Goal: Task Accomplishment & Management: Manage account settings

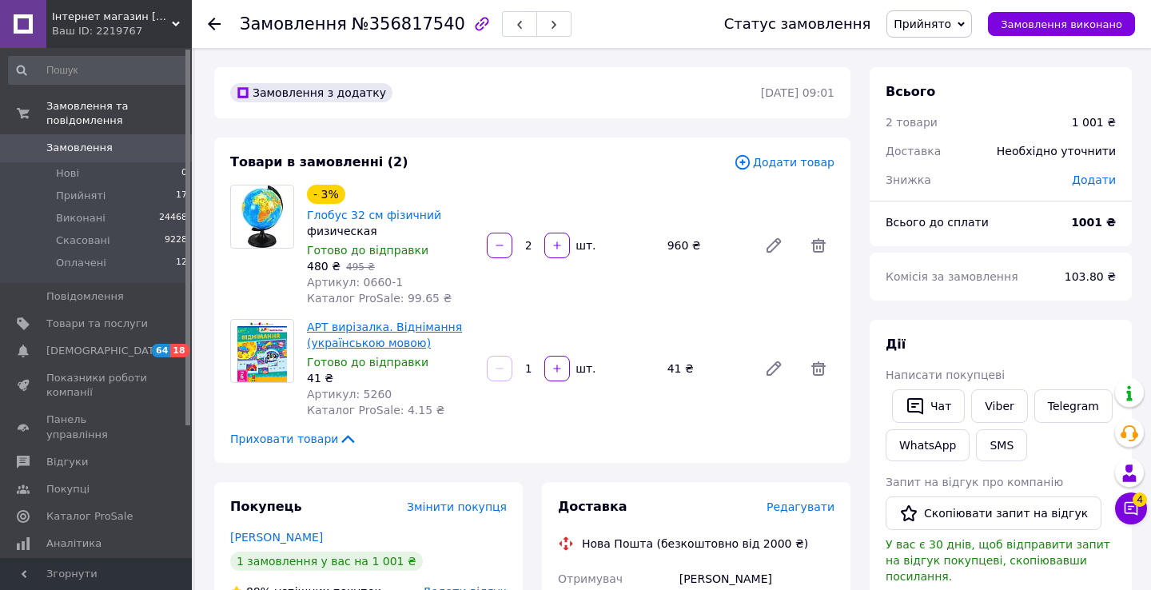
click at [389, 321] on link "АРТ вирізалка. Віднімання (українською мовою)" at bounding box center [384, 335] width 155 height 29
click at [94, 154] on span "Замовлення" at bounding box center [79, 148] width 66 height 14
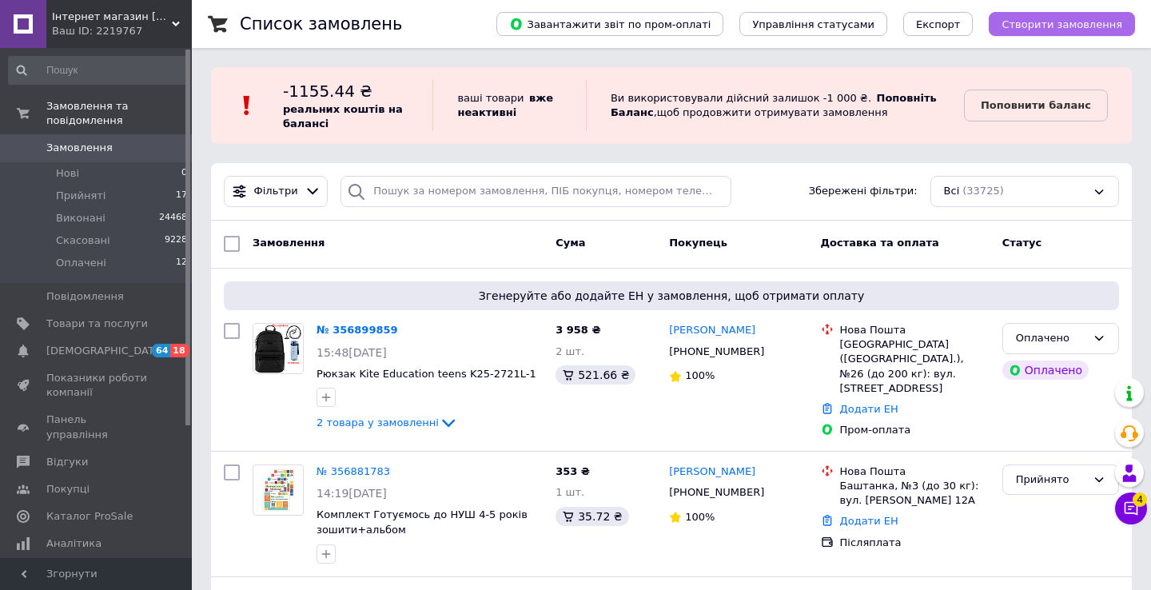
click at [1064, 16] on button "Створити замовлення" at bounding box center [1062, 24] width 146 height 24
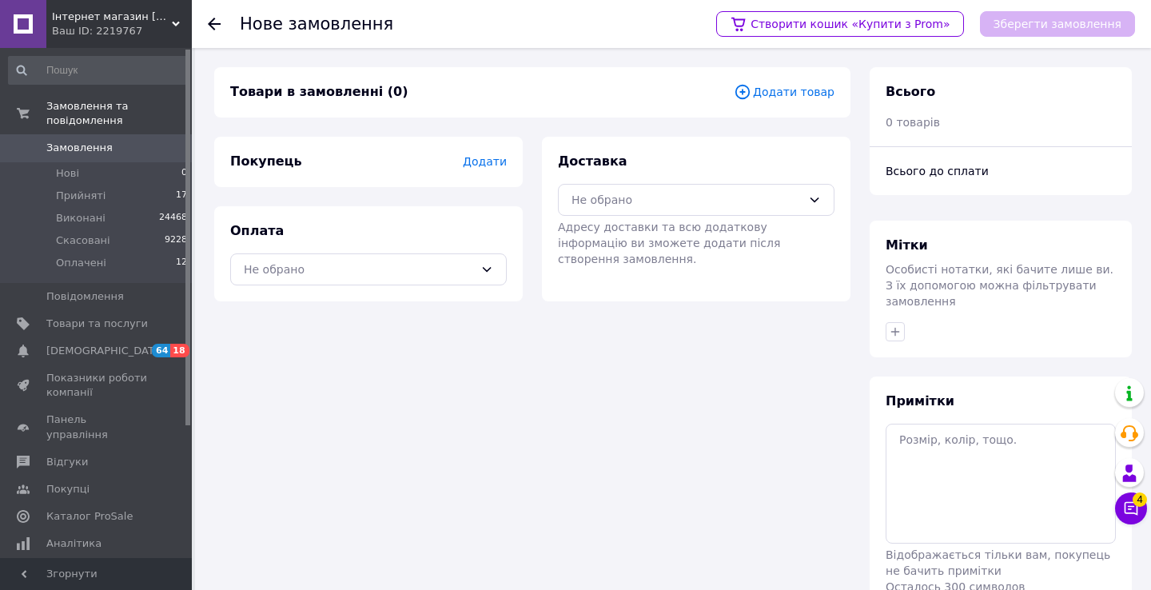
click at [787, 93] on span "Додати товар" at bounding box center [784, 92] width 101 height 18
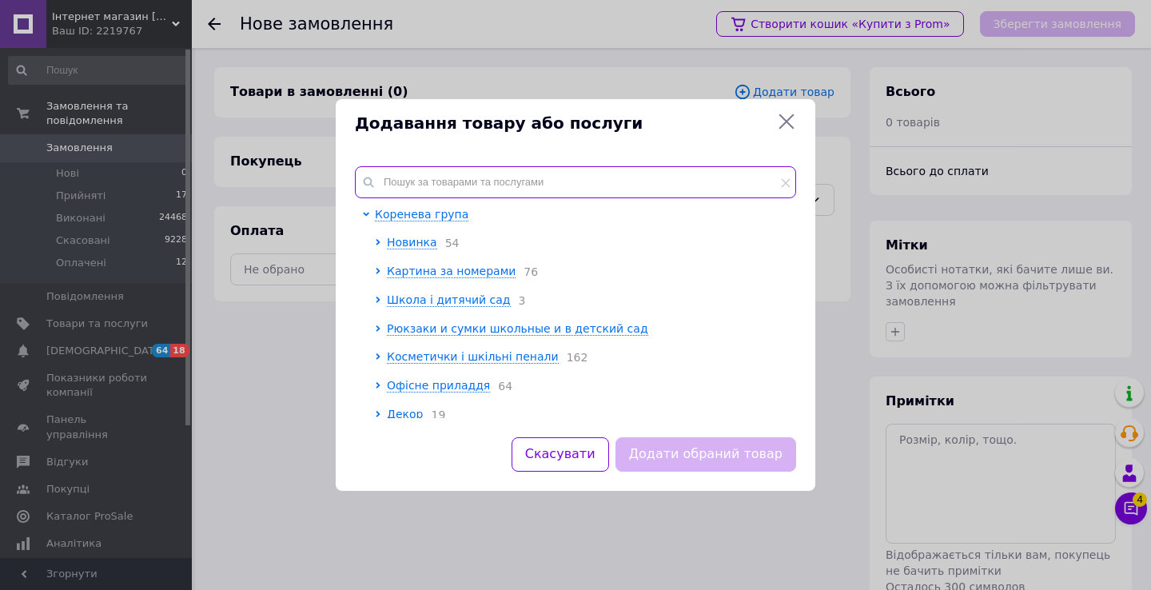
click at [477, 189] on input "text" at bounding box center [575, 182] width 441 height 32
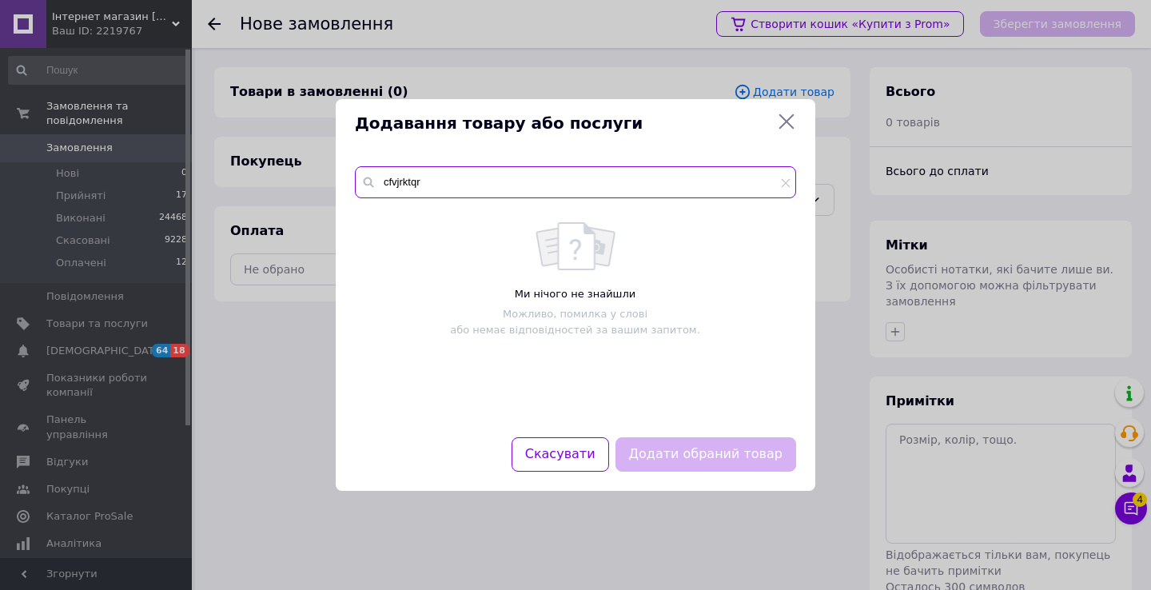
click at [410, 182] on input "cfvjrktqr" at bounding box center [575, 182] width 441 height 32
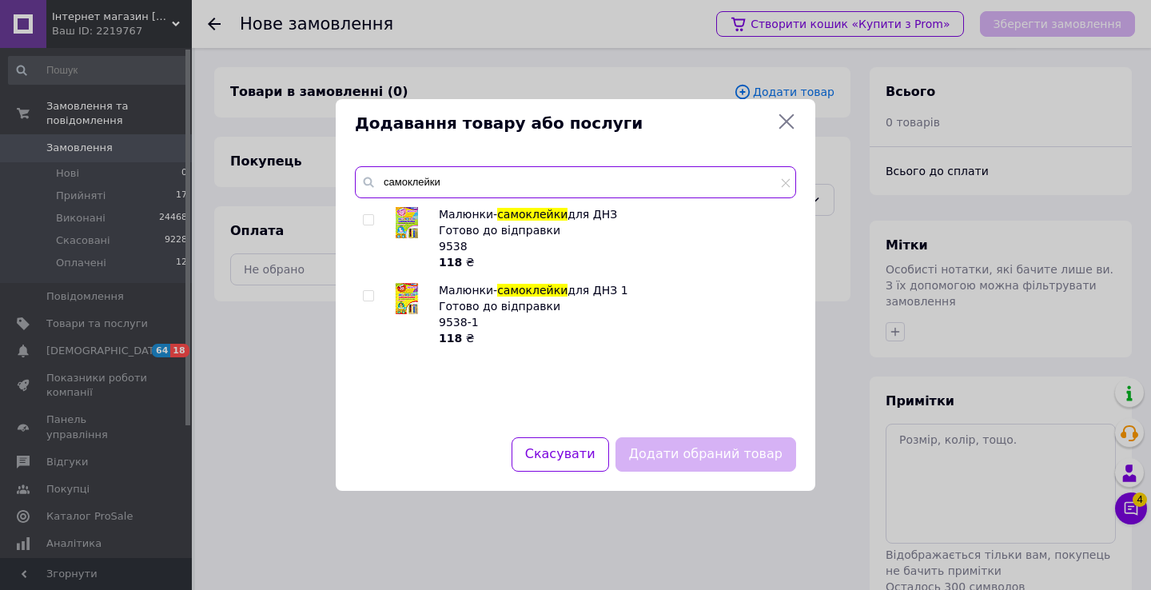
type input "самоклейки"
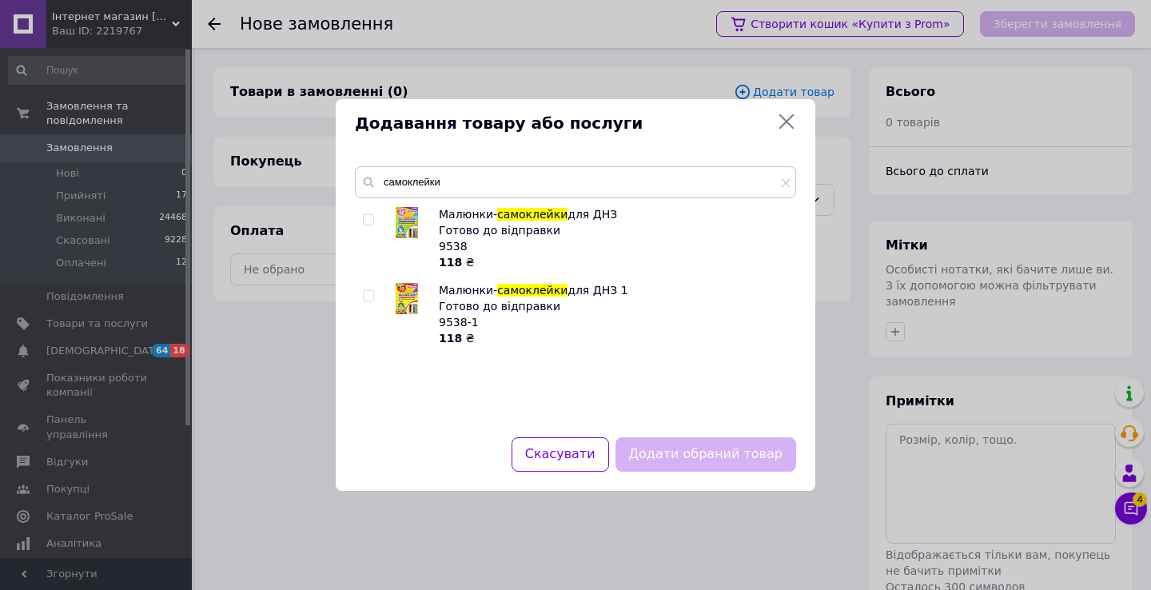
click at [370, 220] on input "checkbox" at bounding box center [368, 220] width 10 height 10
checkbox input "true"
click at [670, 452] on button "Додати обраний товар" at bounding box center [706, 454] width 181 height 34
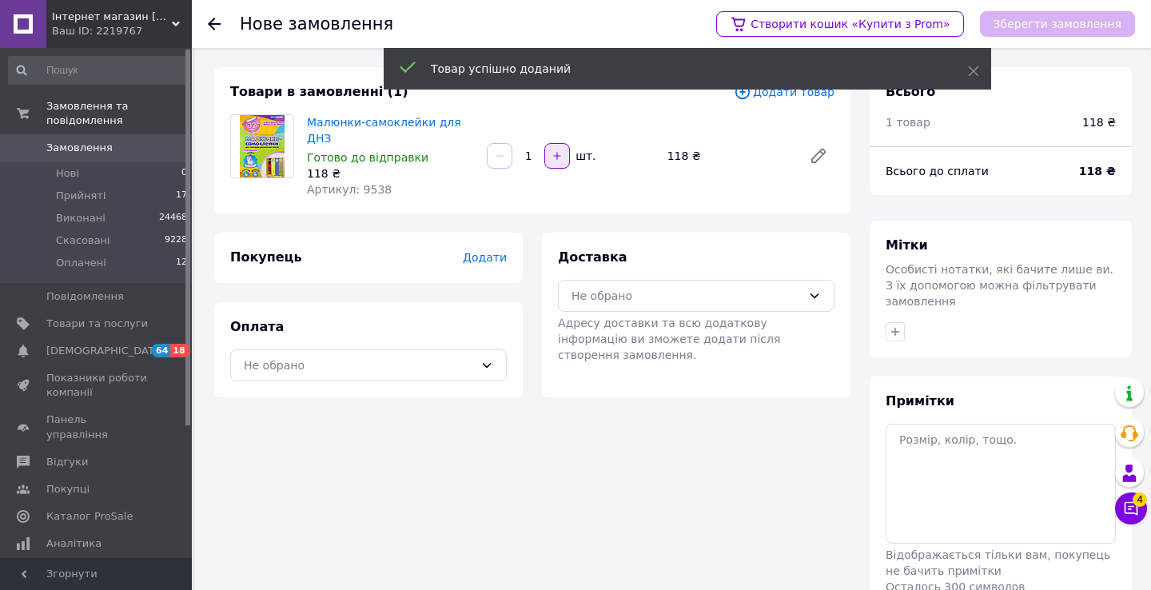
click at [553, 155] on icon "button" at bounding box center [557, 155] width 11 height 11
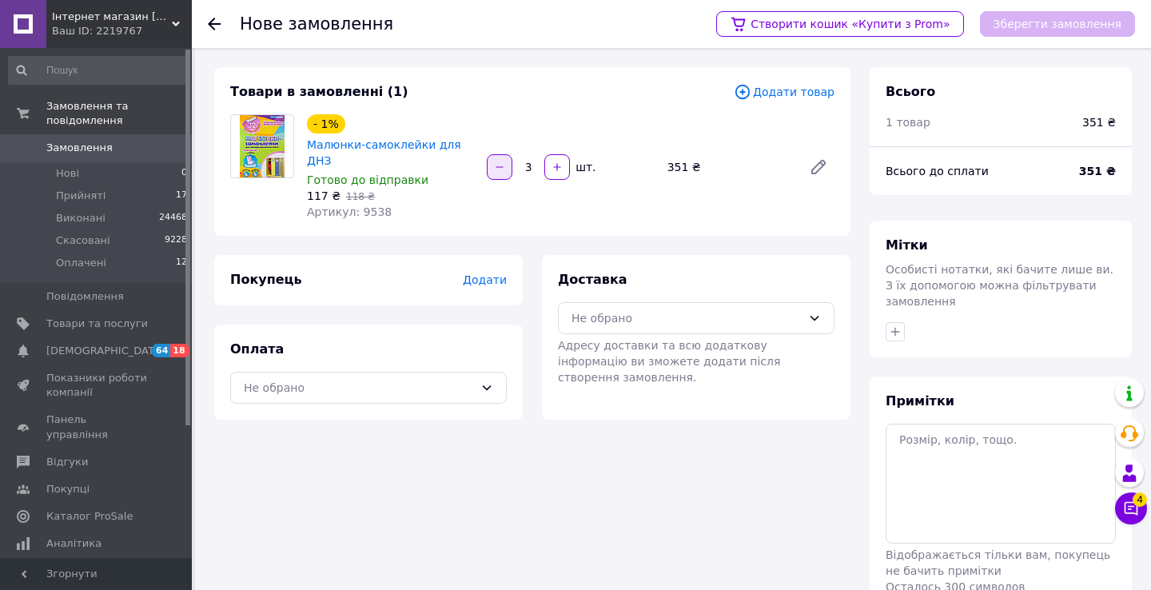
click at [507, 167] on button "button" at bounding box center [500, 167] width 26 height 26
type input "1"
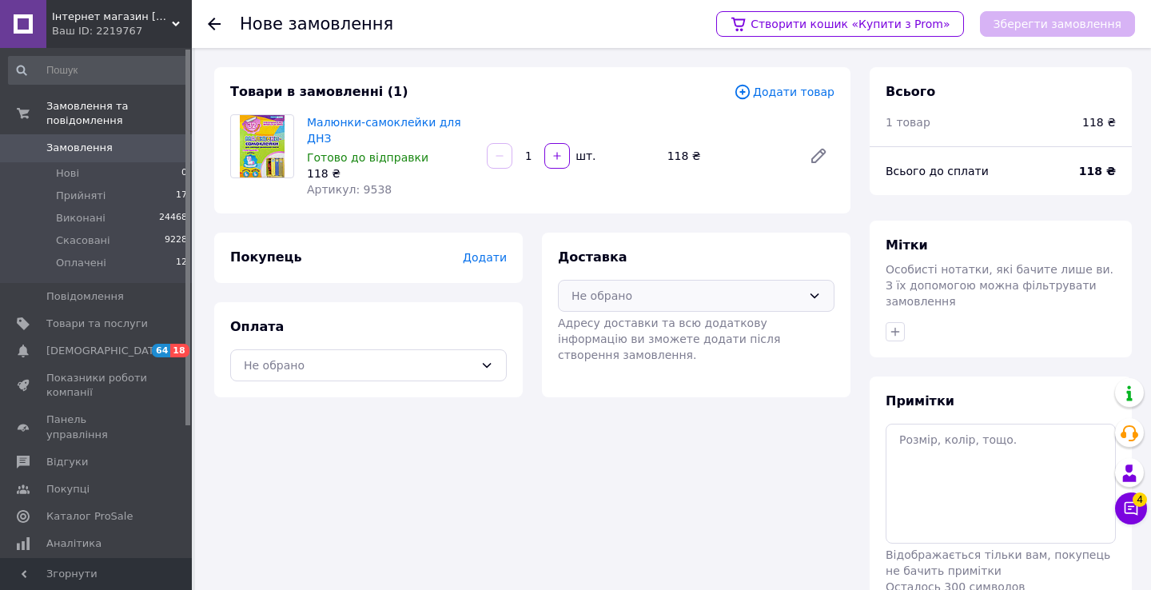
click at [628, 294] on div "Не обрано" at bounding box center [687, 296] width 230 height 18
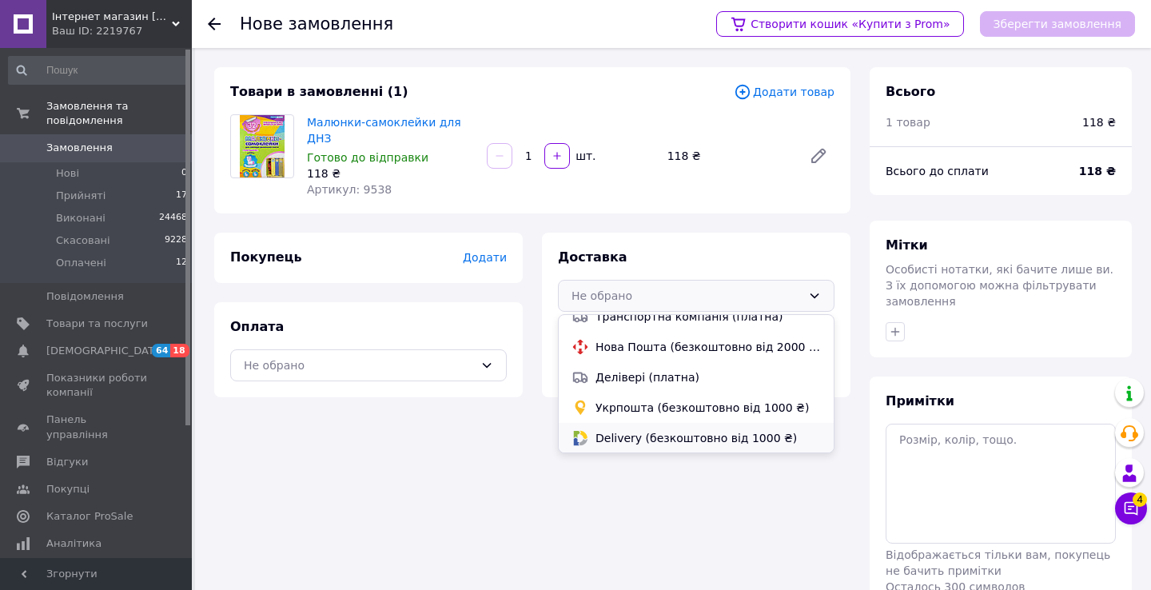
scroll to position [79, 0]
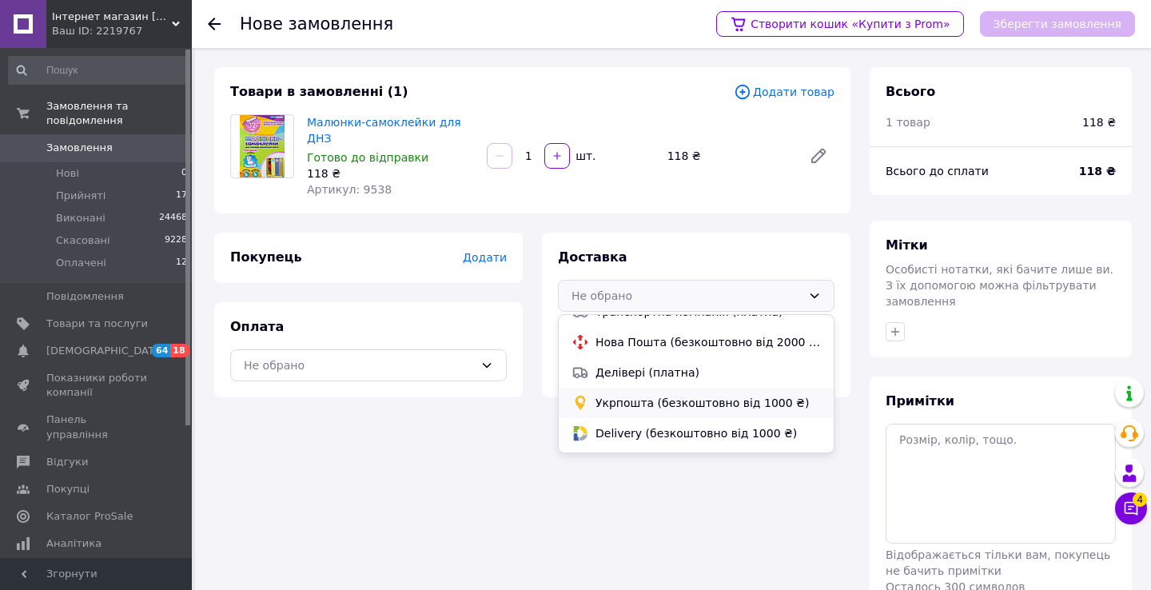
click at [619, 402] on span "Укрпошта (безкоштовно від 1000 ₴)" at bounding box center [708, 403] width 225 height 16
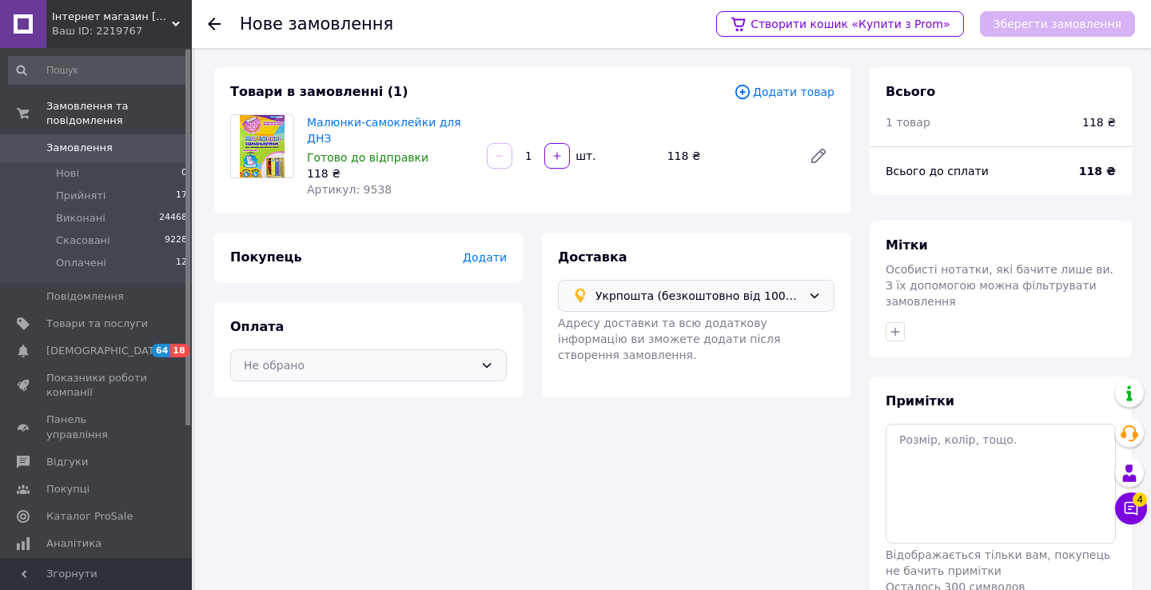
click at [453, 362] on div "Не обрано" at bounding box center [359, 366] width 230 height 18
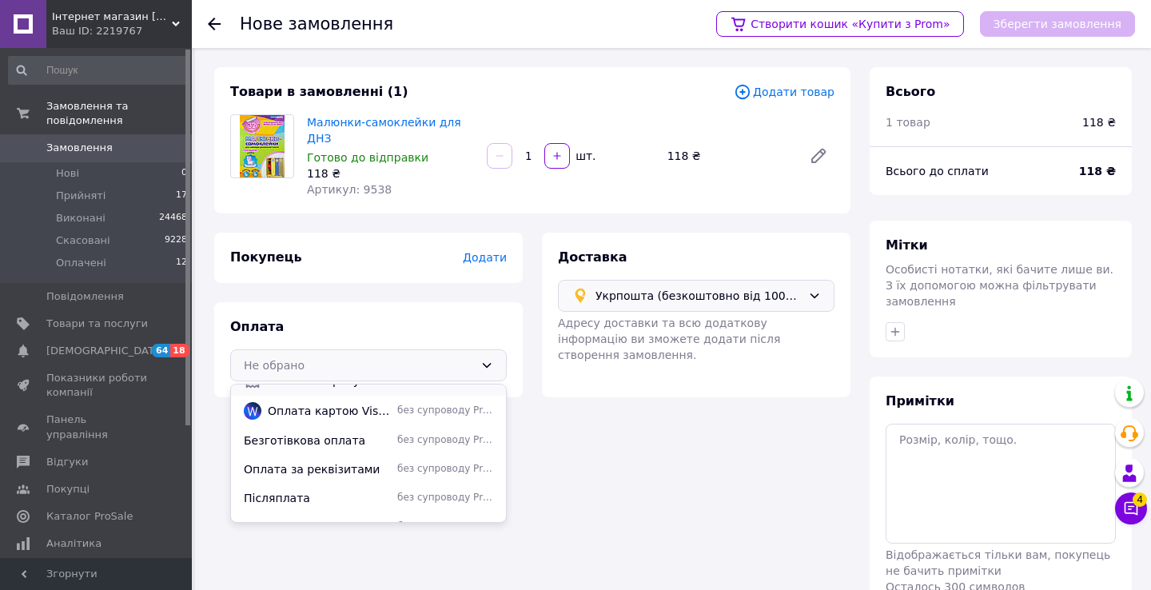
scroll to position [128, 0]
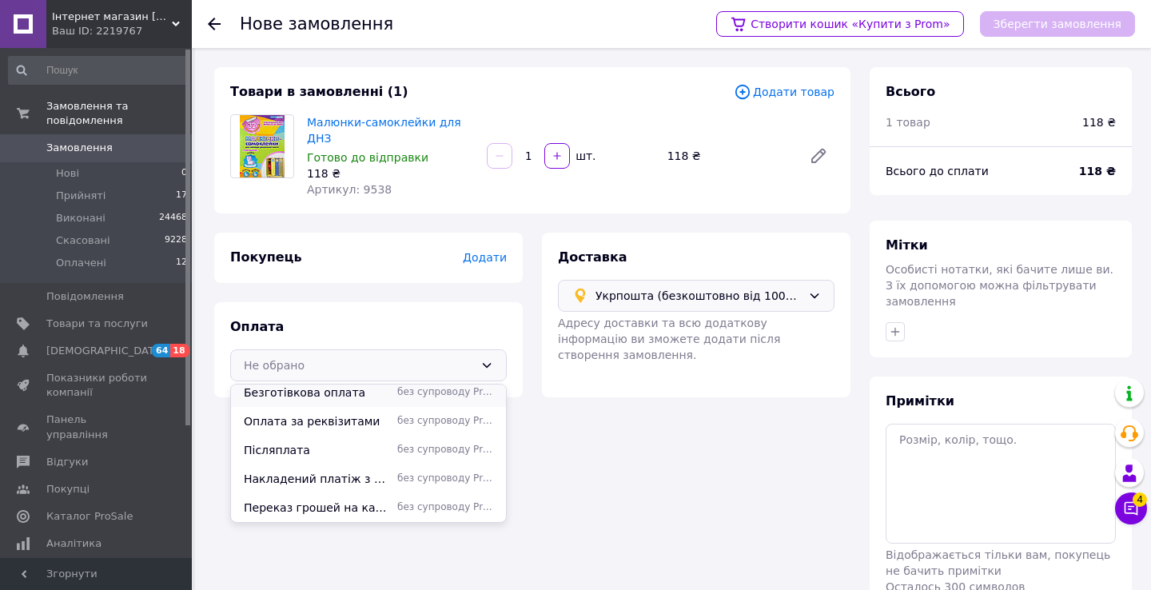
click at [323, 392] on span "Безготівкова оплата" at bounding box center [317, 393] width 147 height 16
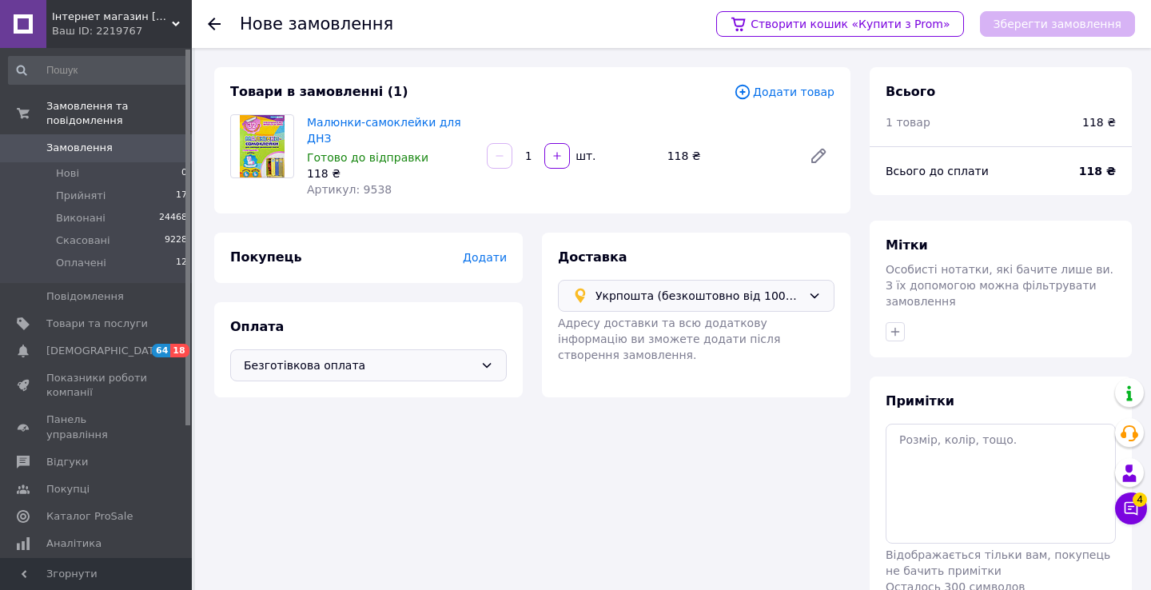
click at [480, 257] on span "Додати" at bounding box center [485, 257] width 44 height 13
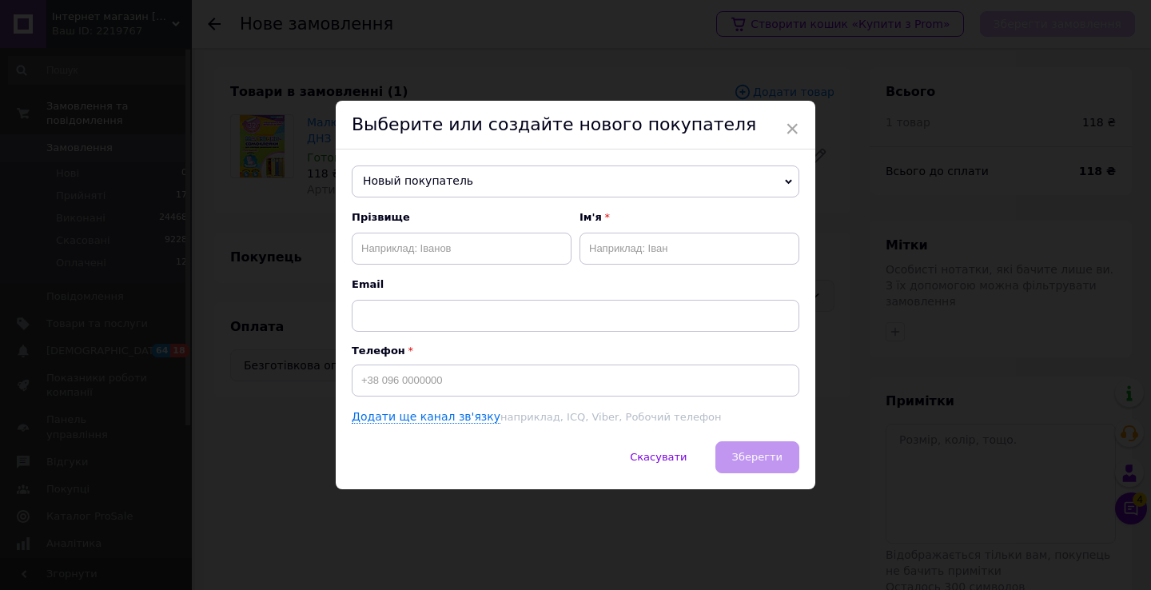
click at [476, 182] on span "Новый покупатель" at bounding box center [576, 182] width 448 height 32
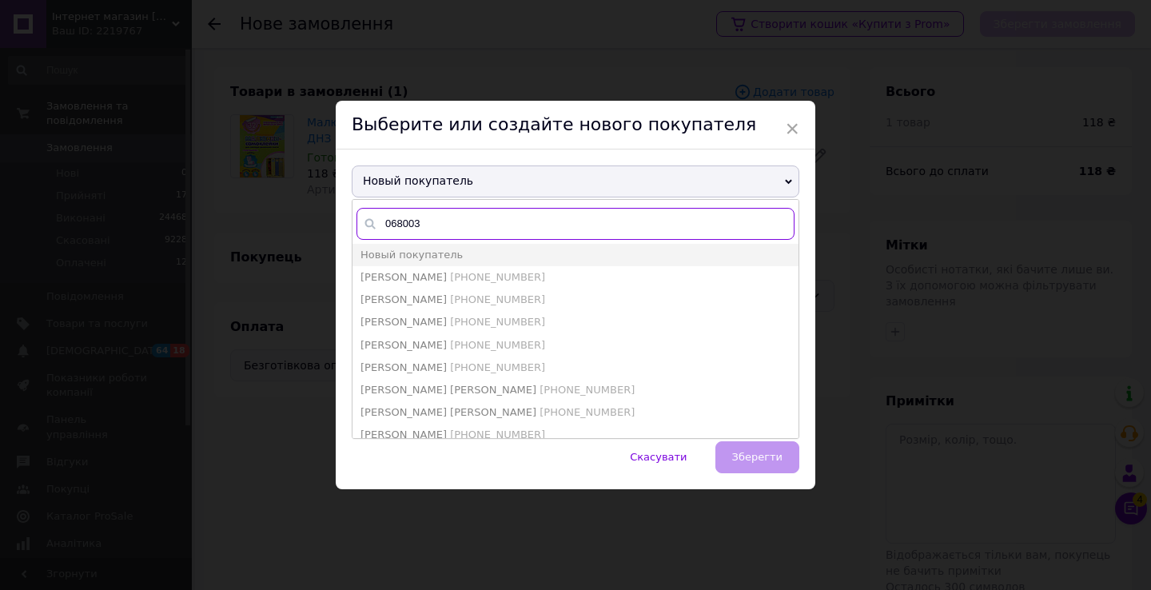
type input "0680039"
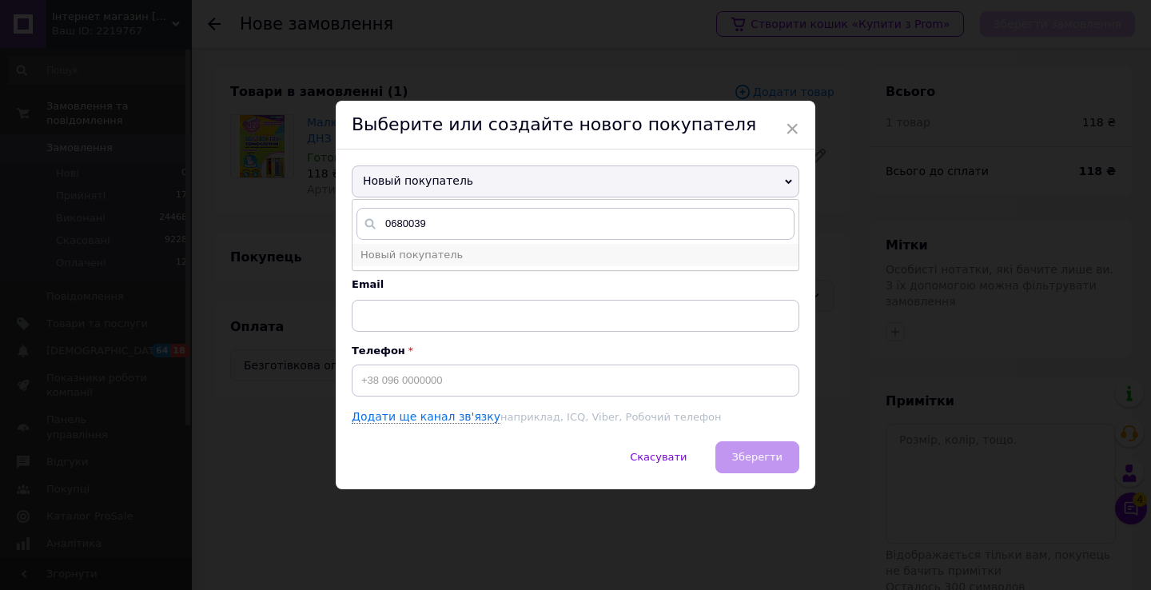
click at [469, 245] on li "Новый покупатель" at bounding box center [576, 255] width 446 height 22
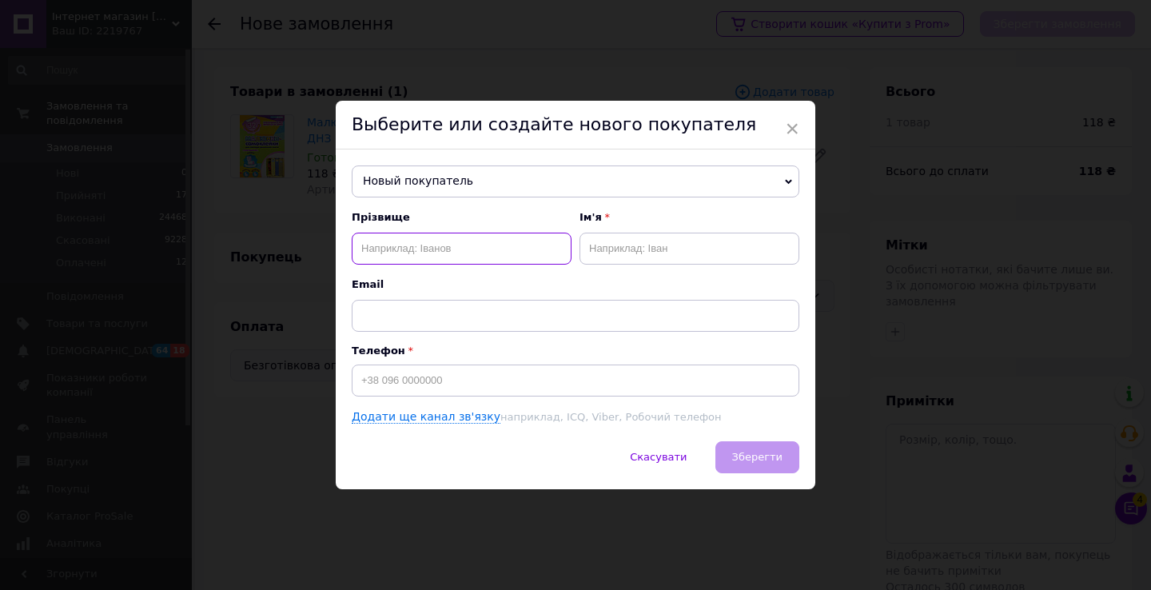
click at [469, 245] on input "text" at bounding box center [462, 249] width 220 height 32
type input "[PERSON_NAME]"
click at [638, 238] on input "text" at bounding box center [690, 249] width 220 height 32
type input "Світлана"
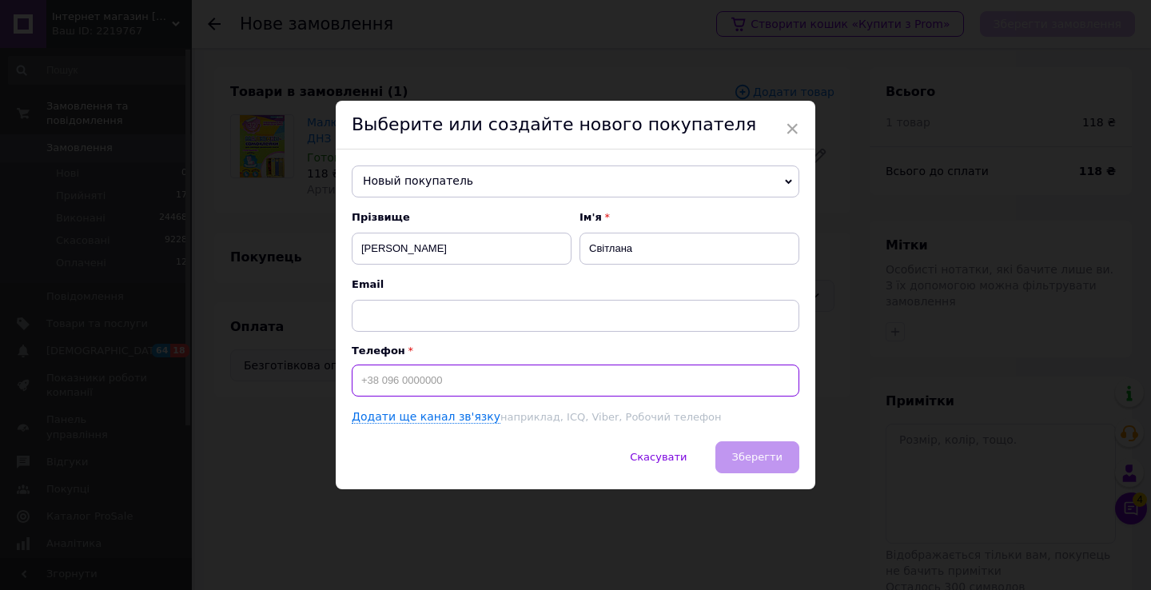
click at [452, 381] on input at bounding box center [576, 381] width 448 height 32
type input "[PHONE_NUMBER]"
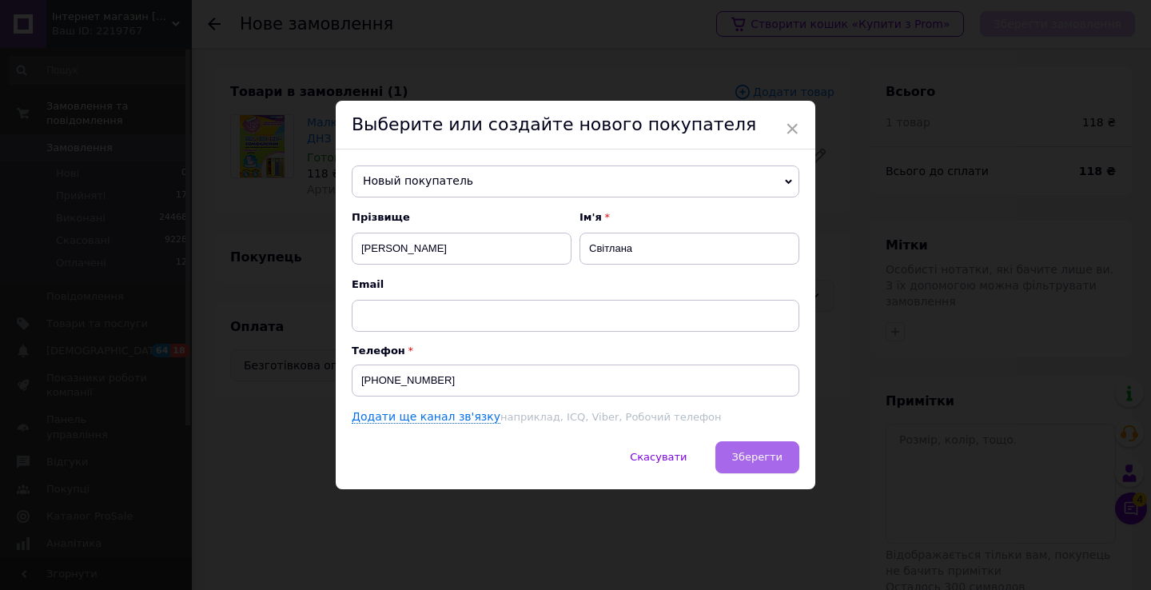
click at [755, 454] on span "Зберегти" at bounding box center [757, 457] width 50 height 12
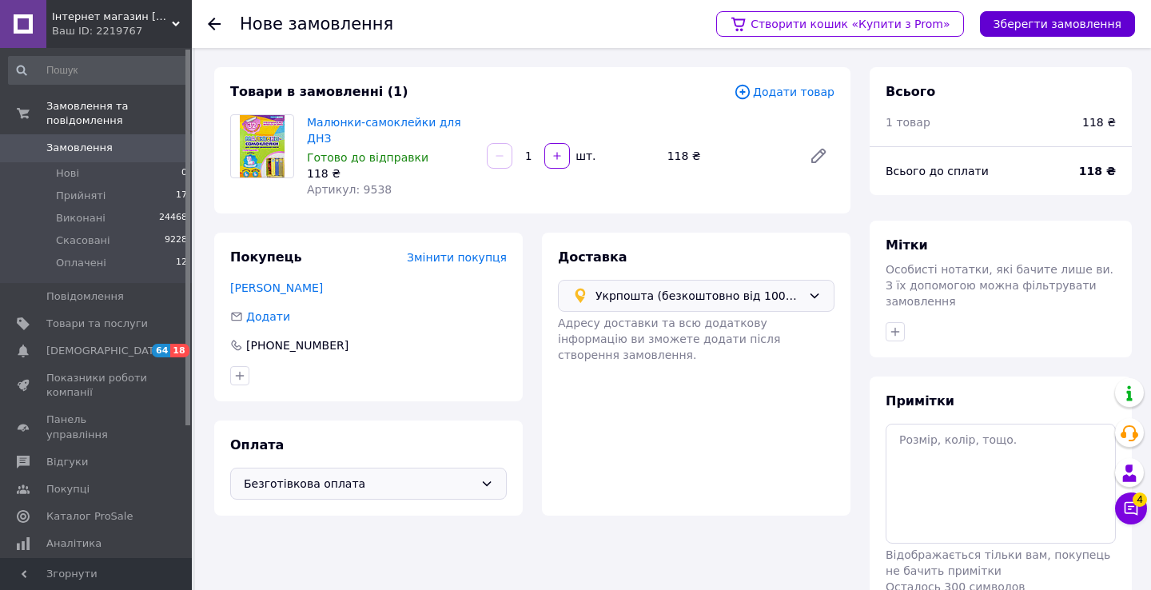
click at [1021, 28] on button "Зберегти замовлення" at bounding box center [1057, 24] width 155 height 26
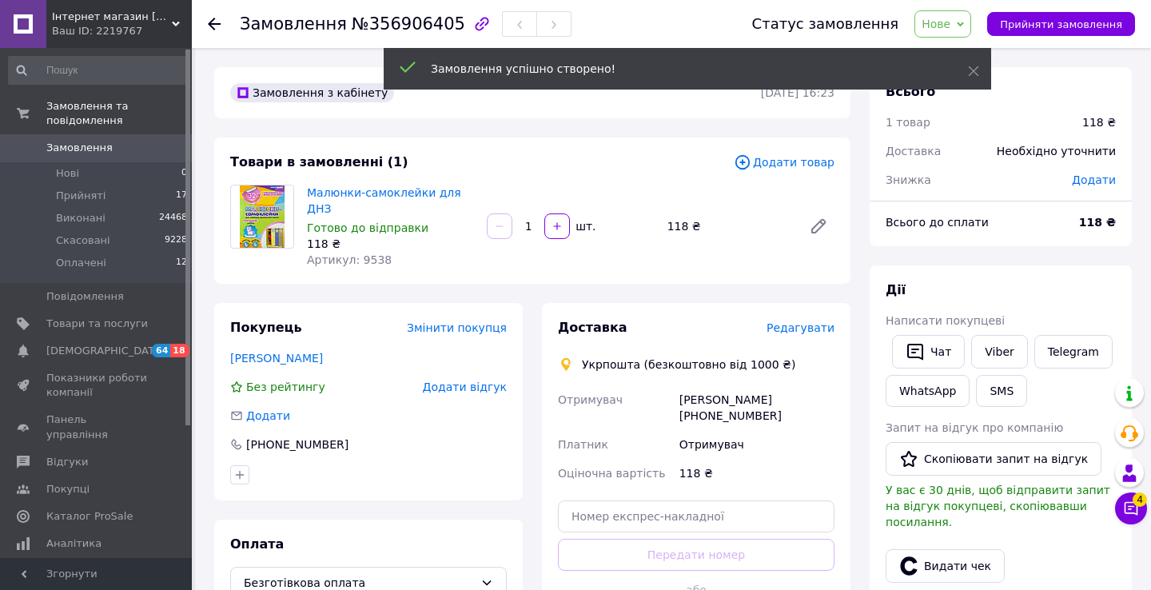
click at [800, 333] on span "Редагувати" at bounding box center [801, 327] width 68 height 13
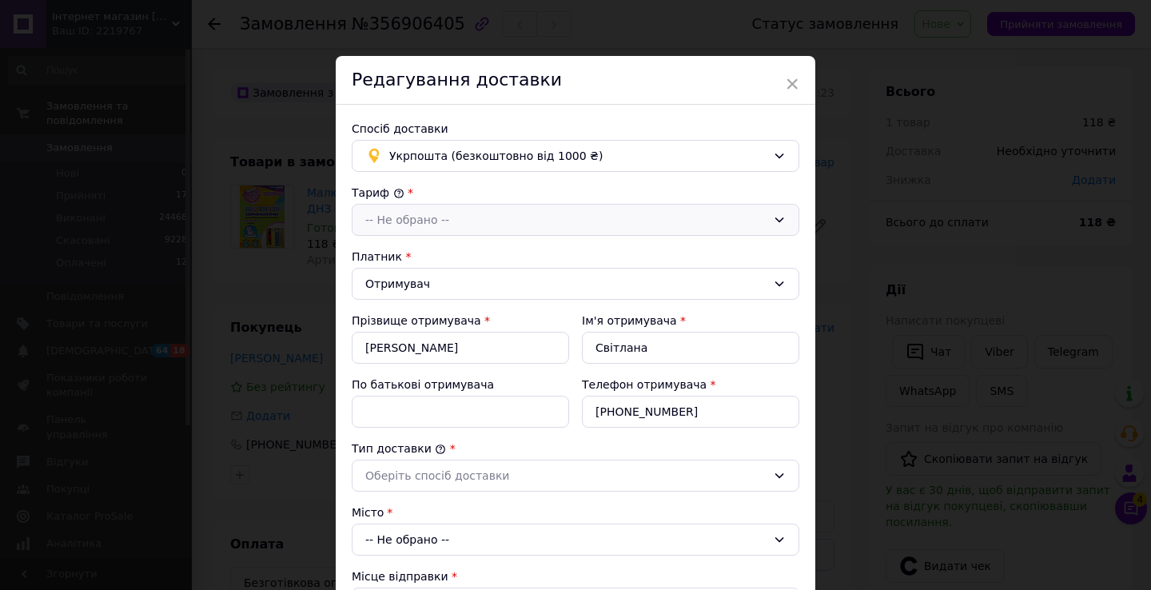
click at [485, 209] on div "-- Не обрано --" at bounding box center [576, 220] width 448 height 32
click at [463, 249] on li "Стандарт" at bounding box center [576, 254] width 446 height 30
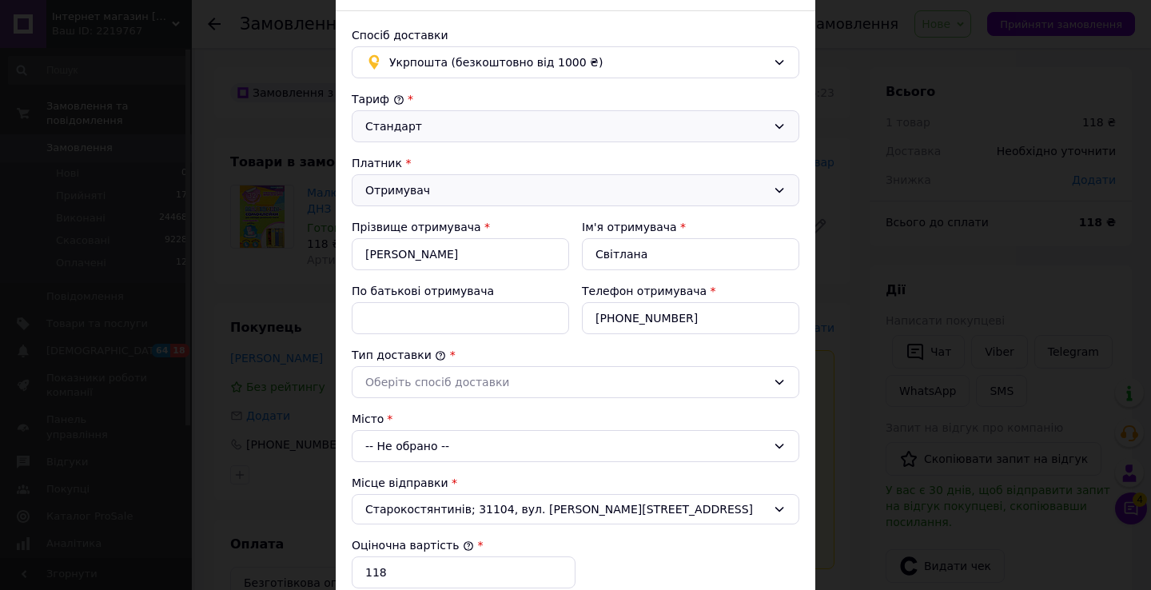
scroll to position [205, 0]
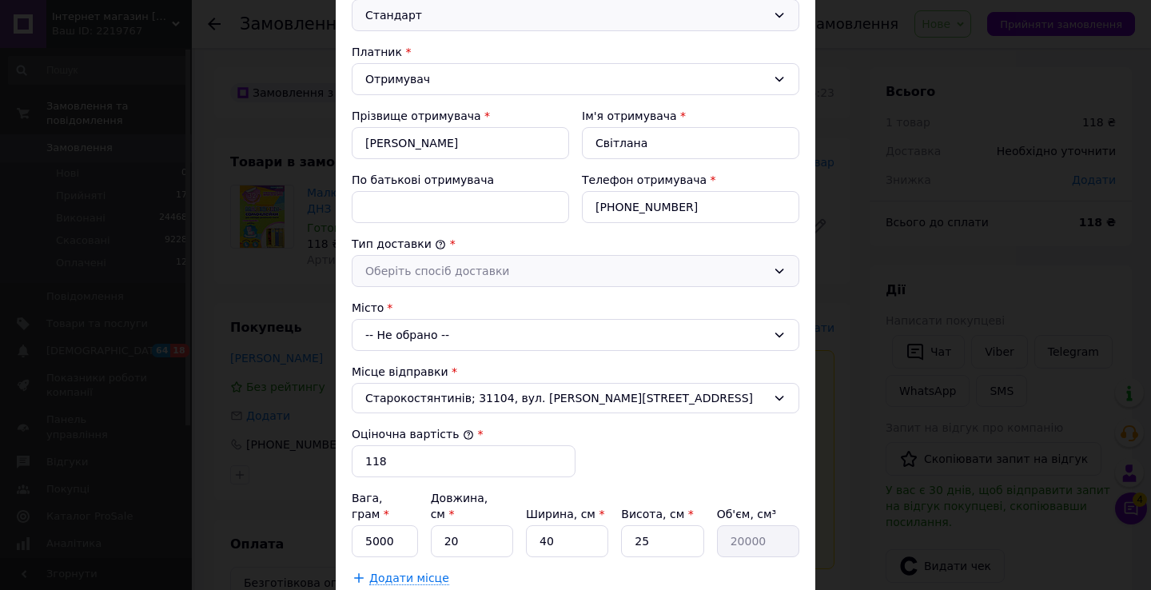
click at [497, 265] on div "Оберіть спосіб доставки" at bounding box center [565, 271] width 401 height 18
click at [486, 297] on li "Склад - склад" at bounding box center [576, 305] width 446 height 30
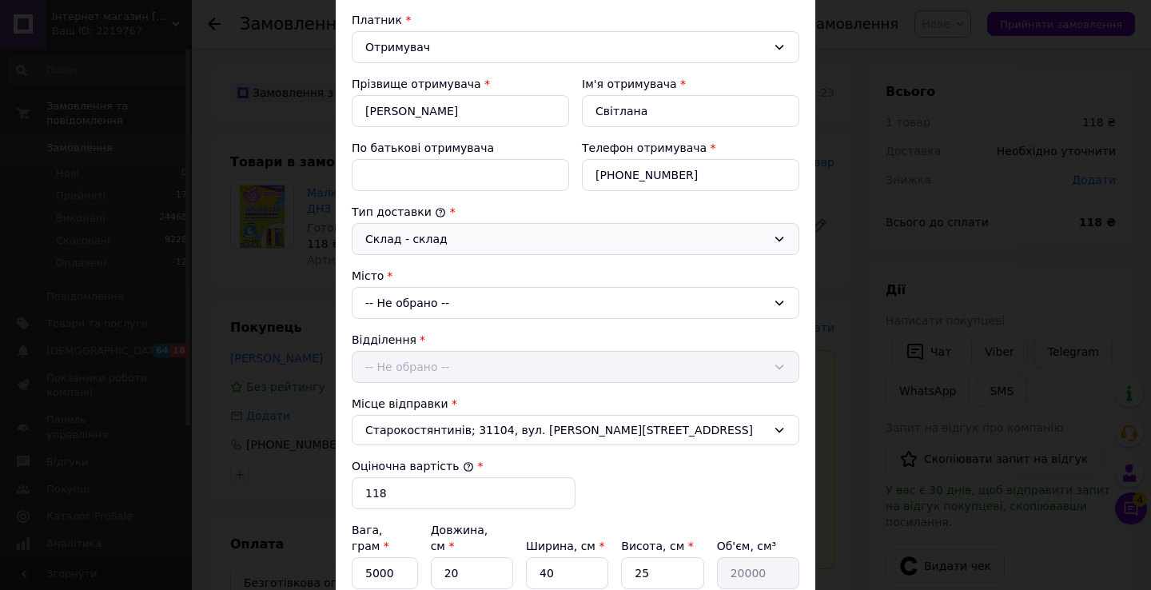
scroll to position [239, 0]
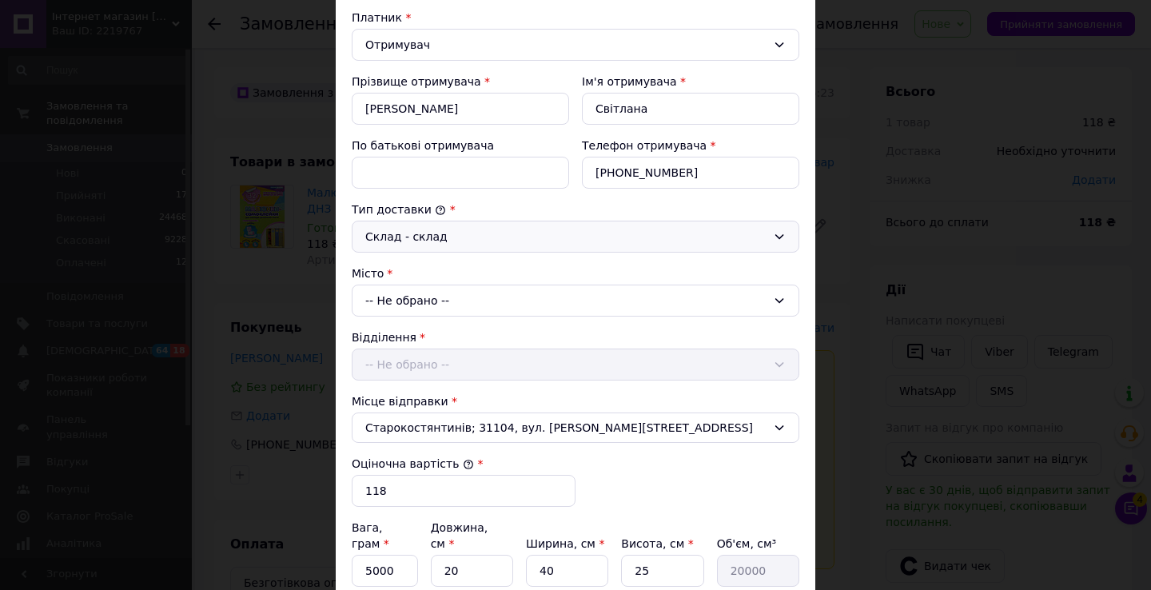
click at [496, 300] on div "-- Не обрано --" at bounding box center [576, 301] width 448 height 32
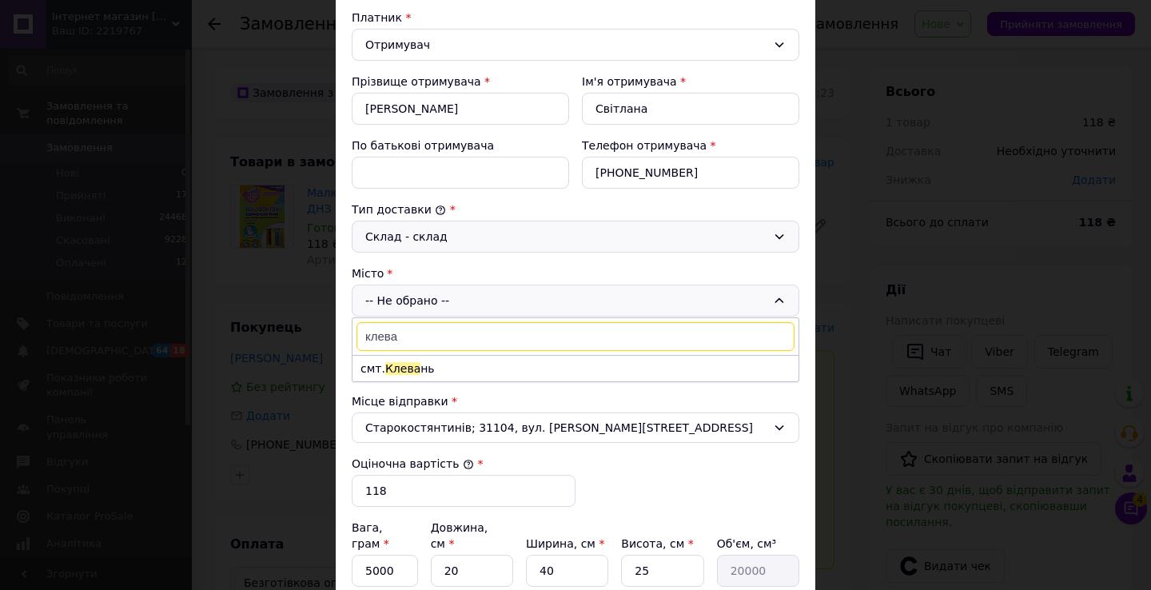
type input "клеван"
click at [489, 373] on li "смт. Клеван ь" at bounding box center [576, 369] width 446 height 26
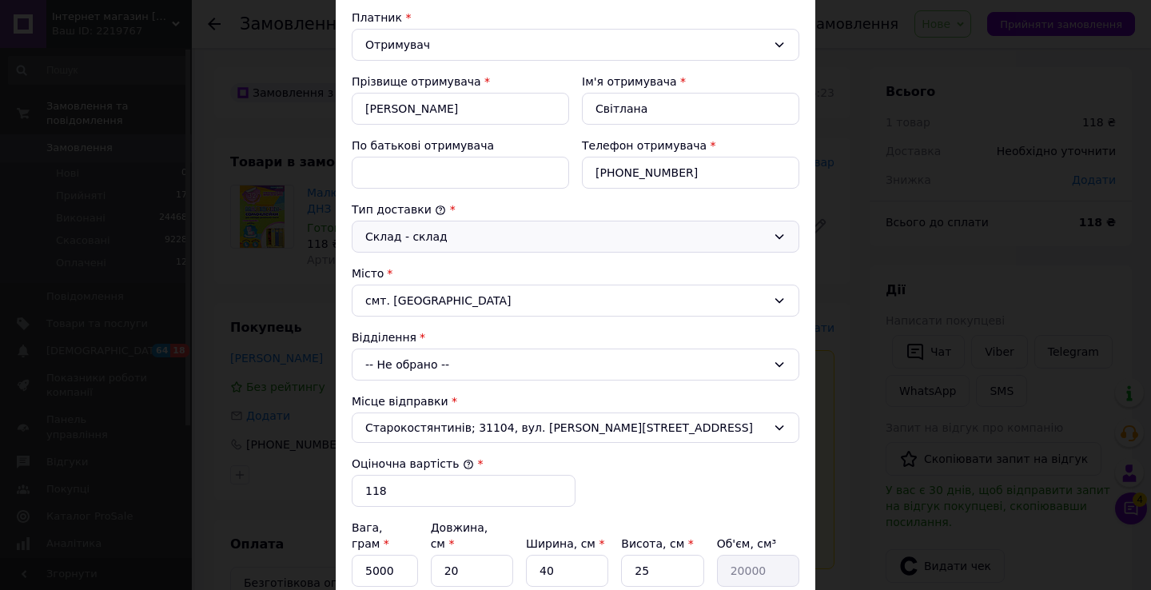
click at [489, 373] on div "-- Не обрано --" at bounding box center [576, 365] width 448 height 32
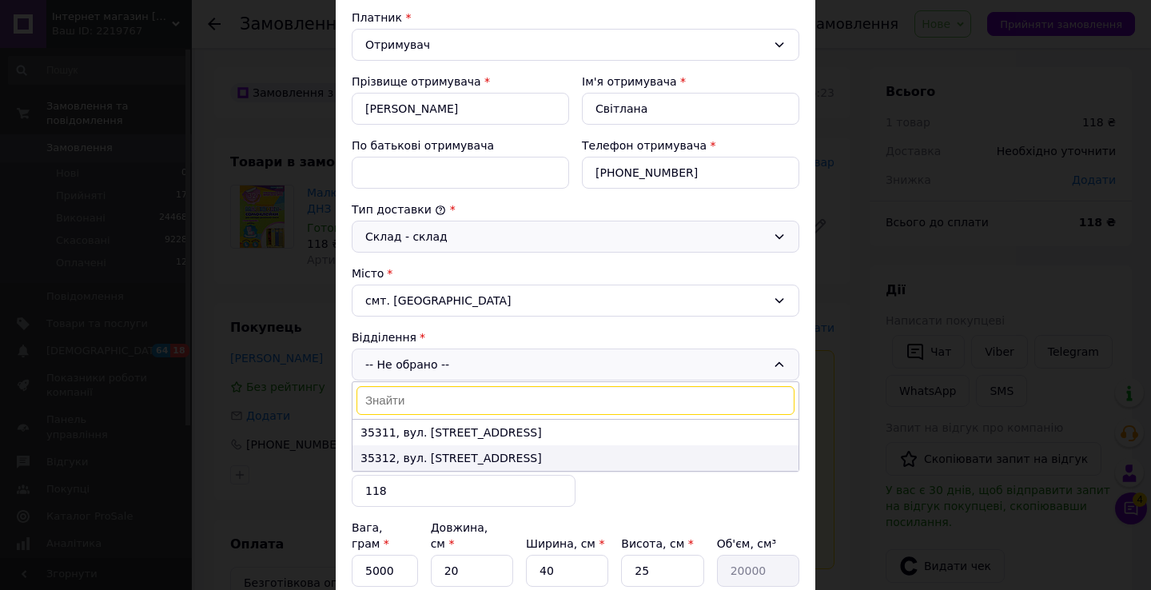
click at [480, 458] on li "35312, вул. [STREET_ADDRESS]" at bounding box center [576, 458] width 446 height 26
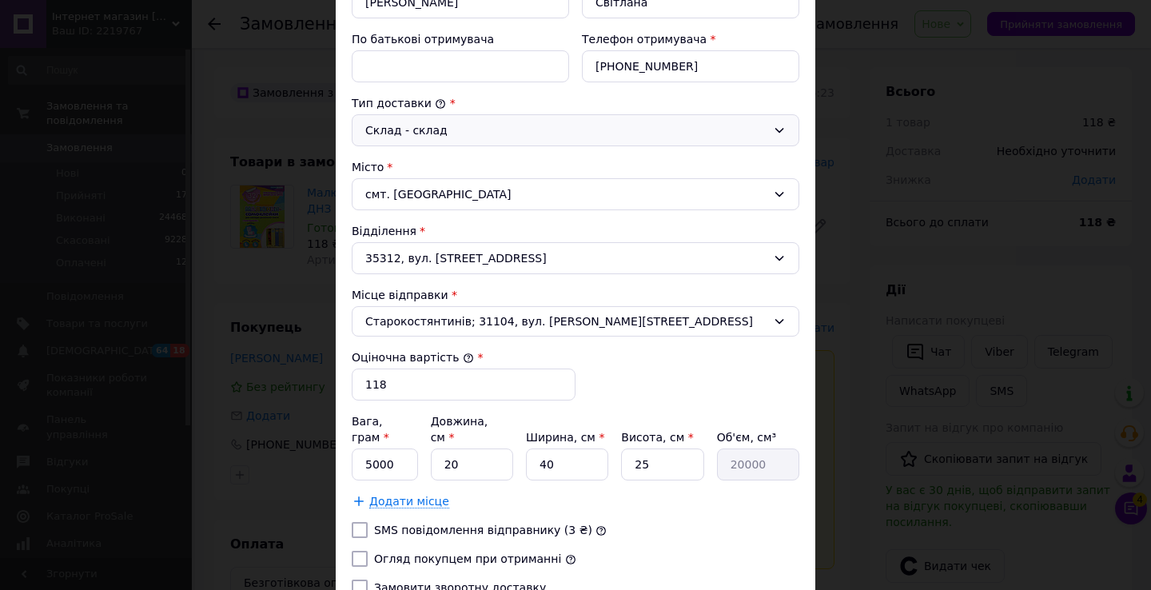
scroll to position [383, 0]
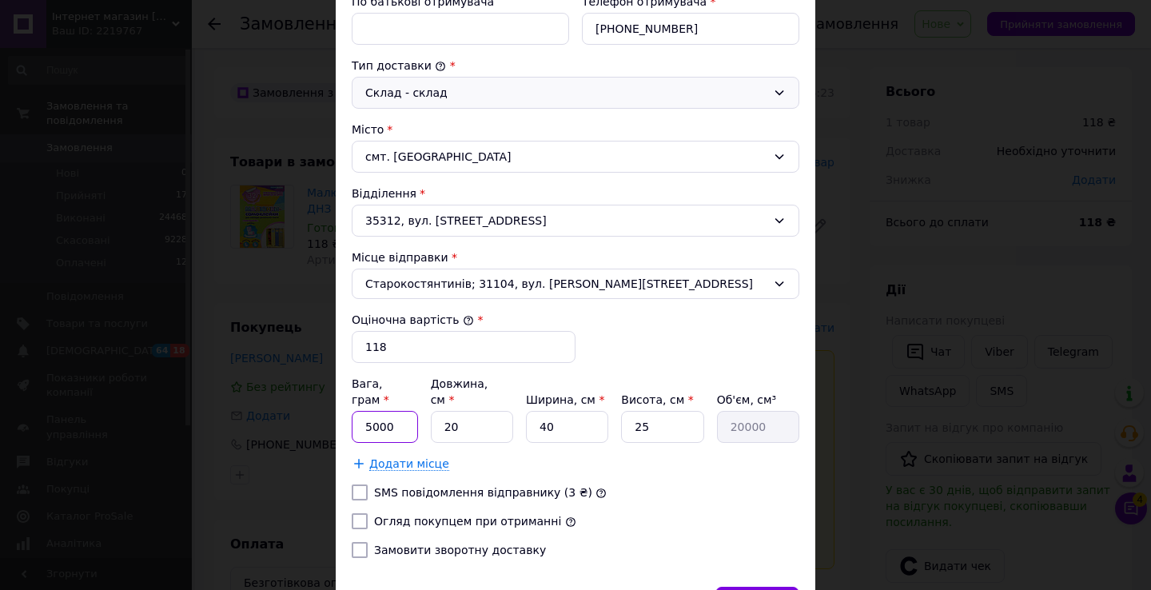
click at [397, 417] on input "5000" at bounding box center [385, 427] width 66 height 32
type input "500"
click at [571, 415] on input "40" at bounding box center [567, 427] width 82 height 32
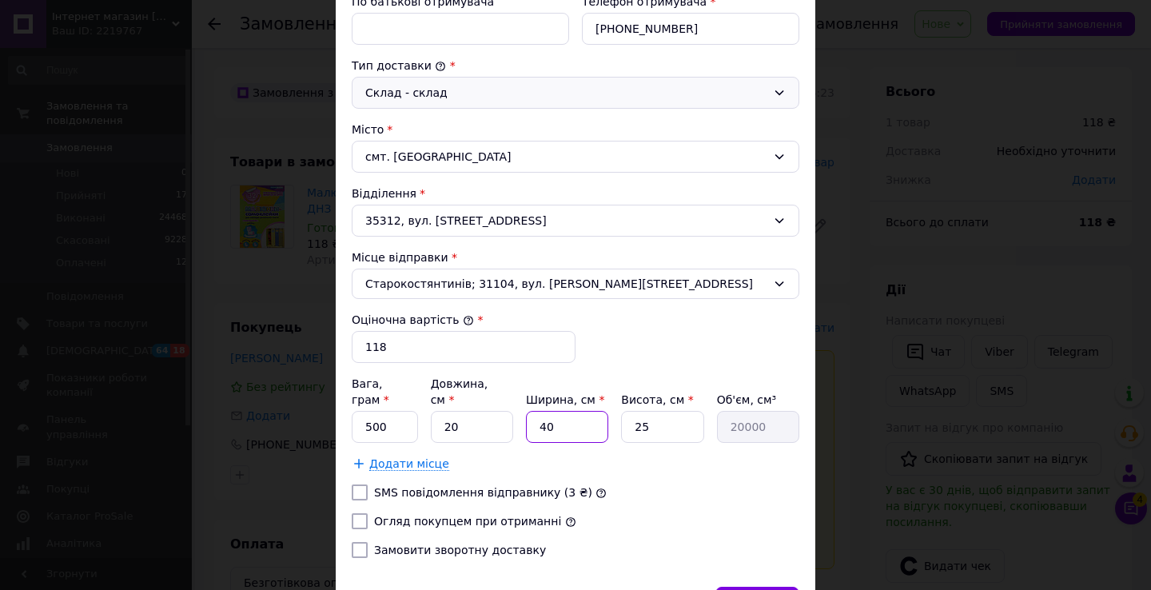
type input "3"
type input "1500"
type input "30"
type input "15000"
type input "30"
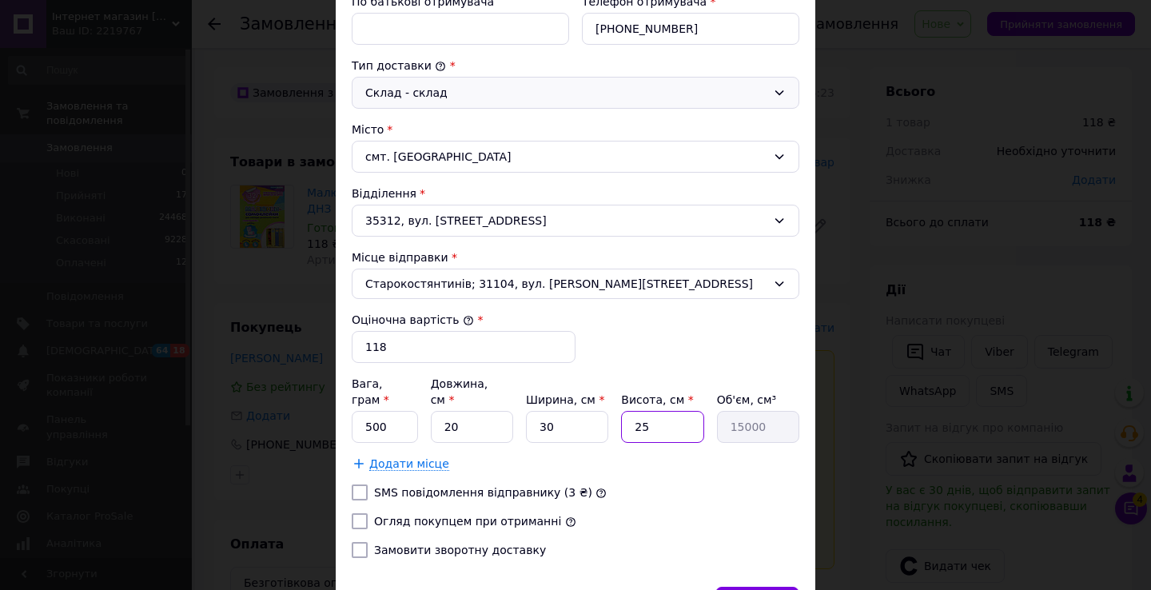
click at [663, 413] on input "25" at bounding box center [662, 427] width 82 height 32
type input "3"
type input "1800"
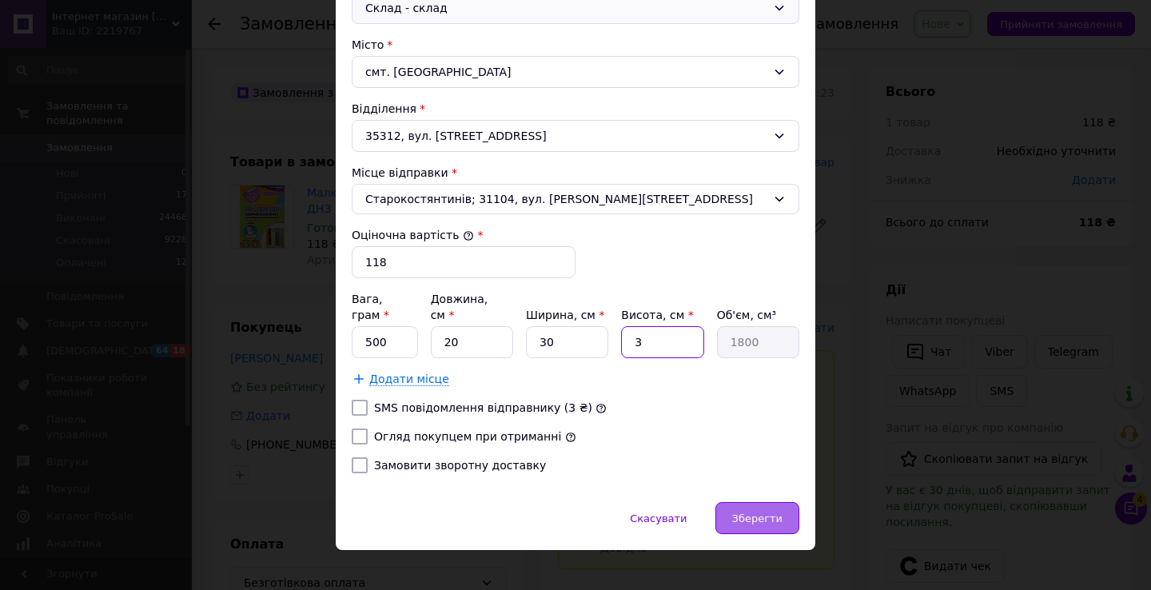
type input "3"
click at [746, 502] on div "Зберегти" at bounding box center [758, 518] width 84 height 32
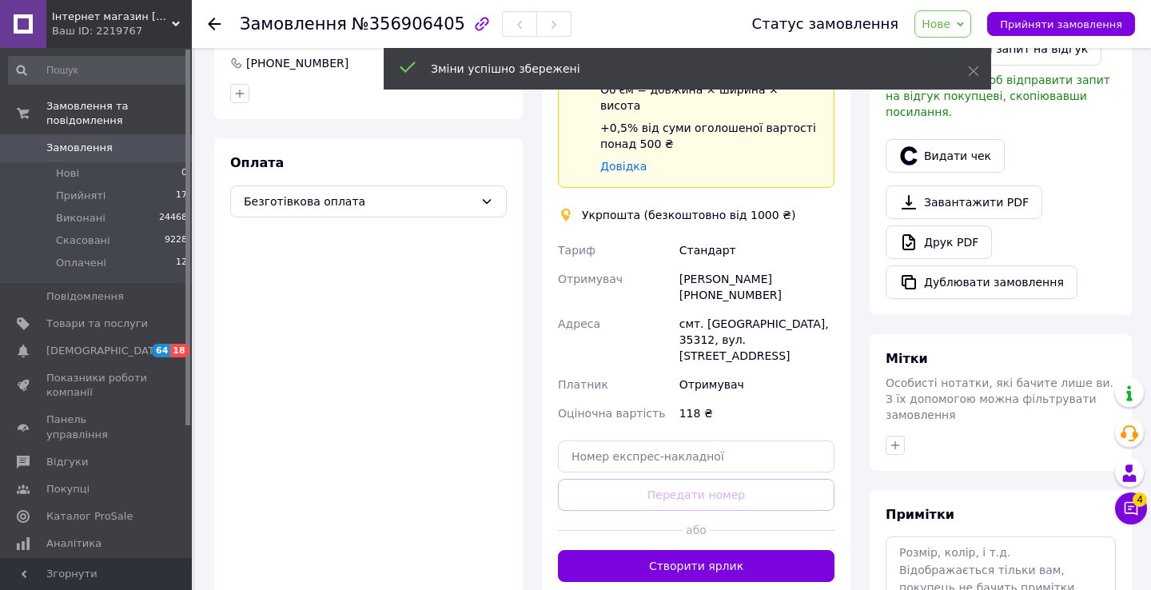
scroll to position [397, 0]
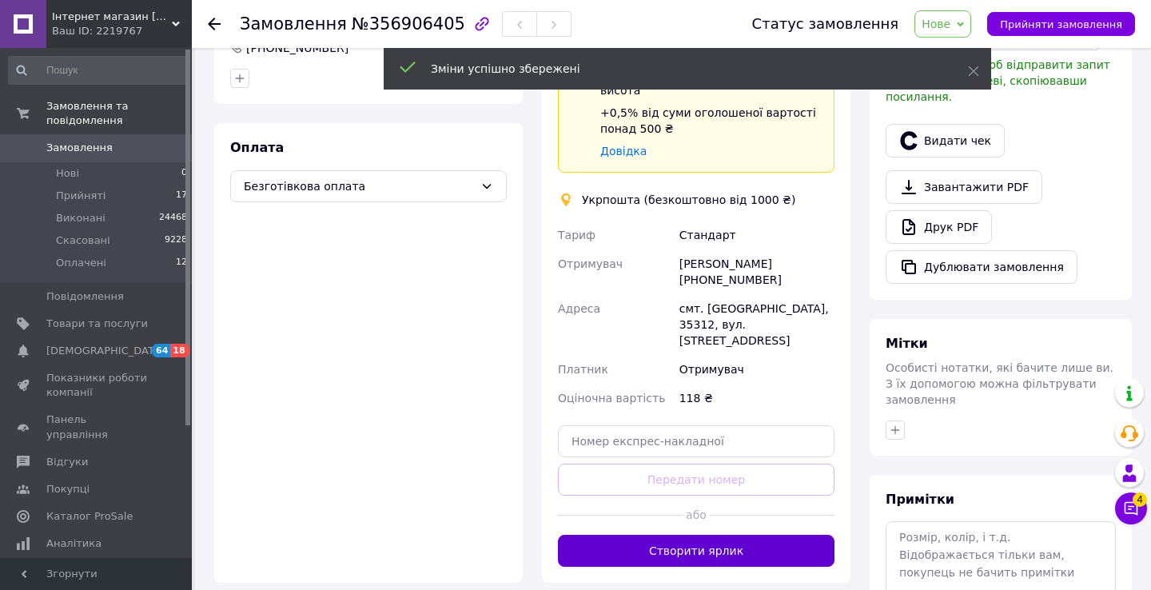
click at [736, 535] on button "Створити ярлик" at bounding box center [696, 551] width 277 height 32
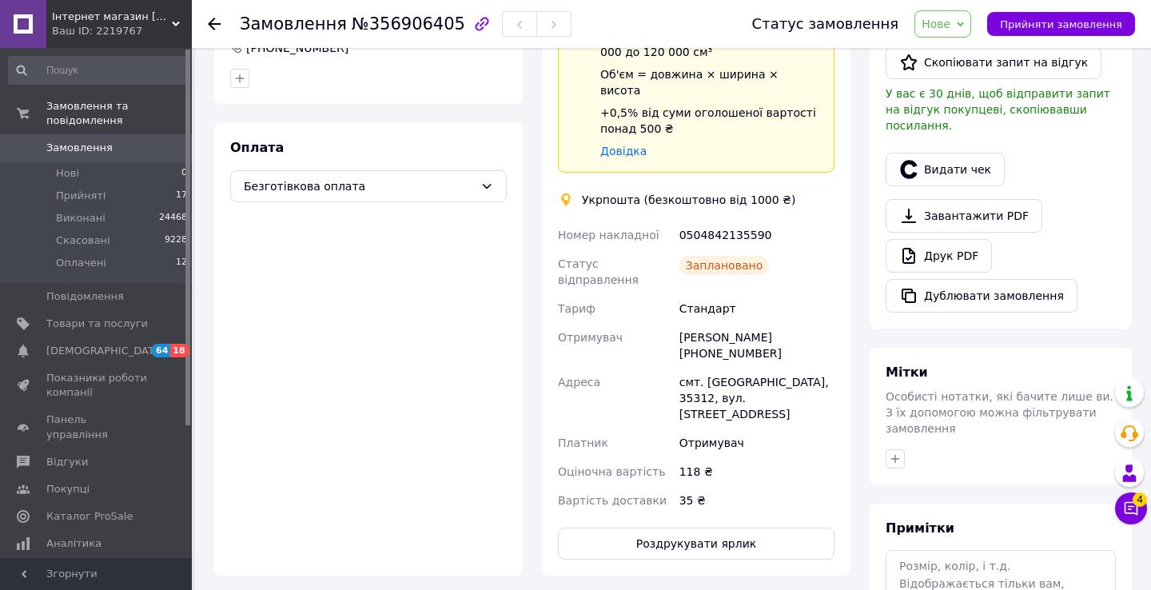
click at [950, 19] on span "Нове" at bounding box center [936, 24] width 29 height 13
click at [948, 82] on li "Виконано" at bounding box center [953, 80] width 74 height 24
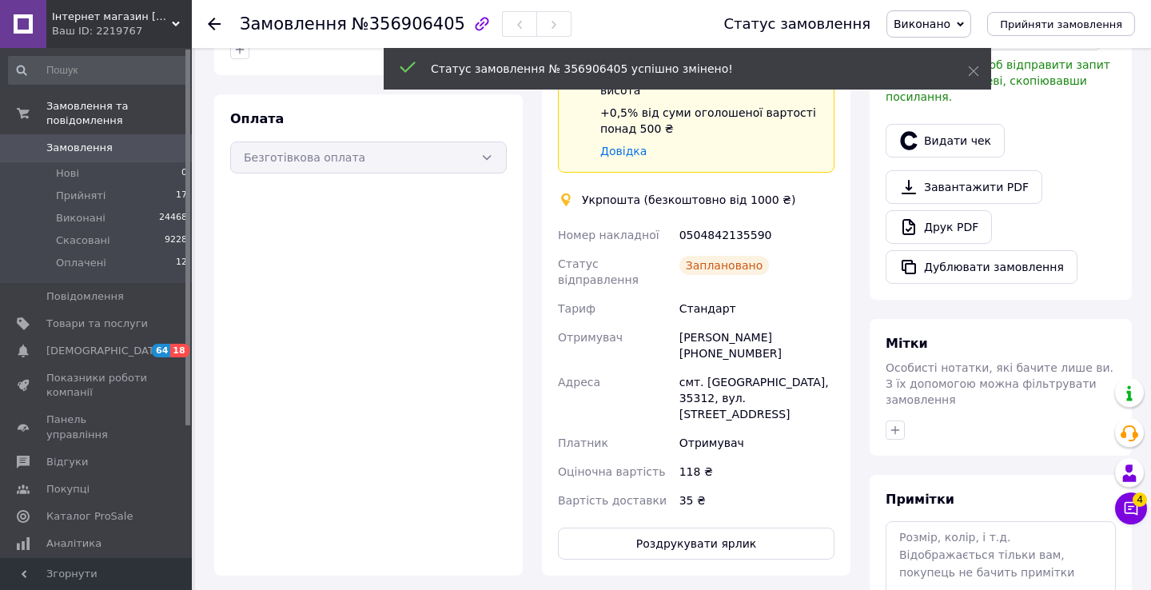
scroll to position [368, 0]
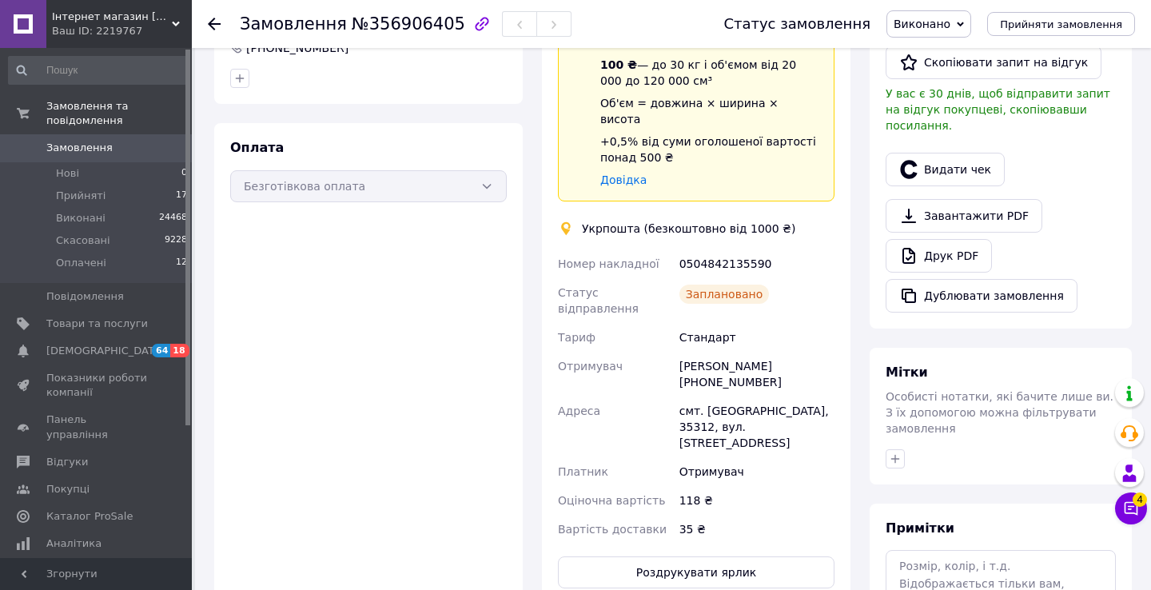
click at [108, 137] on link "Замовлення 0" at bounding box center [98, 147] width 197 height 27
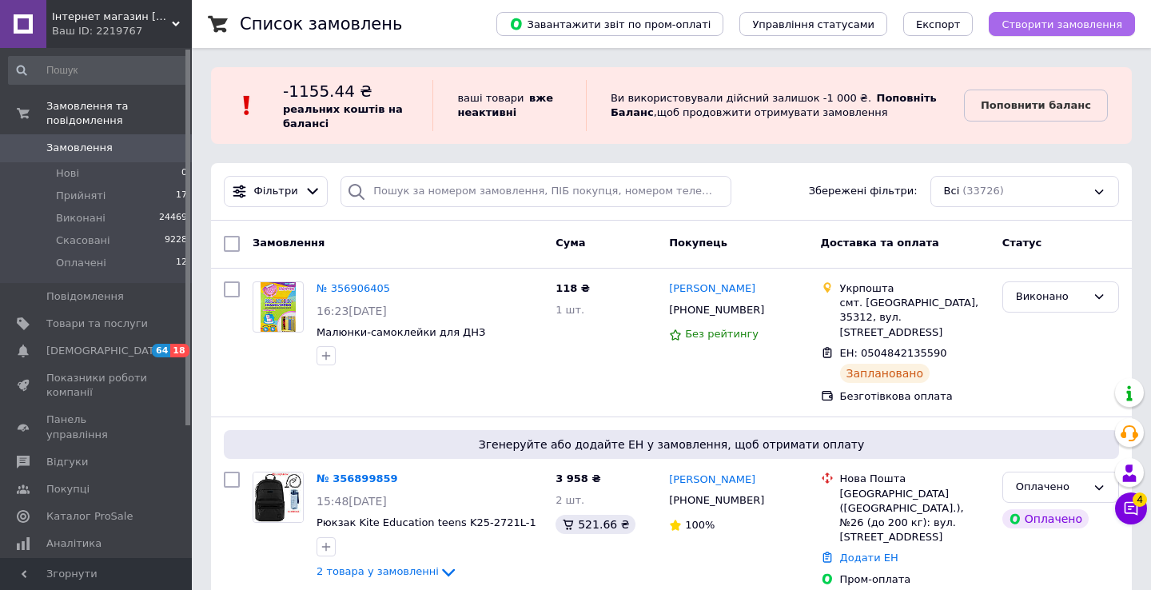
click at [1059, 24] on span "Створити замовлення" at bounding box center [1062, 24] width 121 height 12
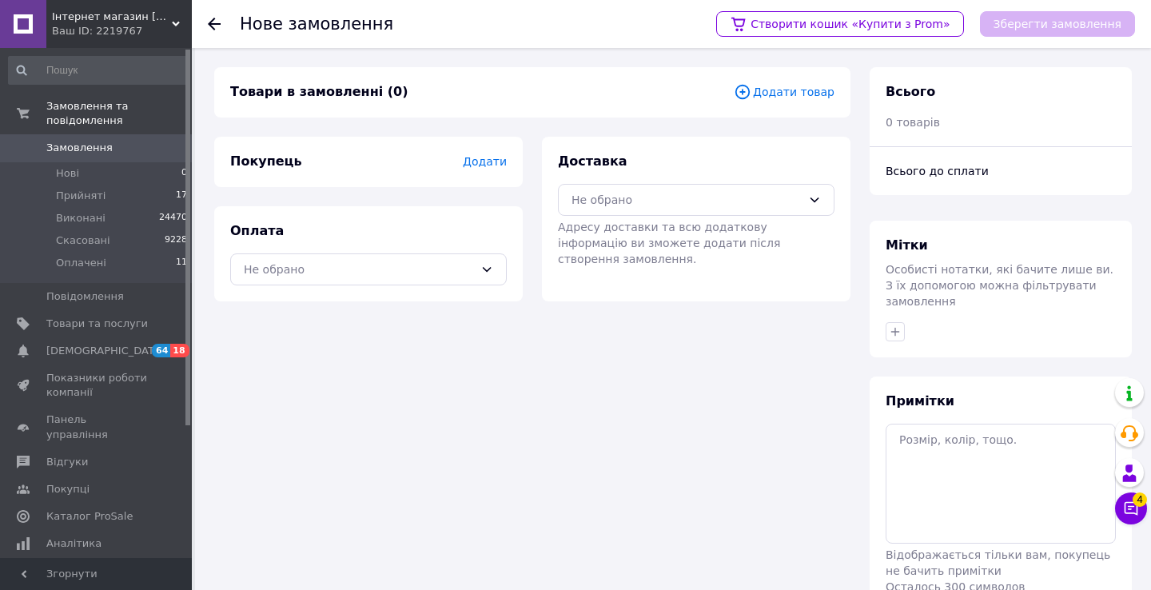
click at [786, 91] on span "Додати товар" at bounding box center [784, 92] width 101 height 18
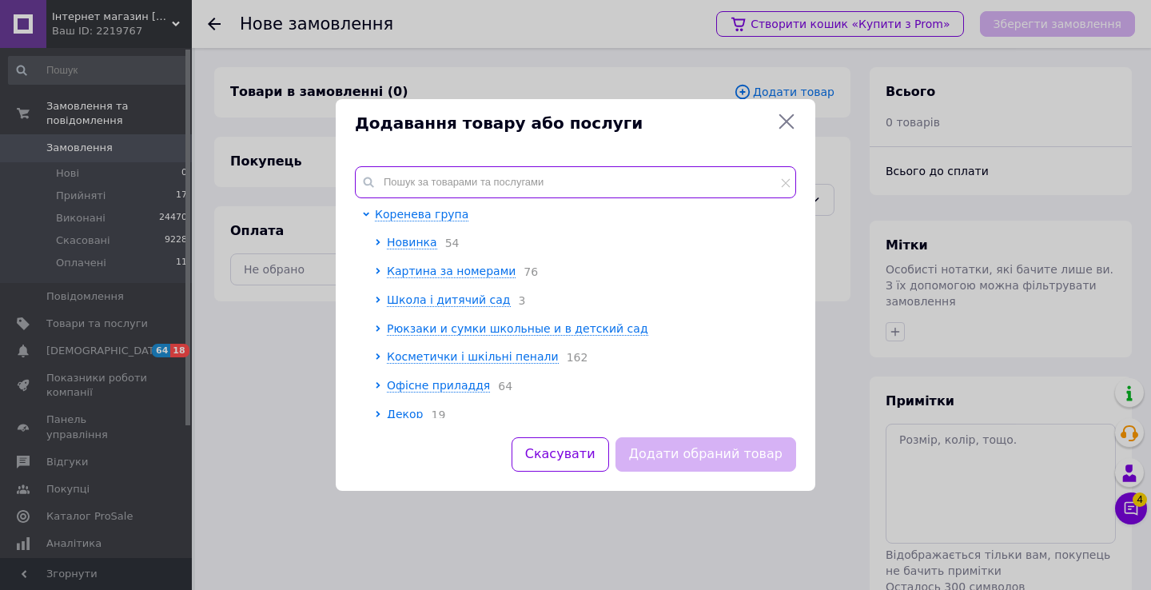
click at [413, 184] on input "text" at bounding box center [575, 182] width 441 height 32
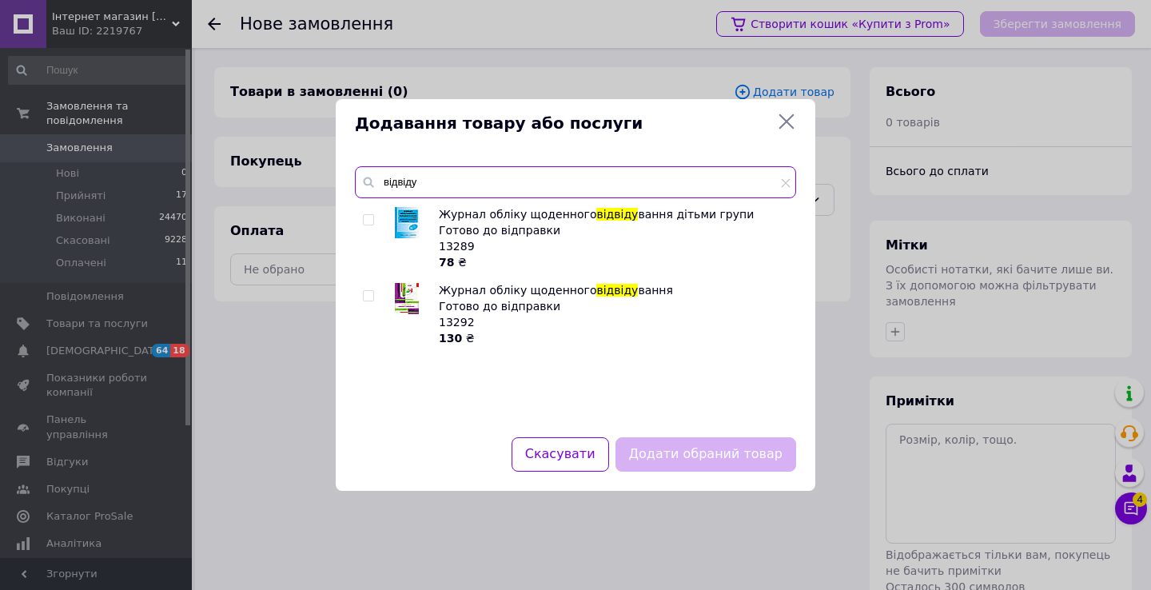
type input "відвіду"
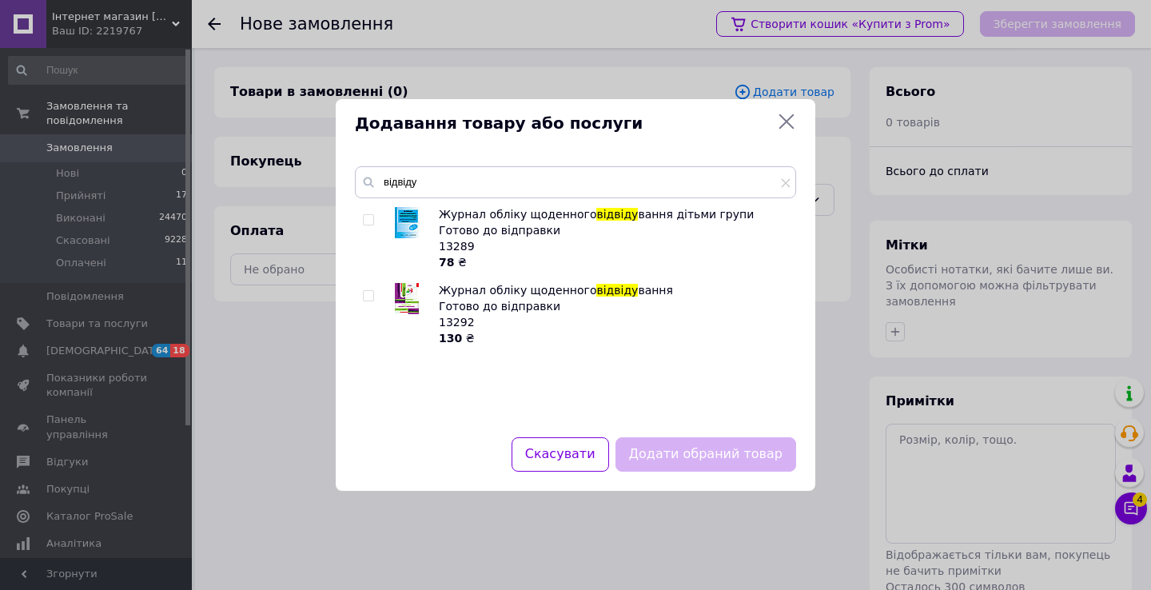
click at [369, 297] on input "checkbox" at bounding box center [368, 296] width 10 height 10
checkbox input "true"
click at [724, 458] on button "Додати обраний товар" at bounding box center [706, 454] width 181 height 34
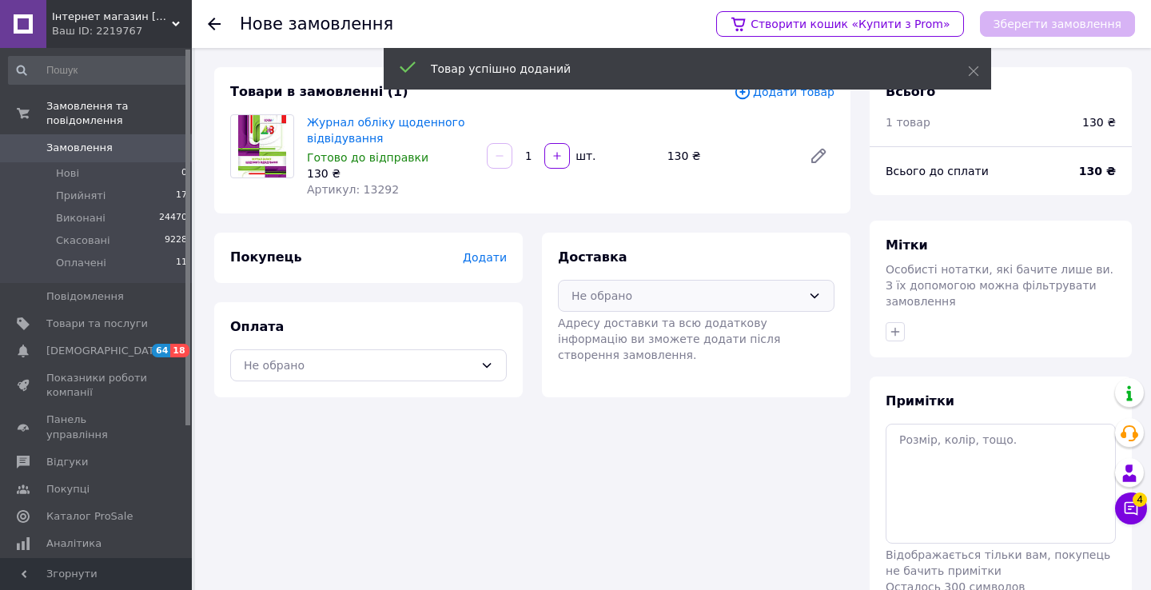
click at [703, 293] on div "Не обрано" at bounding box center [687, 296] width 230 height 18
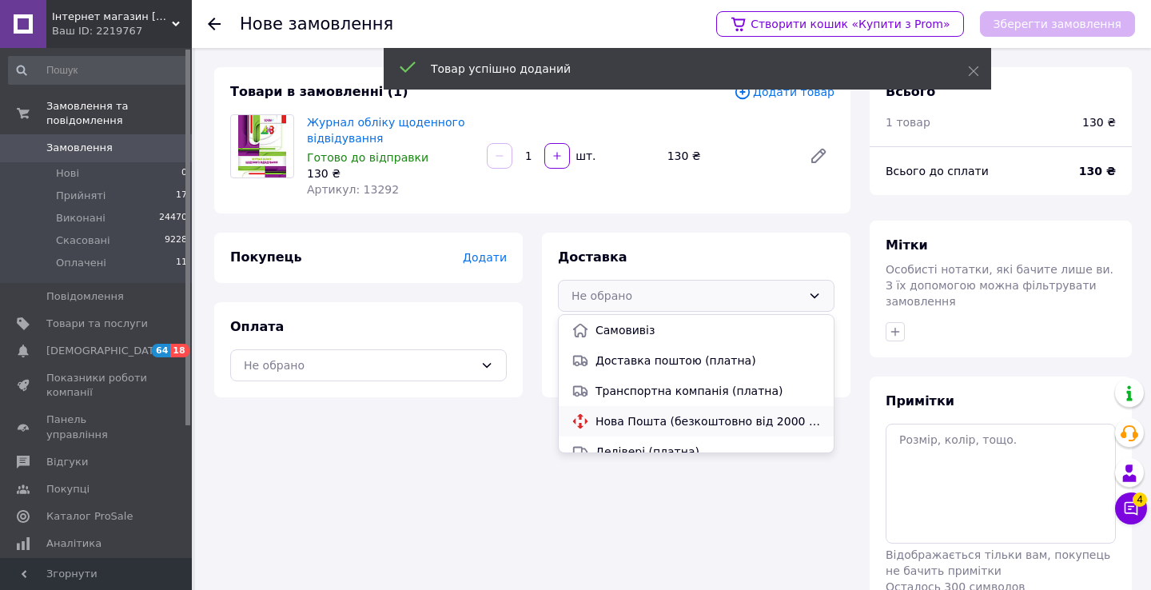
scroll to position [53, 0]
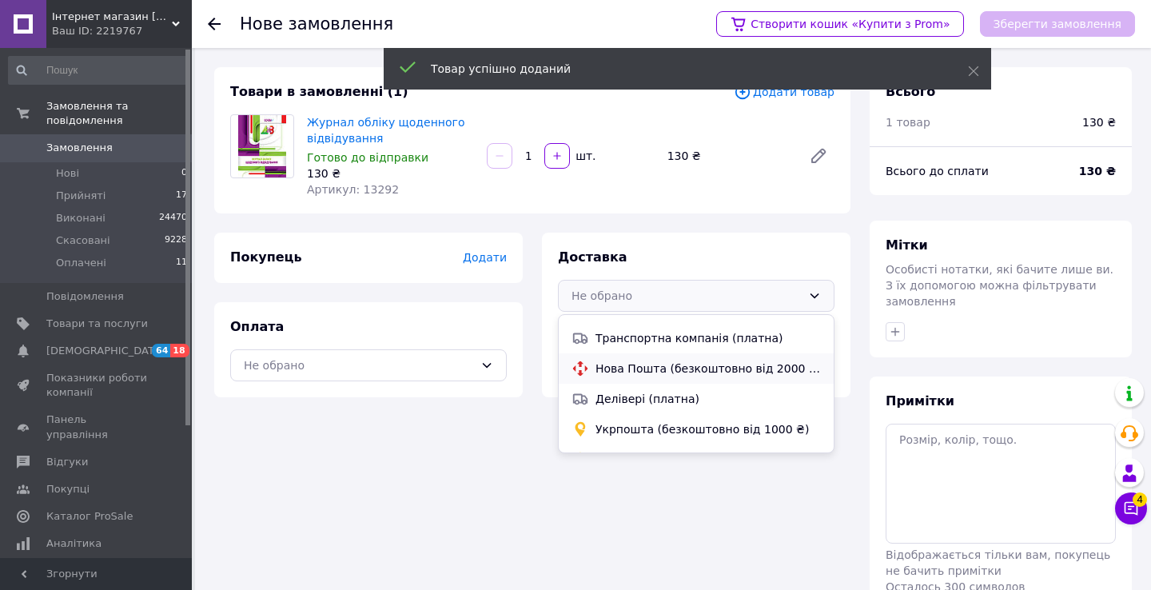
click at [640, 428] on span "Укрпошта (безкоштовно від 1000 ₴)" at bounding box center [708, 429] width 225 height 16
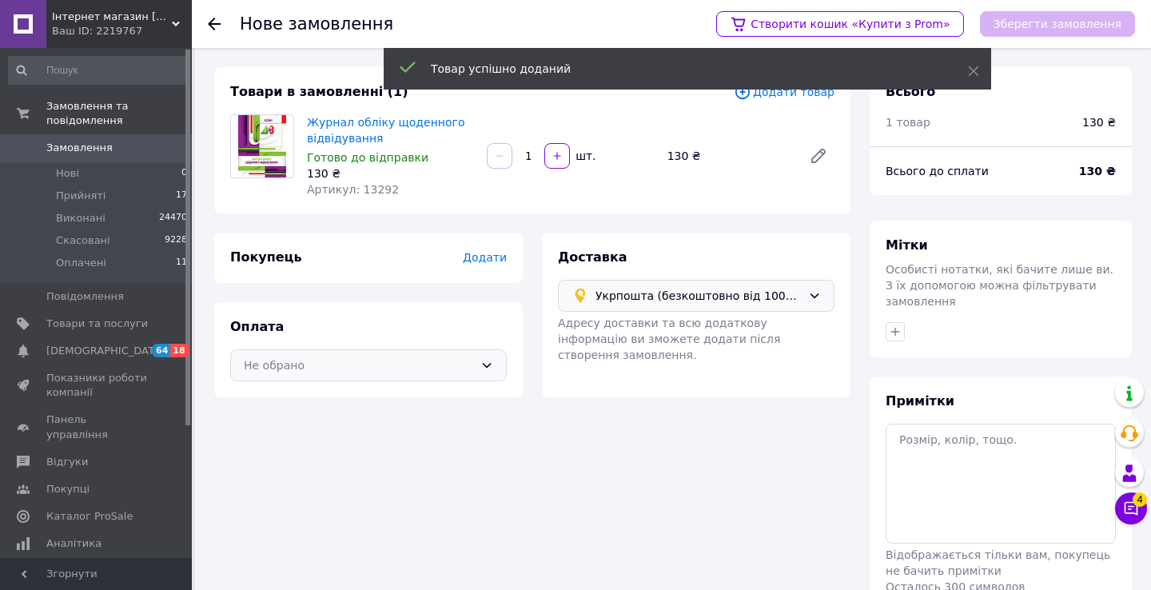
click at [451, 358] on div "Не обрано" at bounding box center [359, 366] width 230 height 18
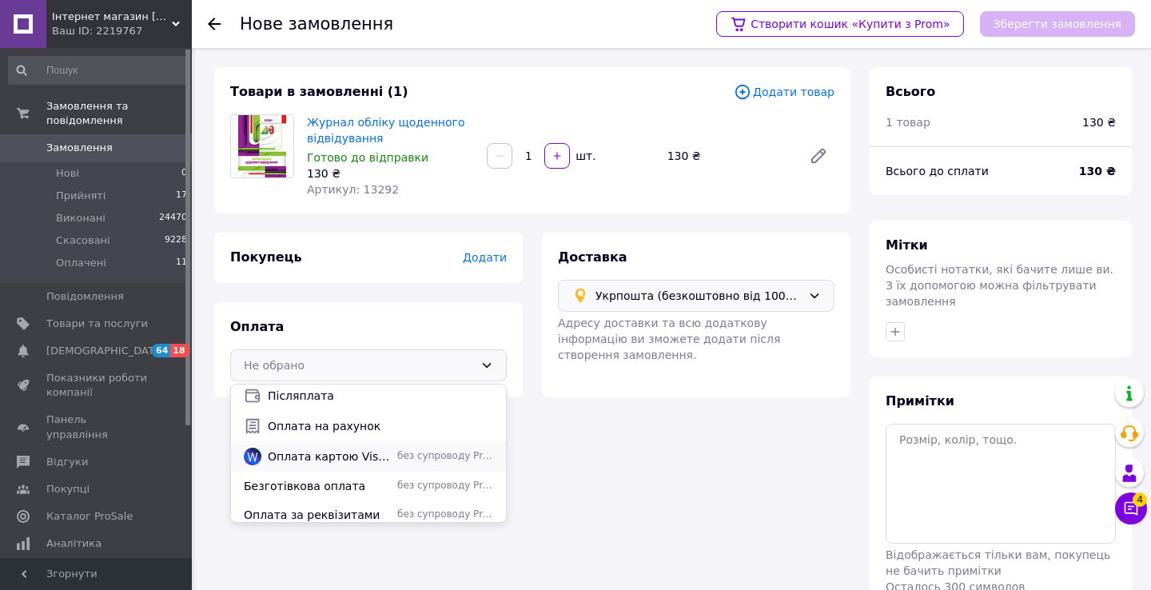
scroll to position [43, 0]
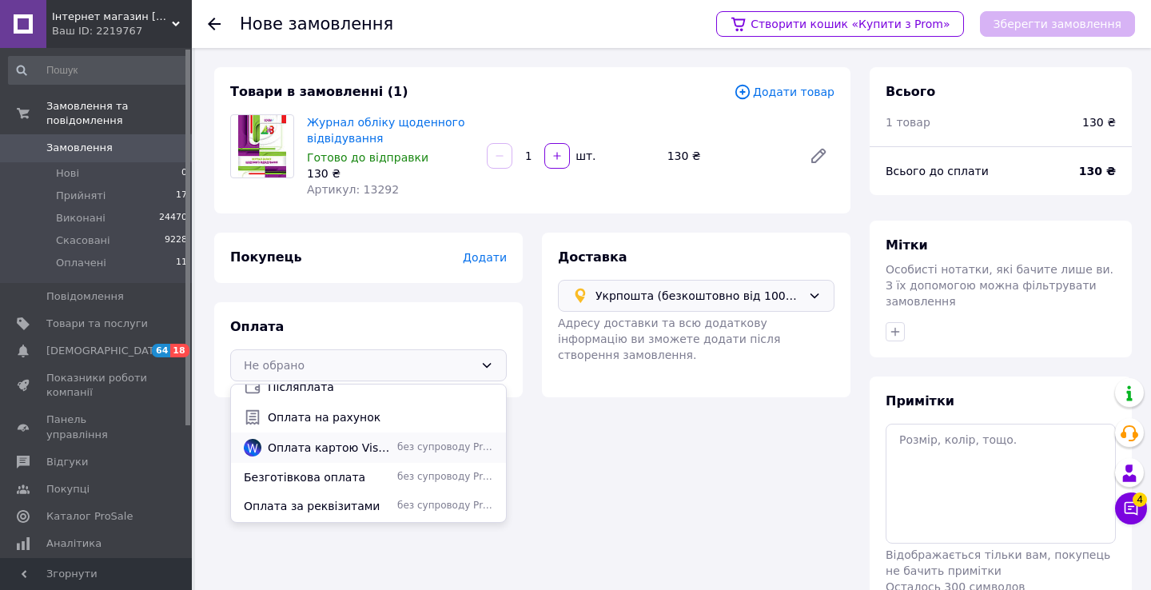
click at [320, 479] on span "Безготівкова оплата" at bounding box center [317, 477] width 147 height 16
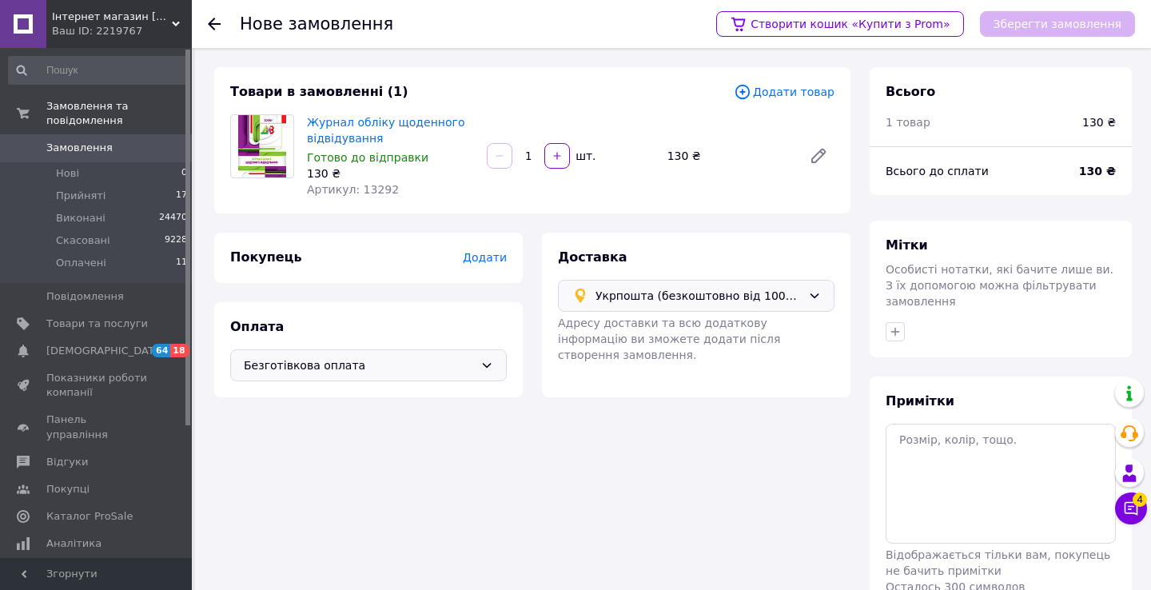
click at [488, 254] on span "Додати" at bounding box center [485, 257] width 44 height 13
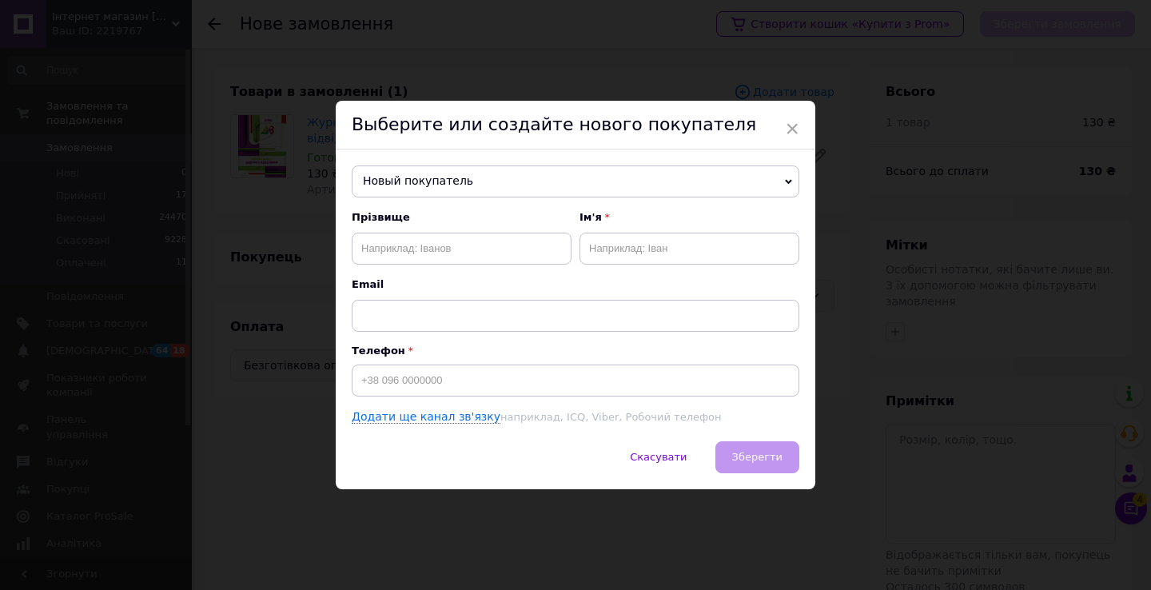
click at [478, 179] on span "Новый покупатель" at bounding box center [576, 182] width 448 height 32
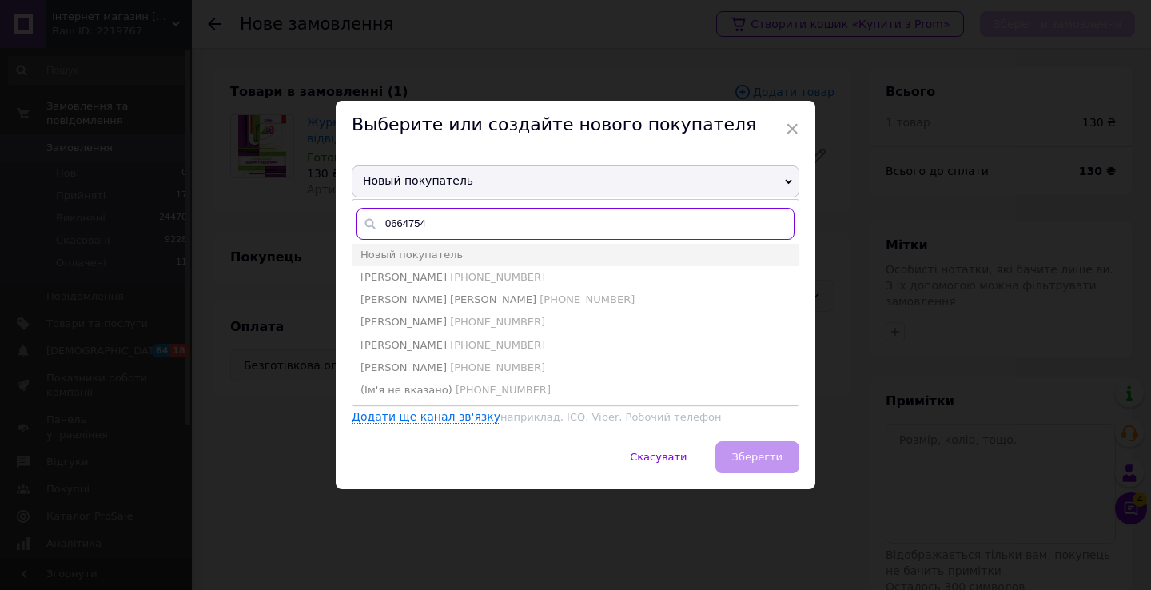
type input "06647544"
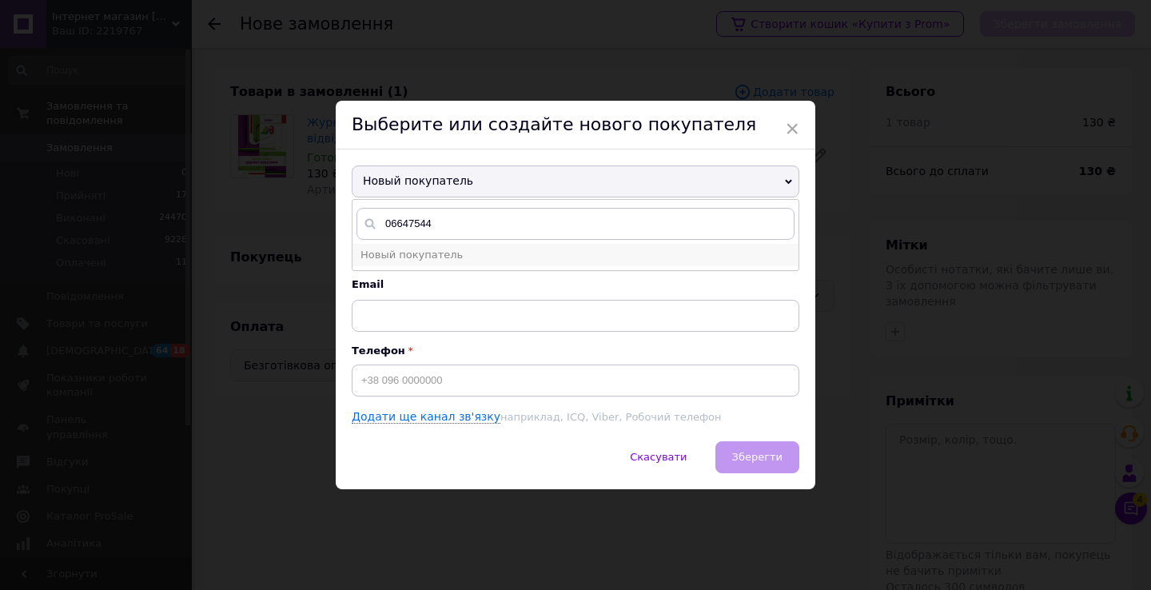
click at [475, 249] on li "Новый покупатель" at bounding box center [576, 255] width 446 height 22
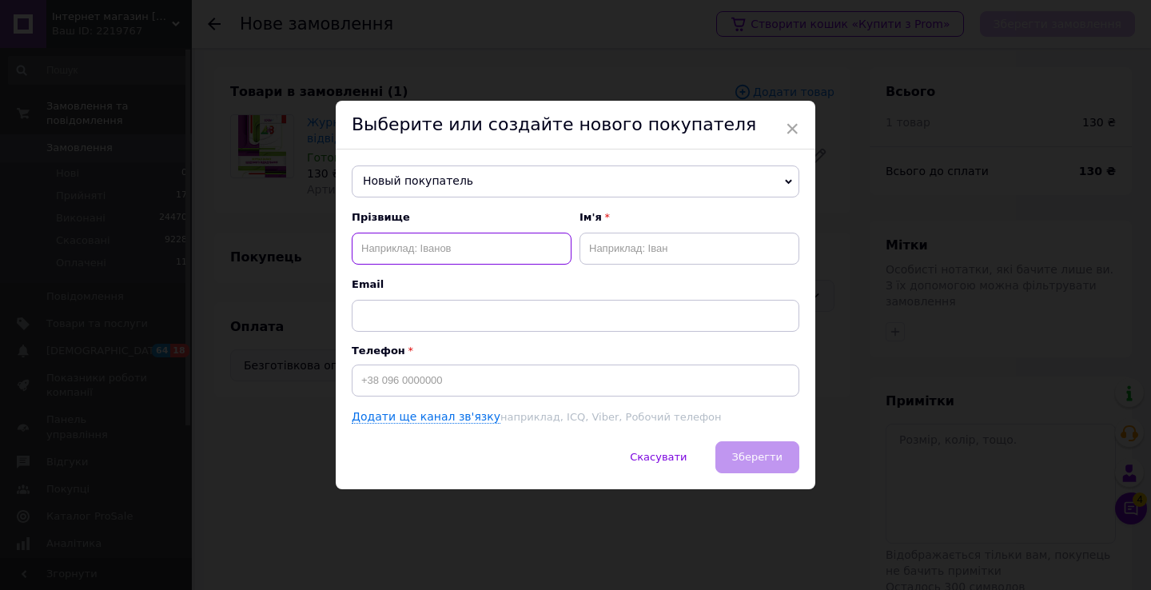
click at [472, 249] on input "text" at bounding box center [462, 249] width 220 height 32
type input "[PERSON_NAME]"
click at [636, 256] on input "text" at bounding box center [690, 249] width 220 height 32
type input "[PERSON_NAME]"
click at [512, 364] on div "Телефон" at bounding box center [576, 371] width 448 height 52
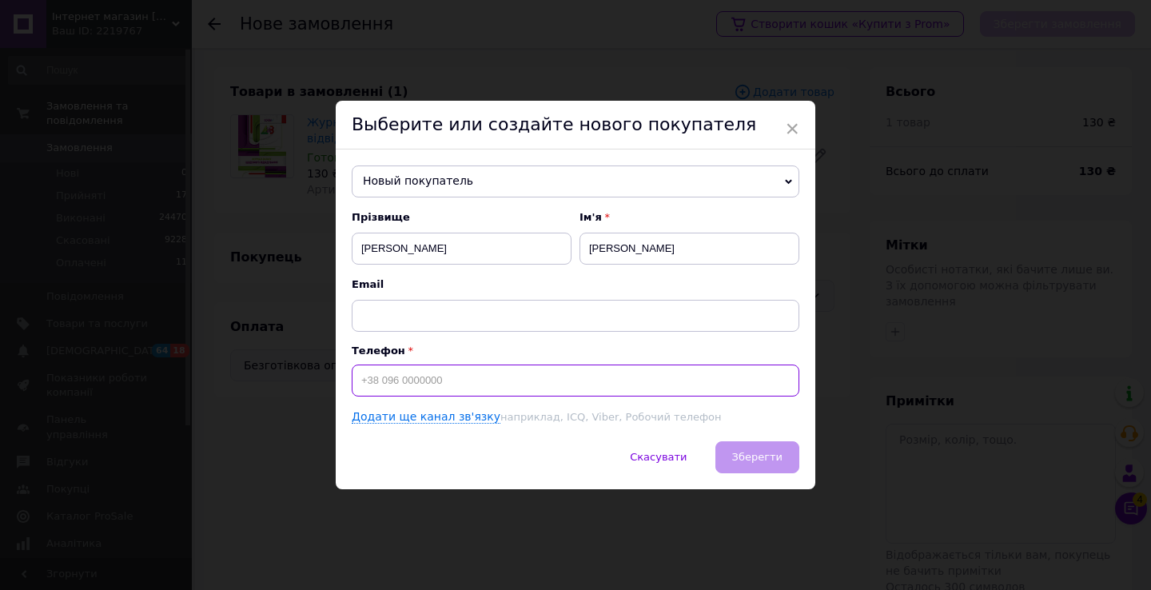
click at [510, 385] on input at bounding box center [576, 381] width 448 height 32
type input "[PHONE_NUMBER]"
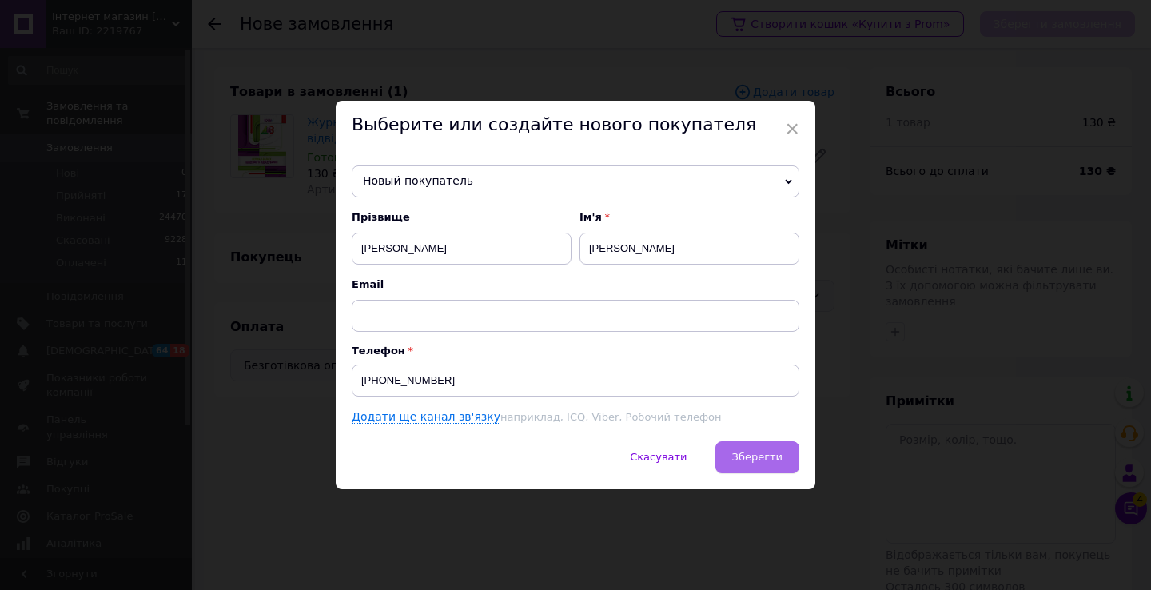
click at [758, 465] on button "Зберегти" at bounding box center [758, 457] width 84 height 32
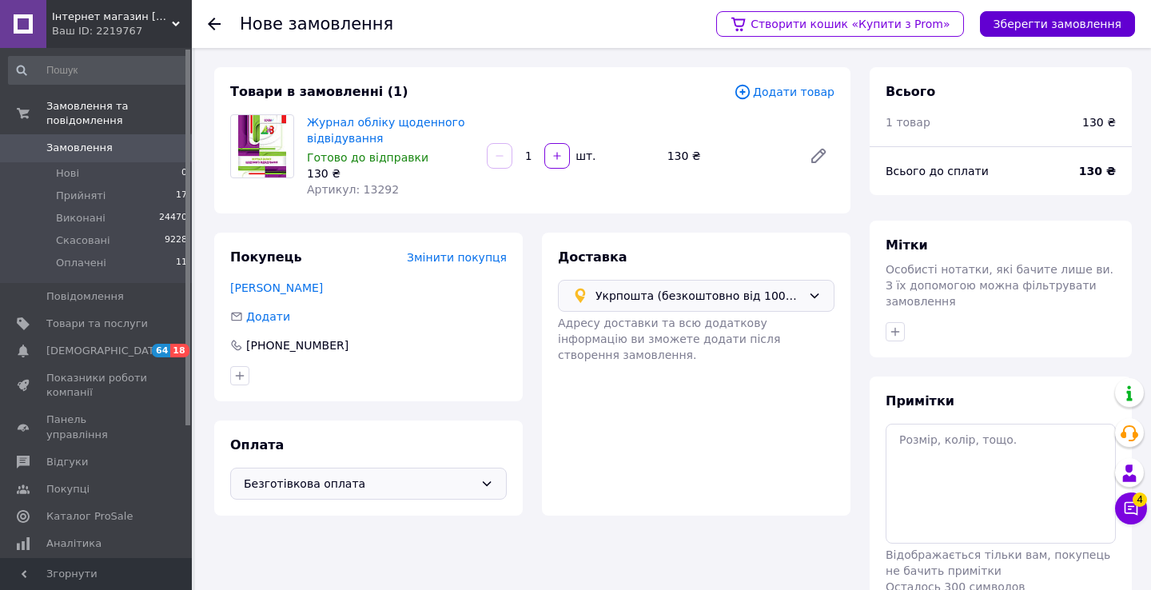
click at [1022, 26] on button "Зберегти замовлення" at bounding box center [1057, 24] width 155 height 26
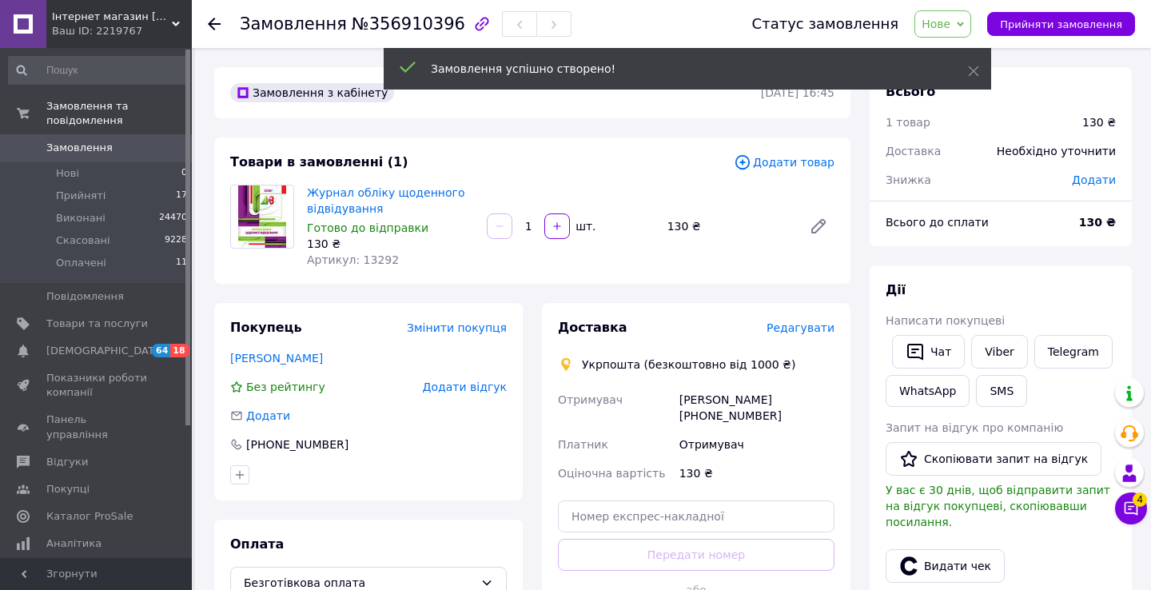
click at [812, 325] on span "Редагувати" at bounding box center [801, 327] width 68 height 13
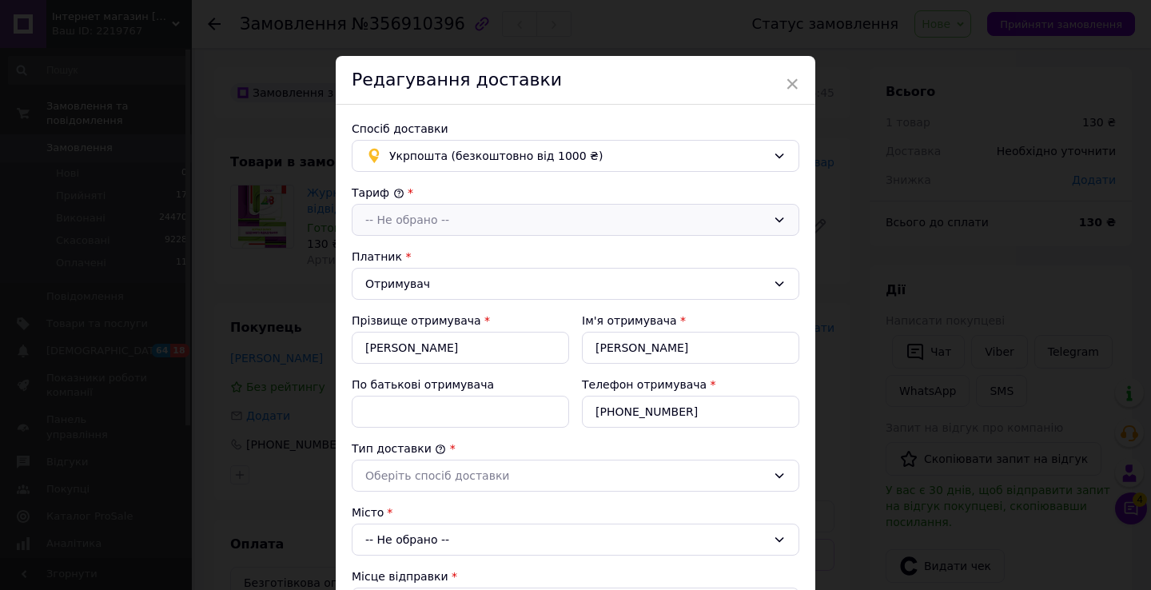
click at [521, 206] on div "-- Не обрано --" at bounding box center [576, 220] width 448 height 32
click at [512, 247] on li "Стандарт" at bounding box center [576, 254] width 446 height 30
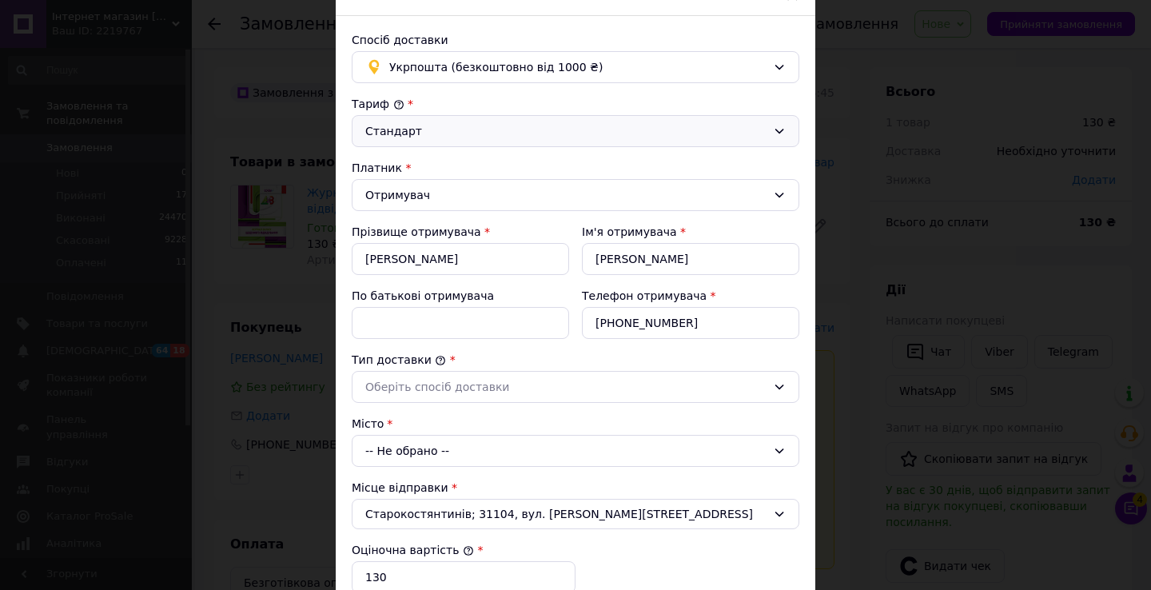
scroll to position [118, 0]
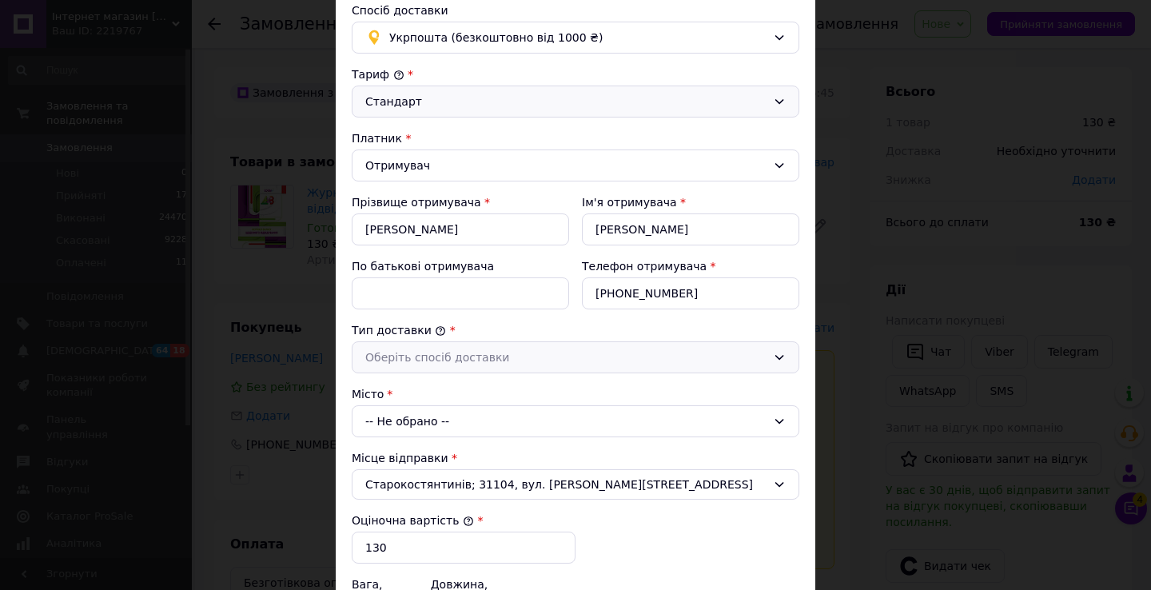
click at [537, 353] on div "Оберіть спосіб доставки" at bounding box center [565, 358] width 401 height 18
click at [533, 393] on li "Склад - склад" at bounding box center [576, 392] width 446 height 30
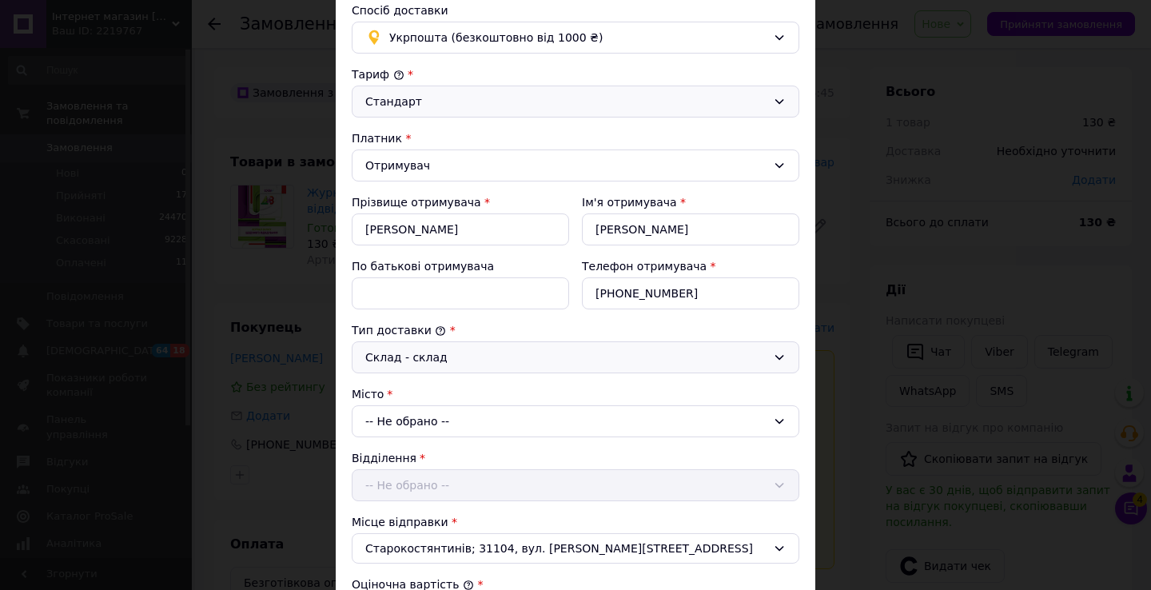
click at [540, 420] on div "-- Не обрано --" at bounding box center [576, 421] width 448 height 32
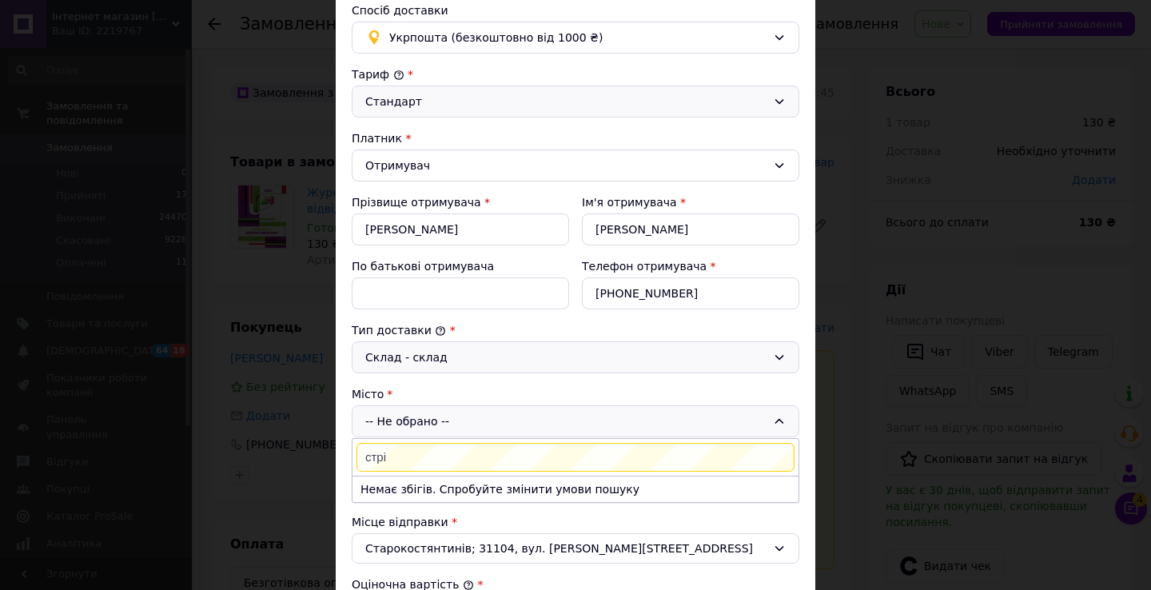
type input "стріл"
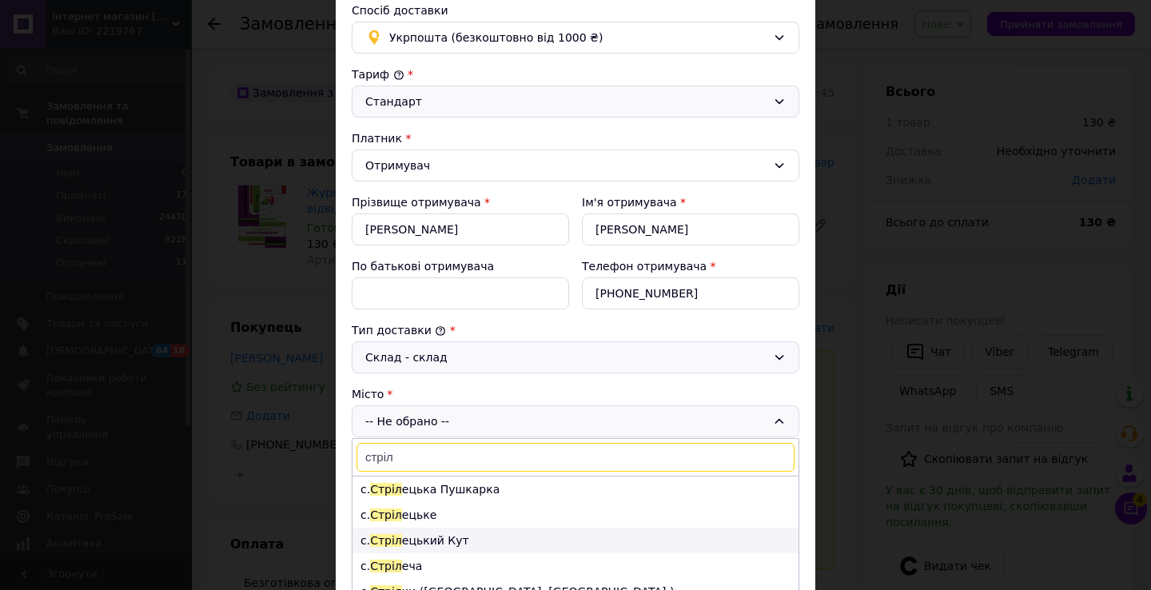
click at [499, 543] on li "с. Стріл ецький Кут" at bounding box center [576, 541] width 446 height 26
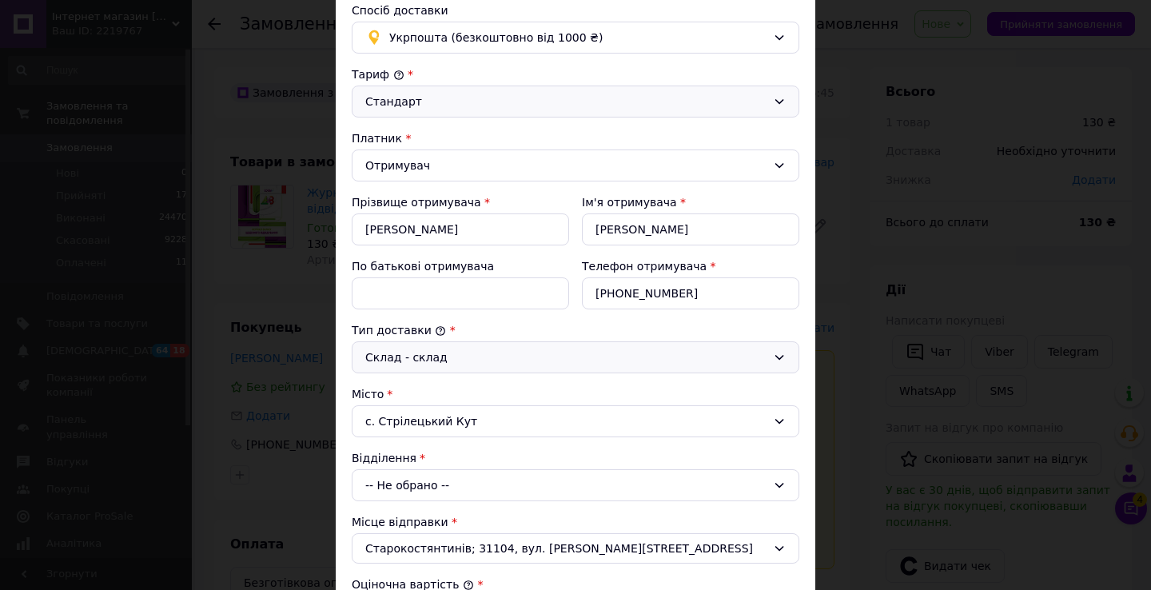
click at [481, 498] on div "-- Не обрано --" at bounding box center [576, 485] width 448 height 32
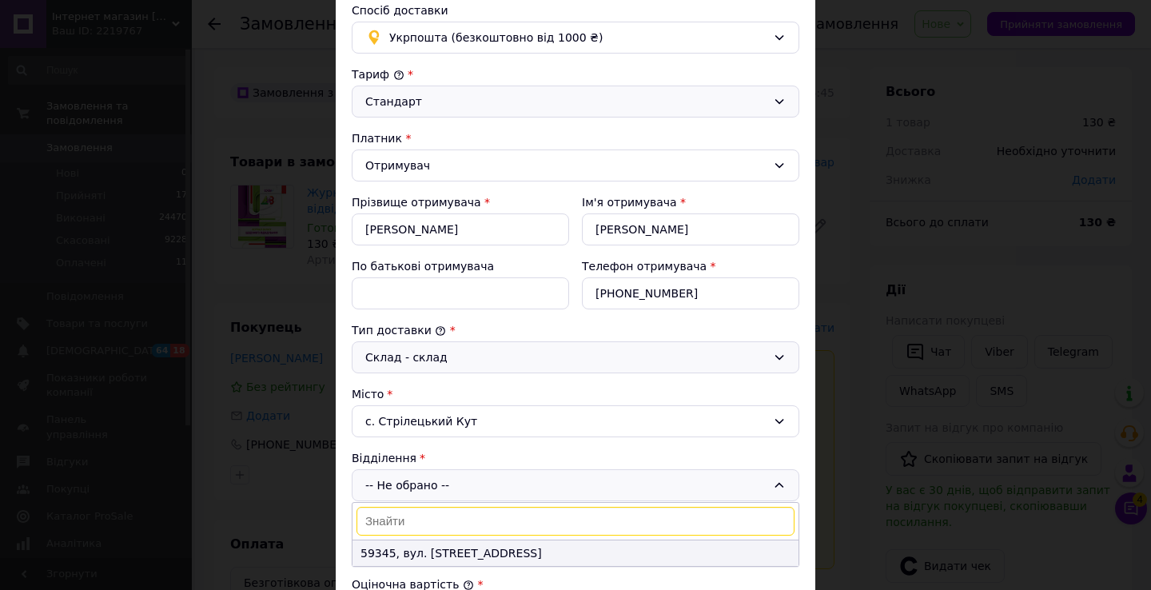
click at [480, 545] on li "59345, вул. [STREET_ADDRESS]" at bounding box center [576, 554] width 446 height 26
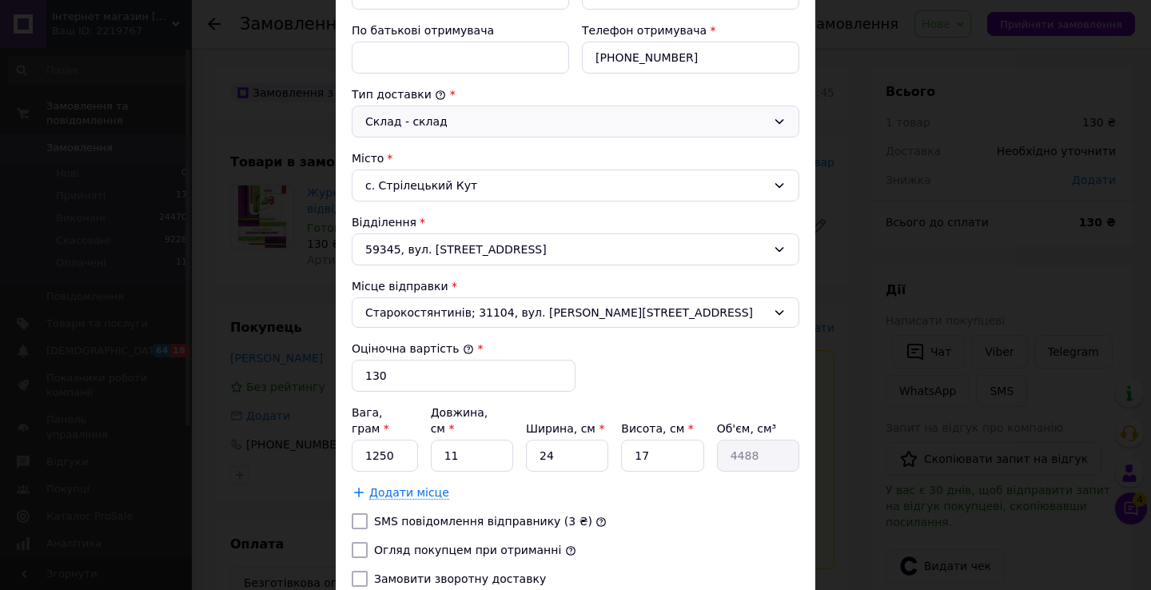
scroll to position [366, 0]
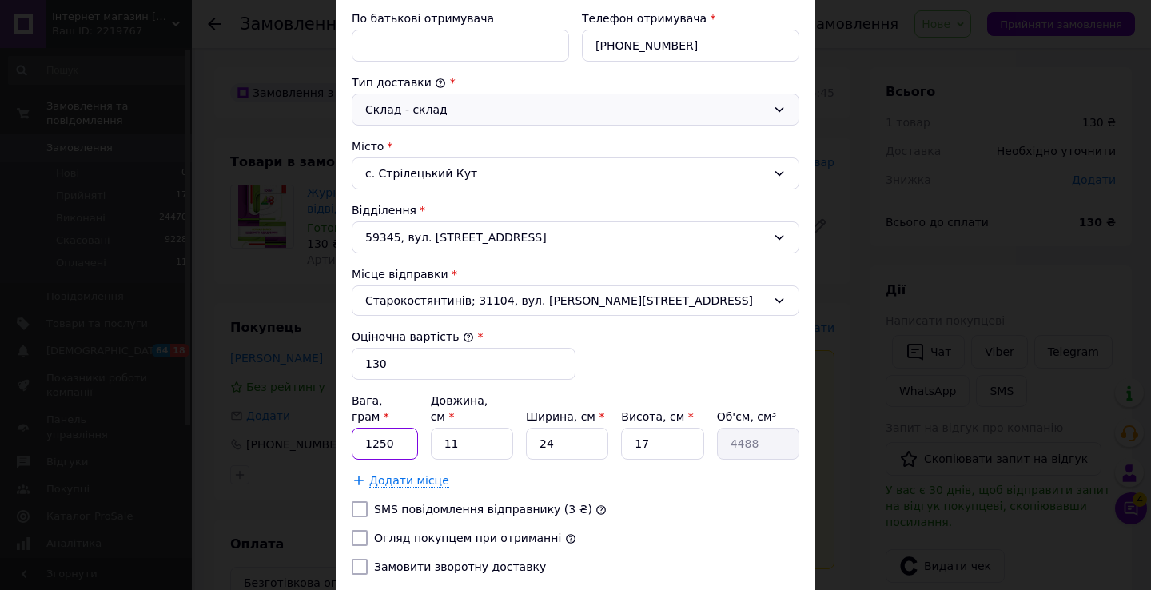
click at [398, 428] on input "1250" at bounding box center [385, 444] width 66 height 32
type input "500"
click at [465, 429] on input "11" at bounding box center [472, 444] width 82 height 32
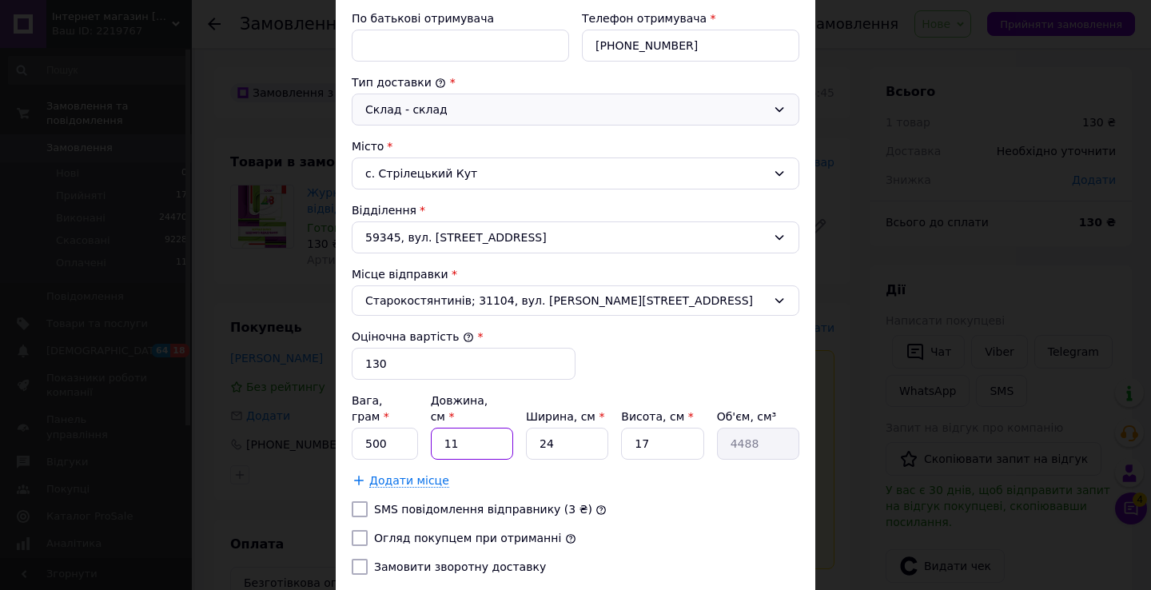
type input "3"
type input "1224"
type input "30"
type input "12240"
type input "30"
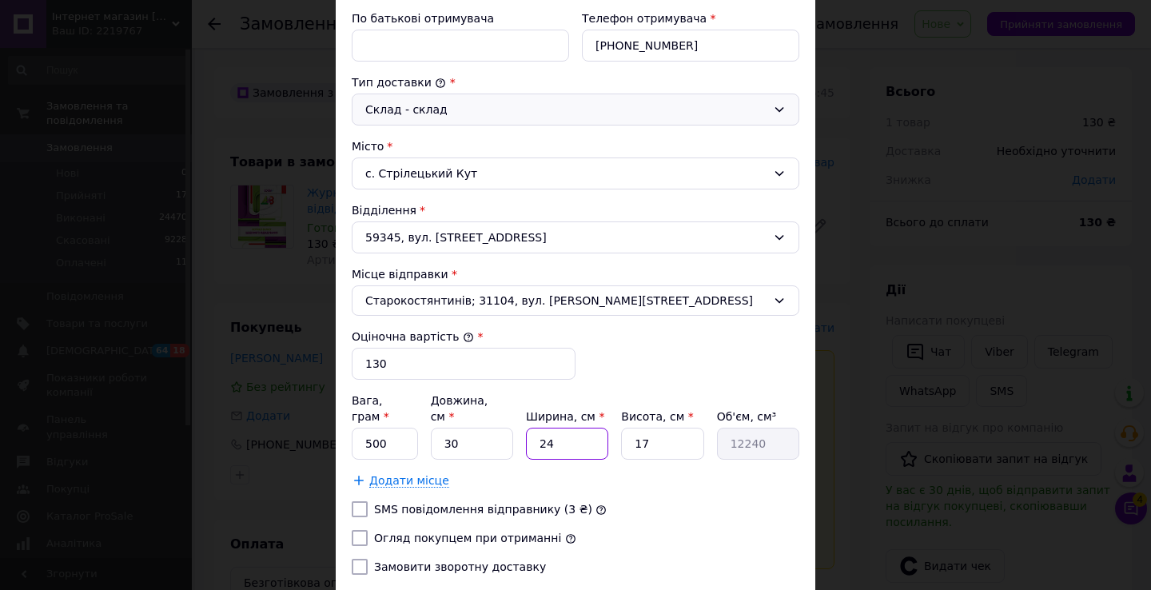
click at [565, 431] on input "24" at bounding box center [567, 444] width 82 height 32
type input "2"
type input "1020"
type input "20"
type input "10200"
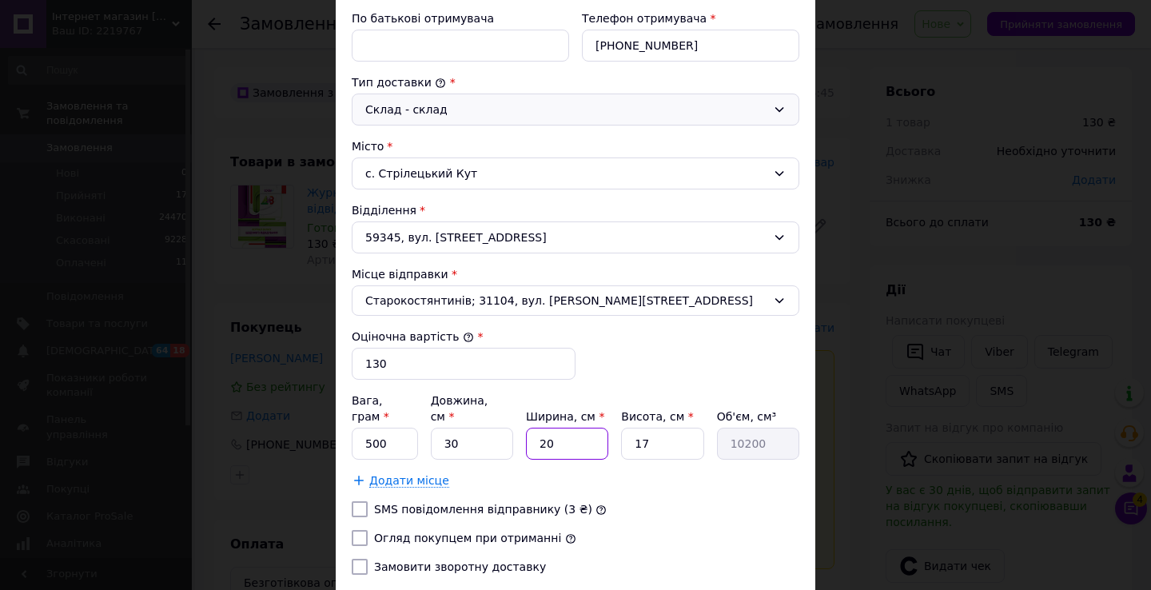
type input "20"
click at [656, 428] on input "17" at bounding box center [662, 444] width 82 height 32
type input "3"
type input "1800"
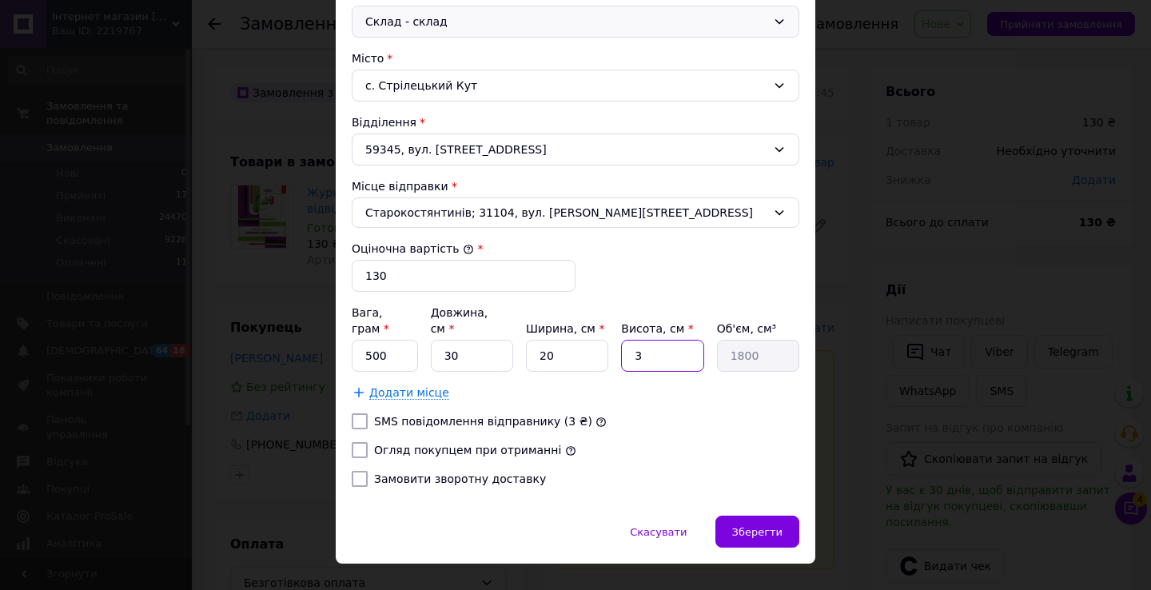
scroll to position [468, 0]
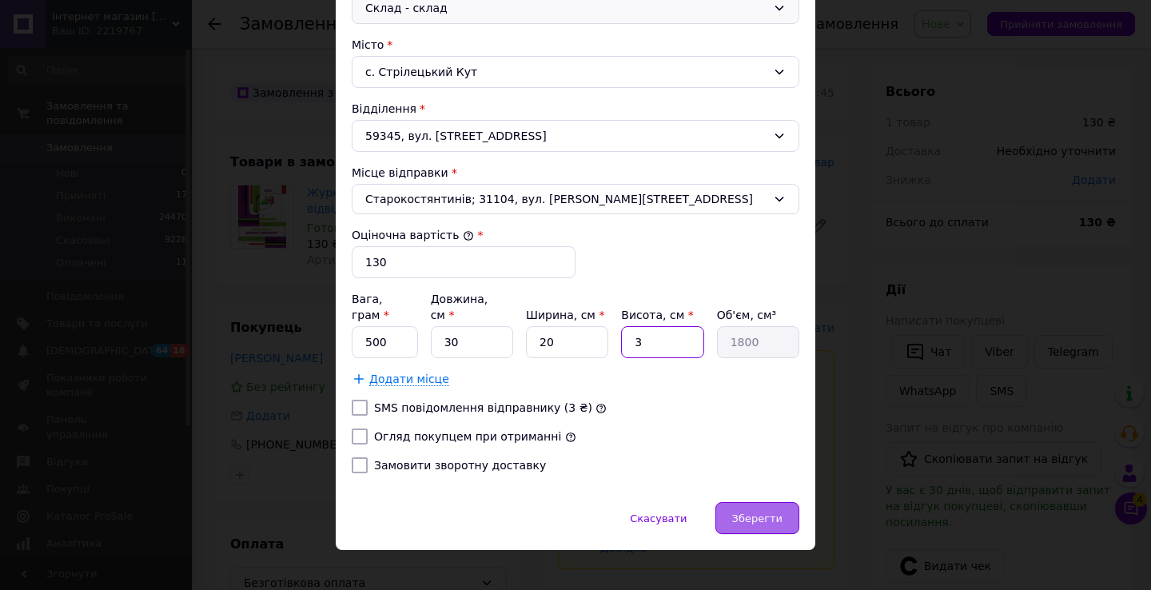
type input "3"
click at [760, 502] on div "Зберегти" at bounding box center [758, 518] width 84 height 32
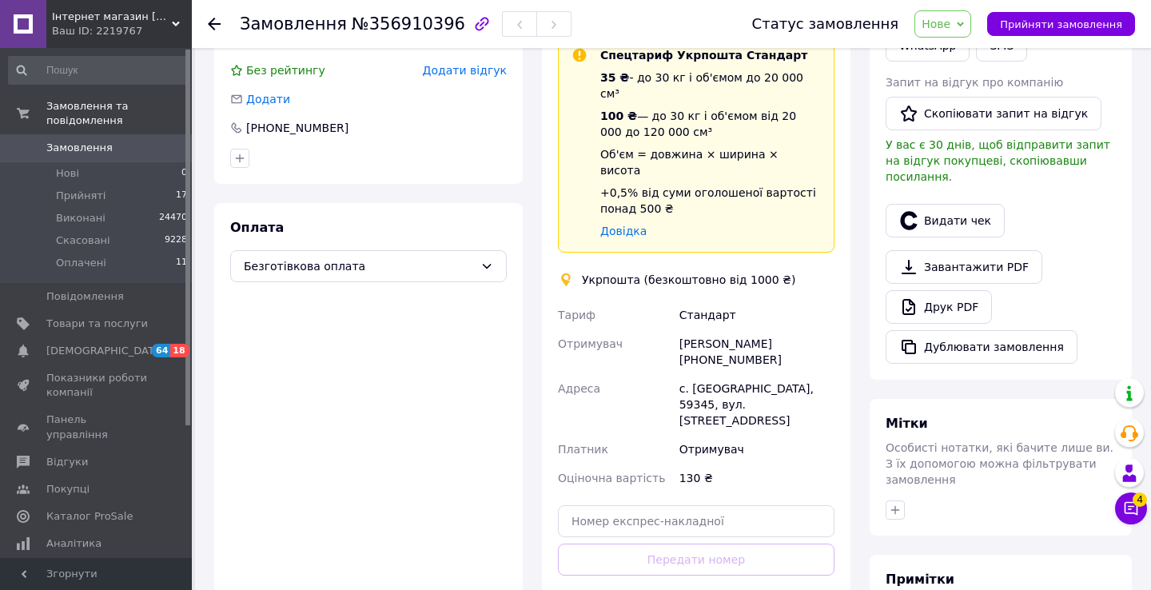
scroll to position [357, 0]
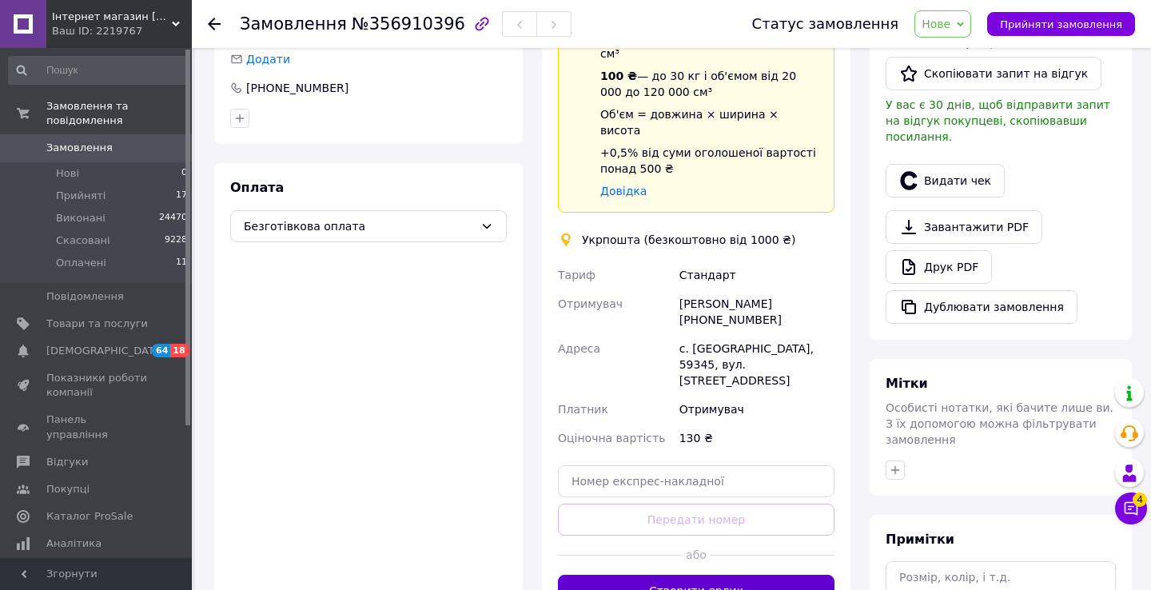
click at [721, 575] on button "Створити ярлик" at bounding box center [696, 591] width 277 height 32
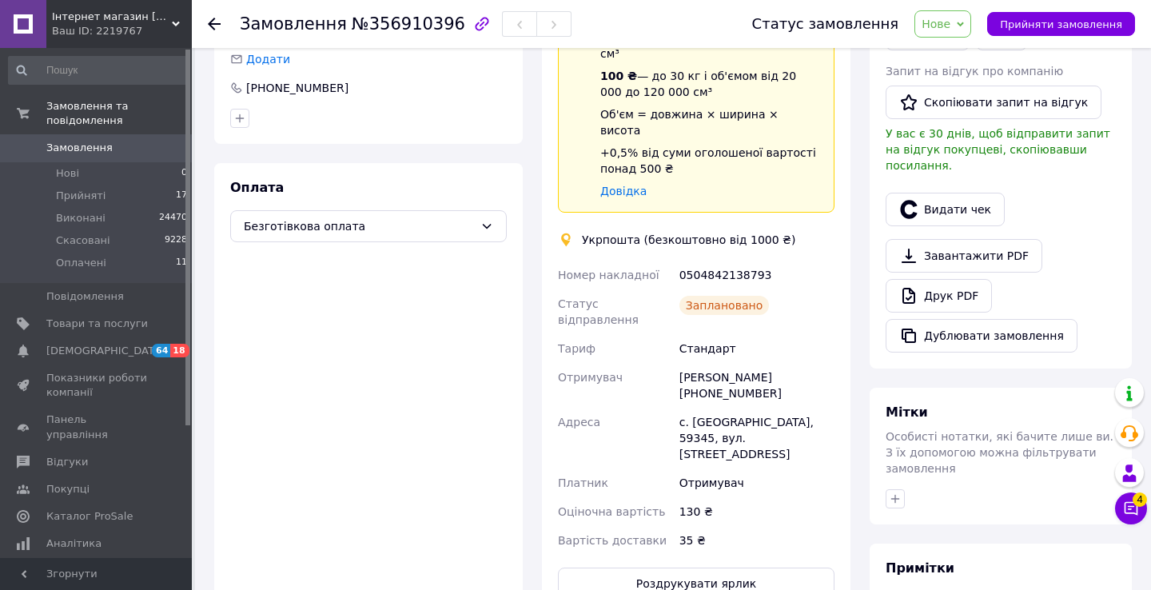
click at [944, 26] on span "Нове" at bounding box center [936, 24] width 29 height 13
click at [950, 71] on li "Виконано" at bounding box center [953, 80] width 74 height 24
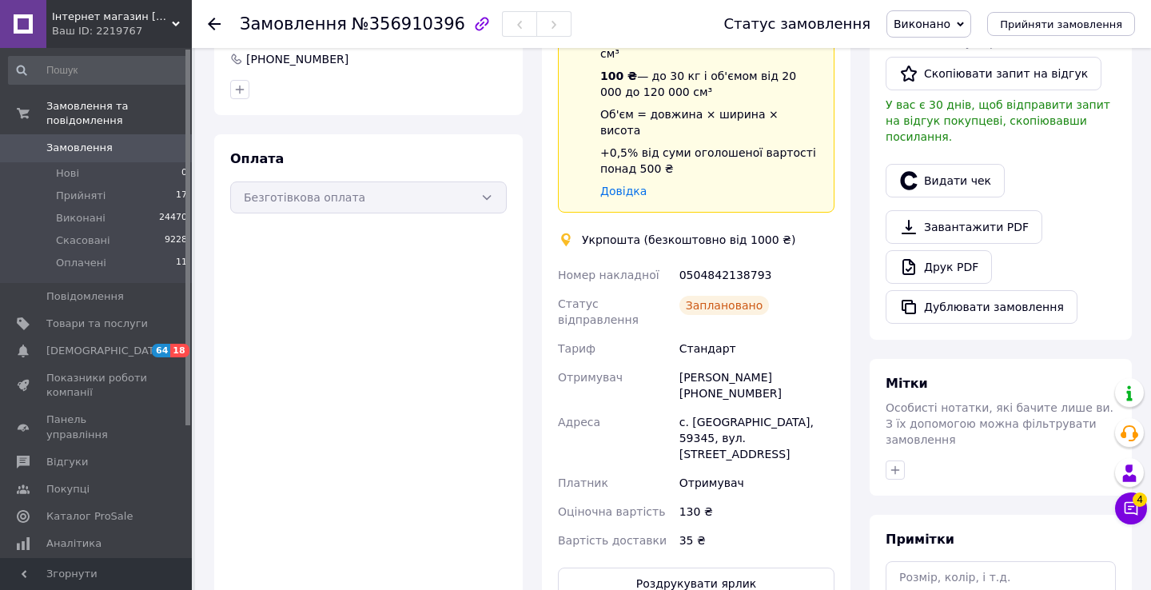
click at [85, 154] on span "Замовлення" at bounding box center [79, 148] width 66 height 14
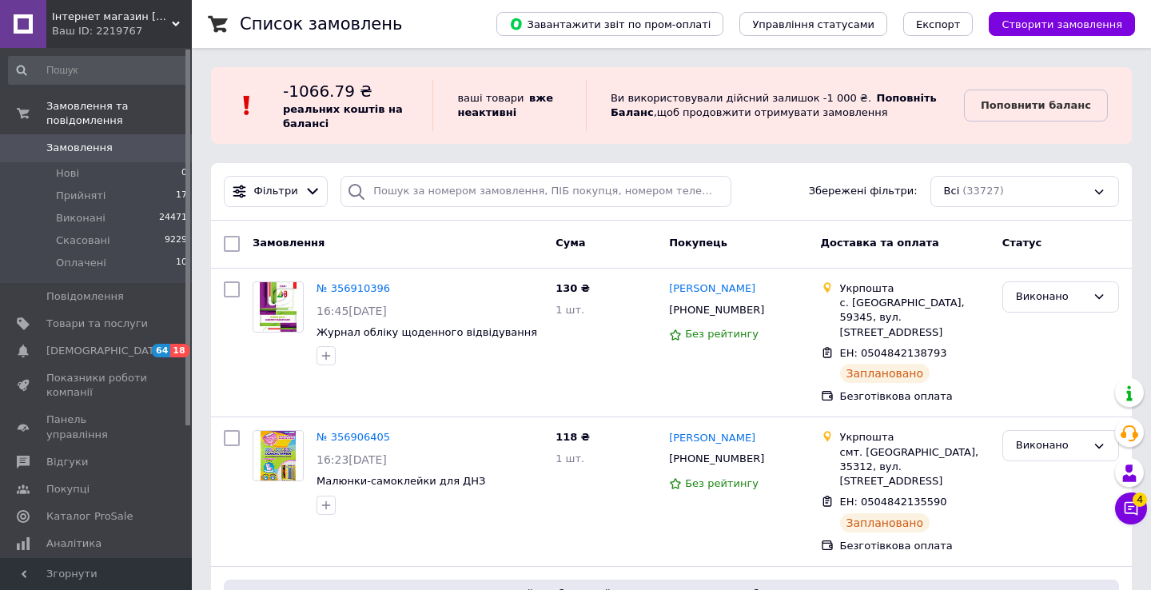
click at [128, 147] on span "Замовлення" at bounding box center [97, 148] width 102 height 14
click at [1134, 509] on icon at bounding box center [1131, 509] width 16 height 16
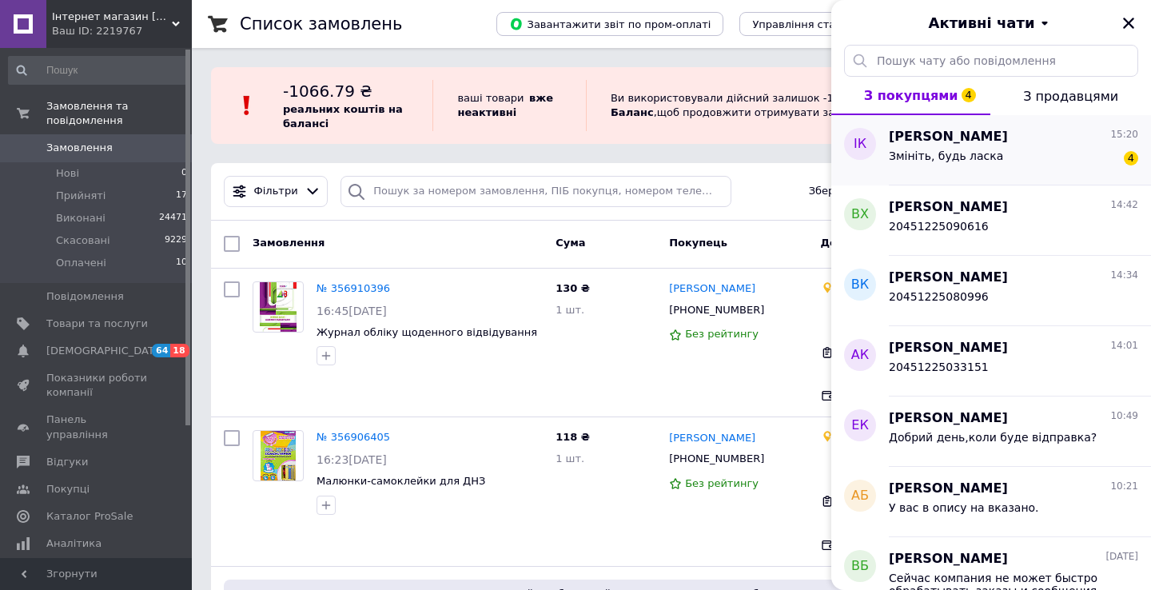
click at [933, 158] on span "Змініть, будь ласка" at bounding box center [946, 156] width 114 height 13
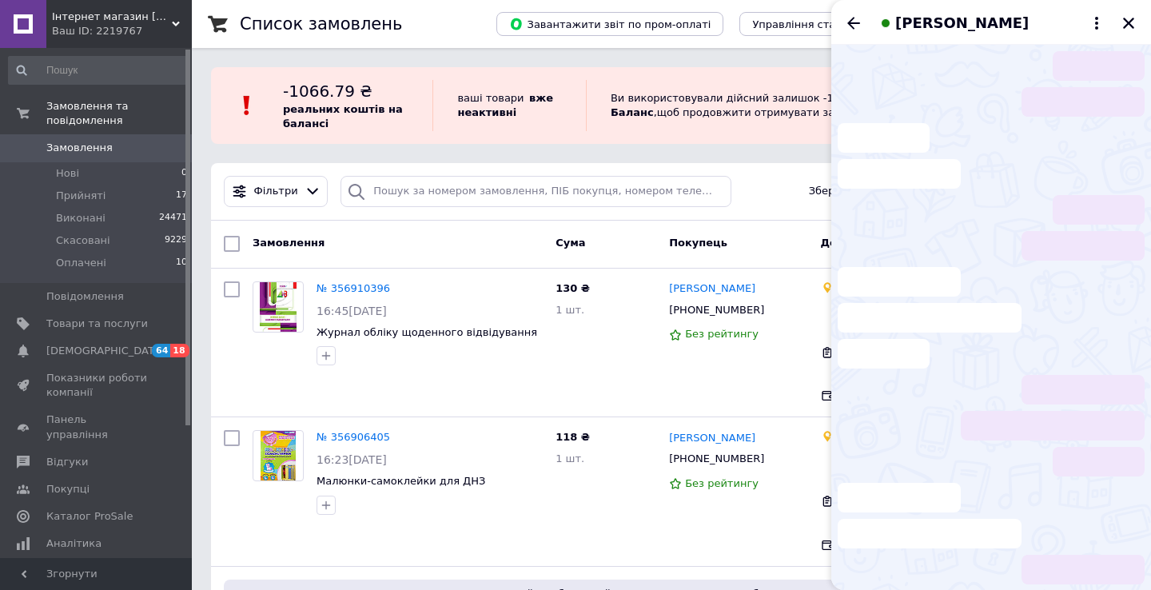
scroll to position [304, 0]
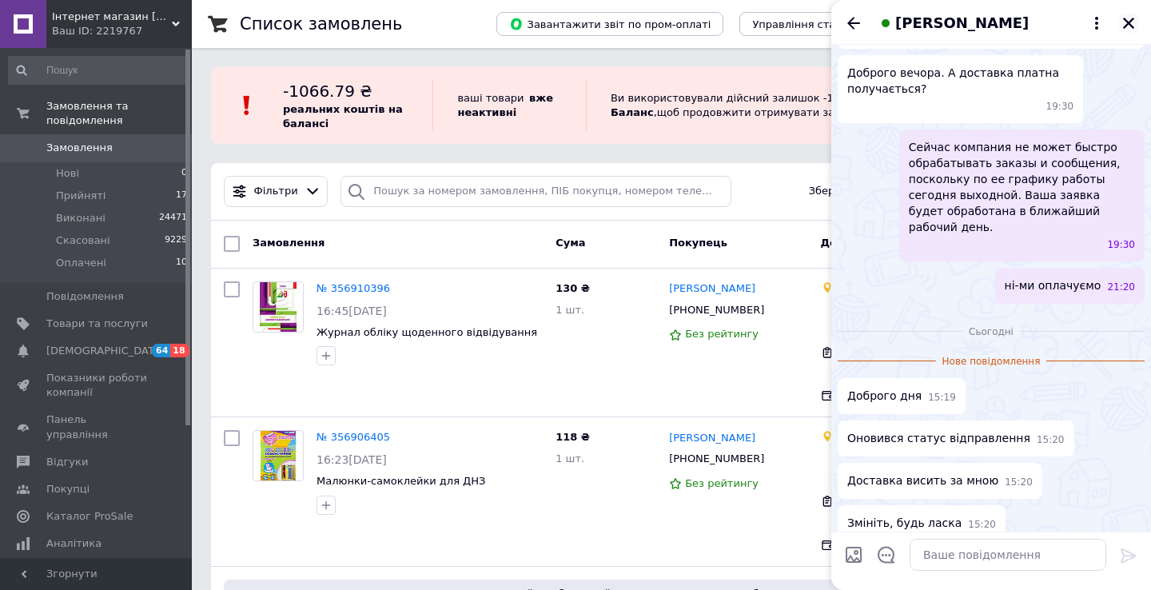
click at [1127, 22] on icon "Закрити" at bounding box center [1128, 23] width 11 height 11
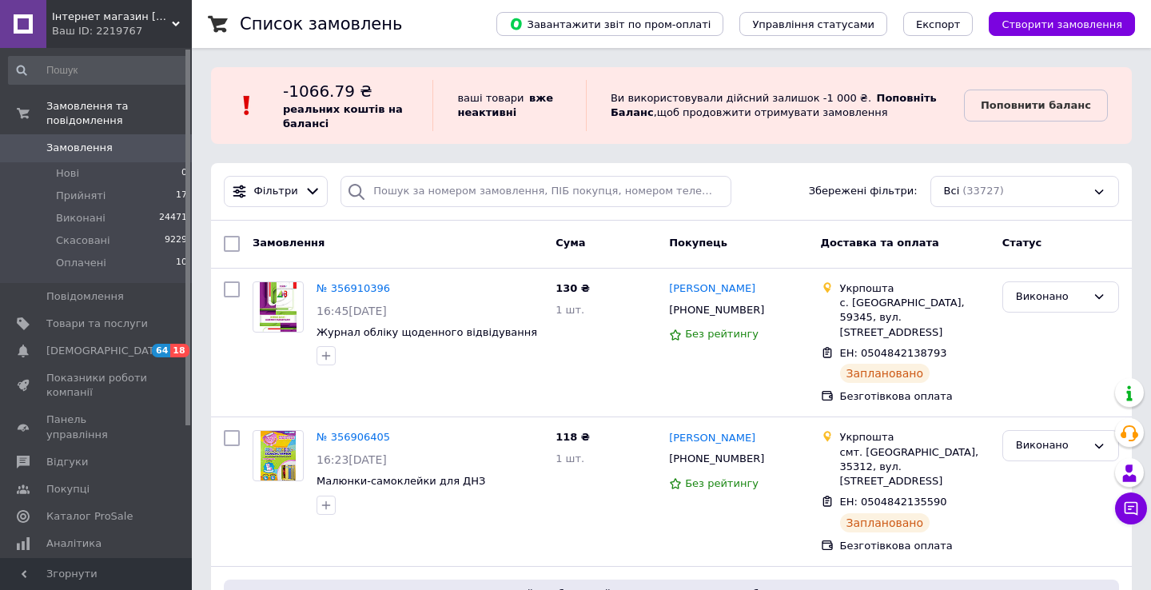
click at [112, 154] on span "Замовлення" at bounding box center [97, 148] width 102 height 14
click at [50, 154] on span "Замовлення" at bounding box center [79, 148] width 66 height 14
click at [99, 269] on span "Оплачені" at bounding box center [81, 263] width 50 height 14
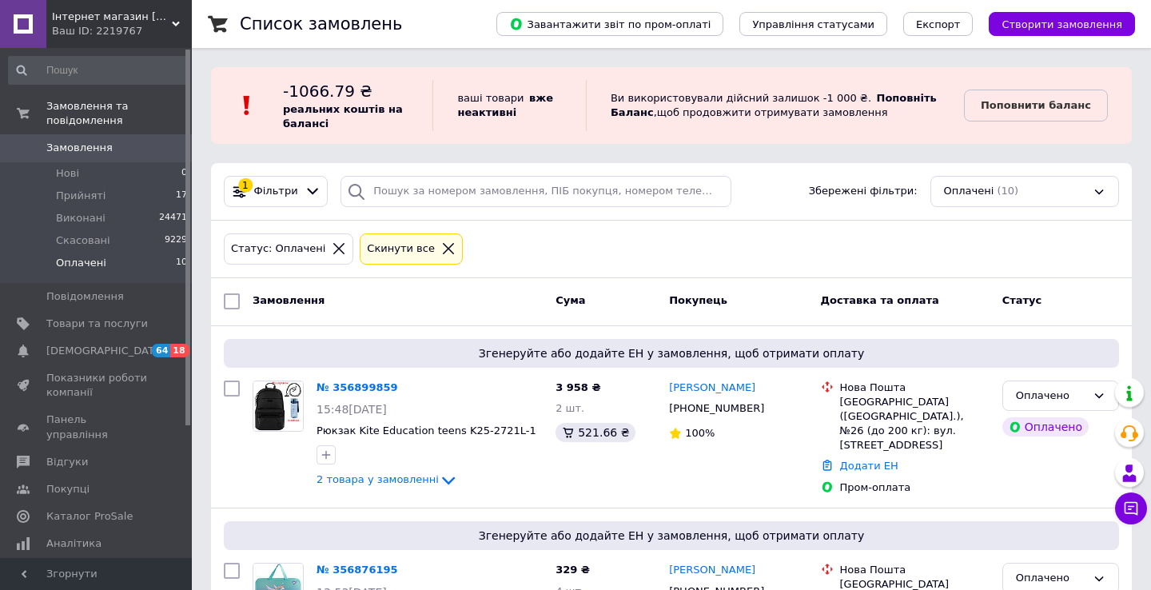
click at [46, 154] on span "Замовлення" at bounding box center [79, 148] width 66 height 14
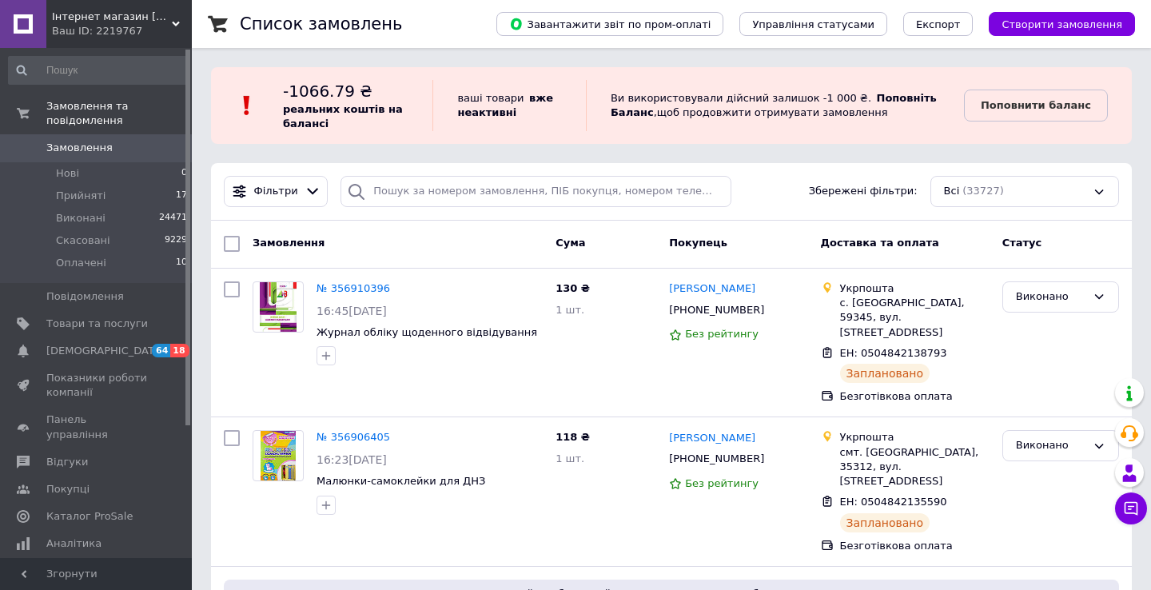
click at [58, 150] on span "Замовлення" at bounding box center [79, 148] width 66 height 14
click at [1064, 24] on span "Створити замовлення" at bounding box center [1062, 24] width 121 height 12
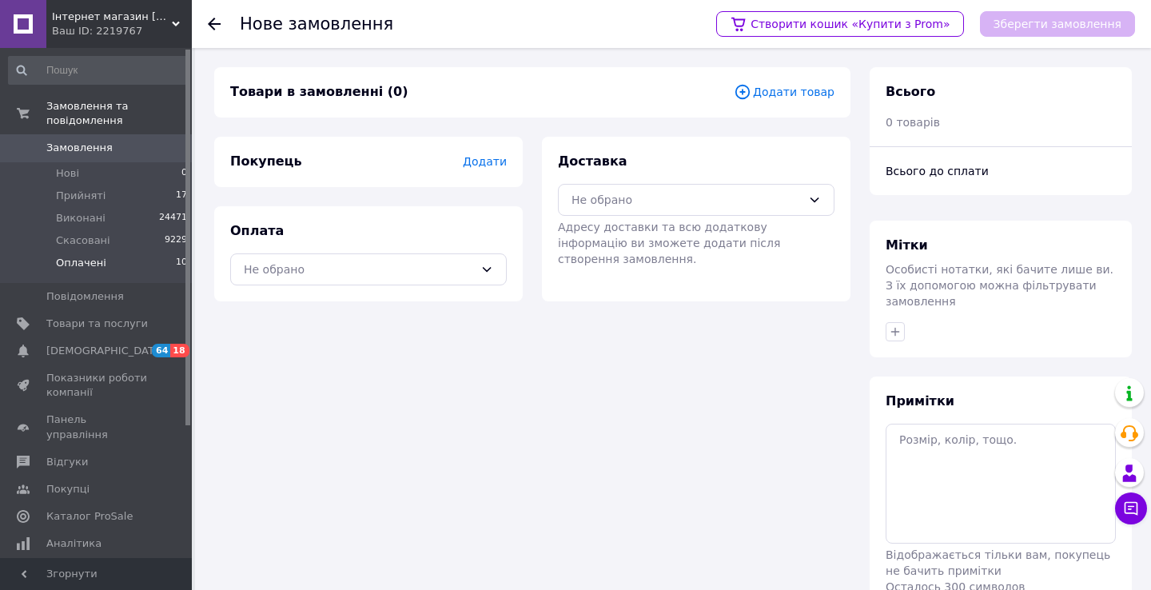
click at [87, 273] on li "Оплачені 10" at bounding box center [98, 267] width 197 height 30
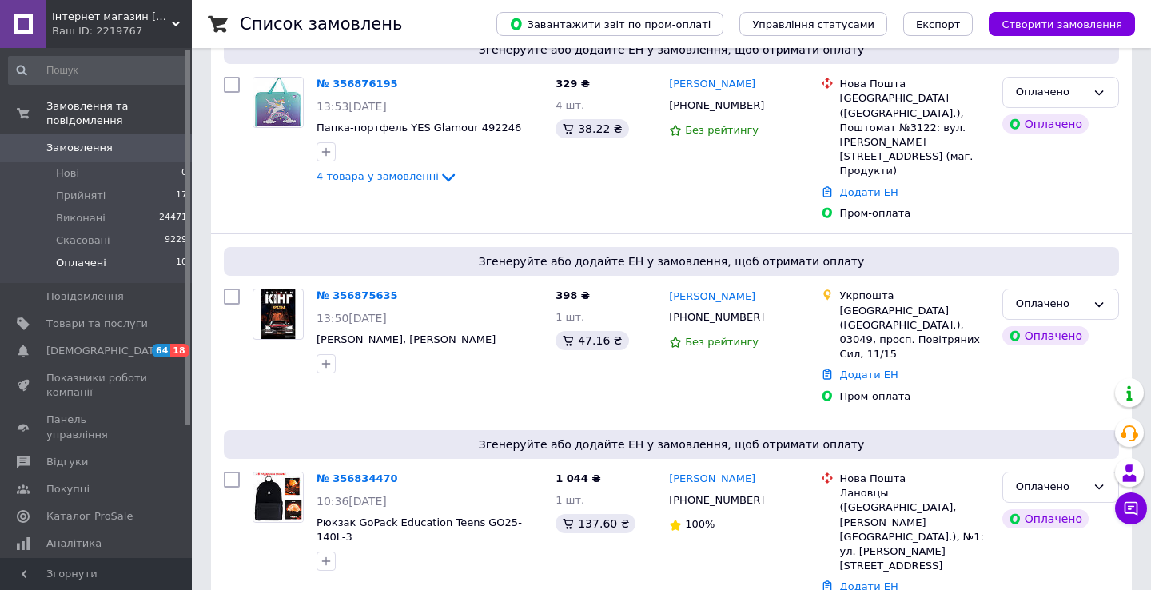
scroll to position [568, 0]
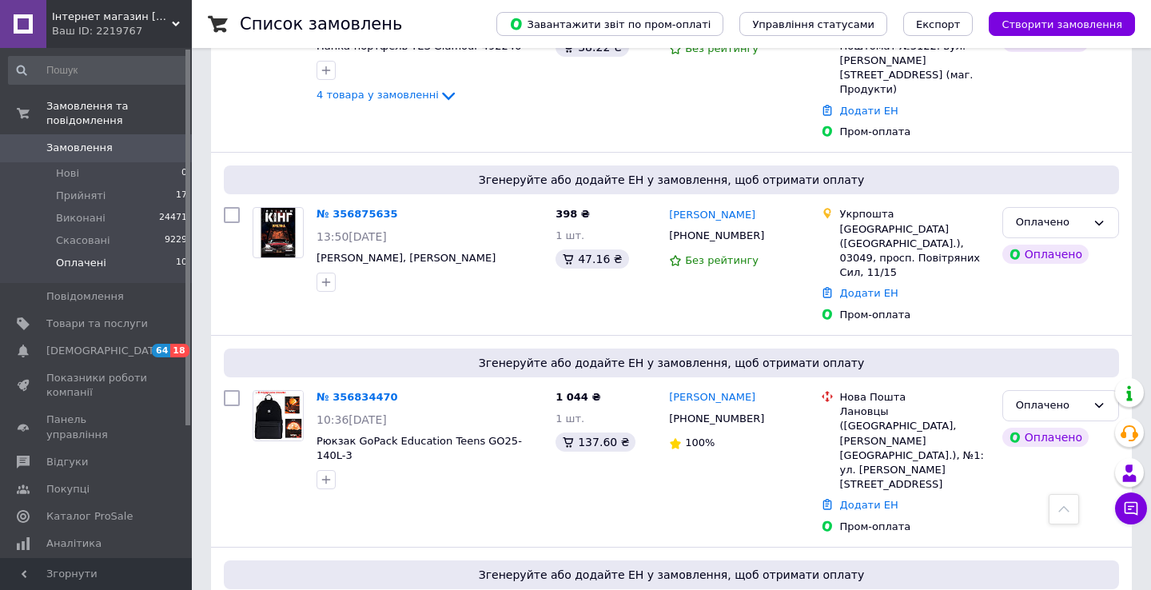
click at [117, 150] on span "Замовлення" at bounding box center [97, 148] width 102 height 14
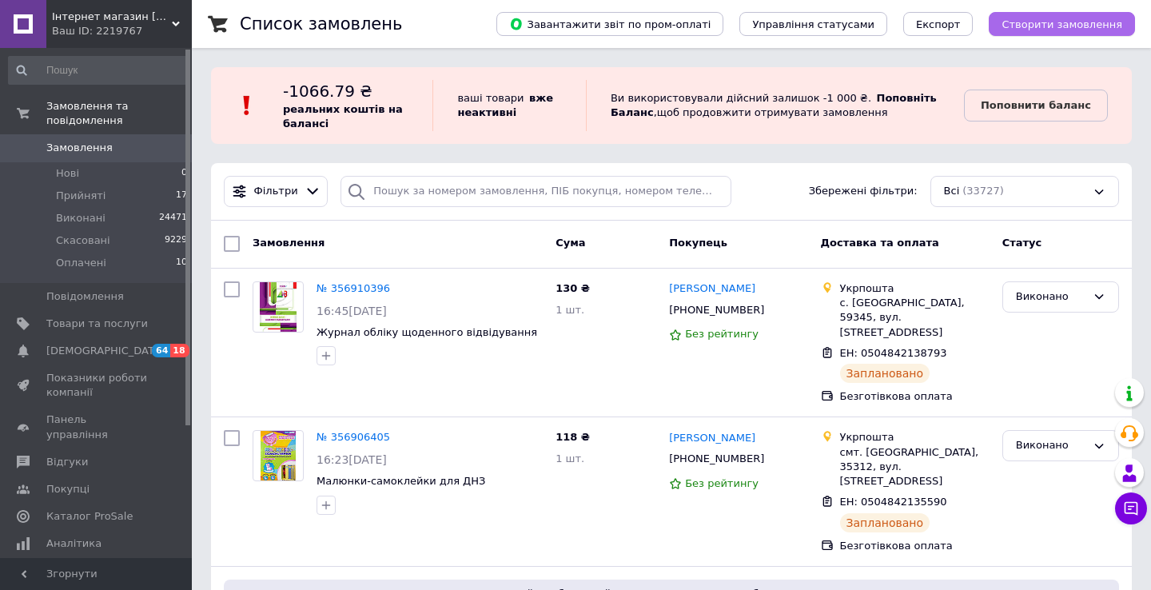
click at [1082, 24] on span "Створити замовлення" at bounding box center [1062, 24] width 121 height 12
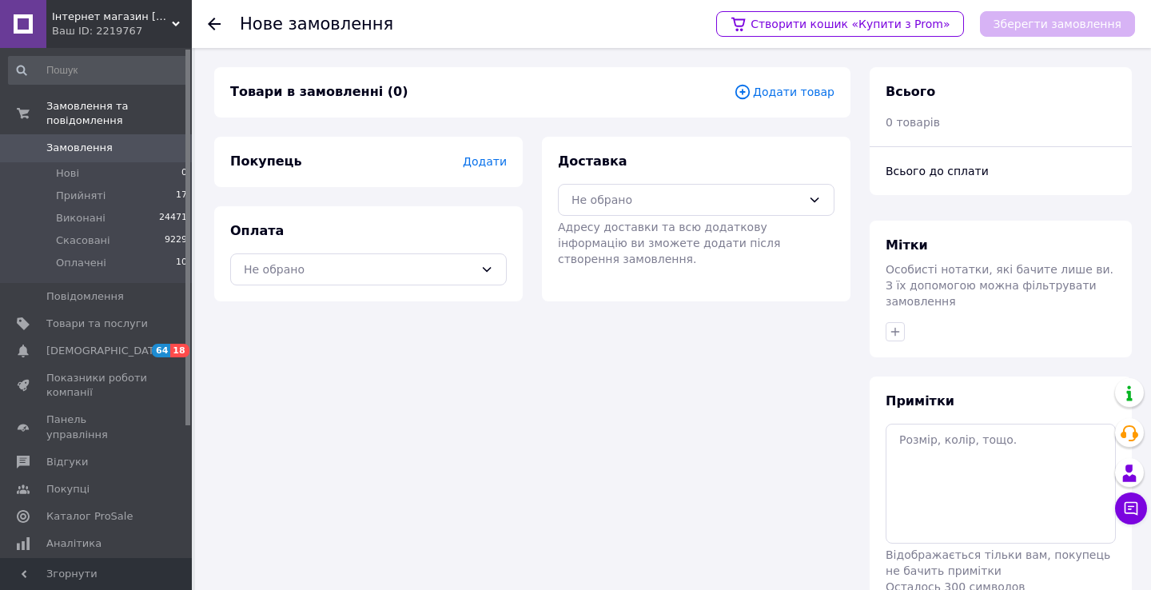
click at [802, 89] on span "Додати товар" at bounding box center [784, 92] width 101 height 18
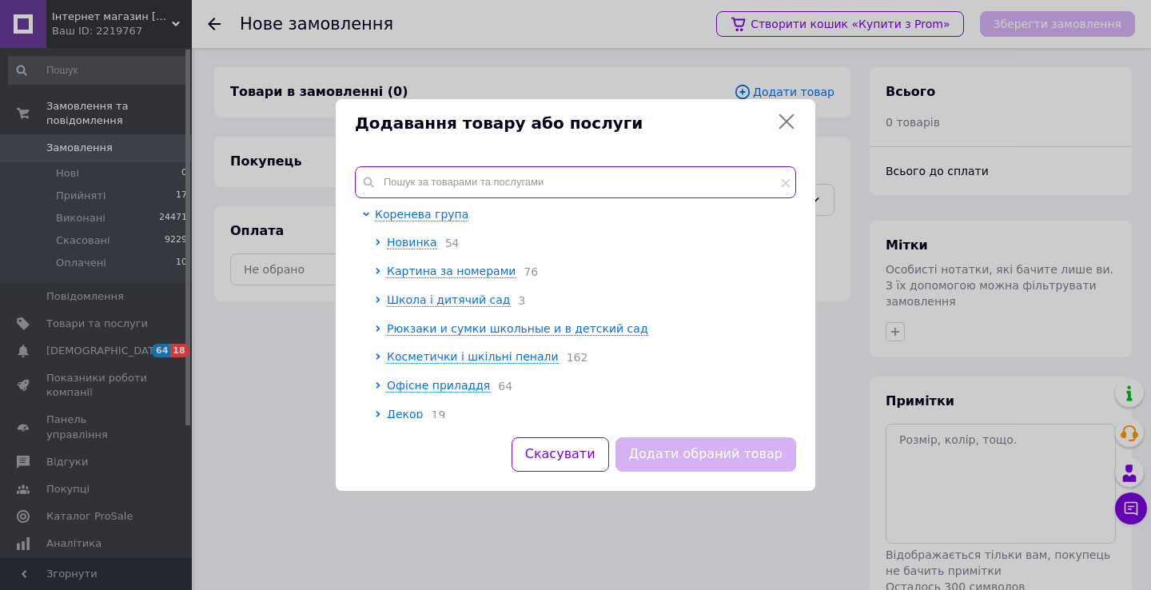
click at [469, 186] on input "text" at bounding box center [575, 182] width 441 height 32
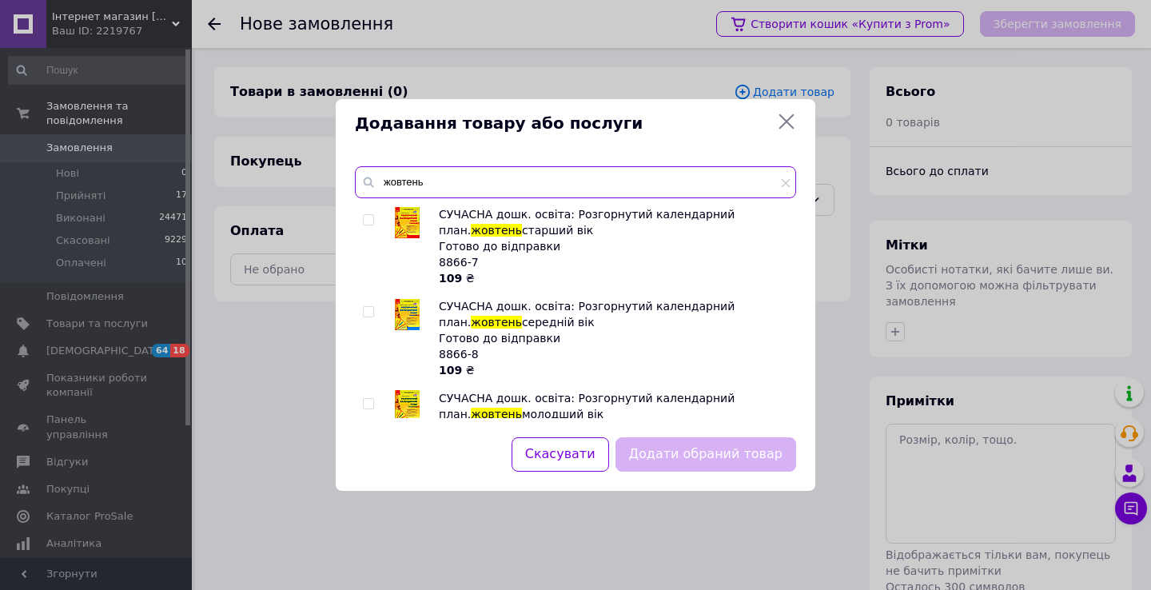
type input "жовтень"
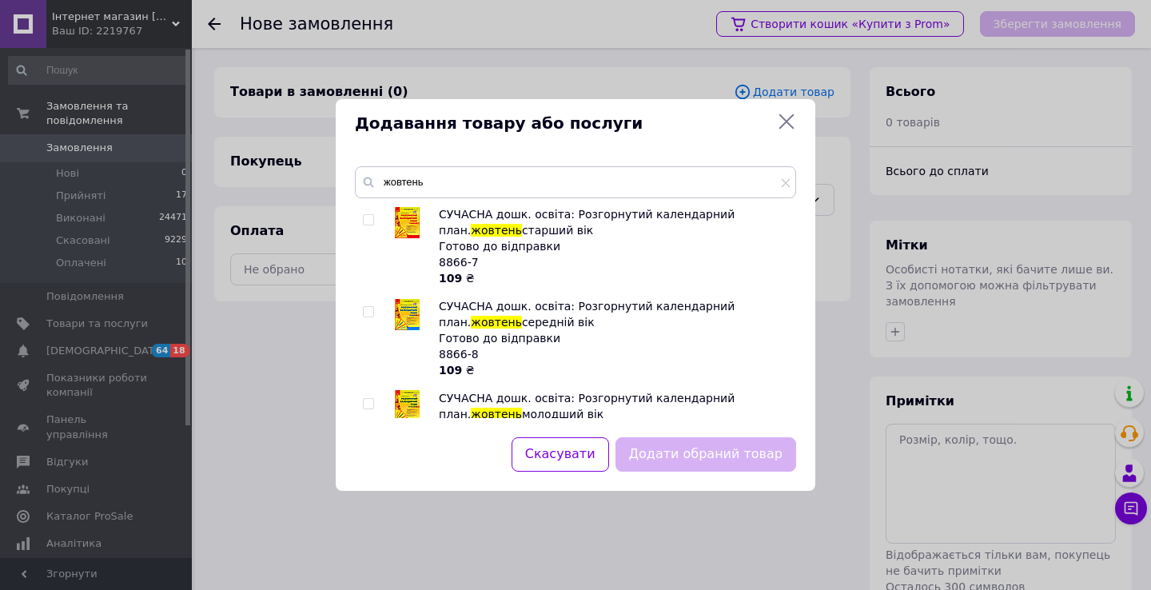
click at [369, 313] on input "checkbox" at bounding box center [368, 312] width 10 height 10
checkbox input "true"
click at [681, 455] on button "Додати обраний товар" at bounding box center [706, 454] width 181 height 34
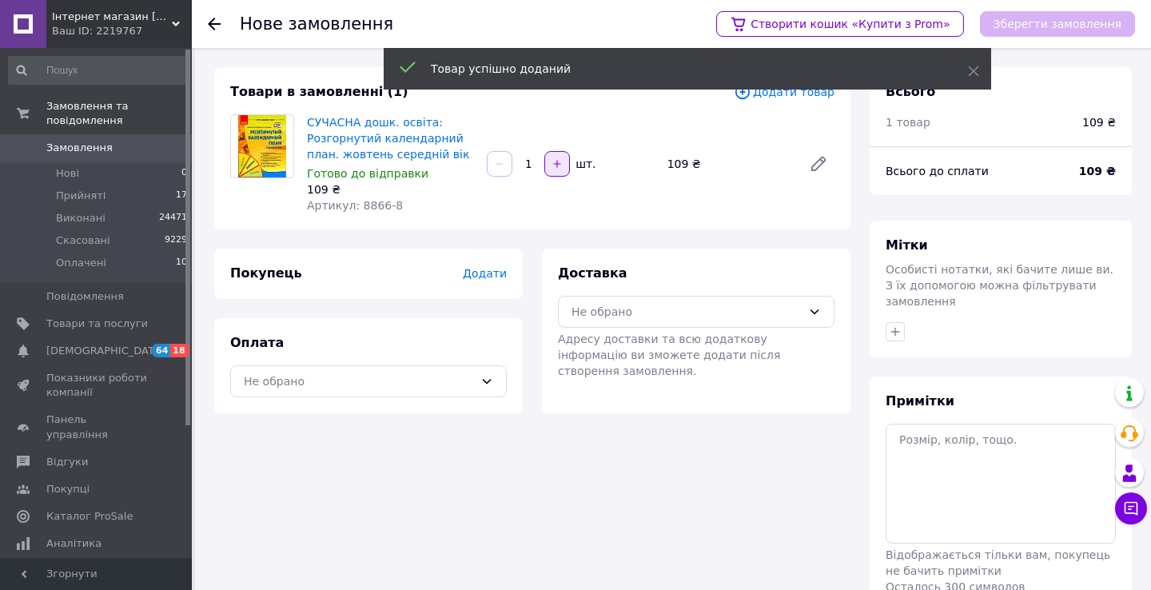
click at [559, 167] on icon "button" at bounding box center [557, 163] width 11 height 11
type input "2"
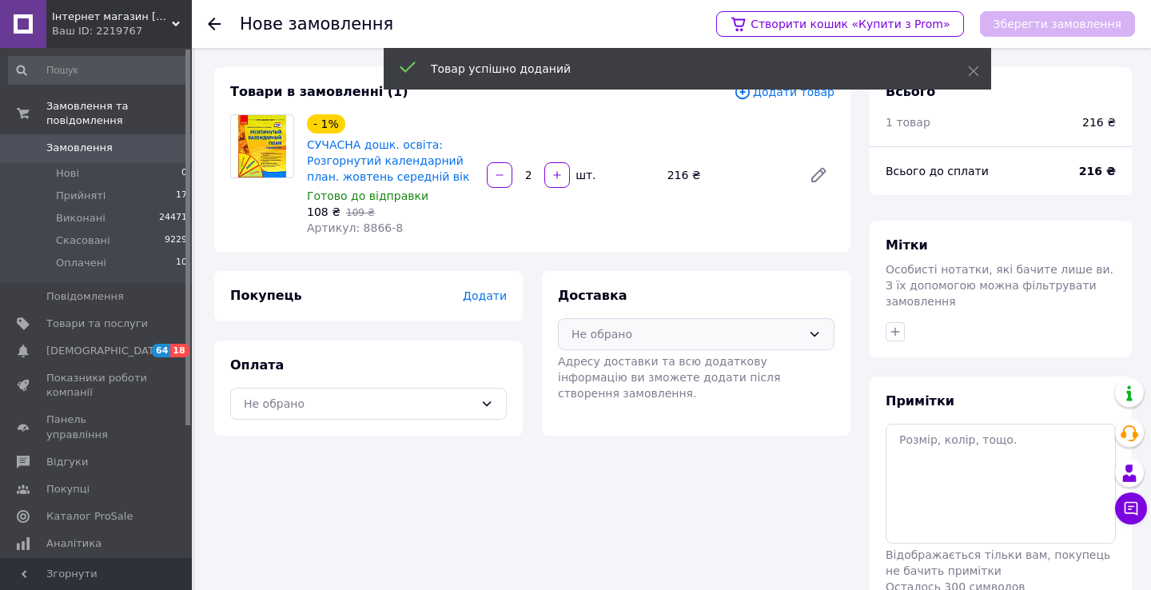
click at [664, 332] on div "Не обрано" at bounding box center [687, 334] width 230 height 18
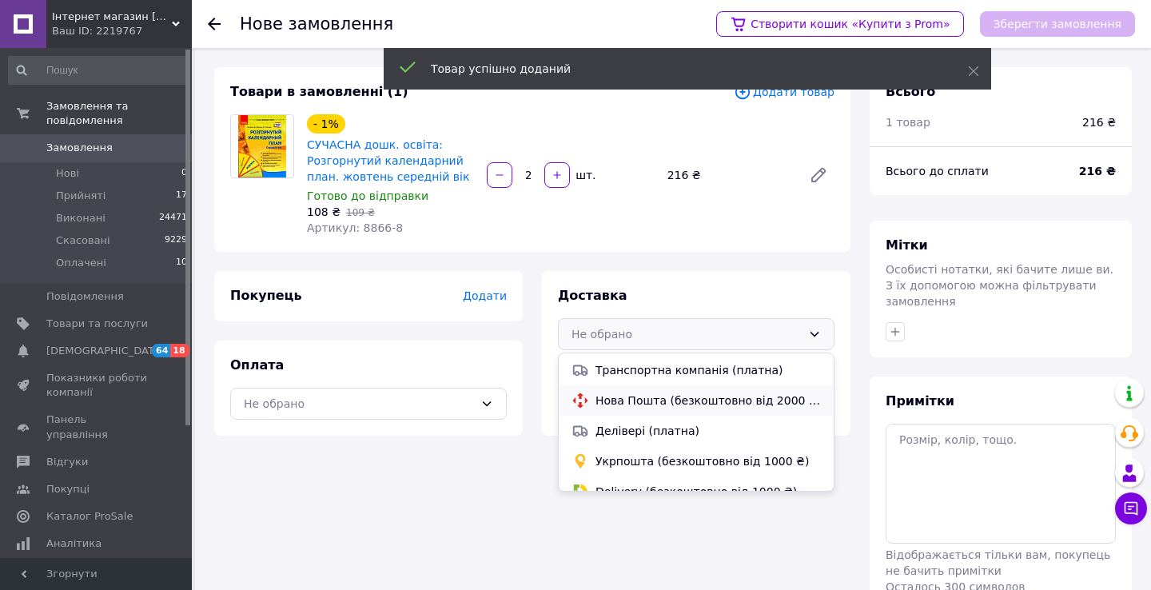
scroll to position [60, 0]
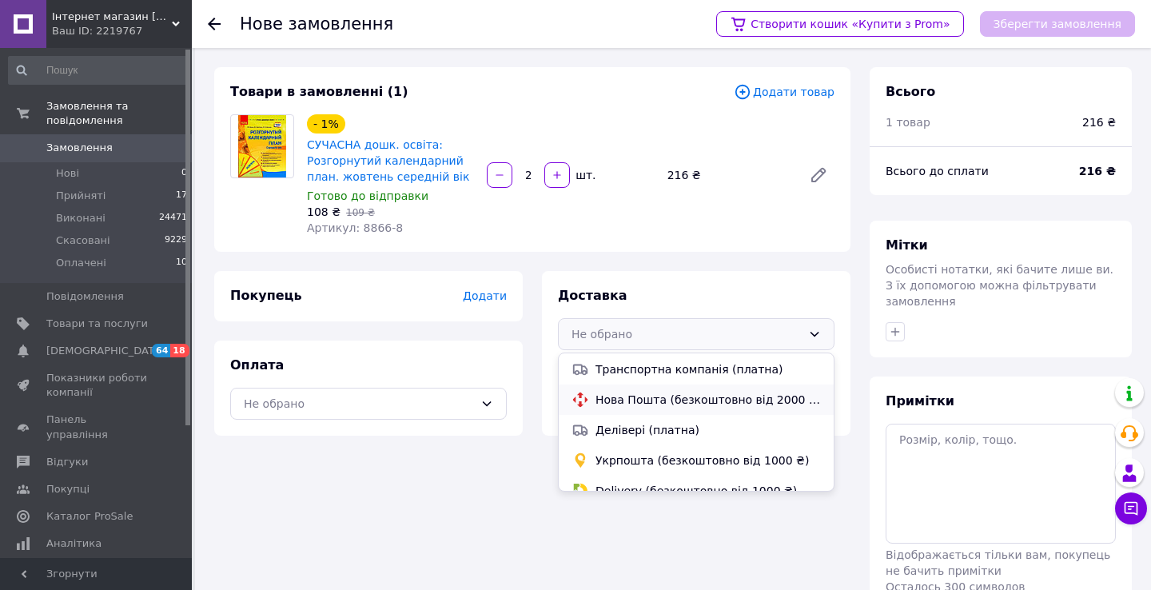
click at [628, 452] on div "Укрпошта (безкоштовно від 1000 ₴)" at bounding box center [697, 461] width 256 height 18
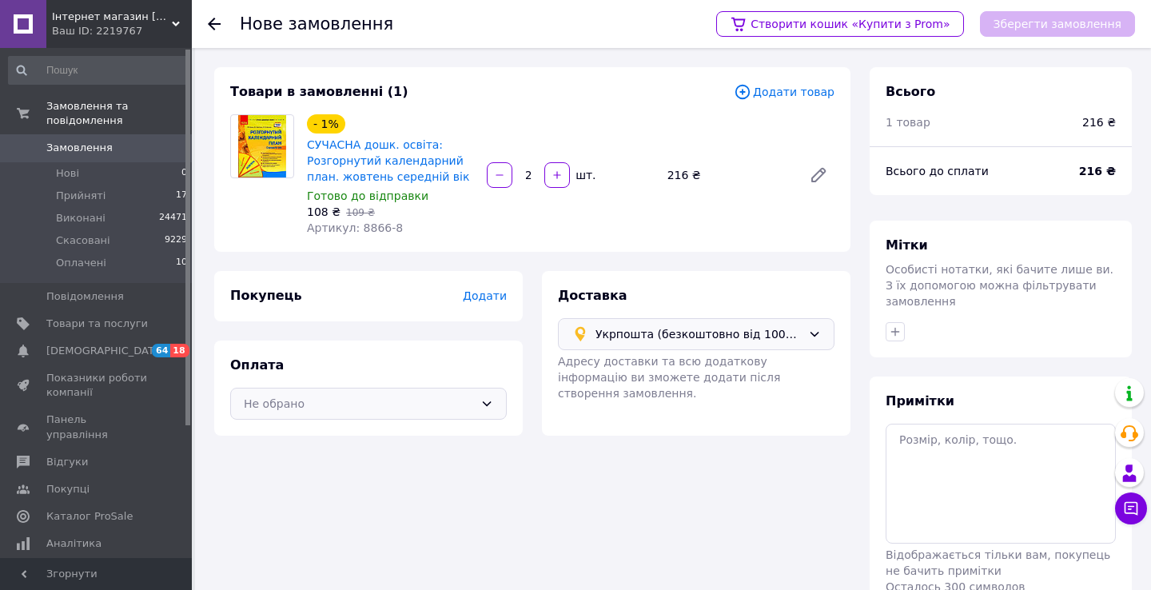
click at [393, 405] on div "Не обрано" at bounding box center [359, 404] width 230 height 18
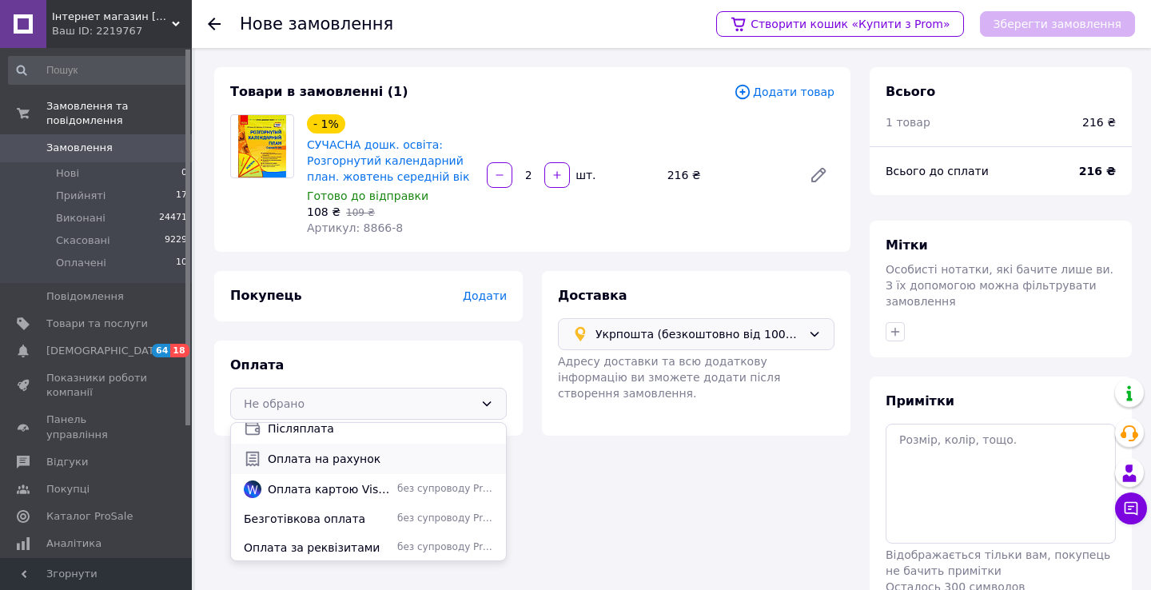
scroll to position [58, 0]
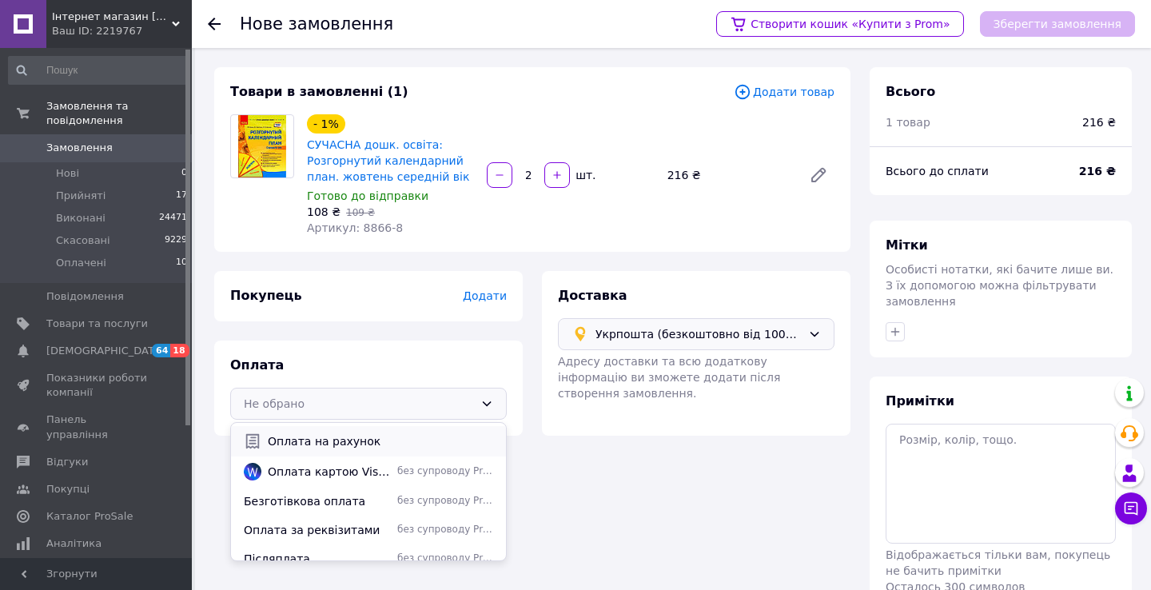
click at [325, 507] on span "Безготівкова оплата" at bounding box center [317, 501] width 147 height 16
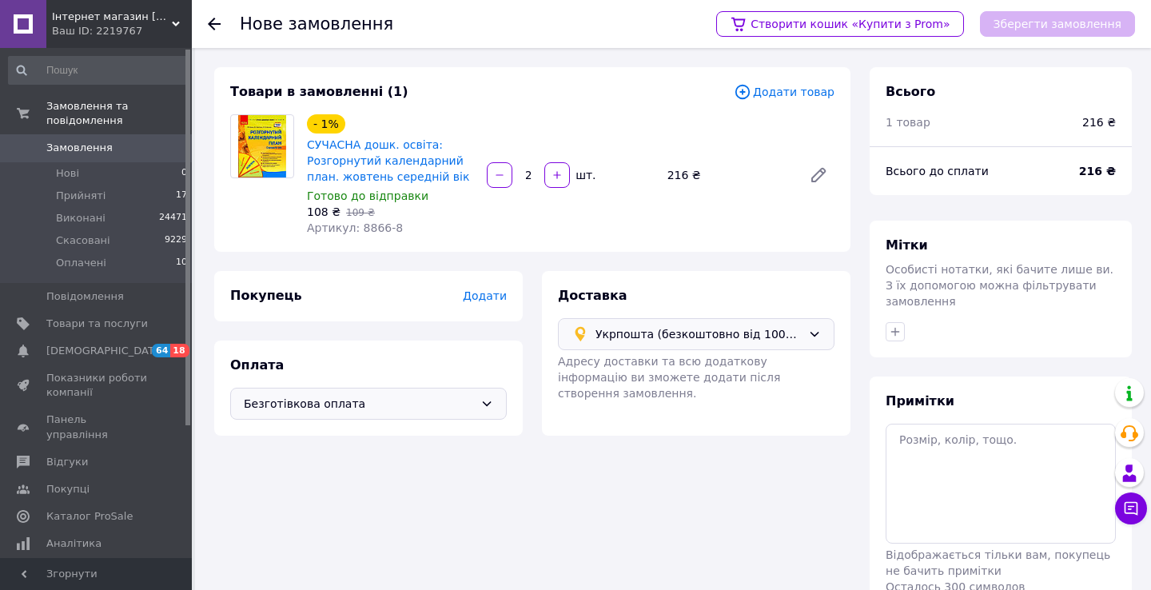
click at [497, 295] on span "Додати" at bounding box center [485, 295] width 44 height 13
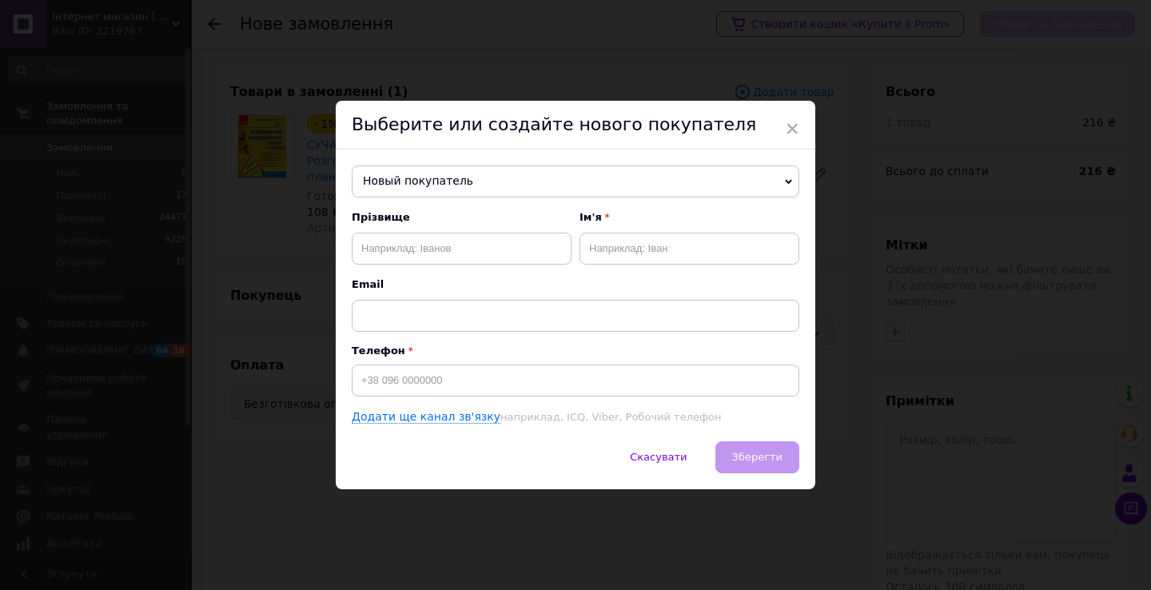
click at [485, 184] on span "Новый покупатель" at bounding box center [576, 182] width 448 height 32
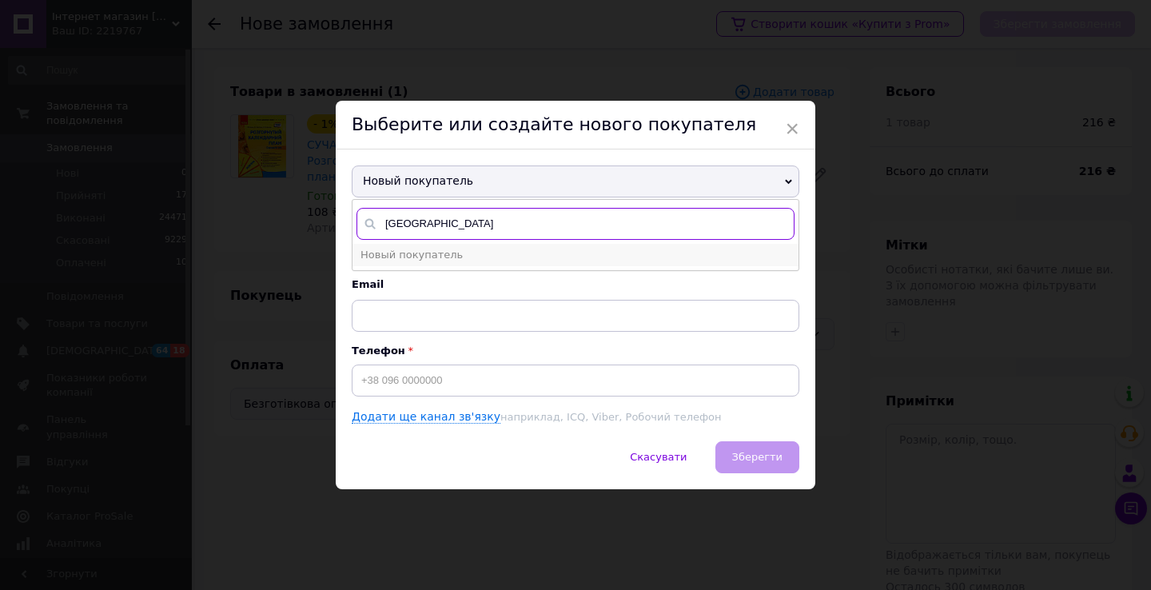
type input "[GEOGRAPHIC_DATA]"
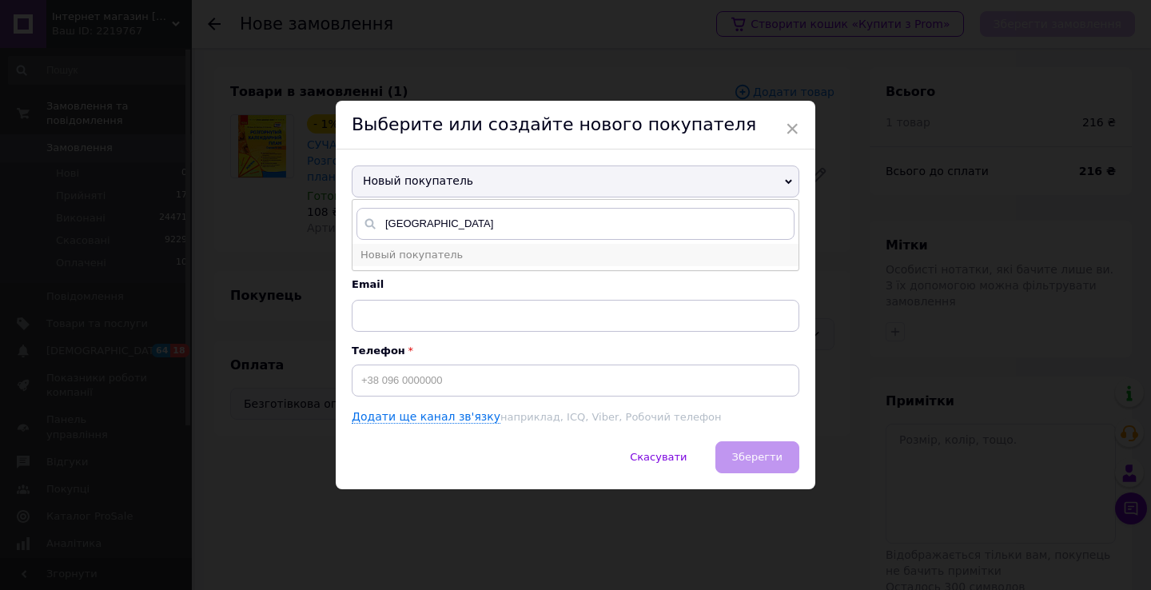
click at [461, 251] on li "Новый покупатель" at bounding box center [576, 255] width 446 height 22
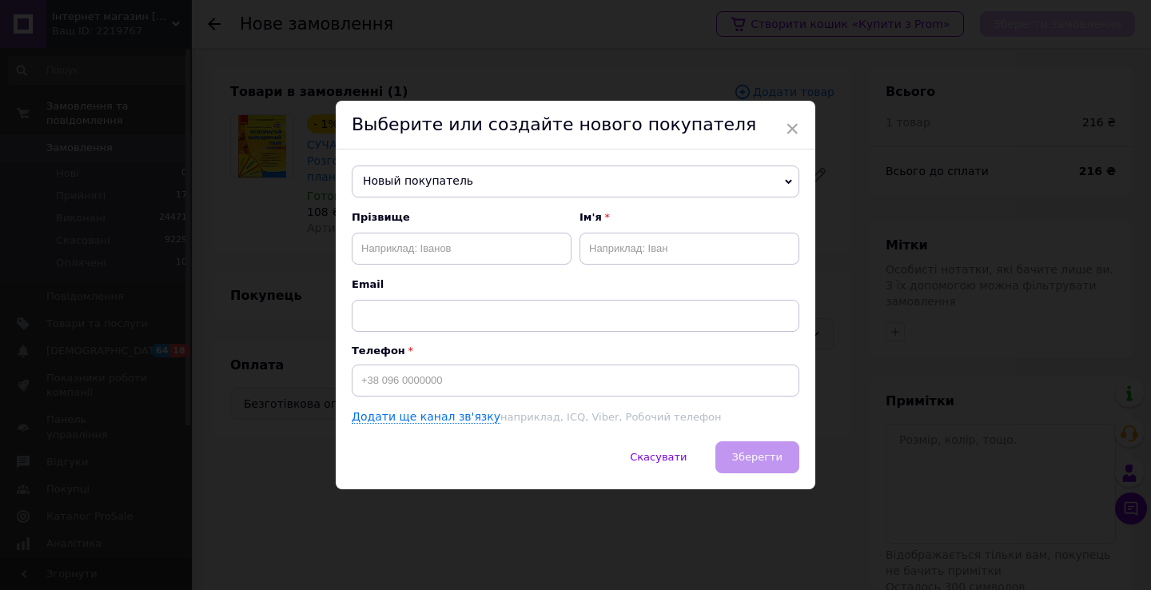
click at [454, 175] on span "Новый покупатель" at bounding box center [576, 182] width 448 height 32
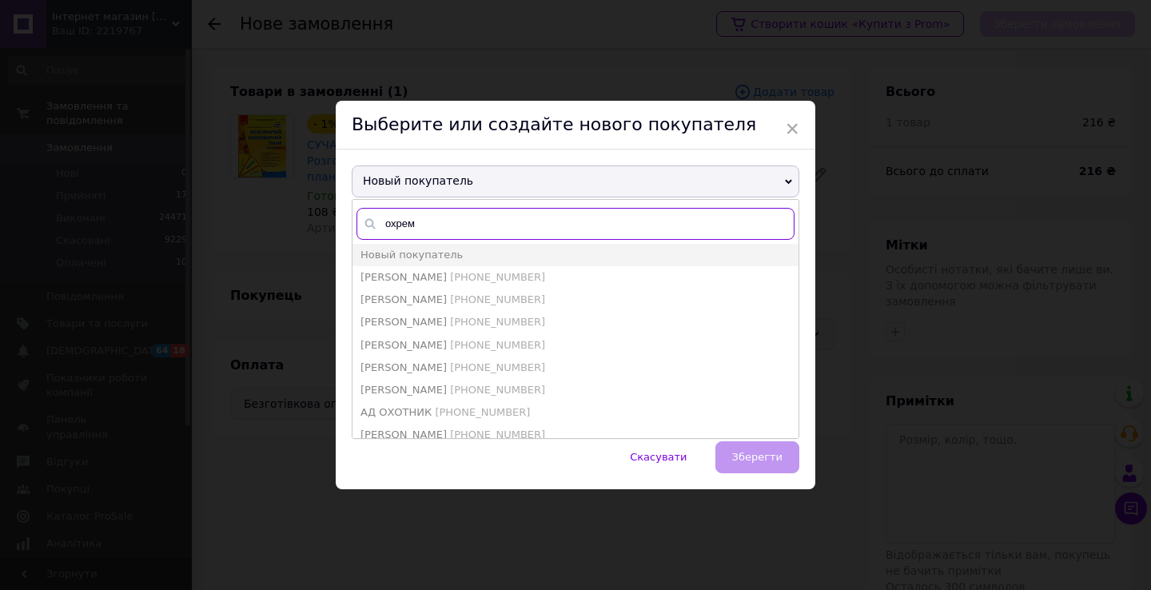
type input "охремч"
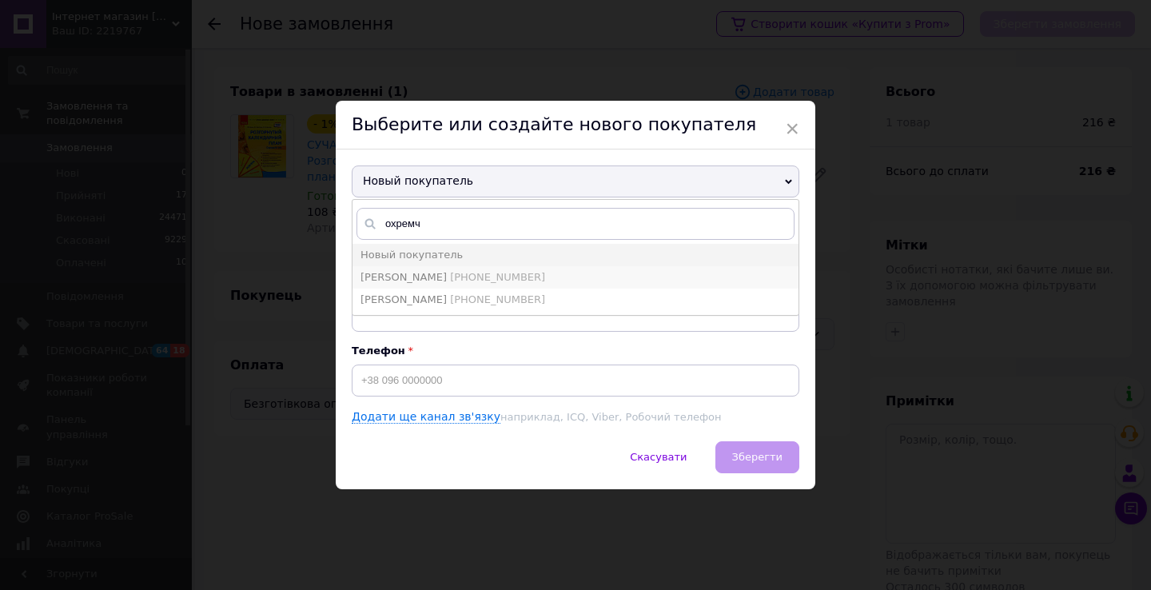
click at [432, 284] on li "[PERSON_NAME] [PHONE_NUMBER]" at bounding box center [576, 277] width 446 height 22
type input "[PERSON_NAME]"
type input "[PHONE_NUMBER]"
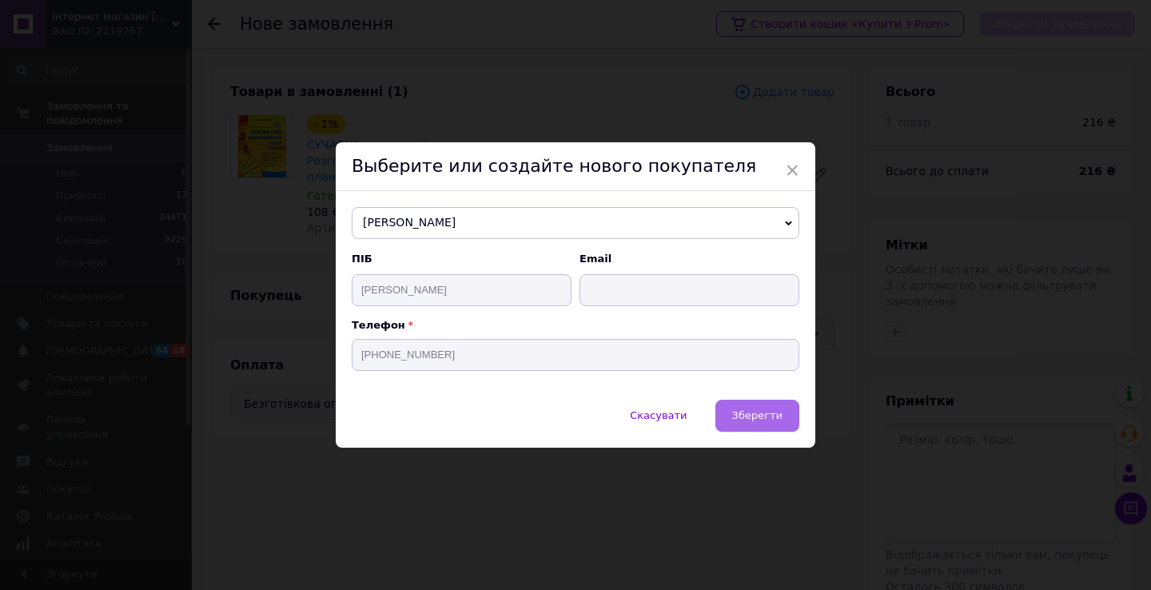
click at [736, 405] on button "Зберегти" at bounding box center [758, 416] width 84 height 32
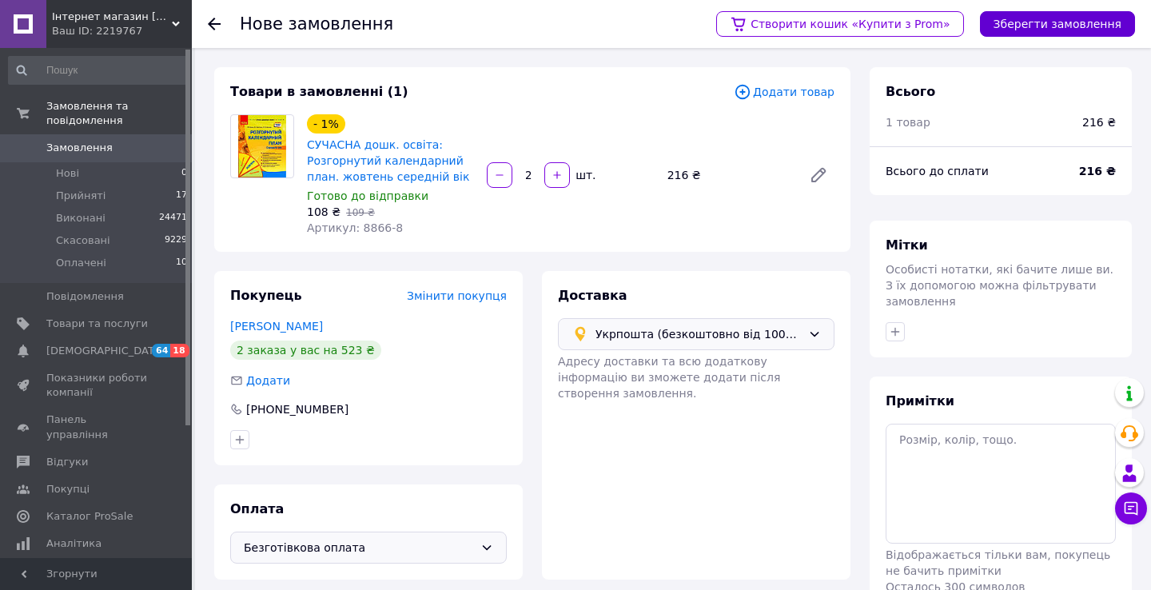
click at [1082, 22] on button "Зберегти замовлення" at bounding box center [1057, 24] width 155 height 26
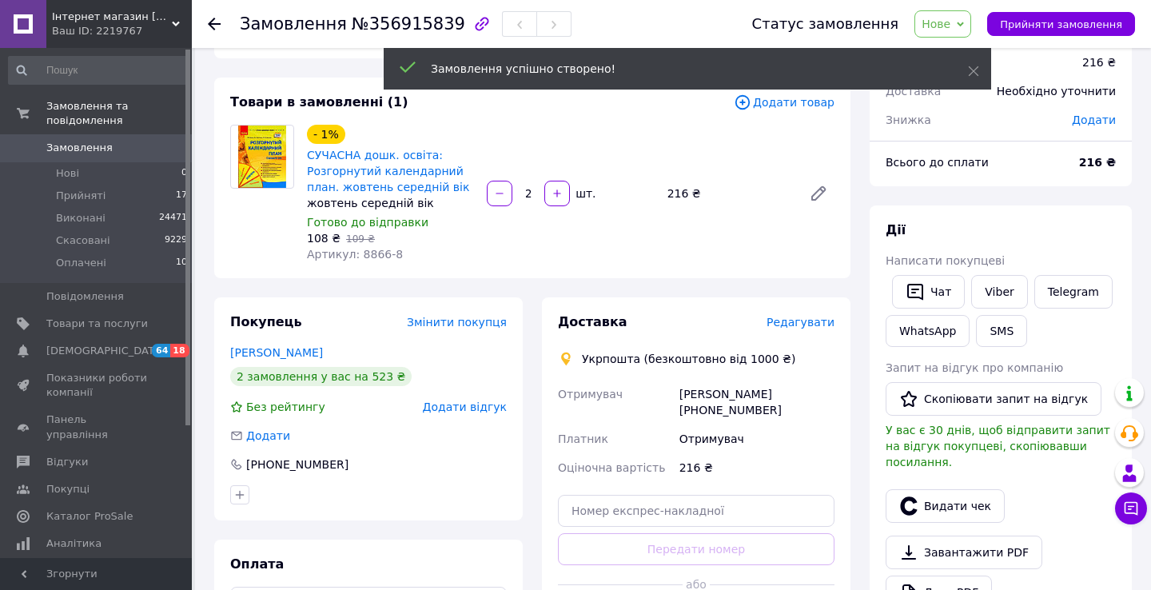
scroll to position [65, 0]
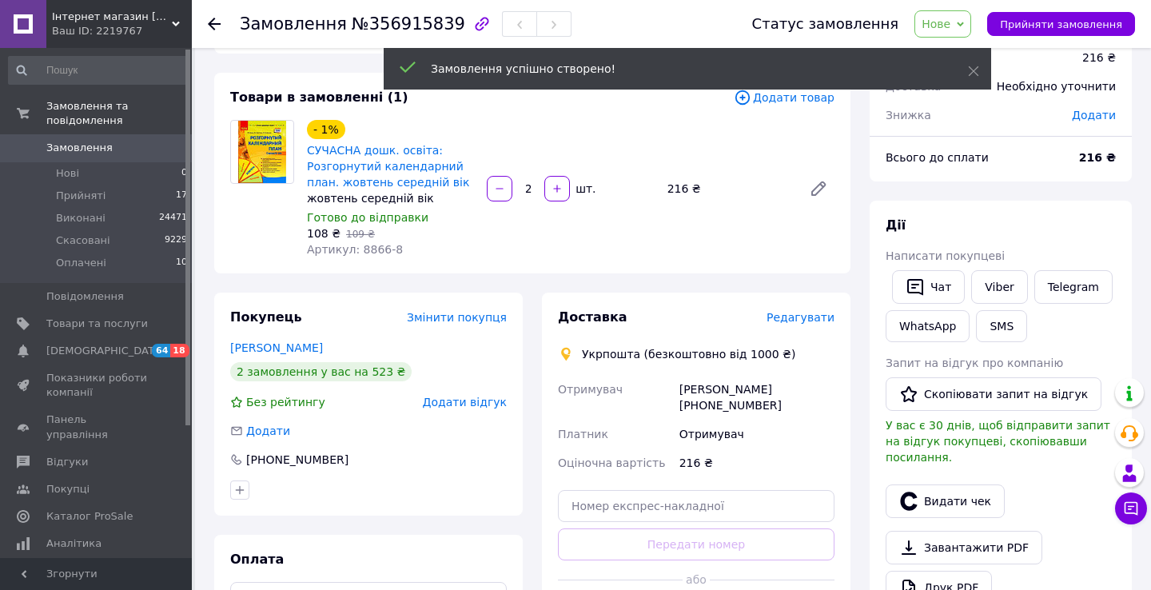
click at [808, 313] on span "Редагувати" at bounding box center [801, 317] width 68 height 13
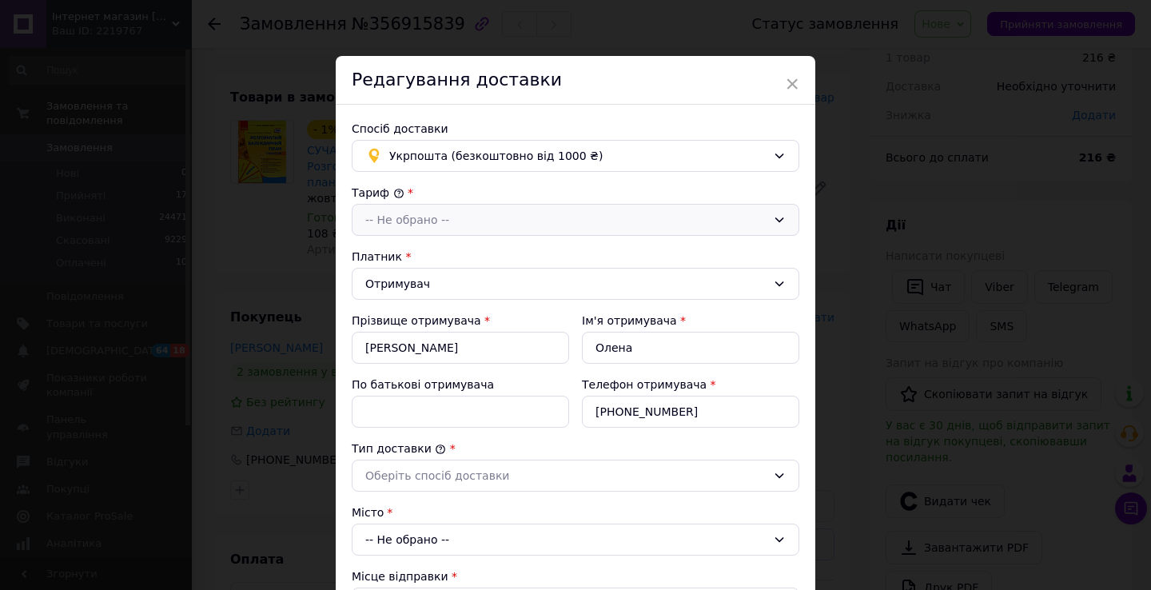
click at [477, 215] on div "-- Не обрано --" at bounding box center [565, 220] width 401 height 18
click at [473, 243] on li "Стандарт" at bounding box center [576, 254] width 446 height 30
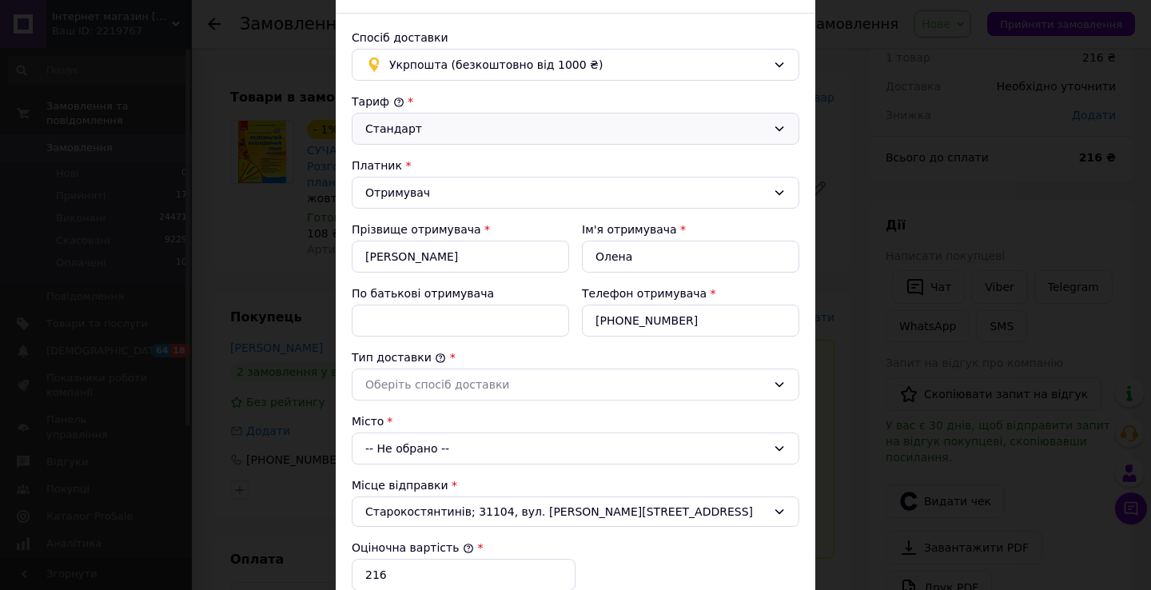
scroll to position [158, 0]
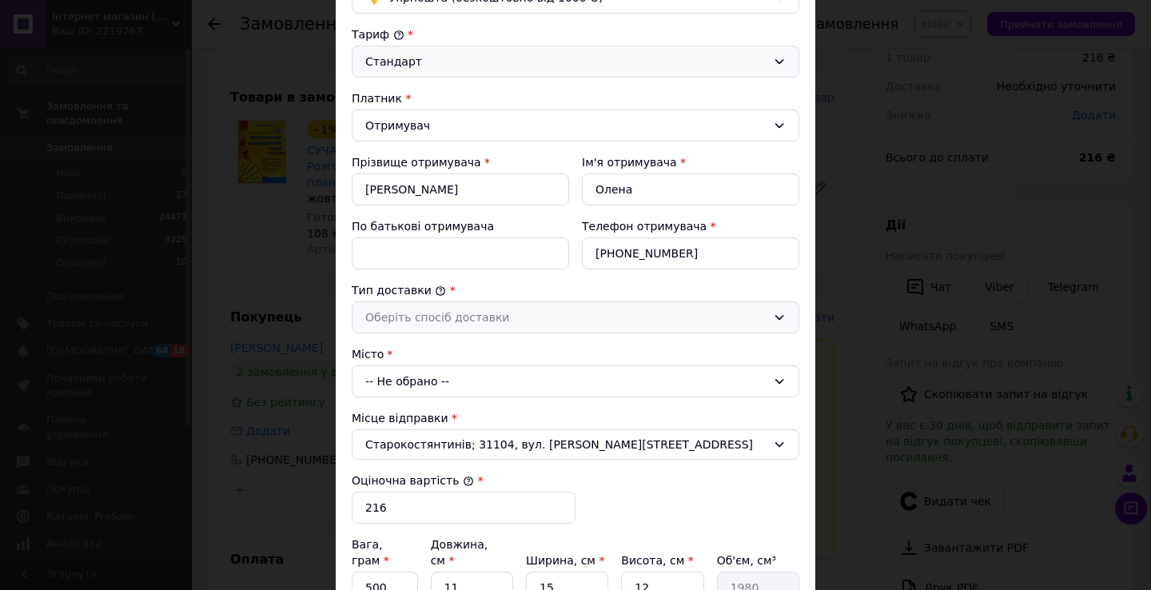
click at [463, 306] on div "Оберіть спосіб доставки" at bounding box center [576, 317] width 448 height 32
click at [465, 345] on li "Склад - склад" at bounding box center [576, 352] width 446 height 30
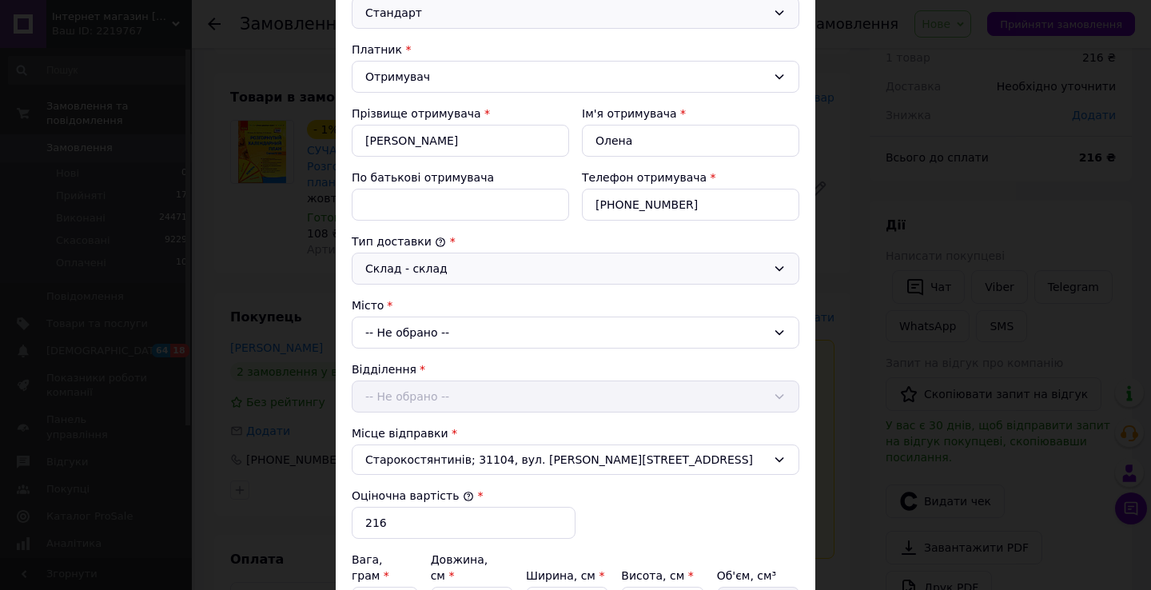
scroll to position [218, 0]
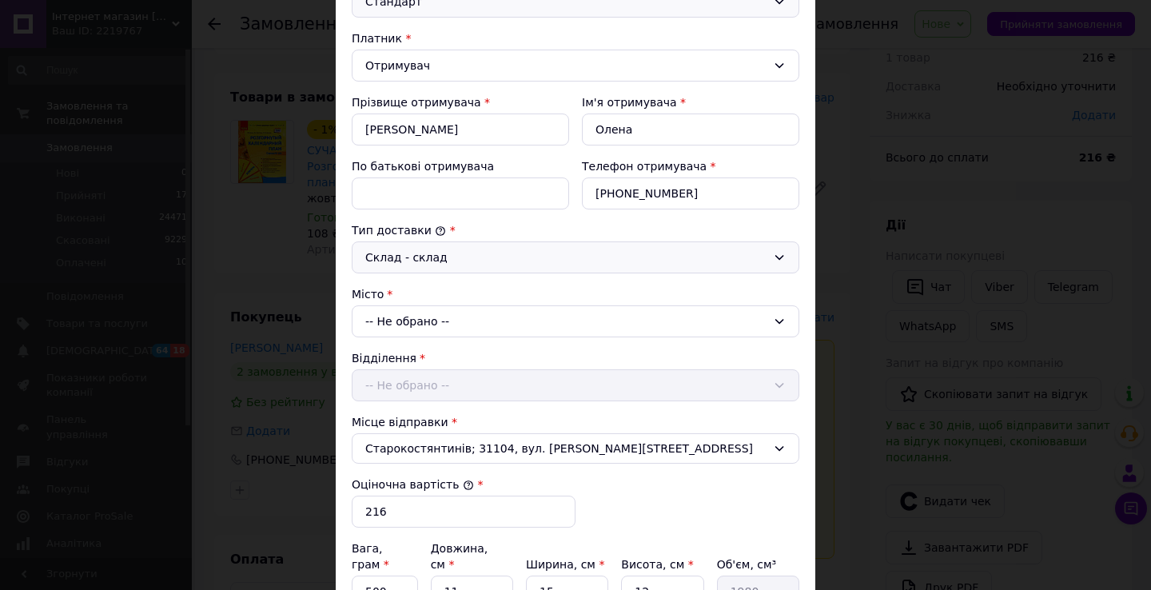
click at [462, 323] on div "-- Не обрано --" at bounding box center [576, 321] width 448 height 32
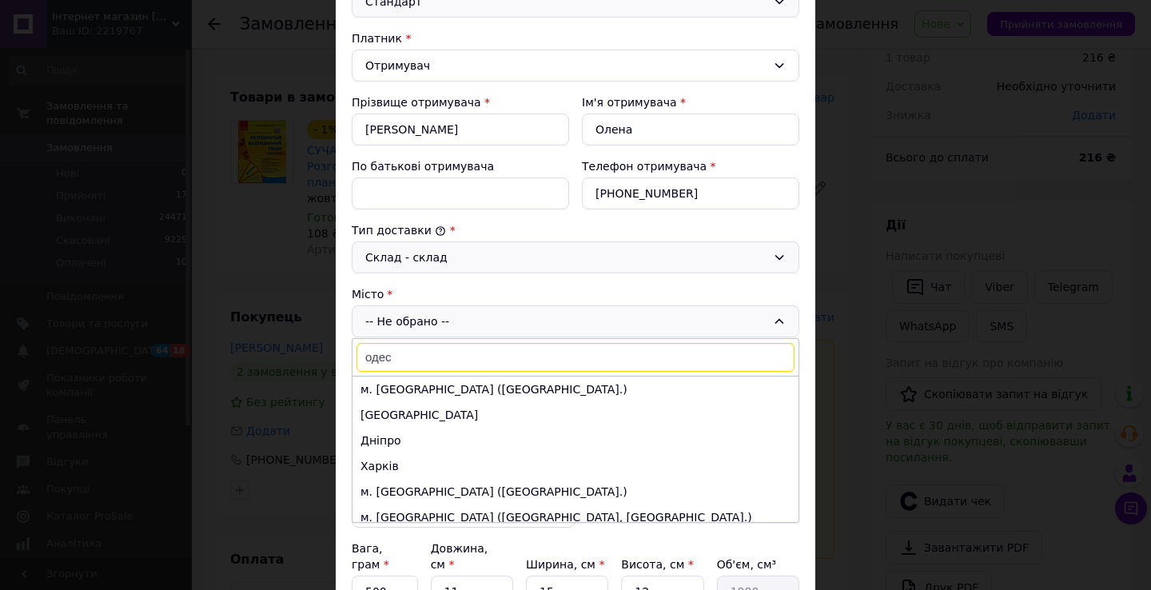
type input "[GEOGRAPHIC_DATA]"
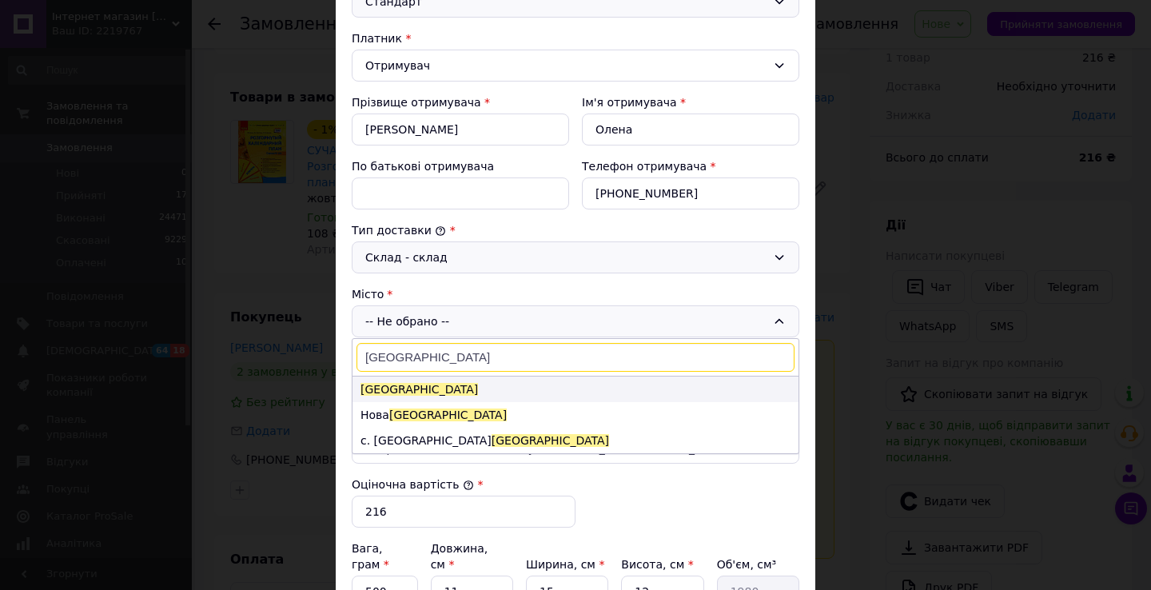
click at [434, 387] on li "[GEOGRAPHIC_DATA]" at bounding box center [576, 390] width 446 height 26
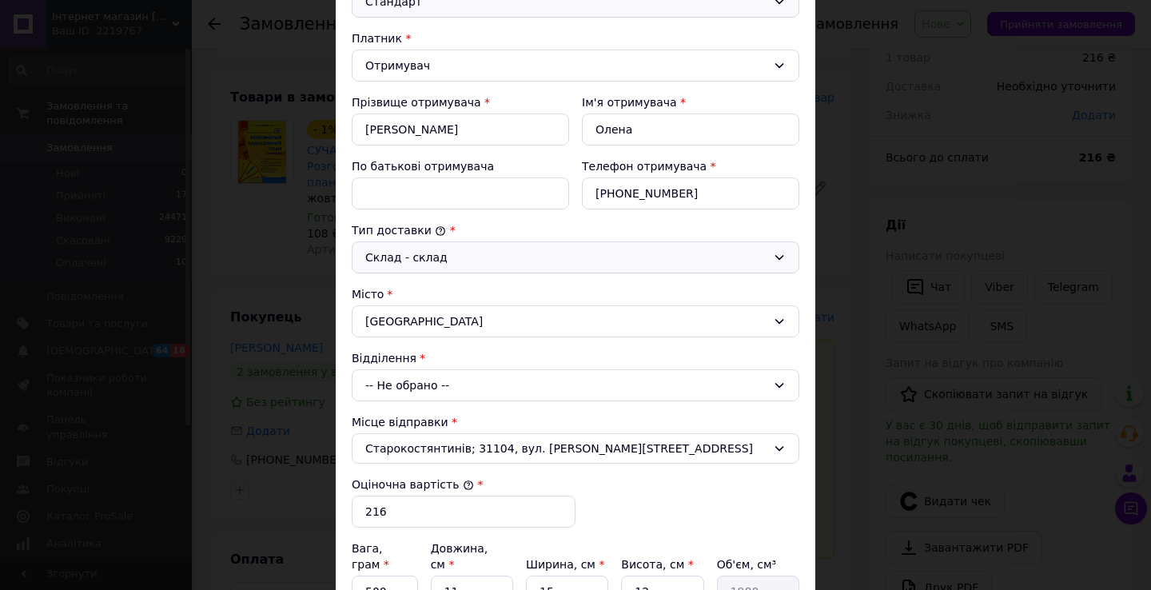
click at [434, 387] on div "-- Не обрано --" at bounding box center [576, 385] width 448 height 32
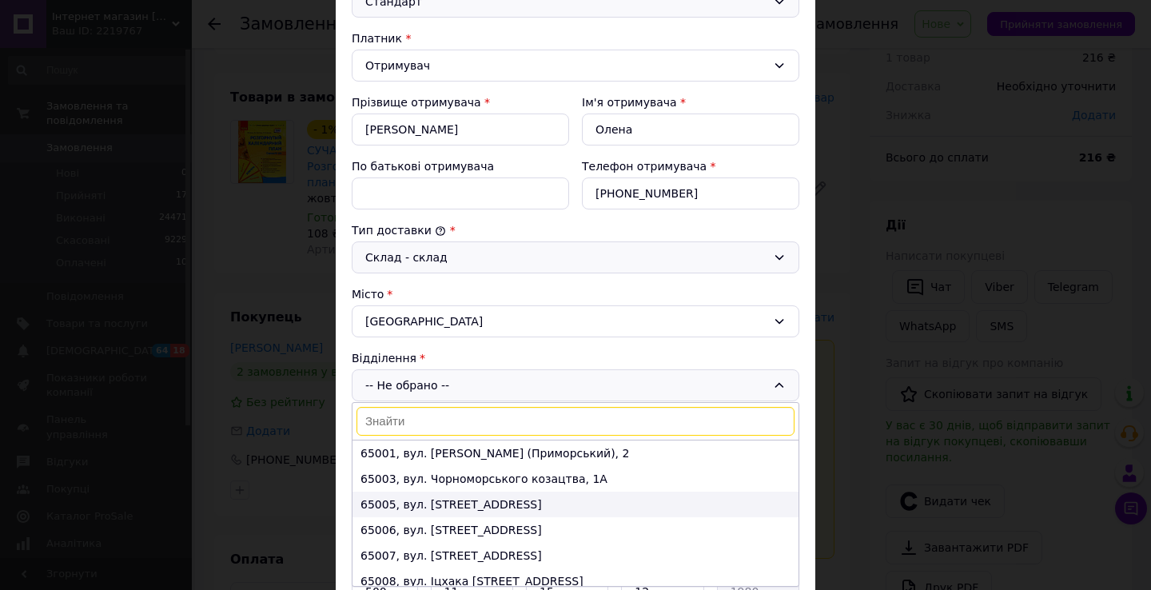
click at [451, 511] on li "65005, вул. [STREET_ADDRESS]" at bounding box center [576, 505] width 446 height 26
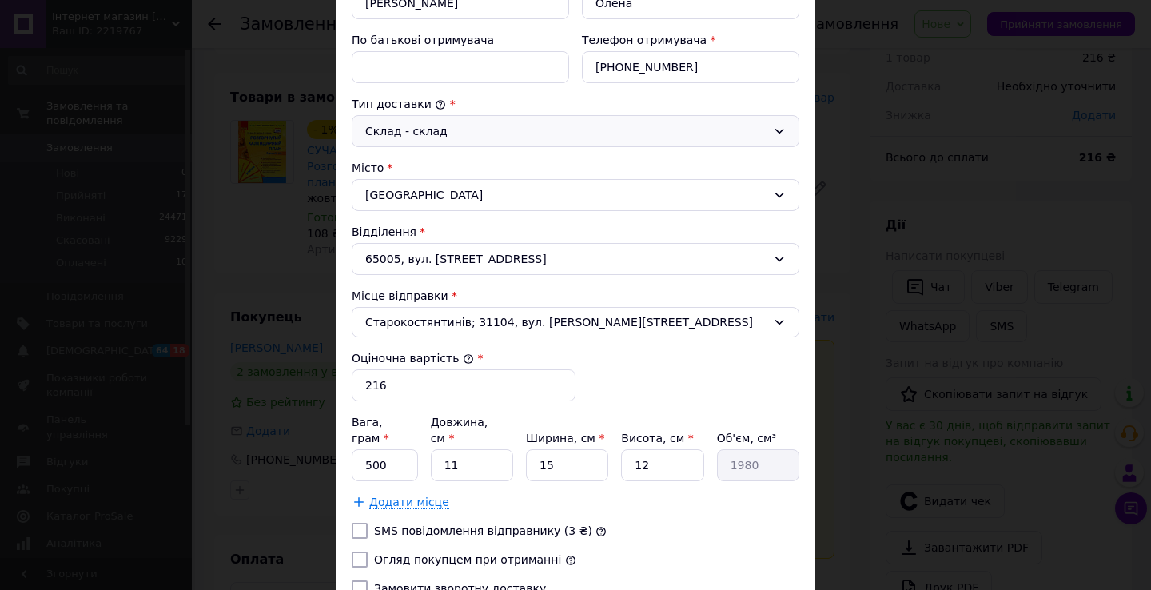
scroll to position [360, 0]
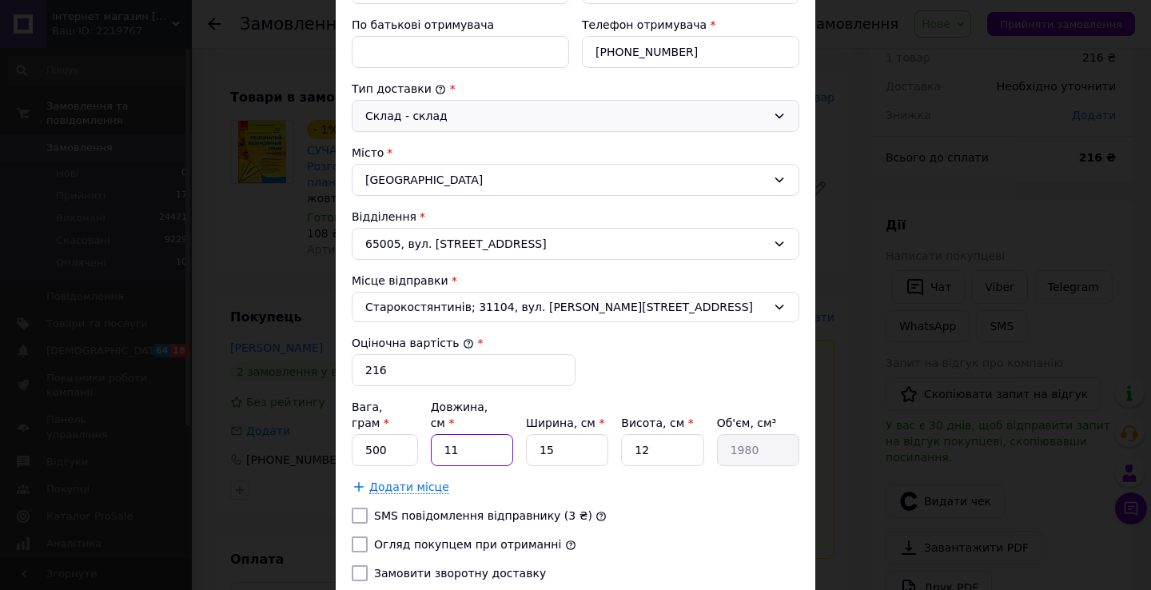
click at [470, 434] on input "11" at bounding box center [472, 450] width 82 height 32
type input "3"
type input "540"
type input "30"
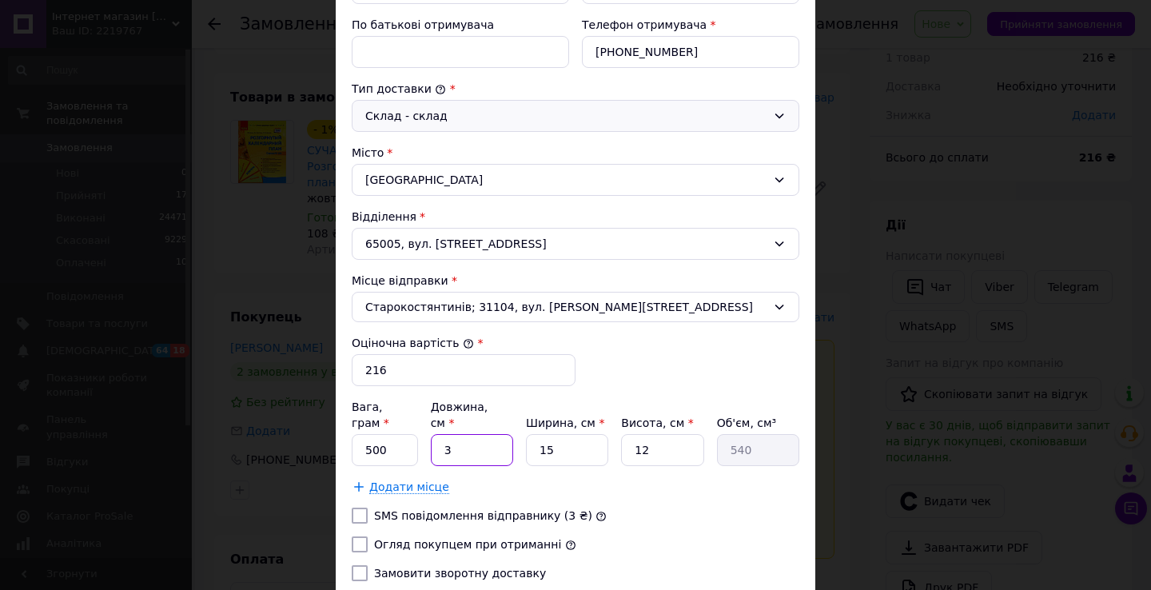
type input "5400"
type input "30"
click at [577, 434] on input "15" at bounding box center [567, 450] width 82 height 32
type input "2"
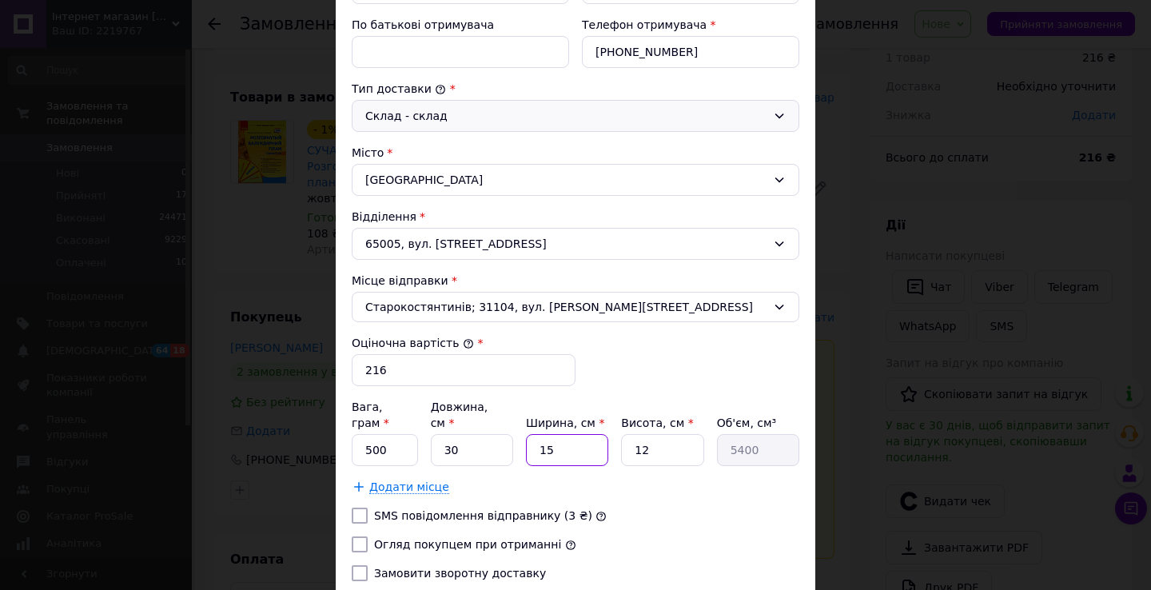
type input "720"
type input "20"
type input "7200"
type input "20"
click at [660, 435] on input "12" at bounding box center [662, 450] width 82 height 32
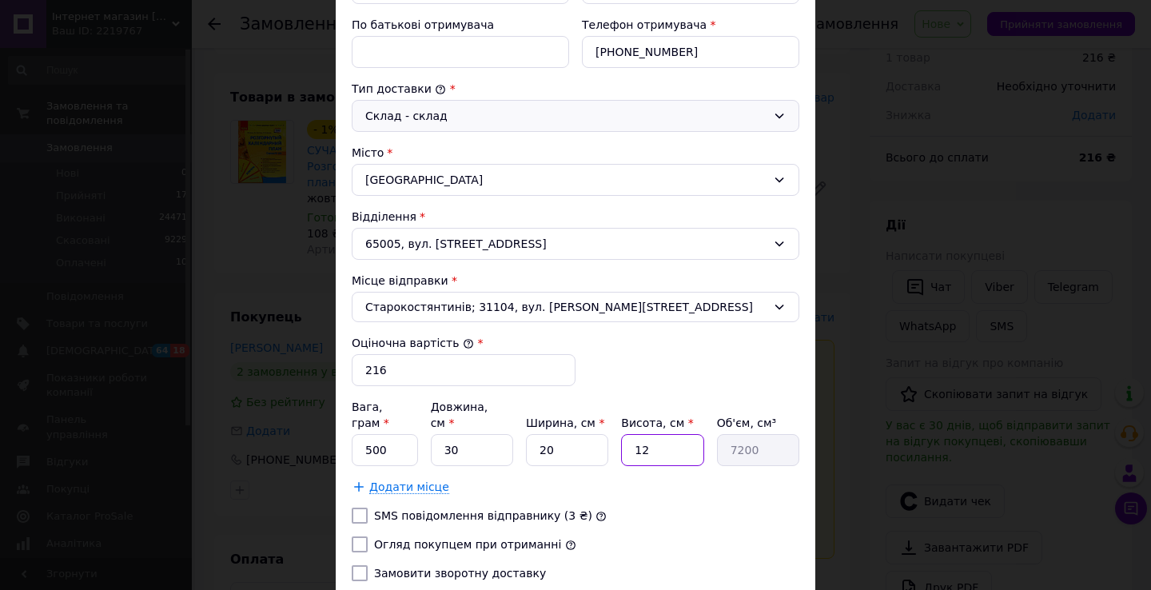
click at [660, 435] on input "12" at bounding box center [662, 450] width 82 height 32
type input "3"
type input "1800"
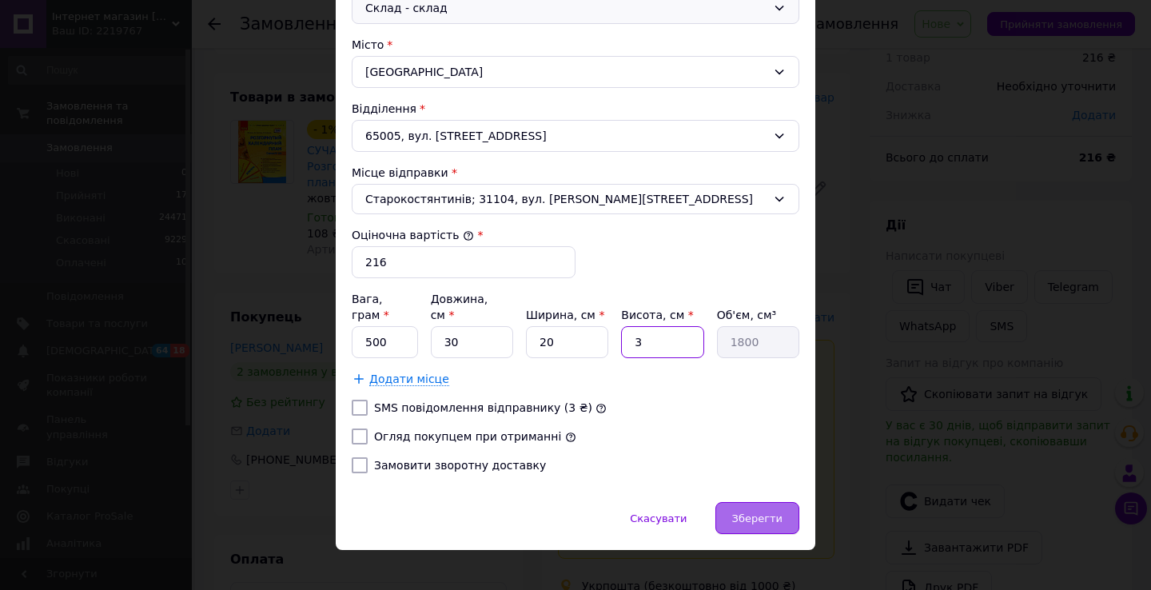
type input "3"
click at [762, 513] on span "Зберегти" at bounding box center [757, 519] width 50 height 12
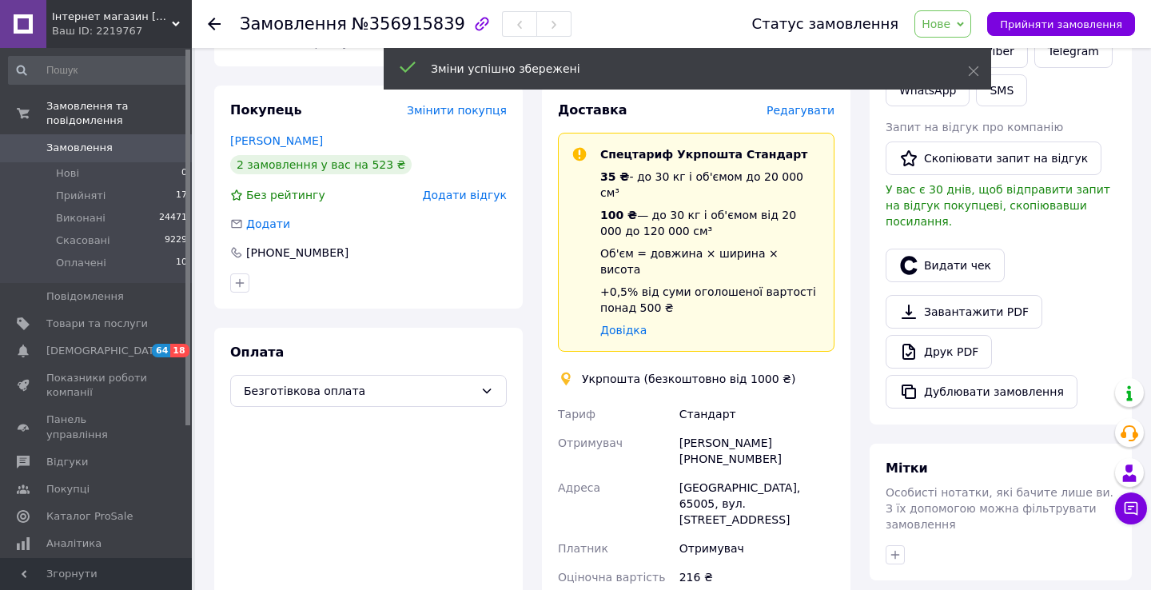
scroll to position [483, 0]
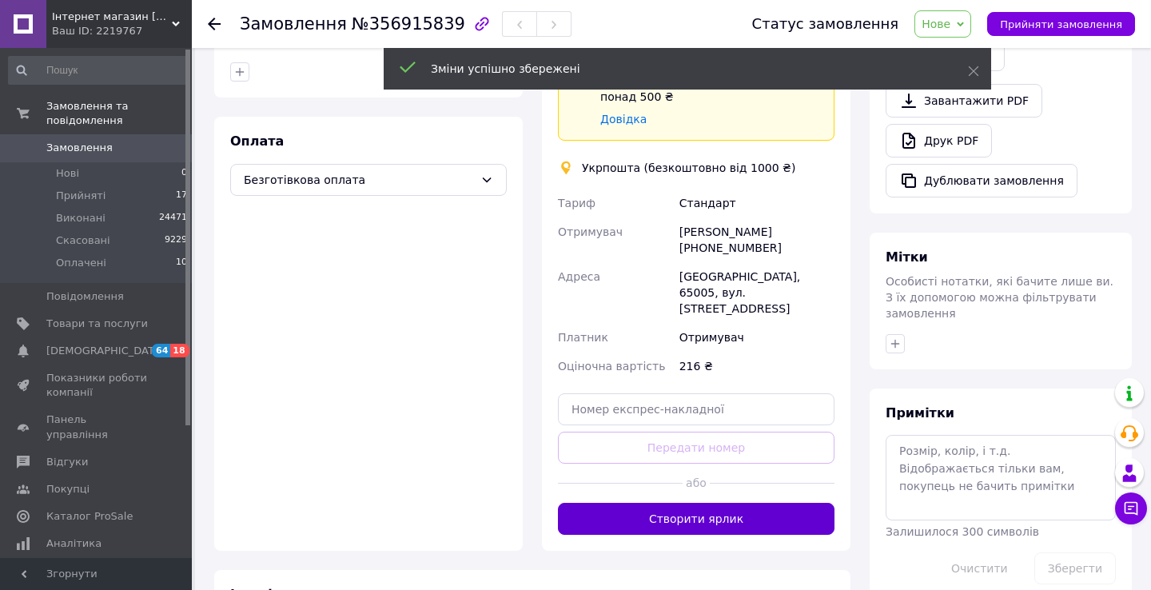
click at [737, 503] on button "Створити ярлик" at bounding box center [696, 519] width 277 height 32
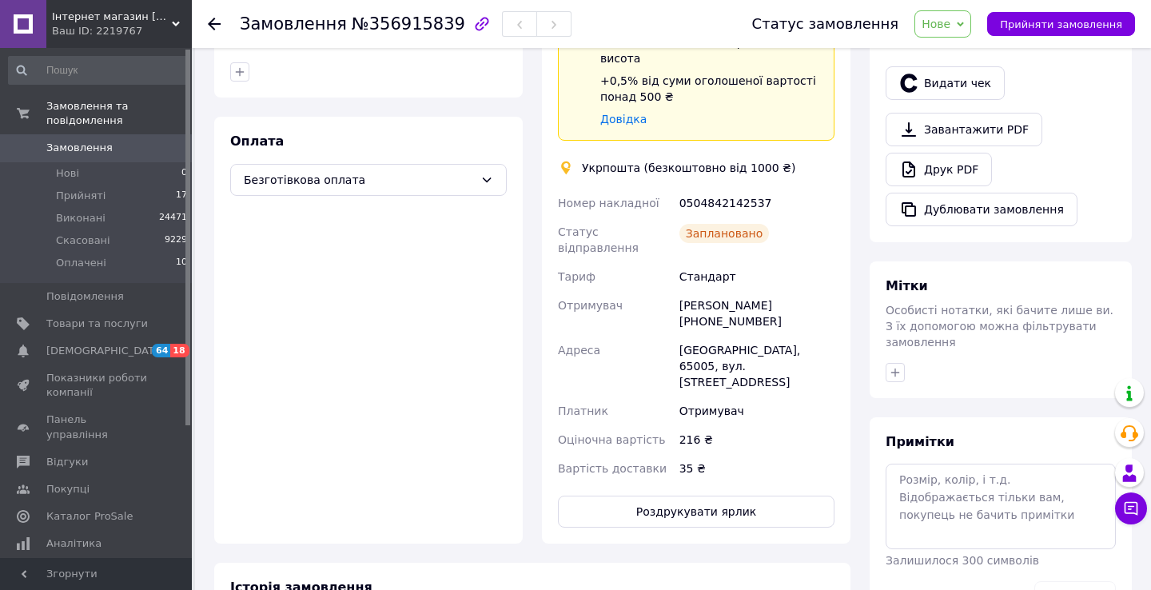
click at [951, 26] on span "Нове" at bounding box center [936, 24] width 29 height 13
click at [968, 74] on li "Виконано" at bounding box center [953, 80] width 74 height 24
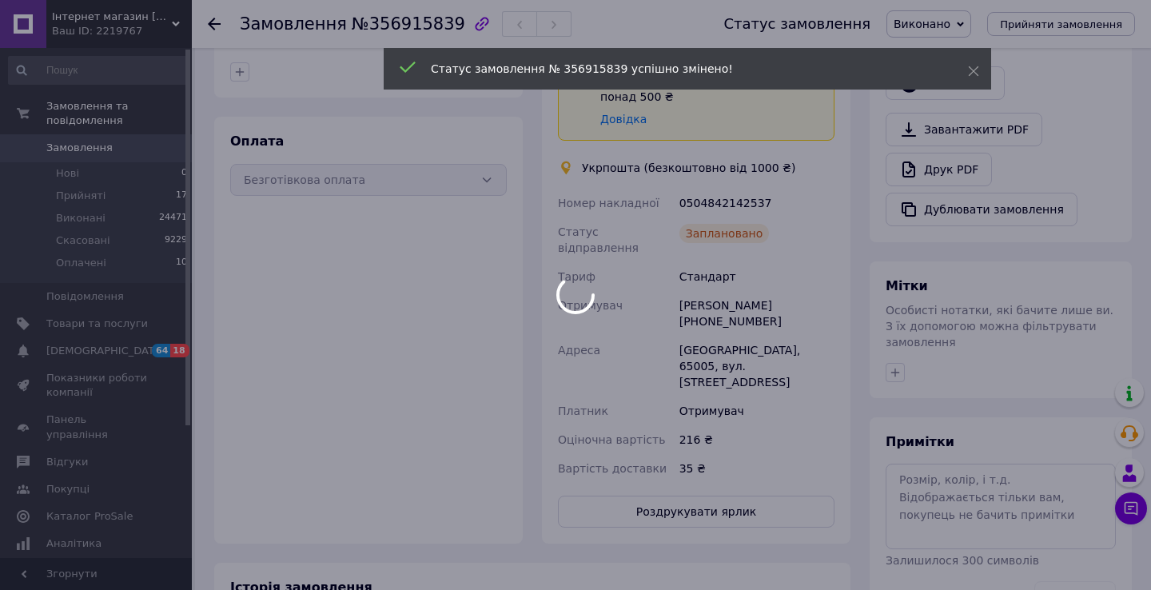
scroll to position [454, 0]
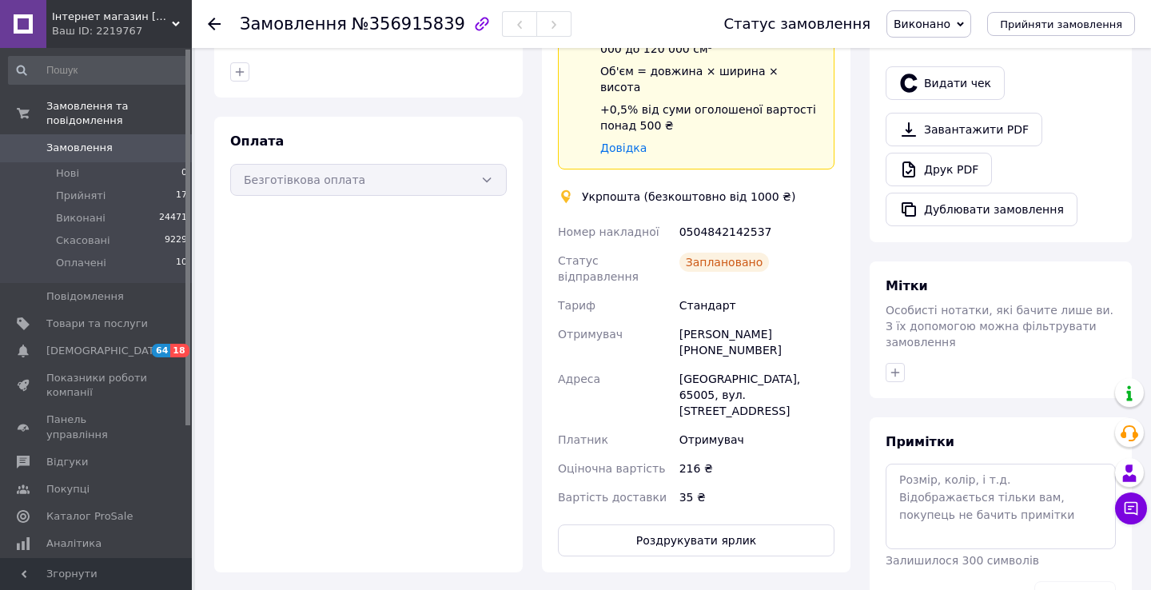
click at [87, 151] on span "Замовлення" at bounding box center [79, 148] width 66 height 14
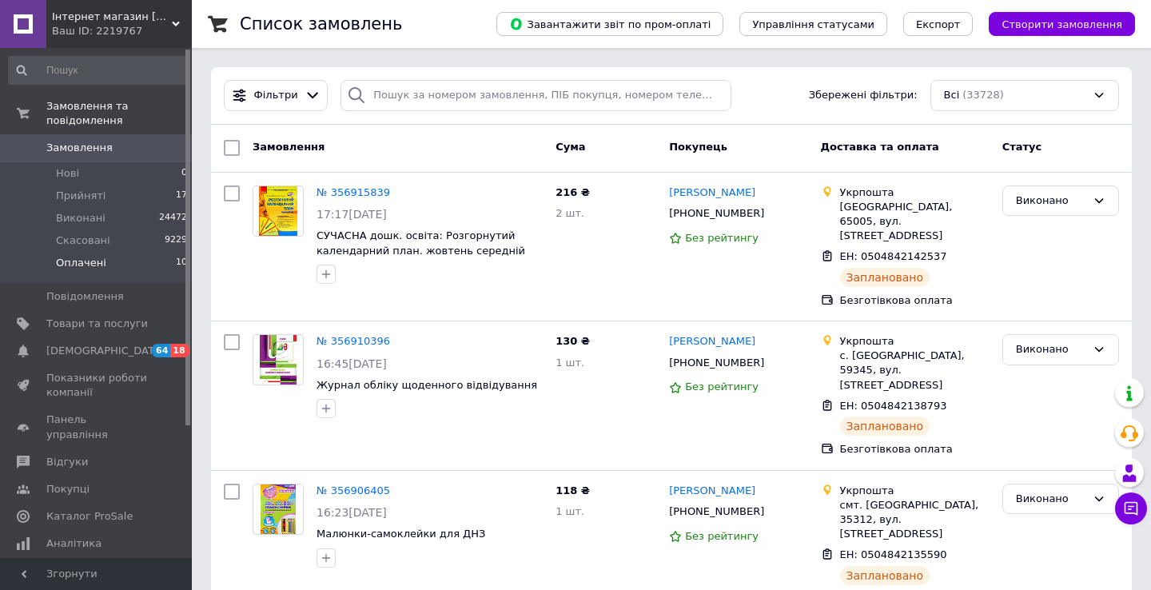
click at [122, 259] on li "Оплачені 10" at bounding box center [98, 267] width 197 height 30
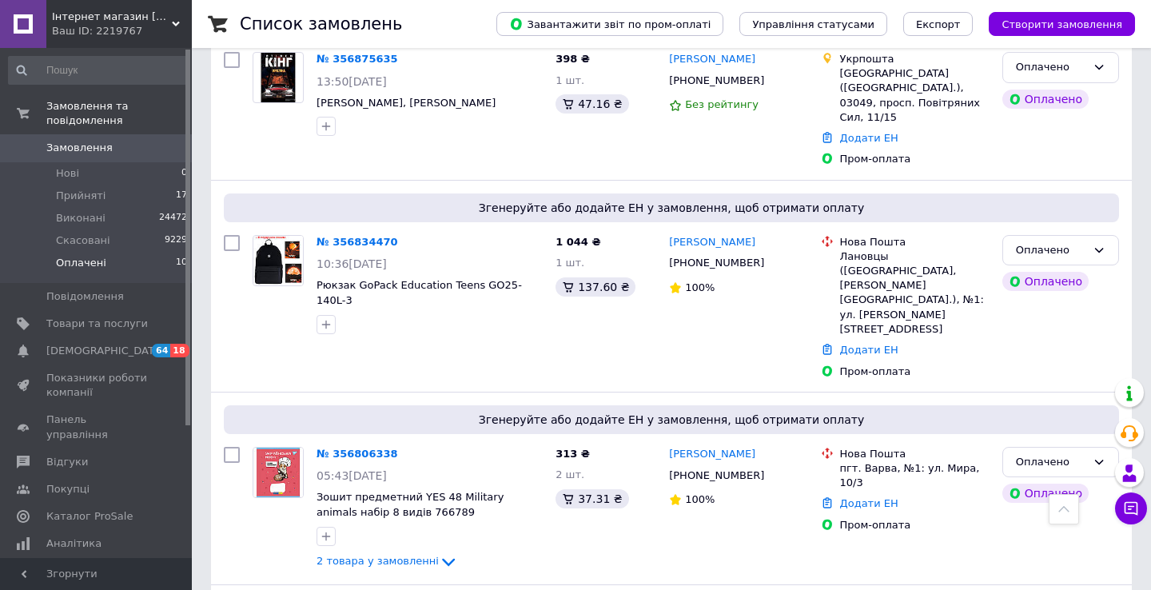
scroll to position [636, 0]
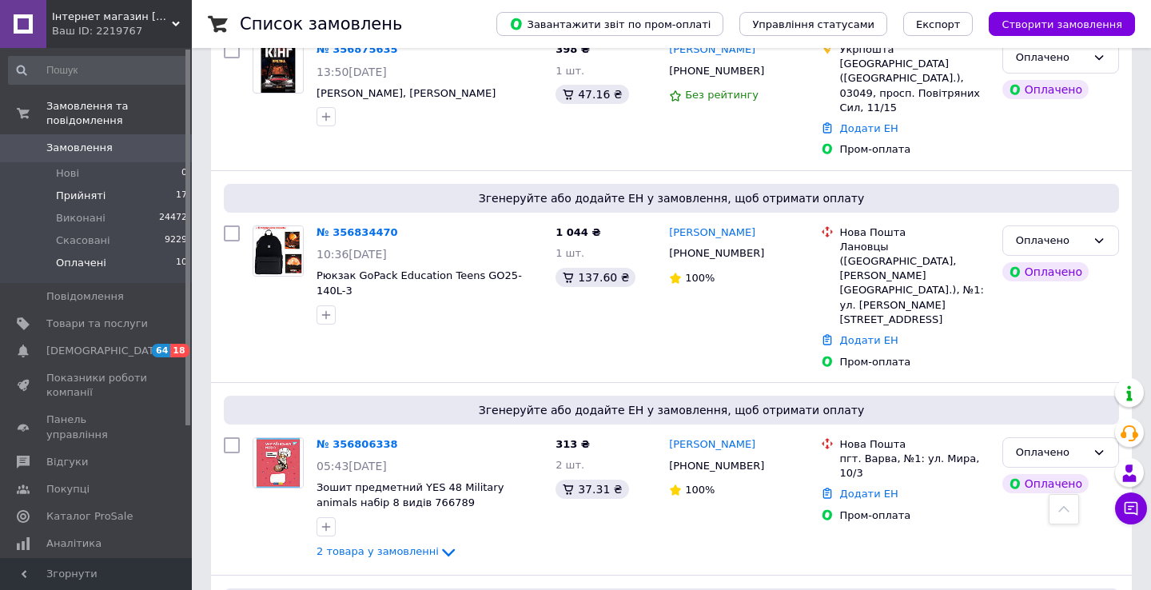
click at [110, 200] on li "Прийняті 17" at bounding box center [98, 196] width 197 height 22
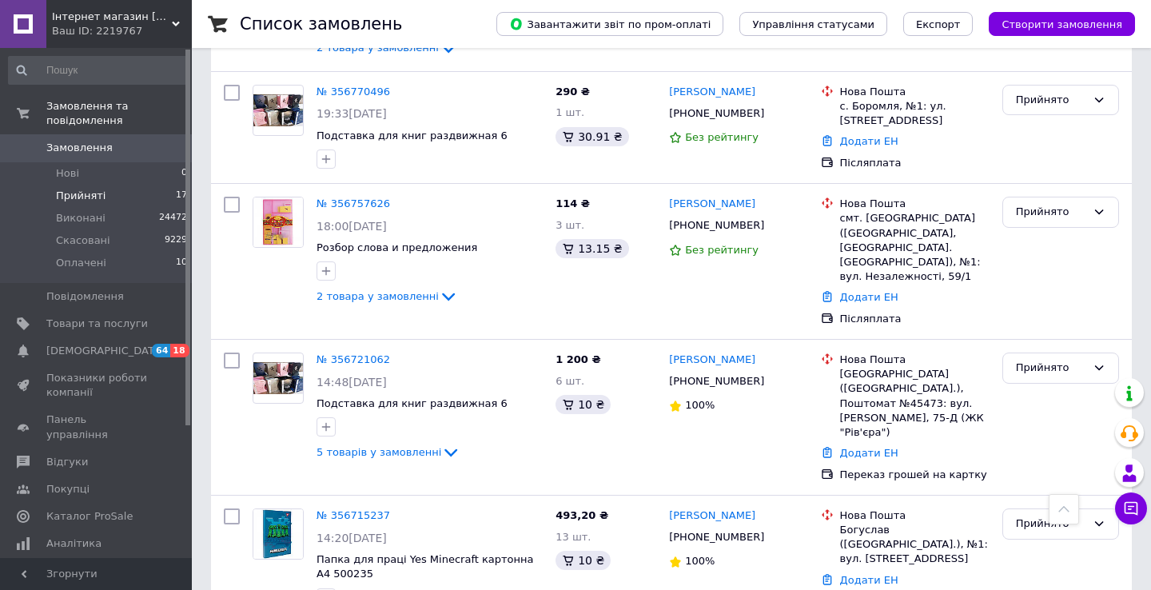
scroll to position [1577, 0]
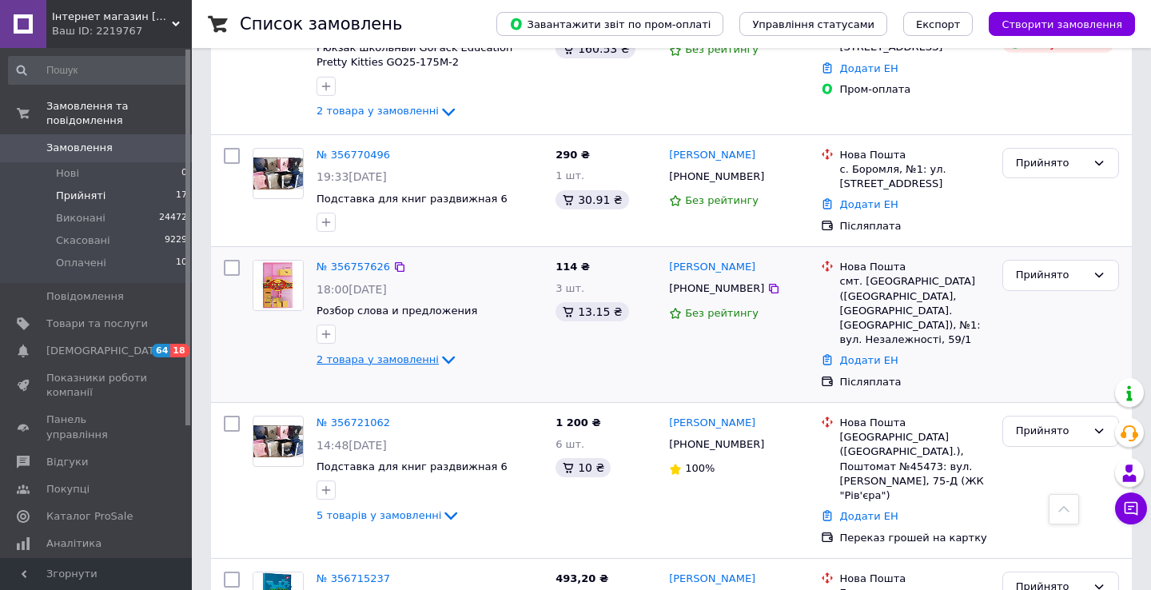
click at [409, 353] on span "2 товара у замовленні" at bounding box center [378, 359] width 122 height 12
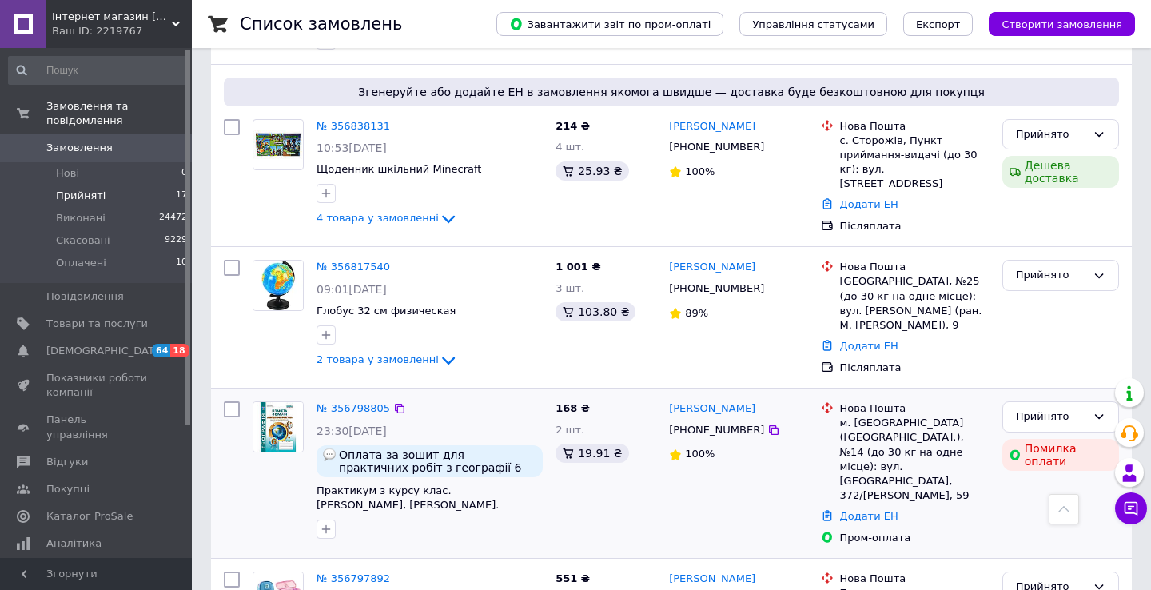
scroll to position [827, 0]
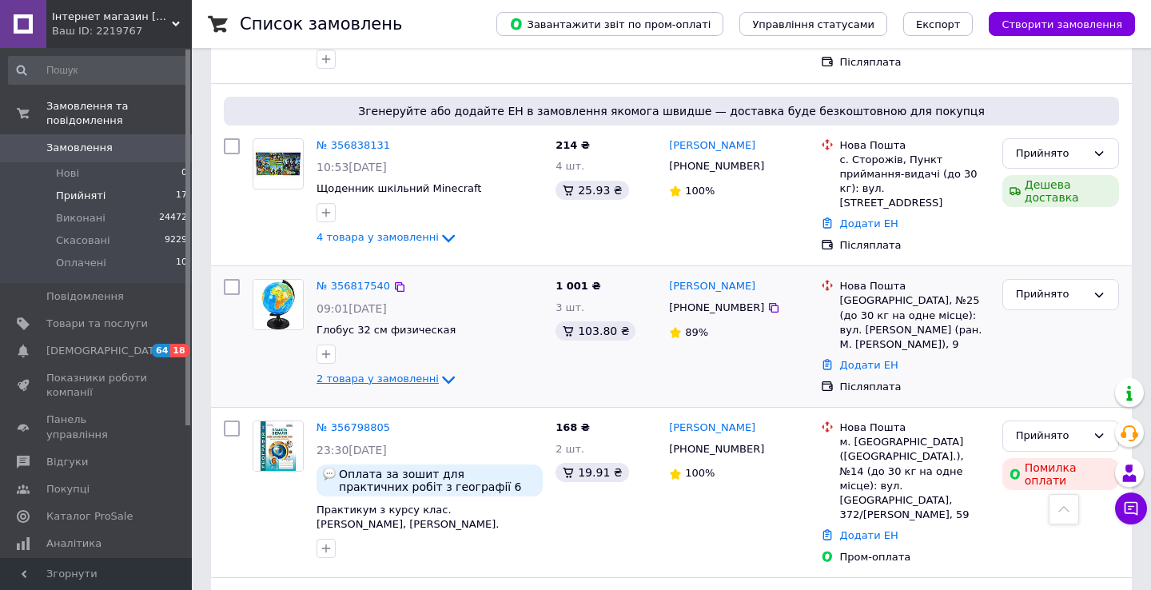
click at [422, 373] on span "2 товара у замовленні" at bounding box center [378, 379] width 122 height 12
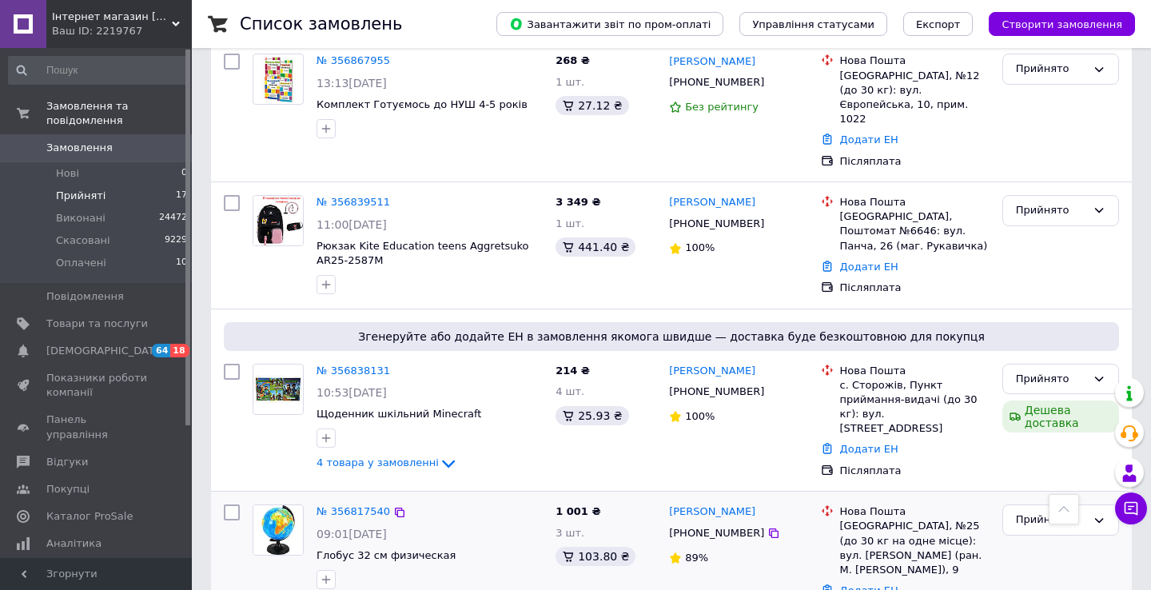
scroll to position [599, 0]
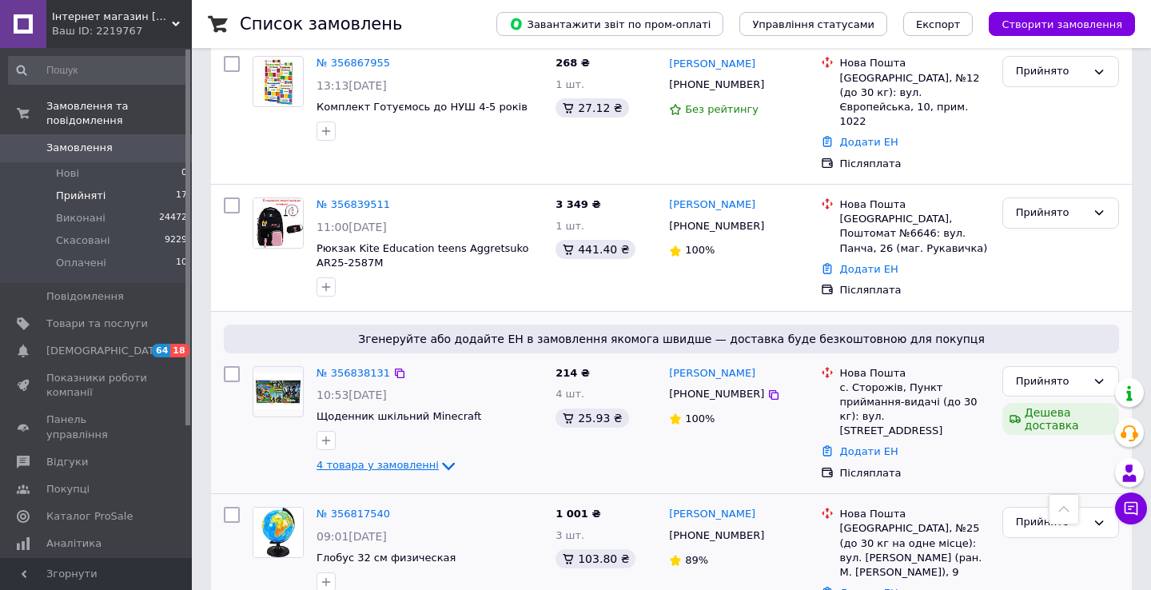
click at [421, 460] on span "4 товара у замовленні" at bounding box center [378, 466] width 122 height 12
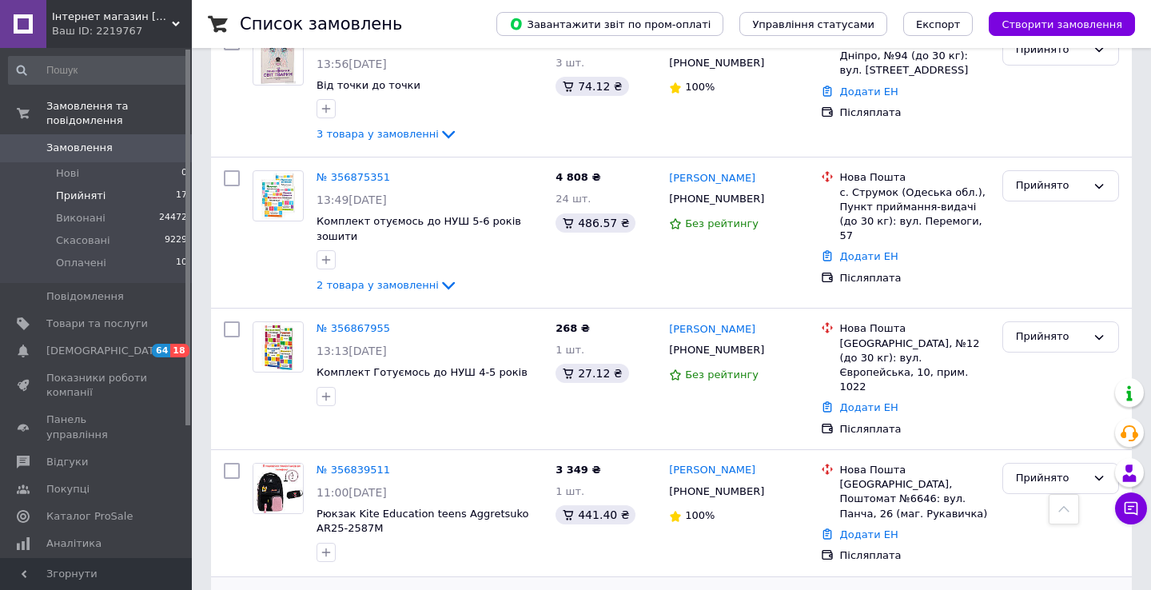
scroll to position [334, 0]
click at [368, 325] on link "№ 356867955" at bounding box center [354, 327] width 74 height 12
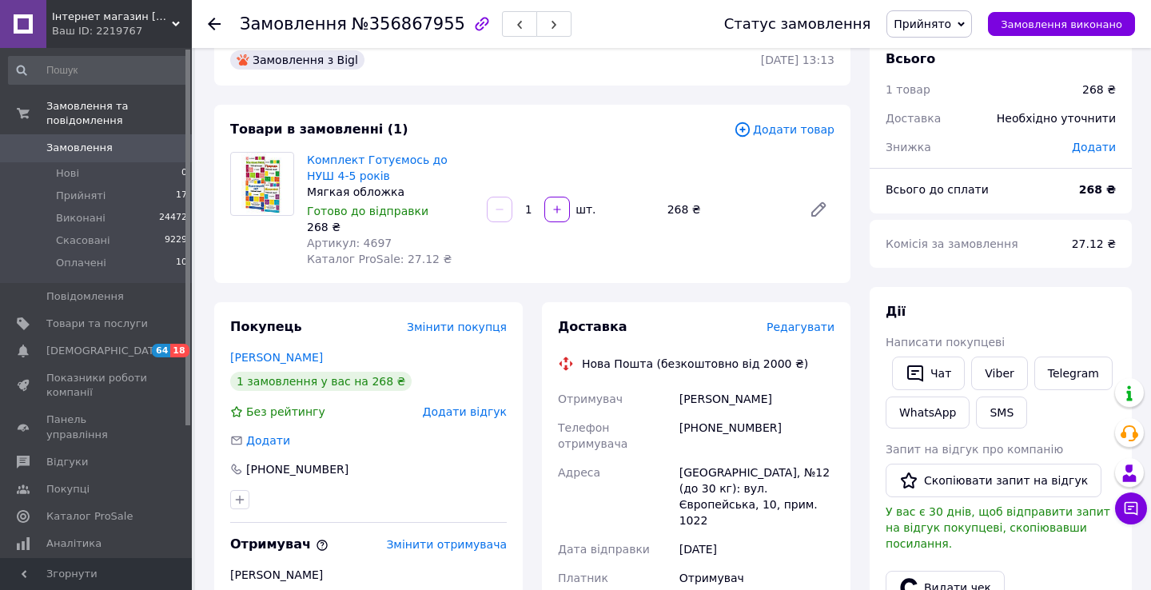
scroll to position [30, 0]
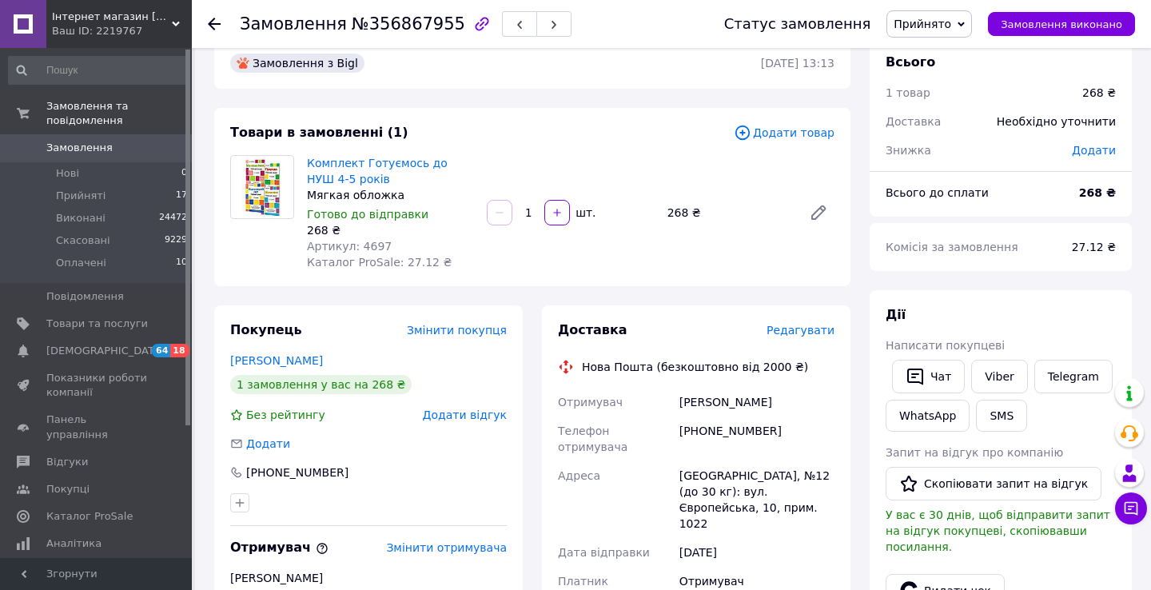
click at [801, 330] on span "Редагувати" at bounding box center [801, 330] width 68 height 13
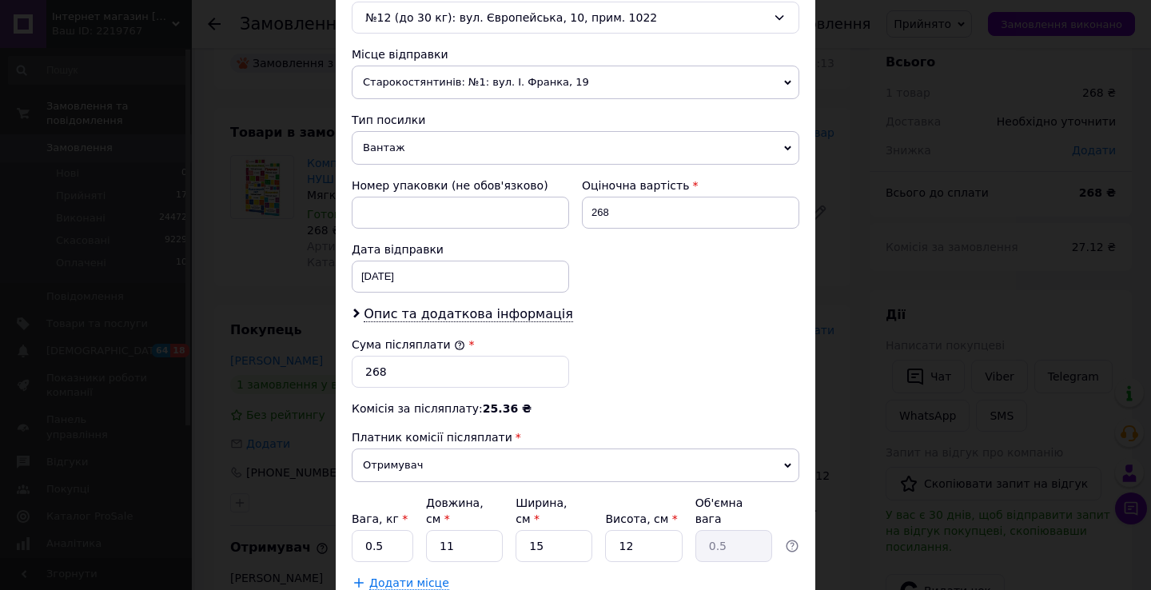
scroll to position [646, 0]
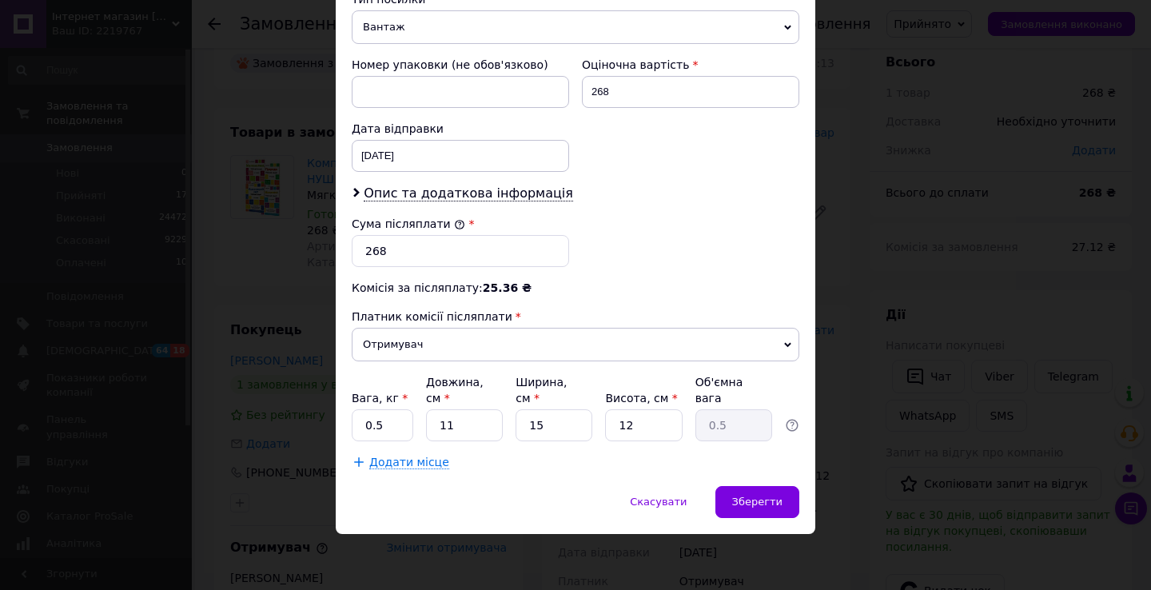
click at [460, 27] on span "Вантаж" at bounding box center [576, 27] width 448 height 34
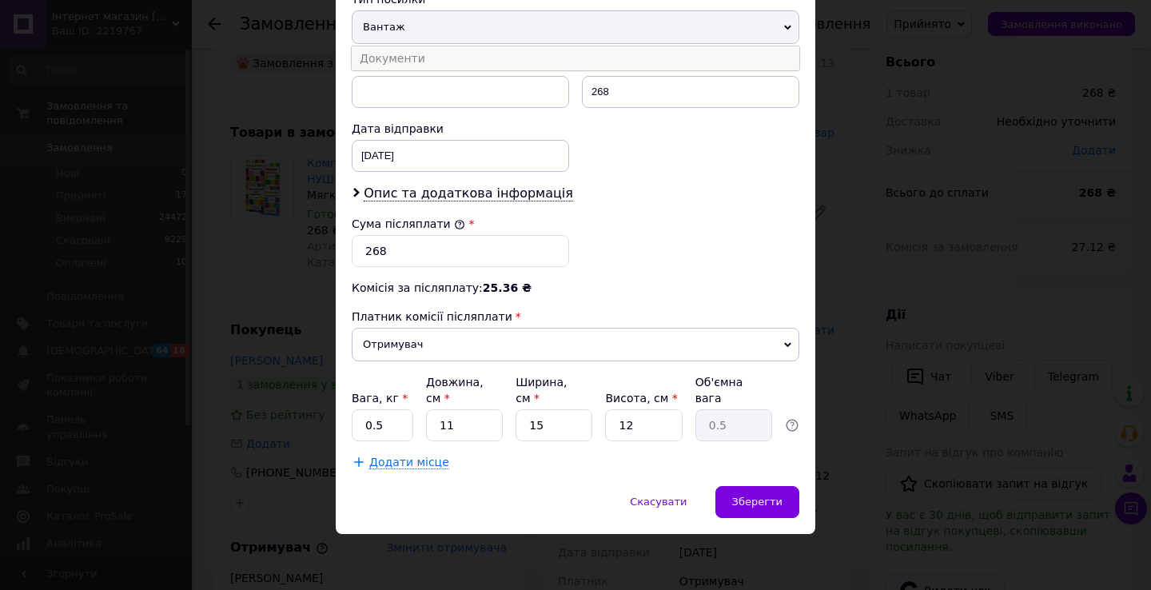
click at [465, 58] on li "Документи" at bounding box center [576, 58] width 448 height 24
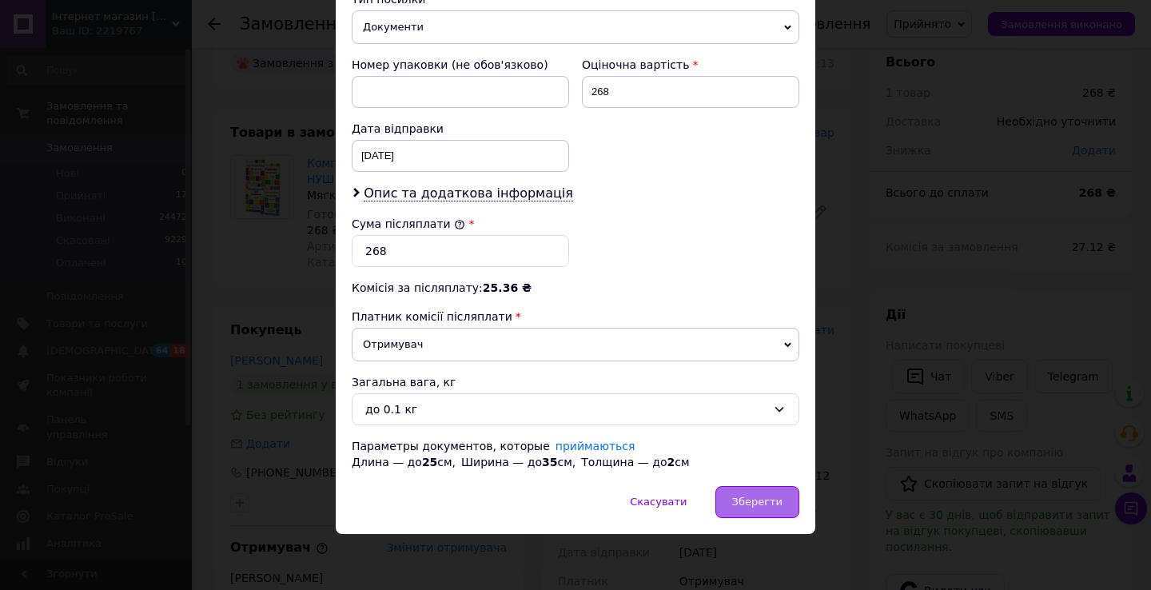
click at [755, 499] on span "Зберегти" at bounding box center [757, 502] width 50 height 12
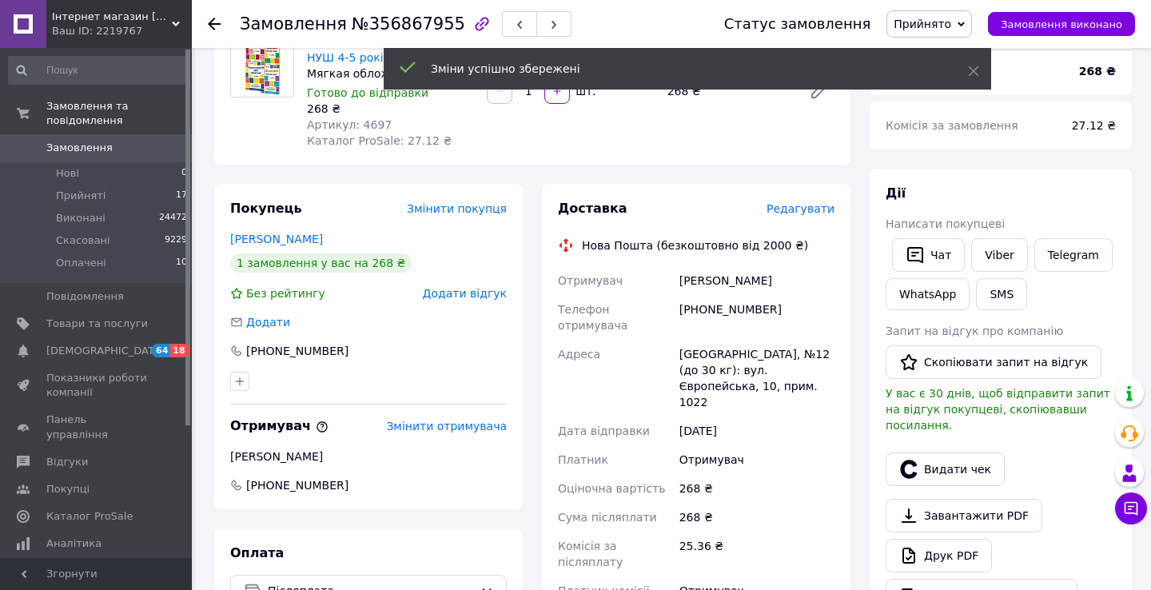
scroll to position [294, 0]
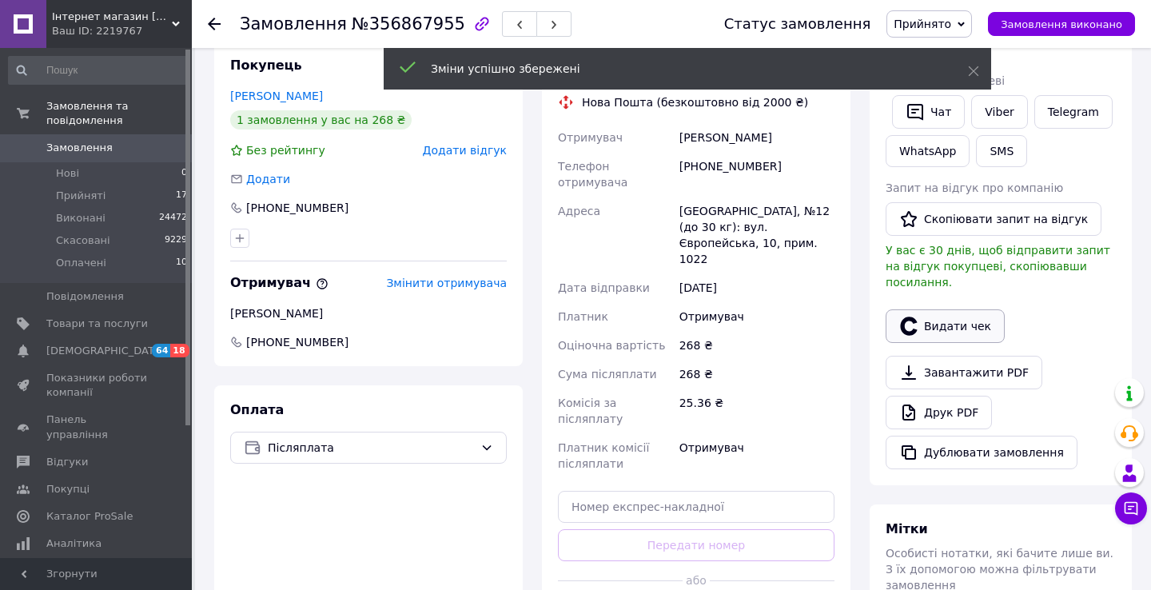
click at [932, 309] on button "Видати чек" at bounding box center [945, 326] width 119 height 34
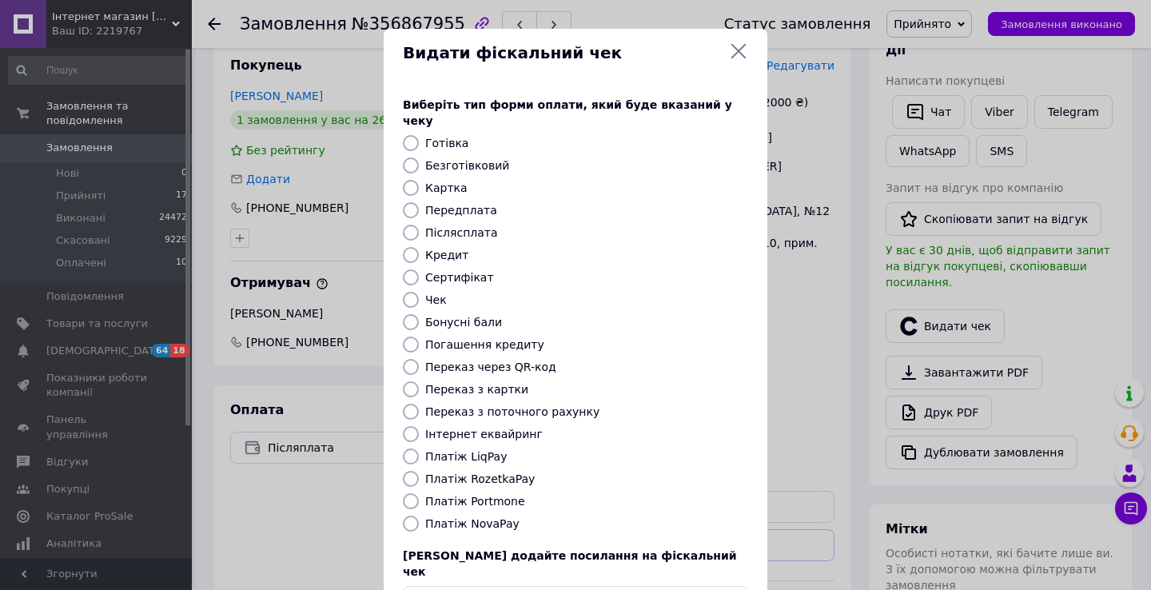
click at [497, 517] on label "Платіж NovaPay" at bounding box center [472, 523] width 94 height 13
click at [419, 516] on input "Платіж NovaPay" at bounding box center [411, 524] width 16 height 16
radio input "true"
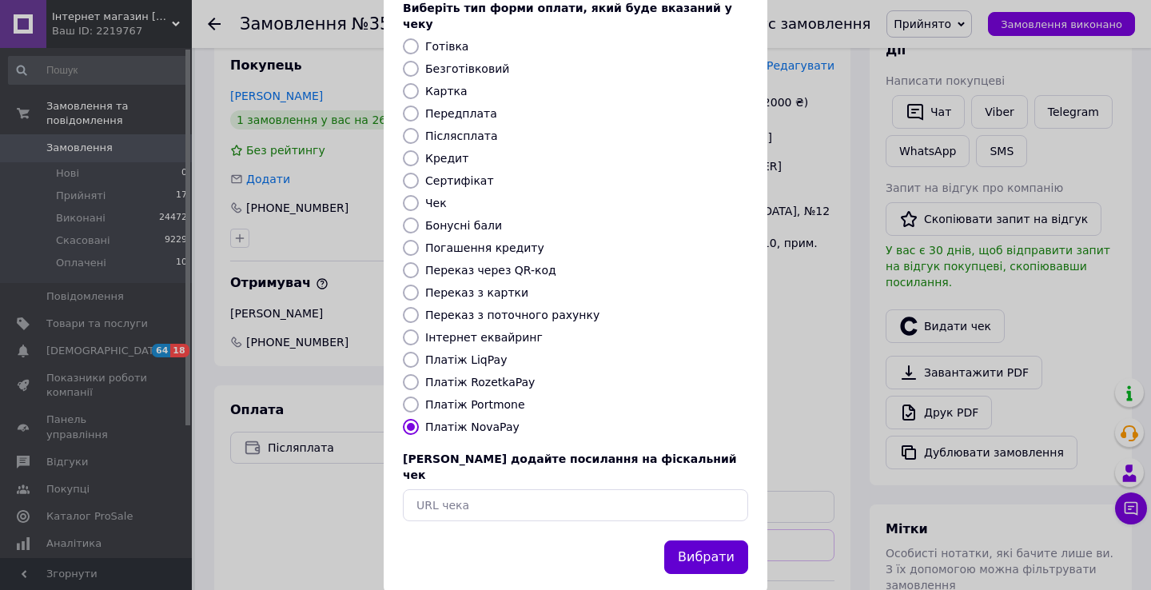
click at [690, 541] on button "Вибрати" at bounding box center [706, 558] width 84 height 34
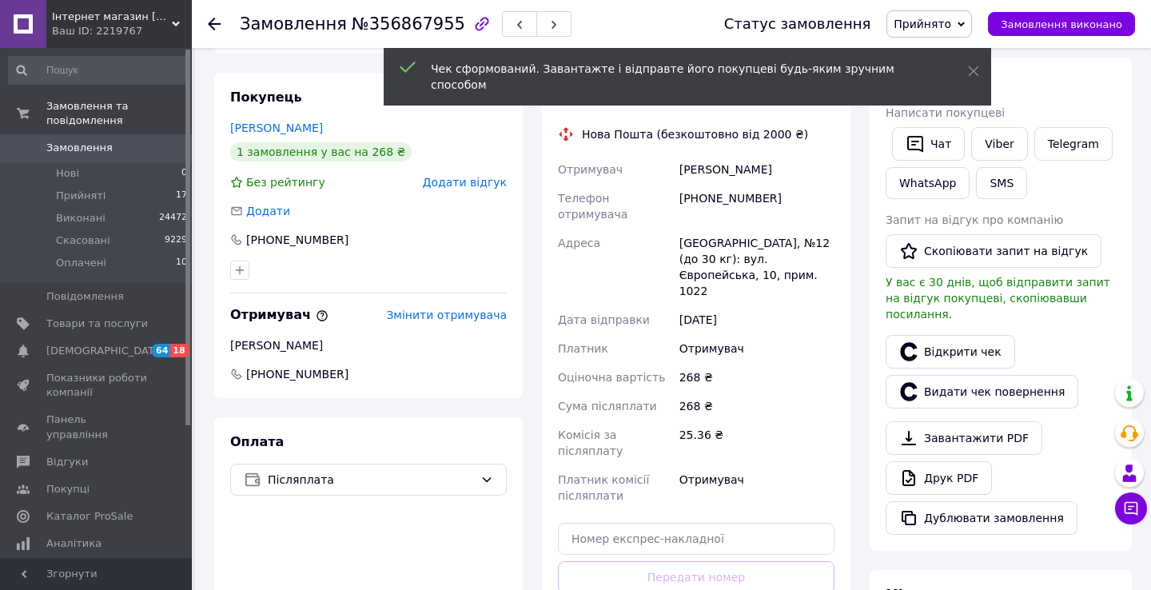
scroll to position [241, 0]
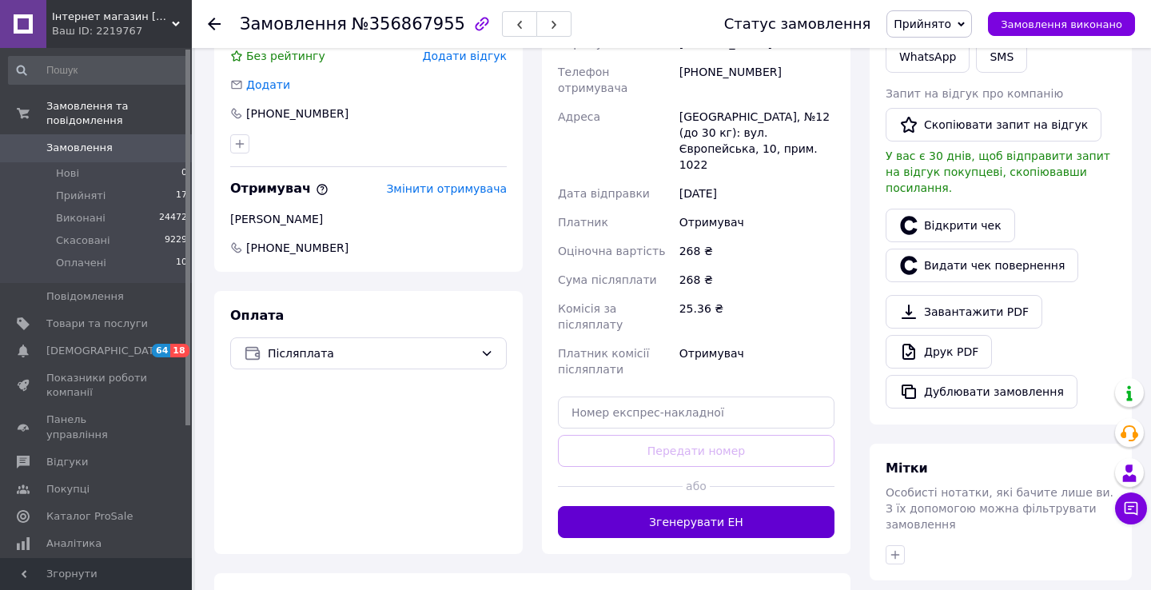
click at [728, 506] on button "Згенерувати ЕН" at bounding box center [696, 522] width 277 height 32
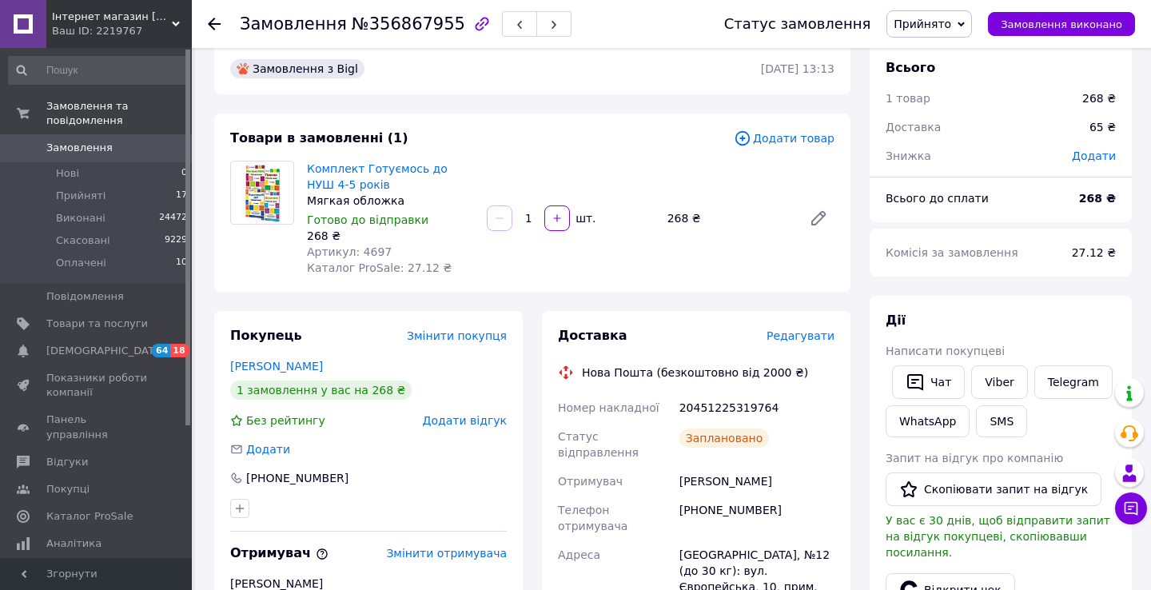
scroll to position [30, 0]
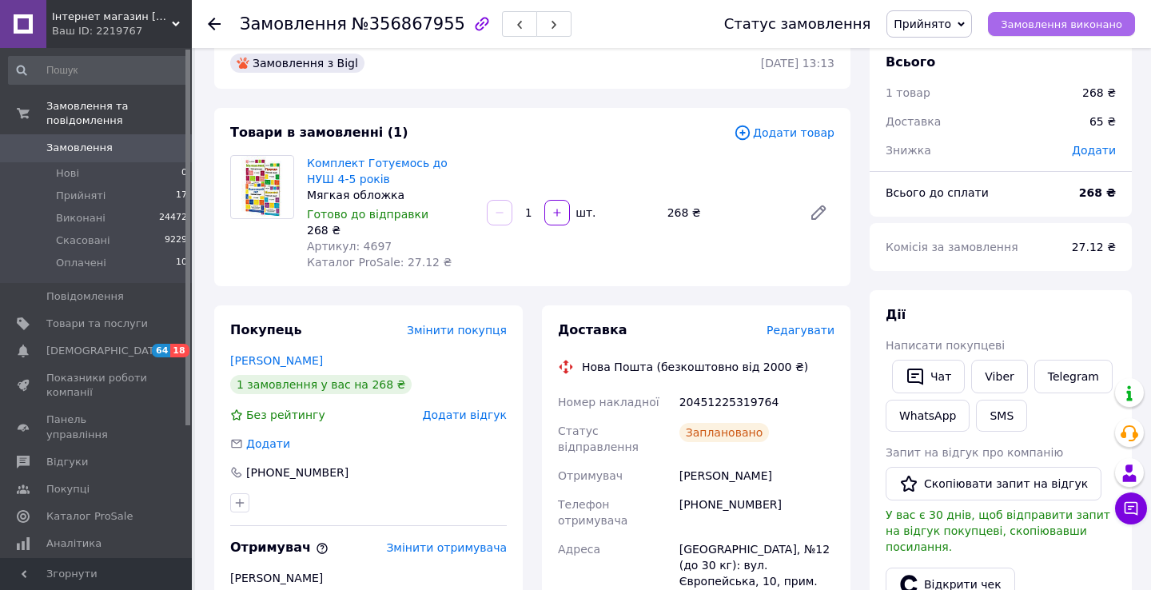
click at [1043, 27] on span "Замовлення виконано" at bounding box center [1062, 24] width 122 height 12
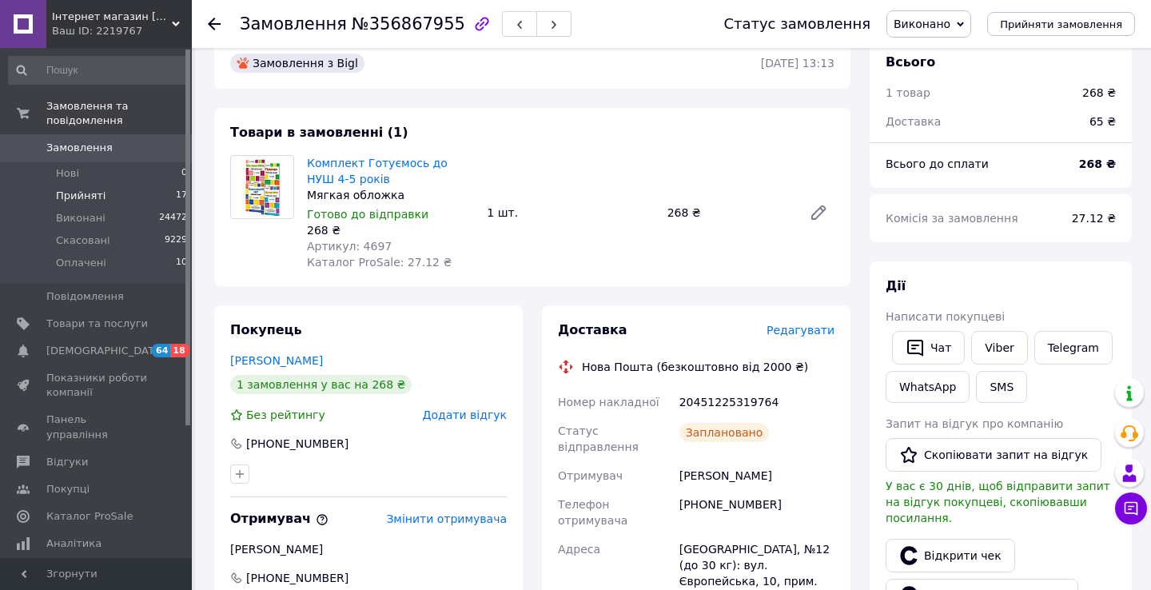
click at [117, 194] on li "Прийняті 17" at bounding box center [98, 196] width 197 height 22
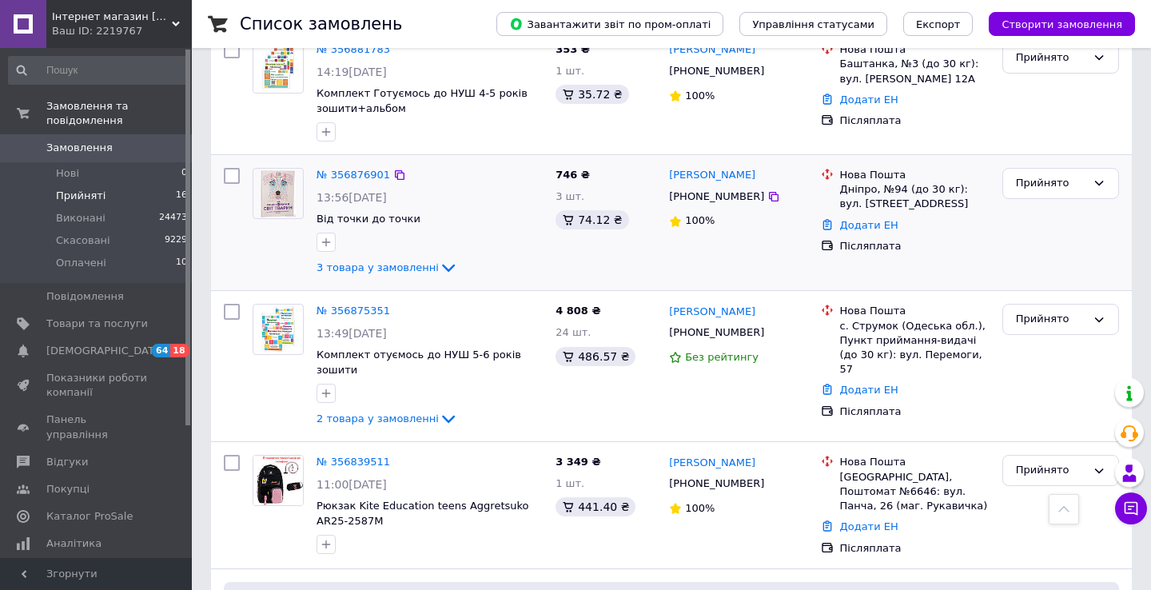
scroll to position [192, 0]
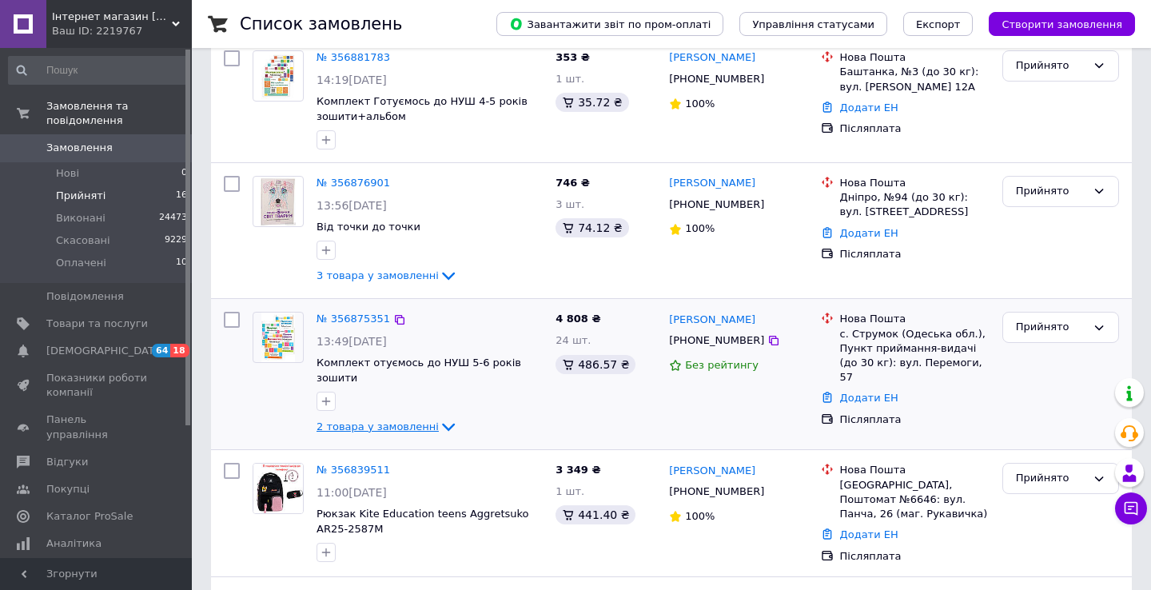
click at [377, 424] on span "2 товара у замовленні" at bounding box center [378, 427] width 122 height 12
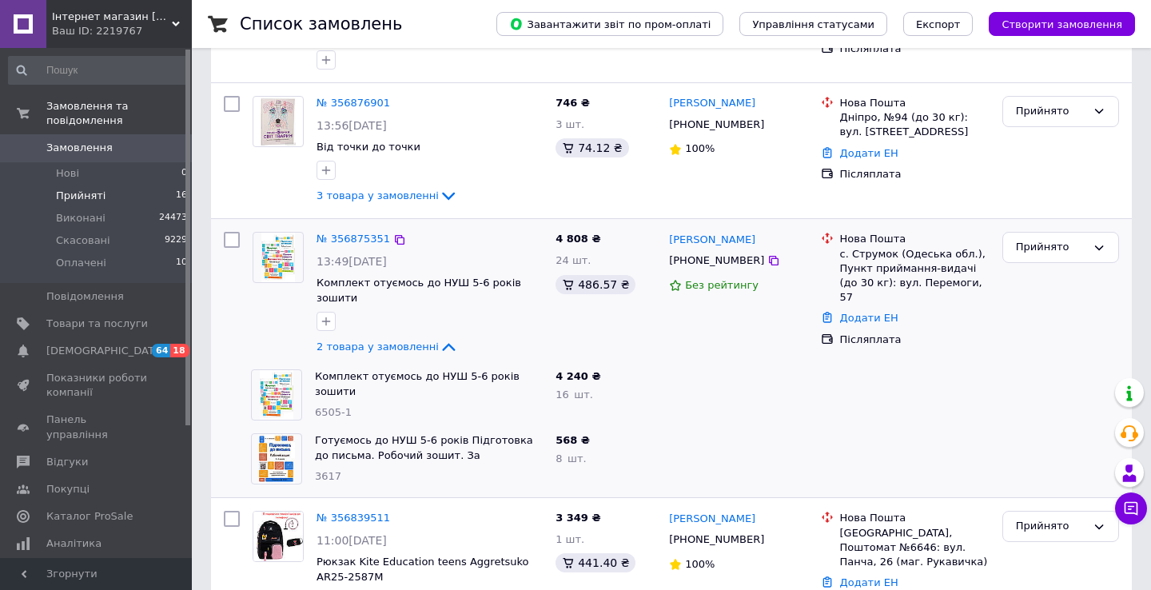
scroll to position [271, 0]
click at [357, 241] on link "№ 356875351" at bounding box center [354, 239] width 74 height 12
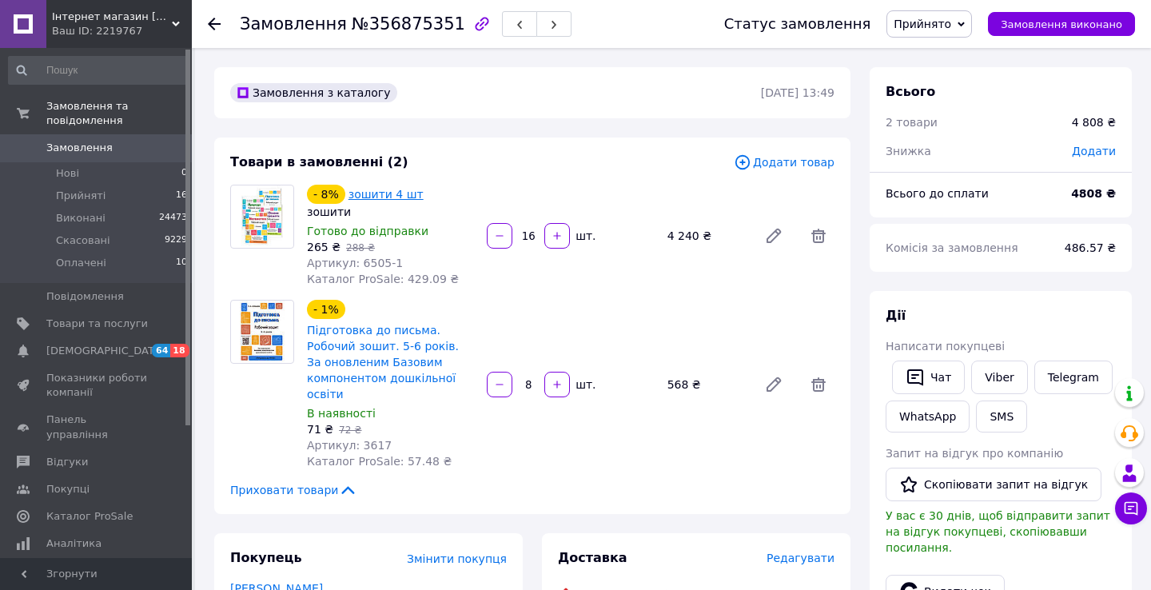
click at [381, 193] on link "зошити 4 шт" at bounding box center [386, 194] width 75 height 13
click at [86, 147] on span "Замовлення" at bounding box center [79, 148] width 66 height 14
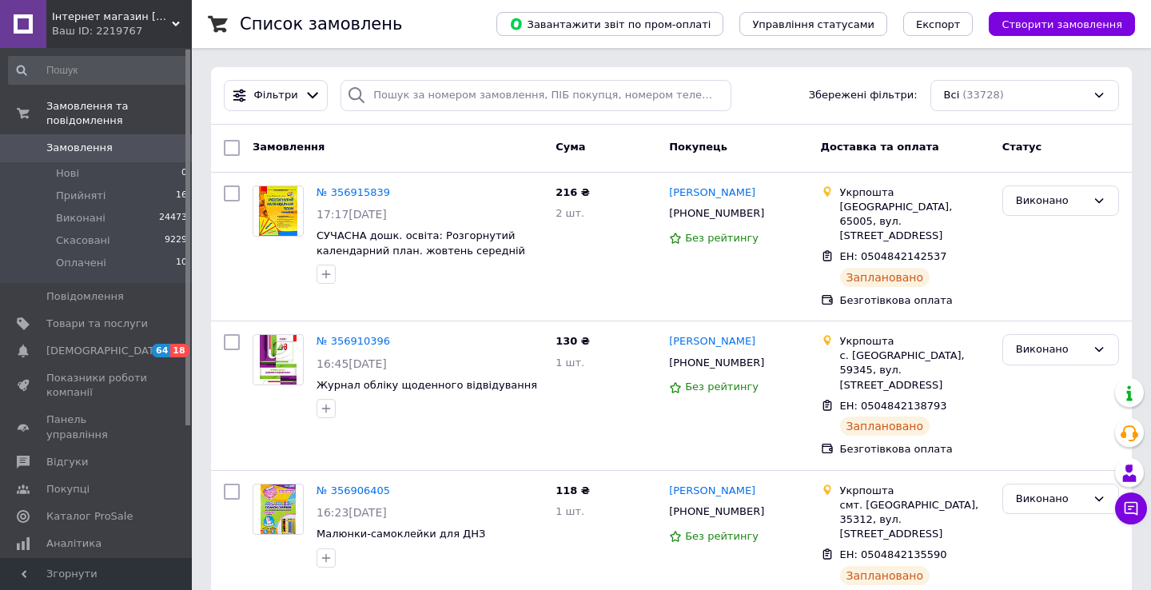
click at [65, 146] on span "Замовлення" at bounding box center [79, 148] width 66 height 14
click at [100, 273] on li "Оплачені 10" at bounding box center [98, 267] width 197 height 30
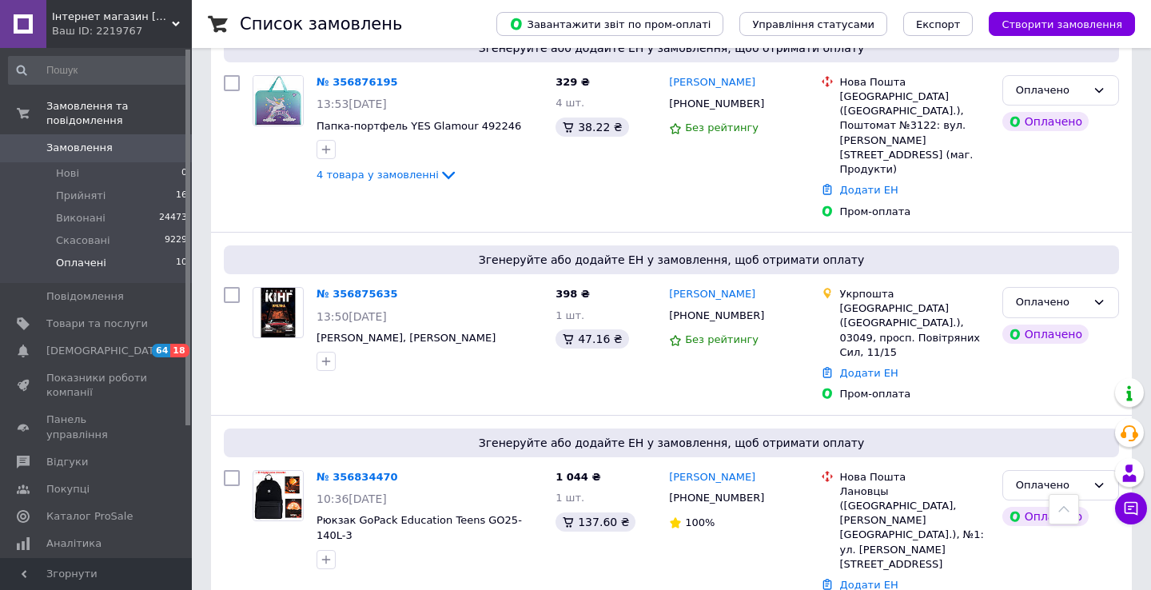
scroll to position [325, 0]
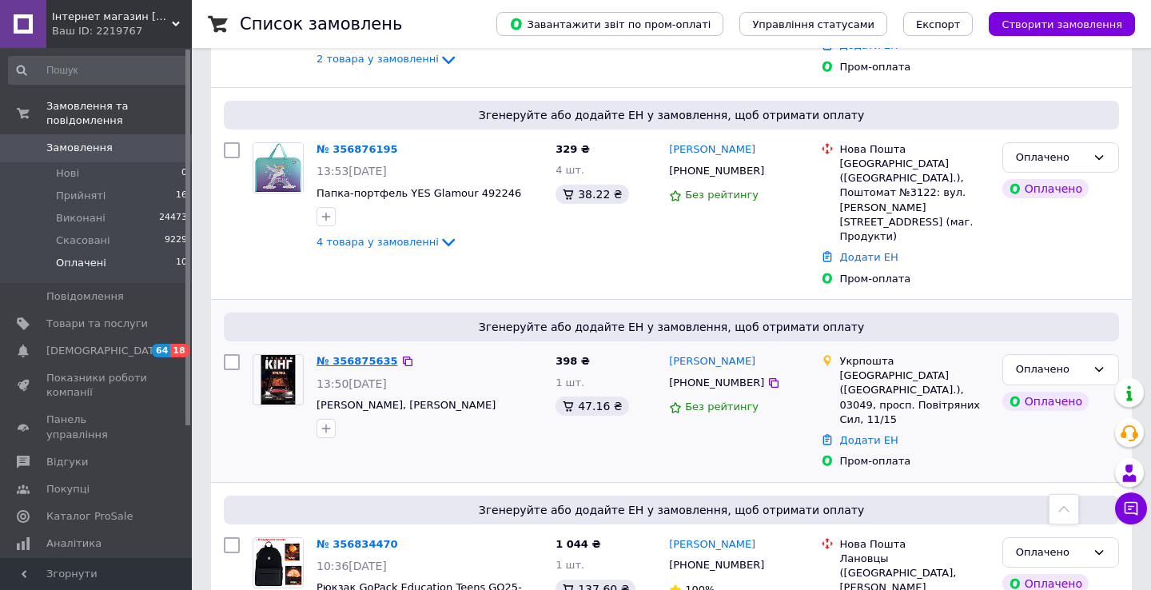
click at [357, 355] on link "№ 356875635" at bounding box center [358, 361] width 82 height 12
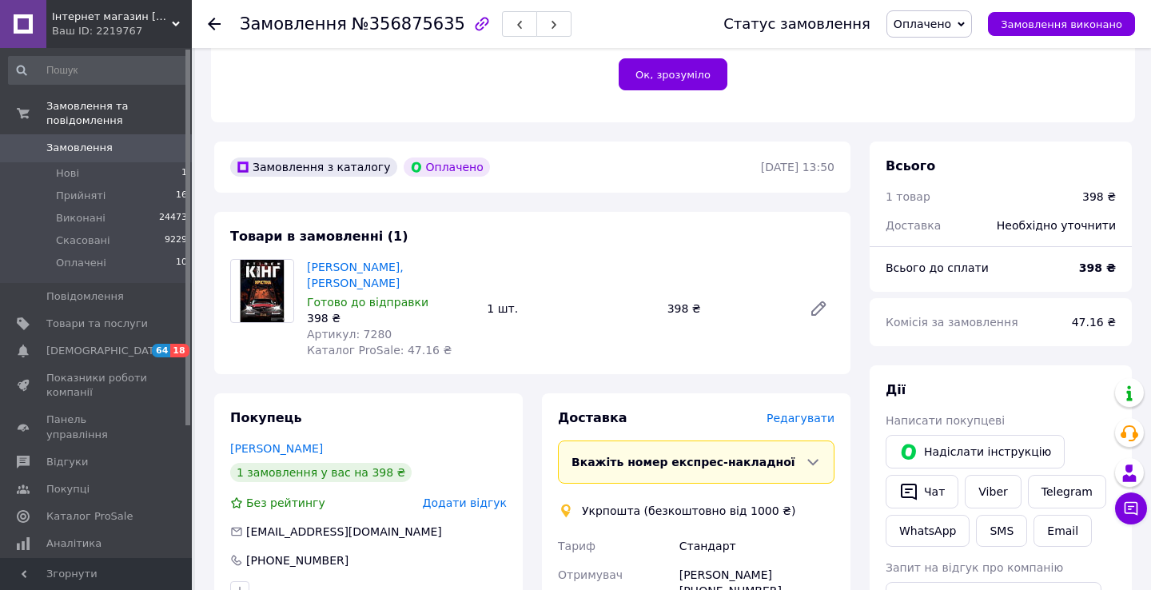
scroll to position [449, 0]
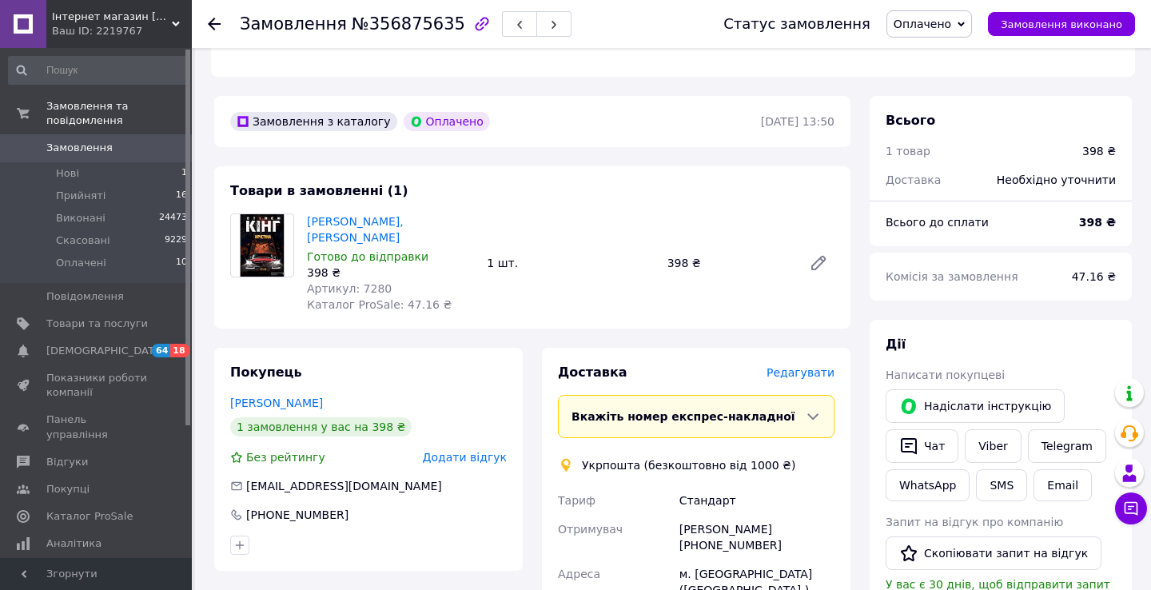
click at [796, 366] on span "Редагувати" at bounding box center [801, 372] width 68 height 13
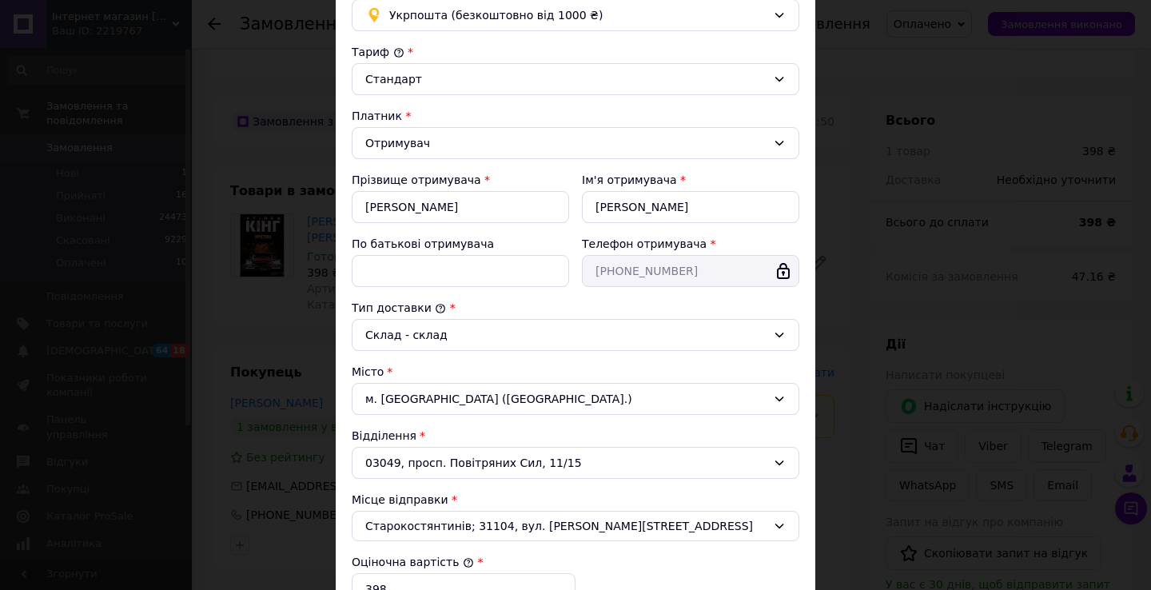
scroll to position [327, 0]
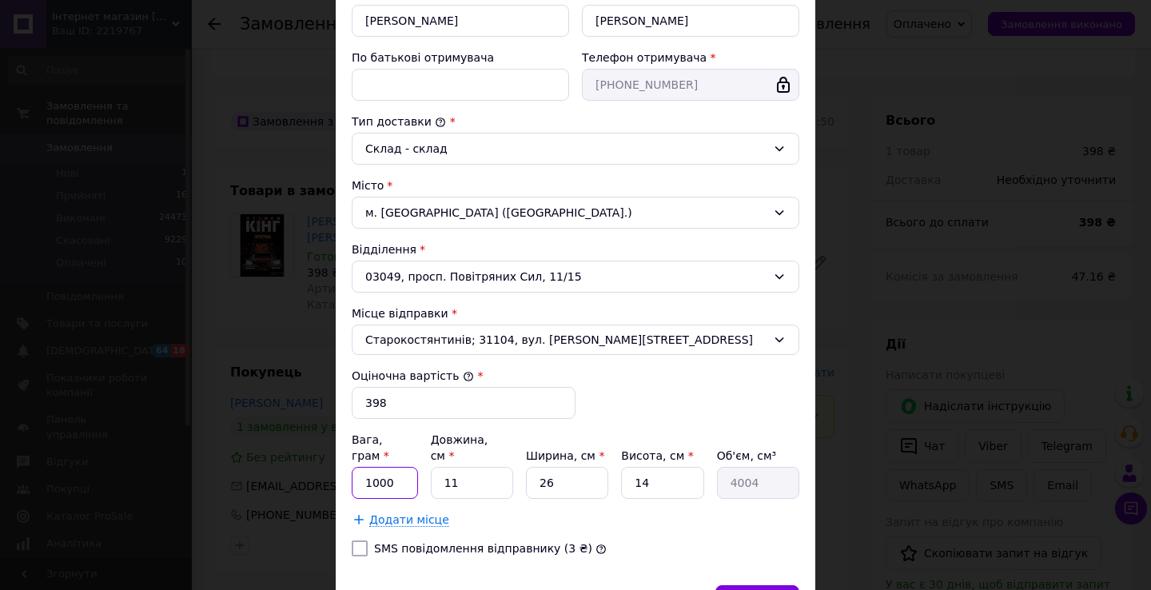
click at [409, 467] on input "1000" at bounding box center [385, 483] width 66 height 32
type input "500"
click at [461, 470] on input "11" at bounding box center [472, 483] width 82 height 32
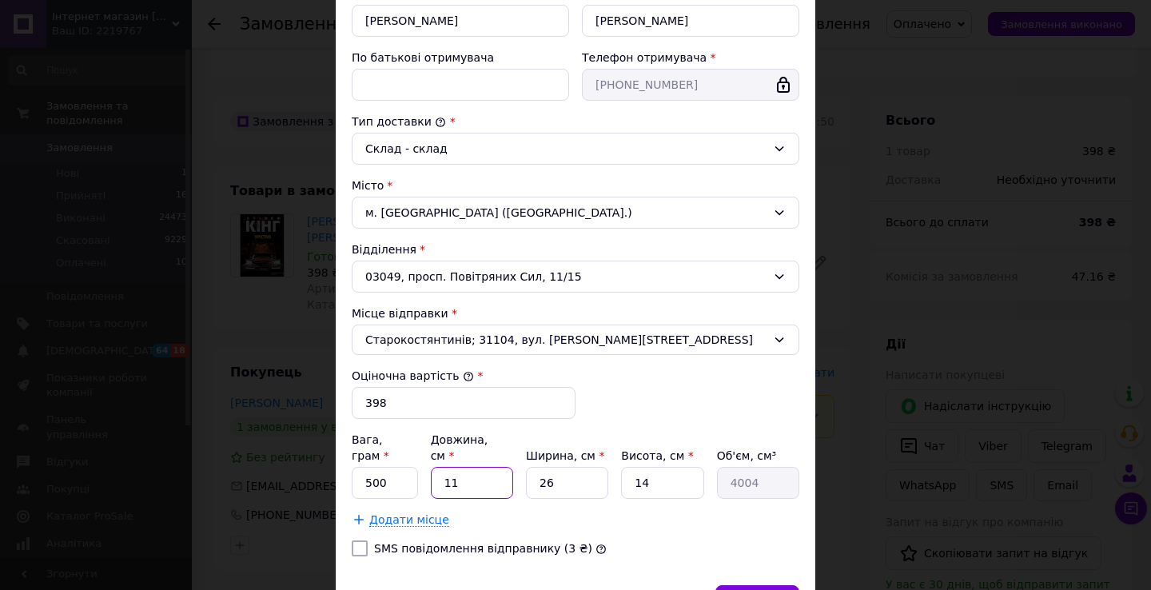
scroll to position [410, 0]
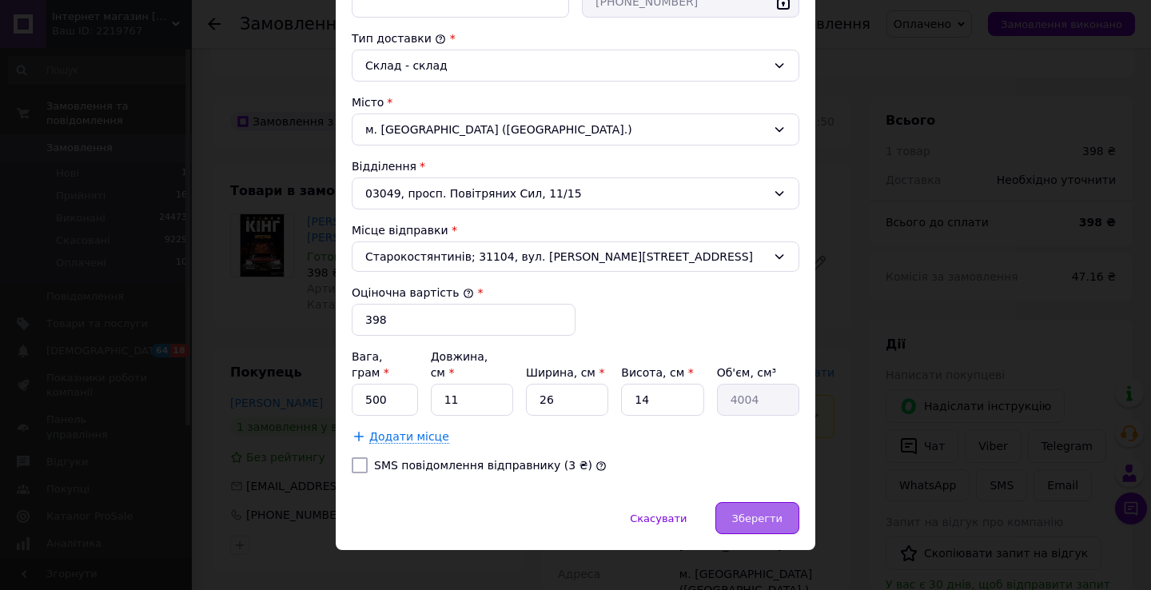
click at [747, 513] on span "Зберегти" at bounding box center [757, 519] width 50 height 12
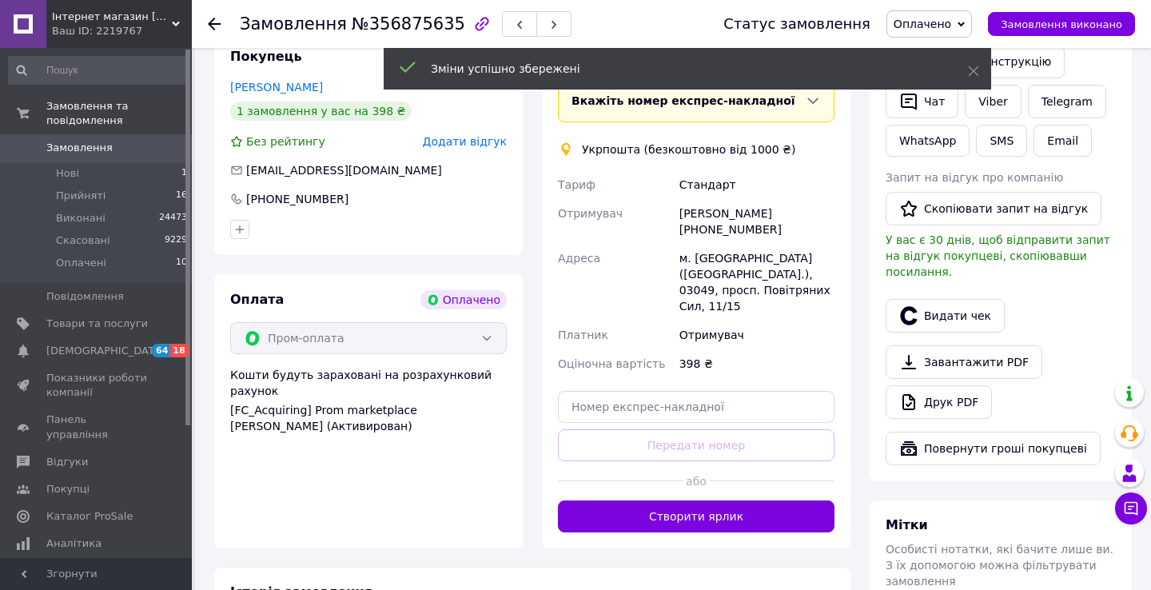
scroll to position [795, 0]
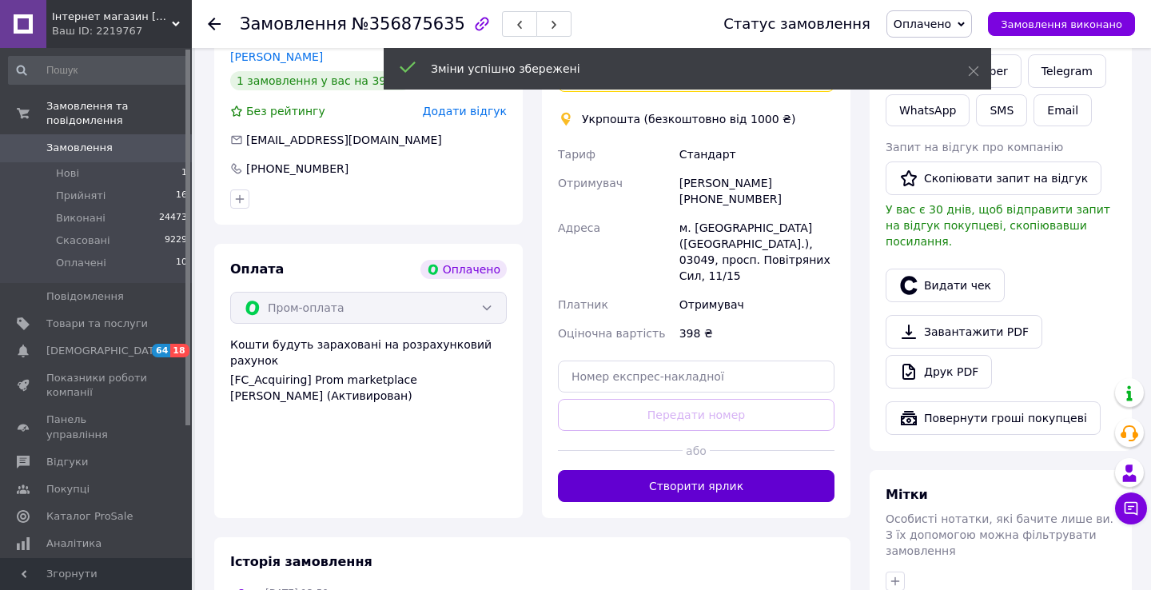
click at [740, 470] on button "Створити ярлик" at bounding box center [696, 486] width 277 height 32
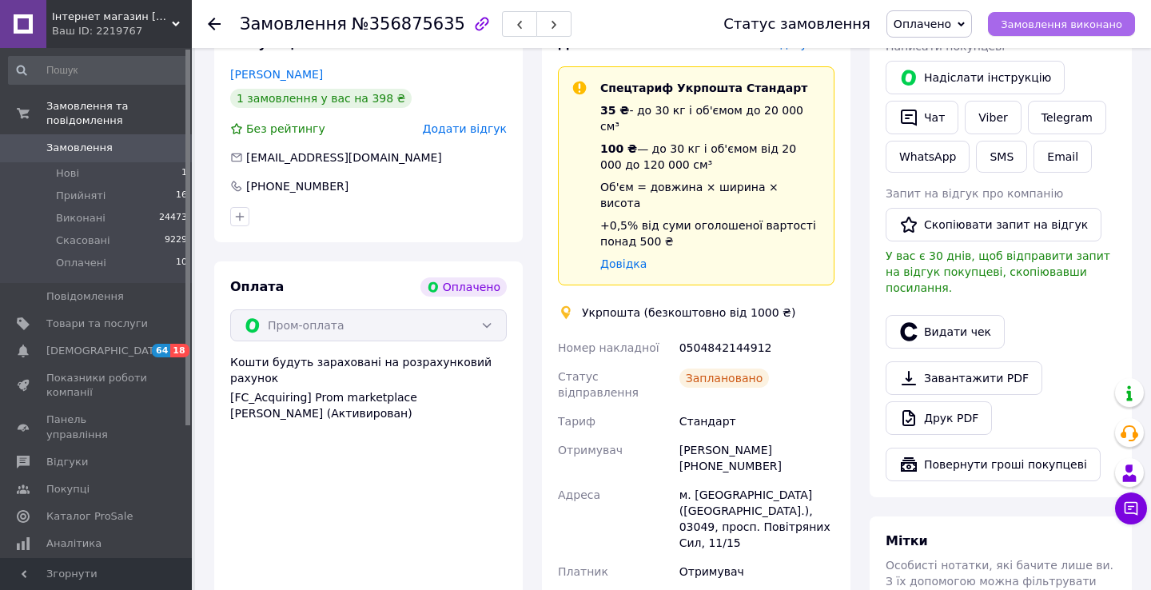
click at [1033, 23] on span "Замовлення виконано" at bounding box center [1062, 24] width 122 height 12
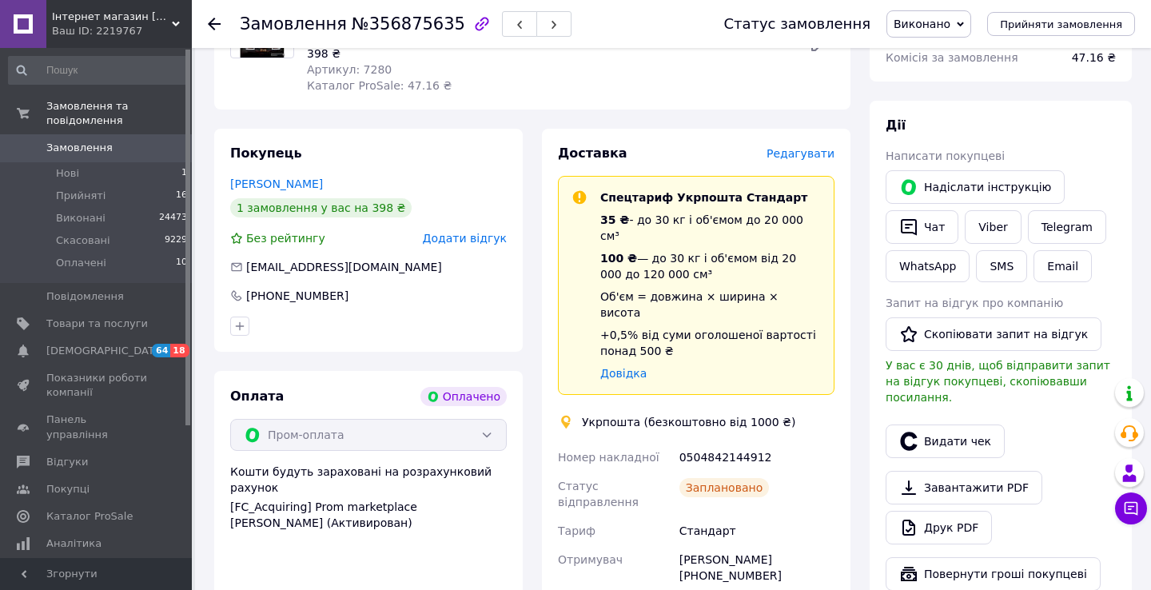
scroll to position [664, 0]
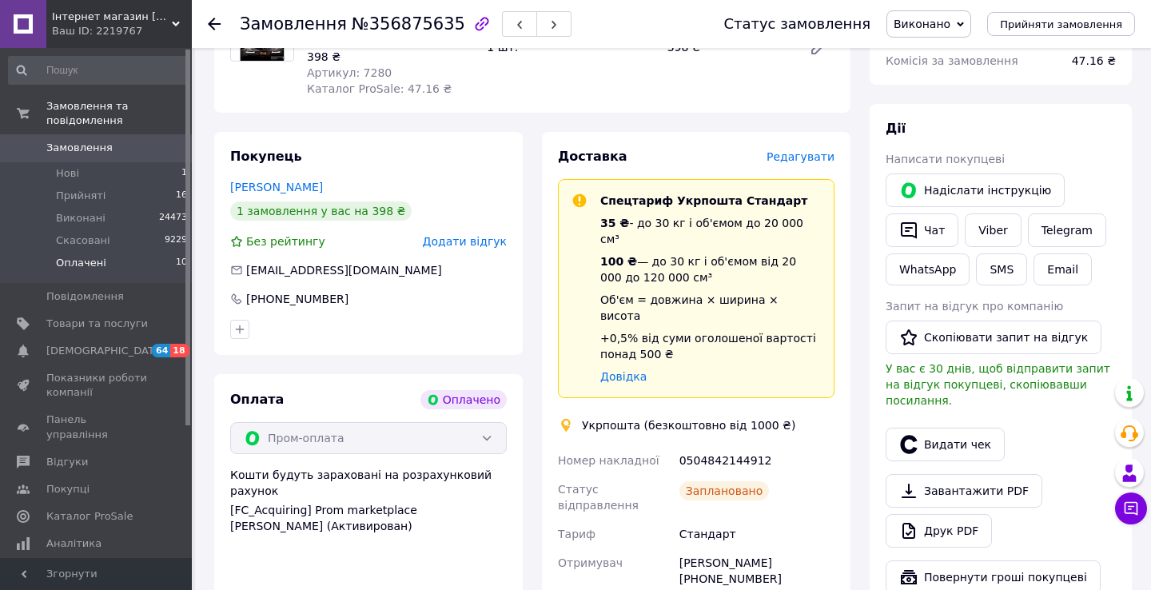
click at [109, 261] on li "Оплачені 10" at bounding box center [98, 267] width 197 height 30
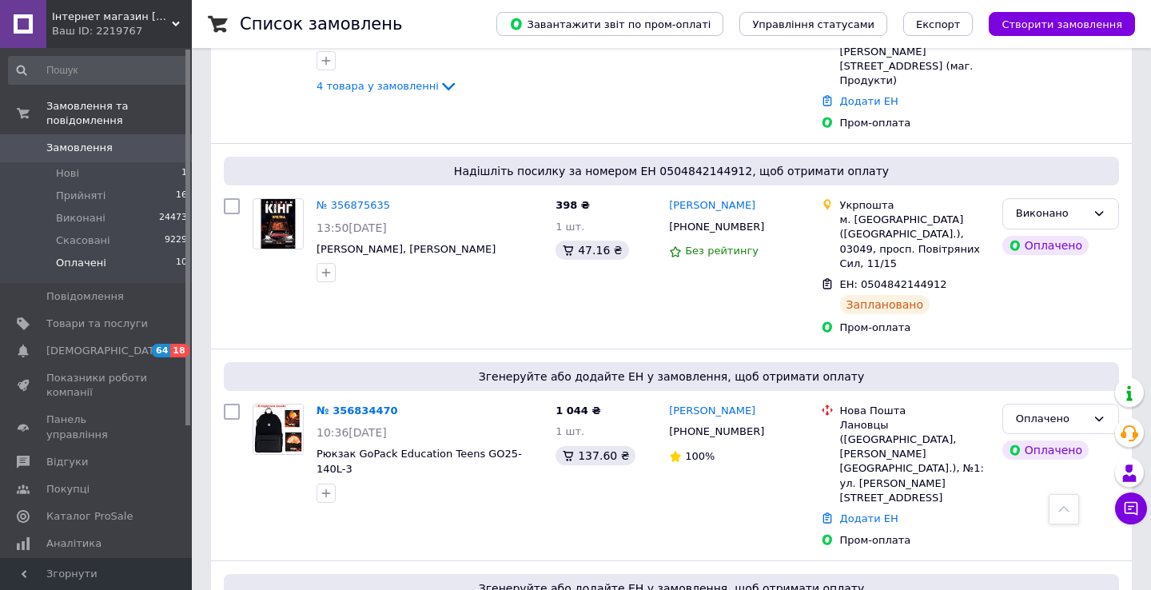
scroll to position [486, 0]
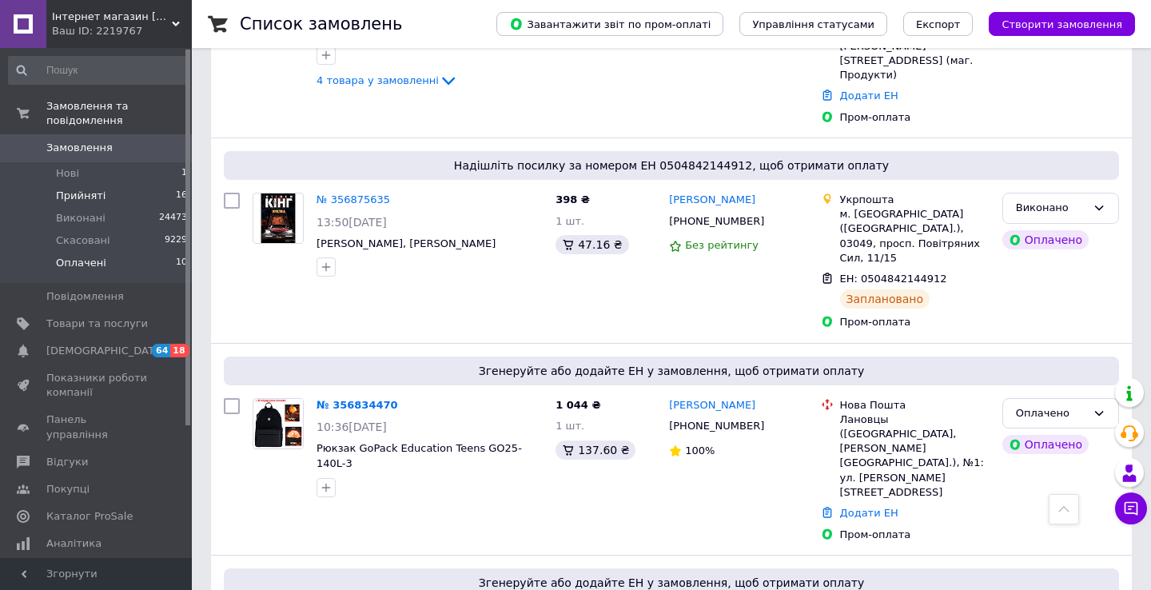
click at [104, 194] on li "Прийняті 16" at bounding box center [98, 196] width 197 height 22
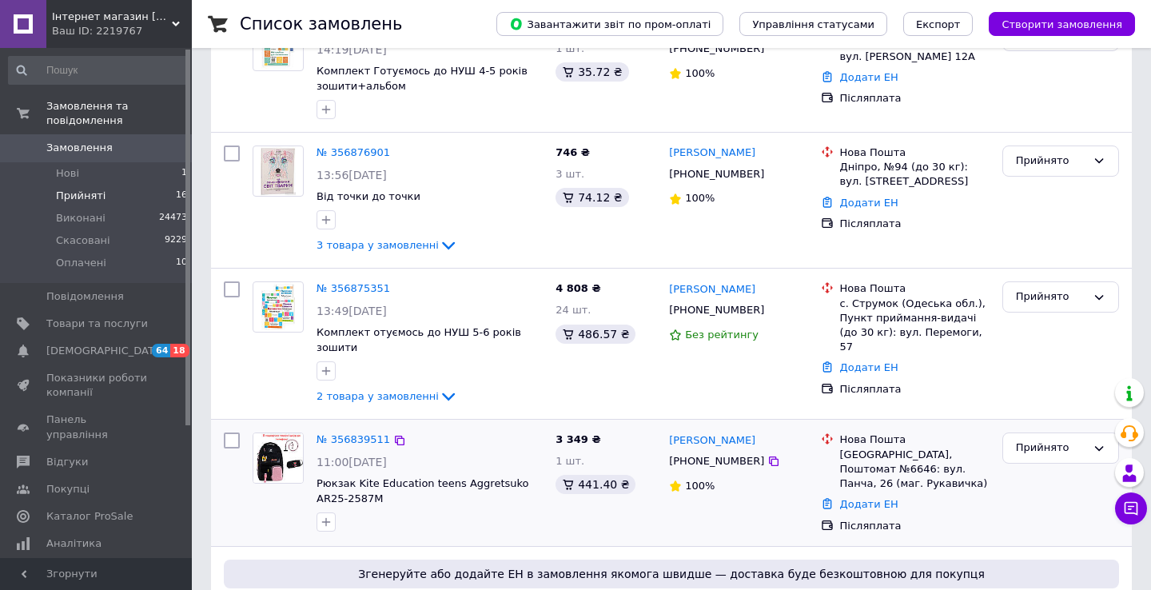
scroll to position [233, 0]
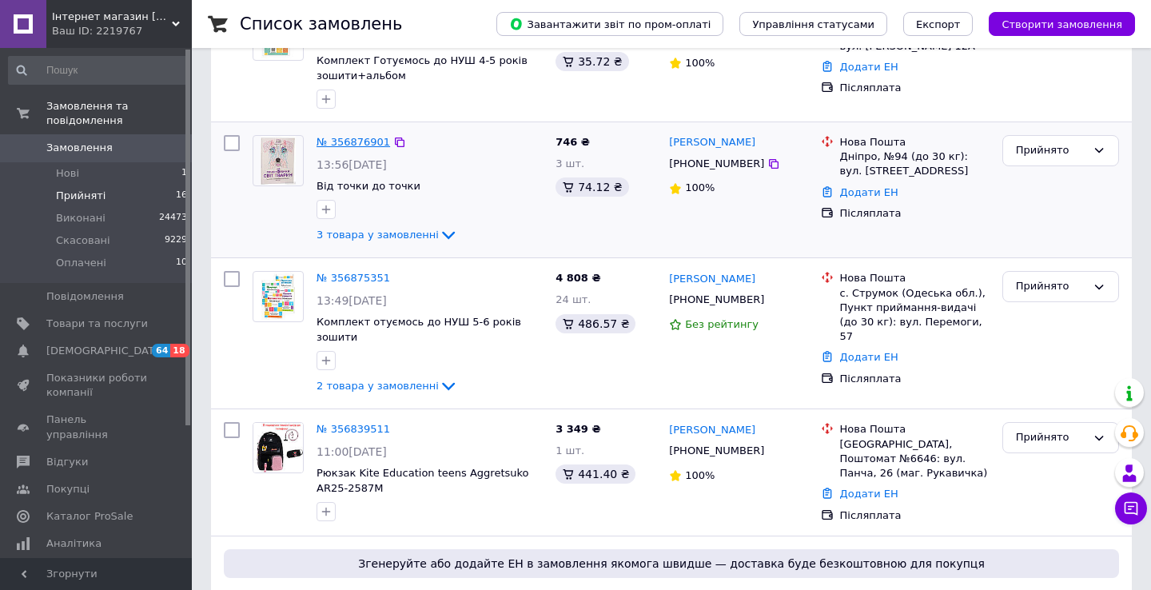
click at [363, 145] on link "№ 356876901" at bounding box center [354, 142] width 74 height 12
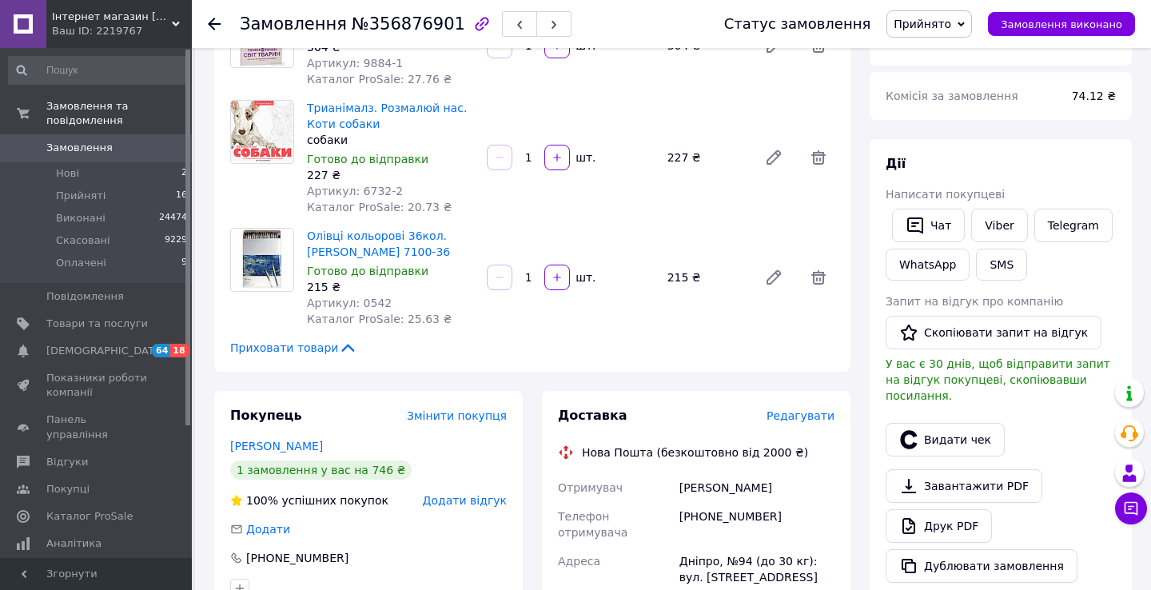
scroll to position [314, 0]
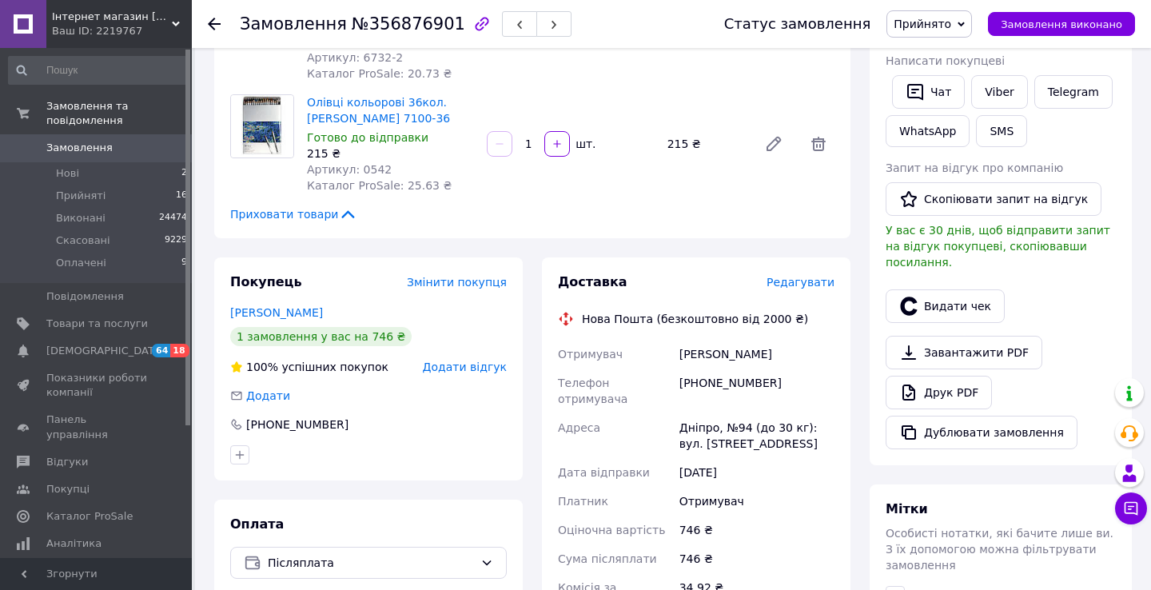
click at [785, 281] on span "Редагувати" at bounding box center [801, 282] width 68 height 13
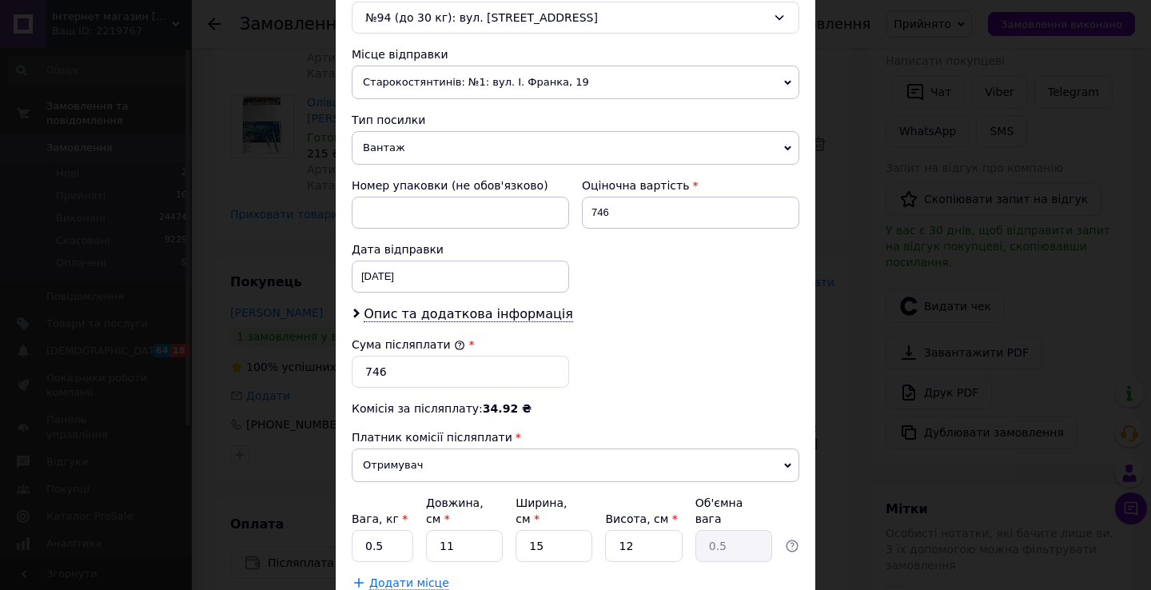
scroll to position [646, 0]
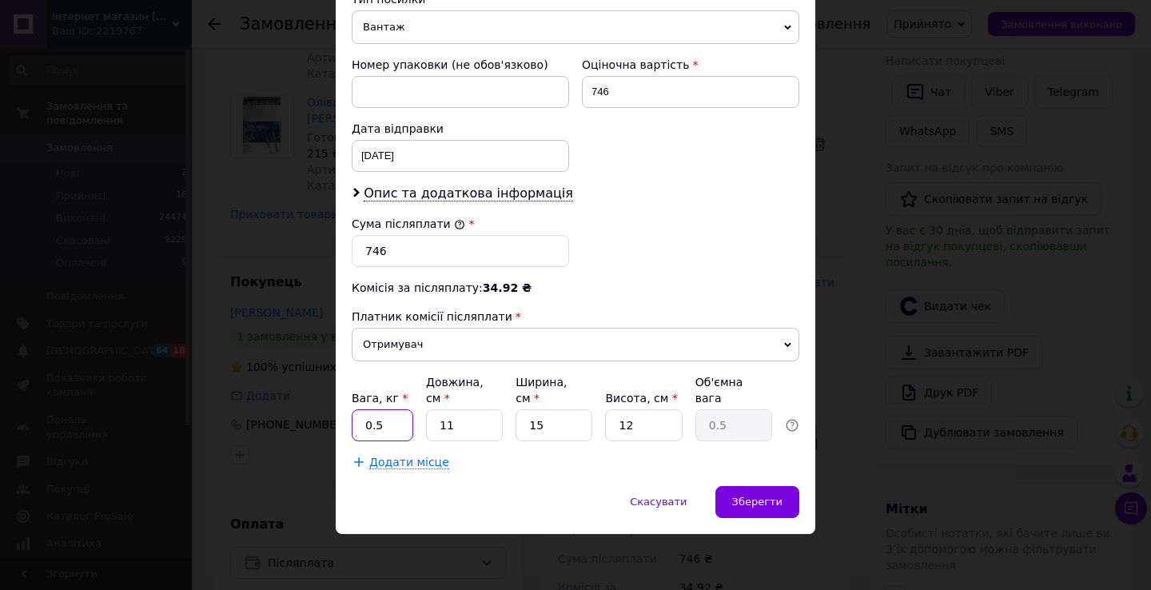
click at [393, 419] on input "0.5" at bounding box center [383, 425] width 62 height 32
type input "1"
click at [464, 430] on input "11" at bounding box center [464, 425] width 77 height 32
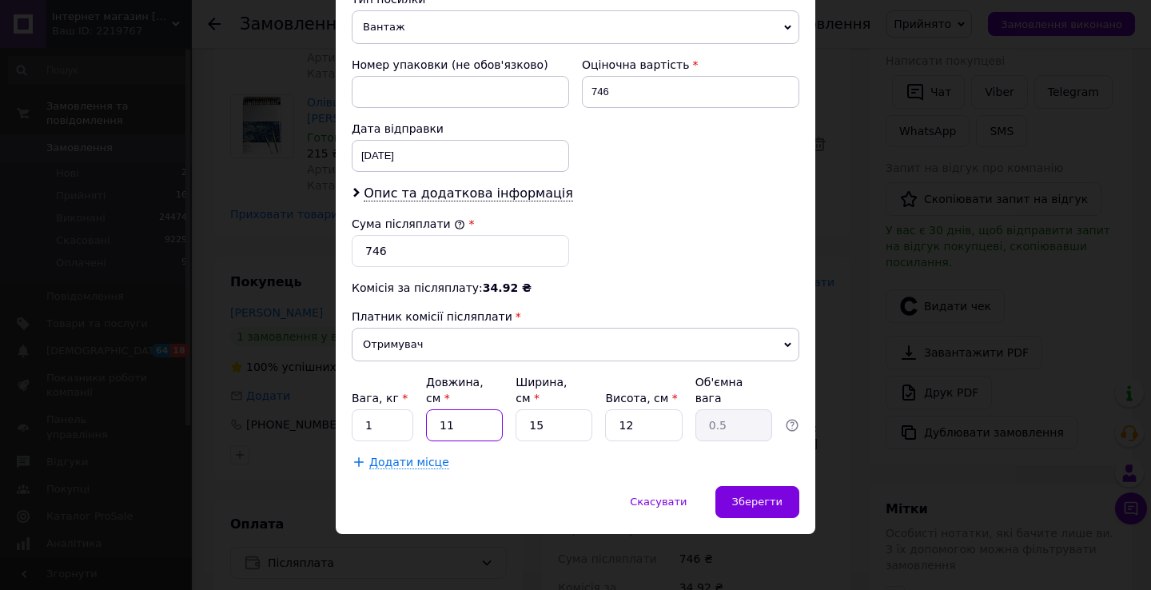
type input "3"
type input "0.14"
type input "33"
type input "1.49"
type input "33"
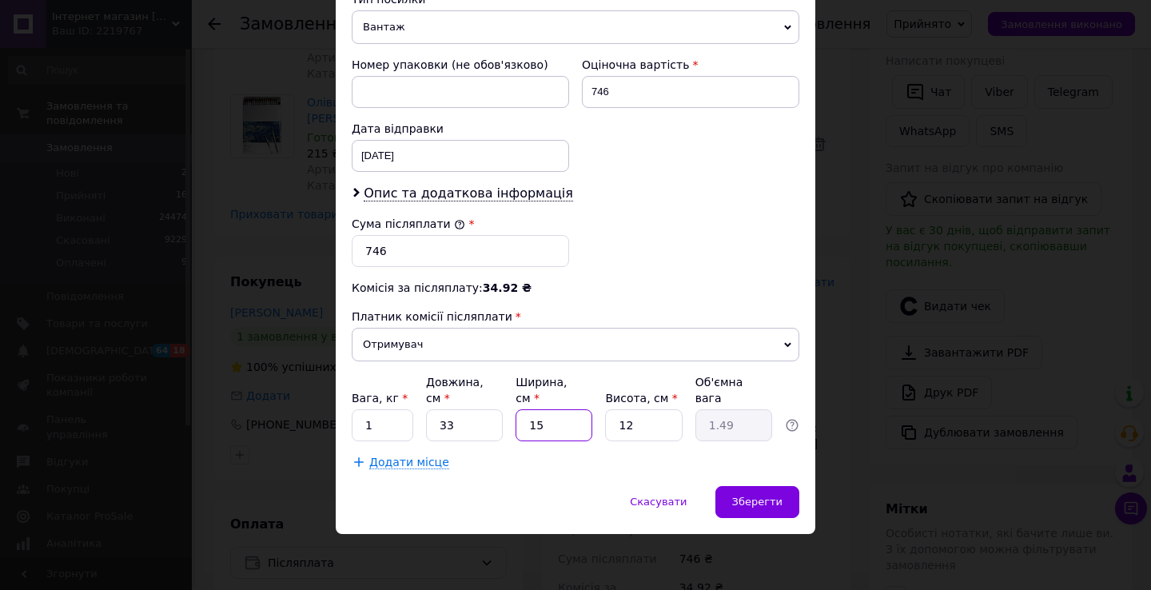
click at [569, 429] on input "15" at bounding box center [554, 425] width 77 height 32
type input "2"
type input "0.2"
type input "20"
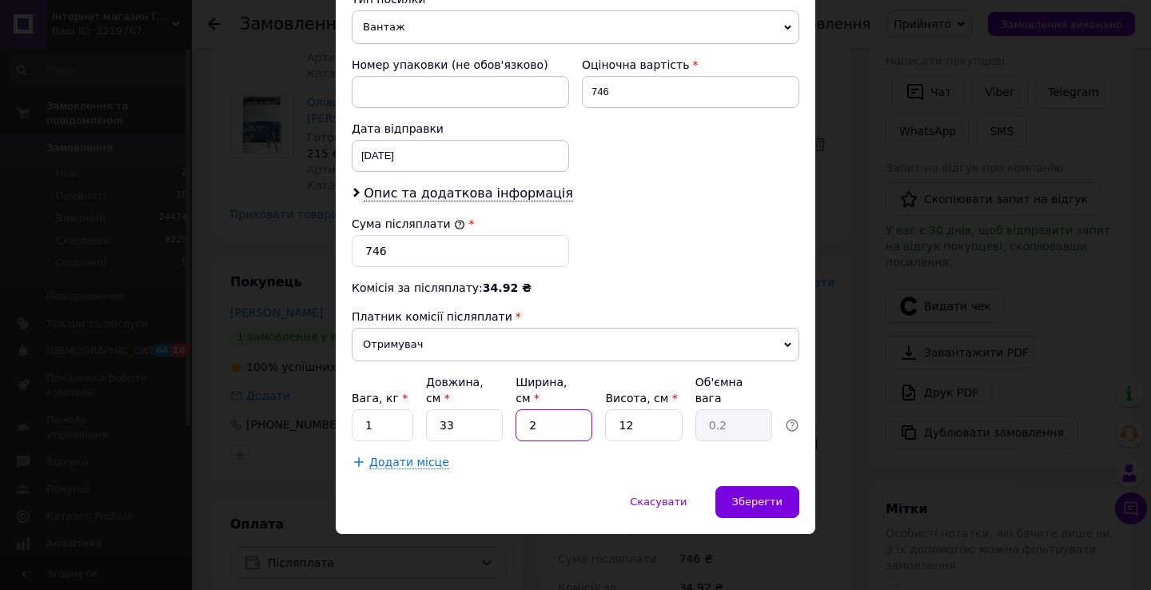
type input "1.98"
type input "20"
click at [658, 431] on input "12" at bounding box center [643, 425] width 77 height 32
type input "9"
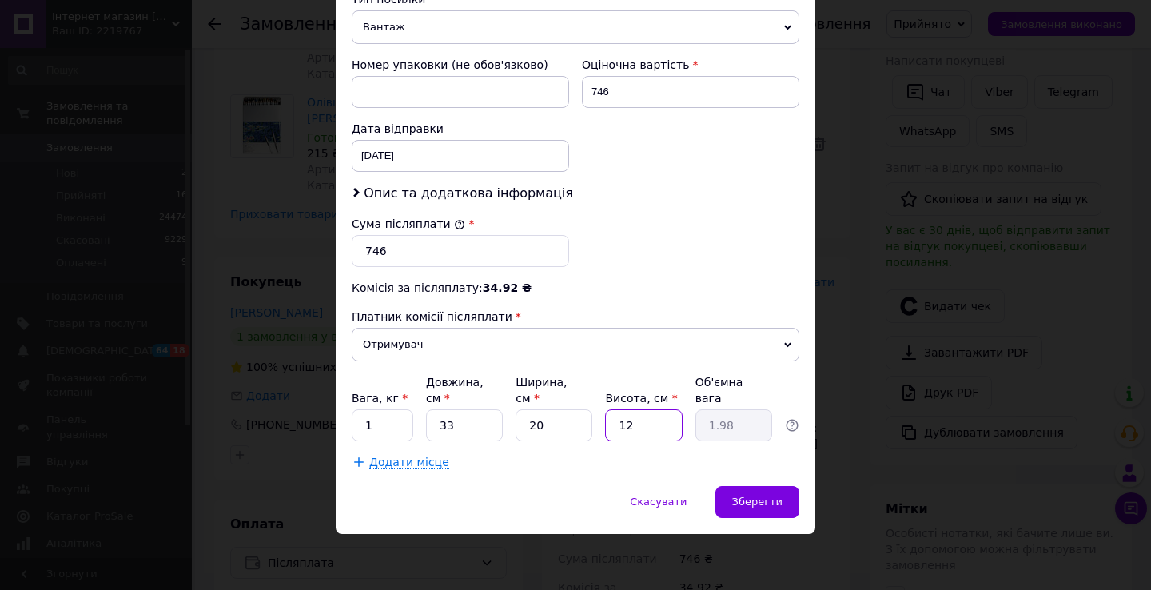
type input "1.49"
type input "9"
click at [737, 500] on span "Зберегти" at bounding box center [757, 502] width 50 height 12
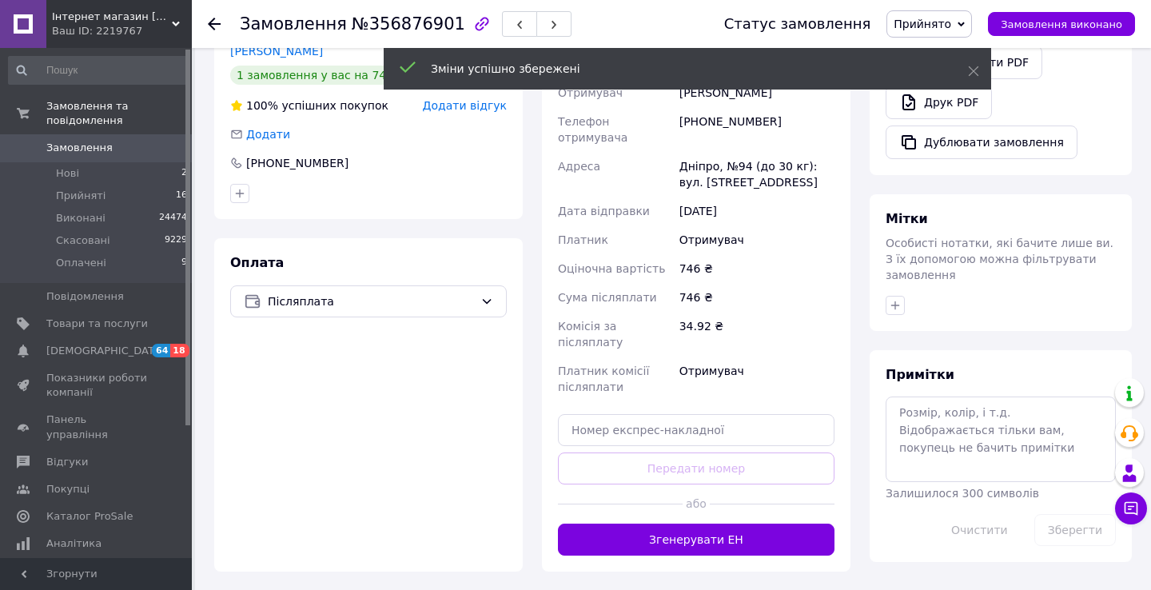
scroll to position [588, 0]
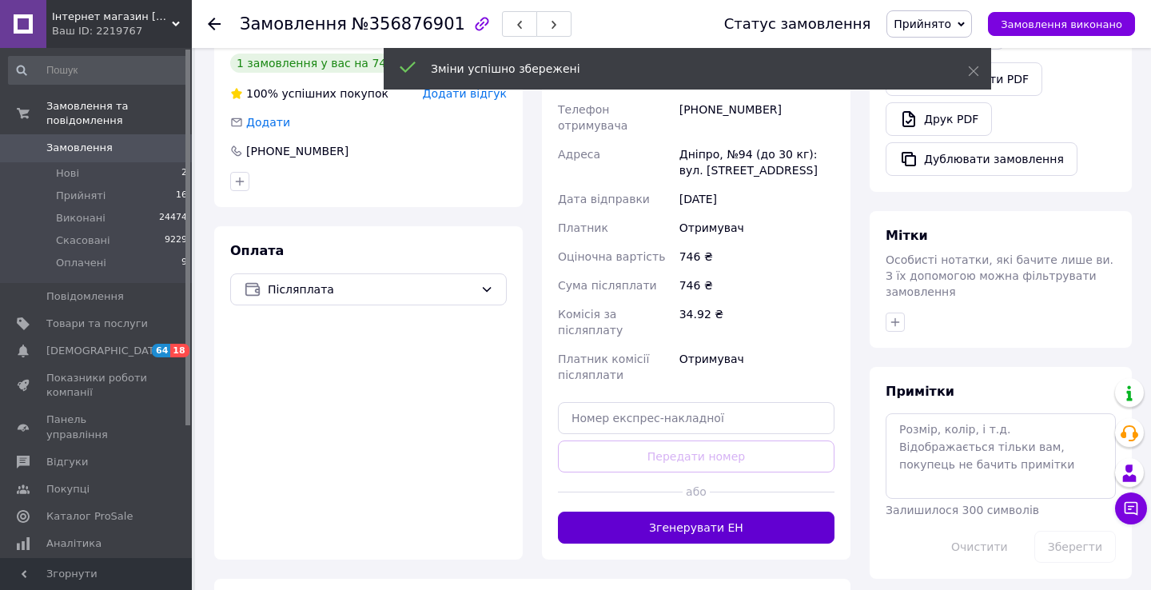
click at [732, 512] on button "Згенерувати ЕН" at bounding box center [696, 528] width 277 height 32
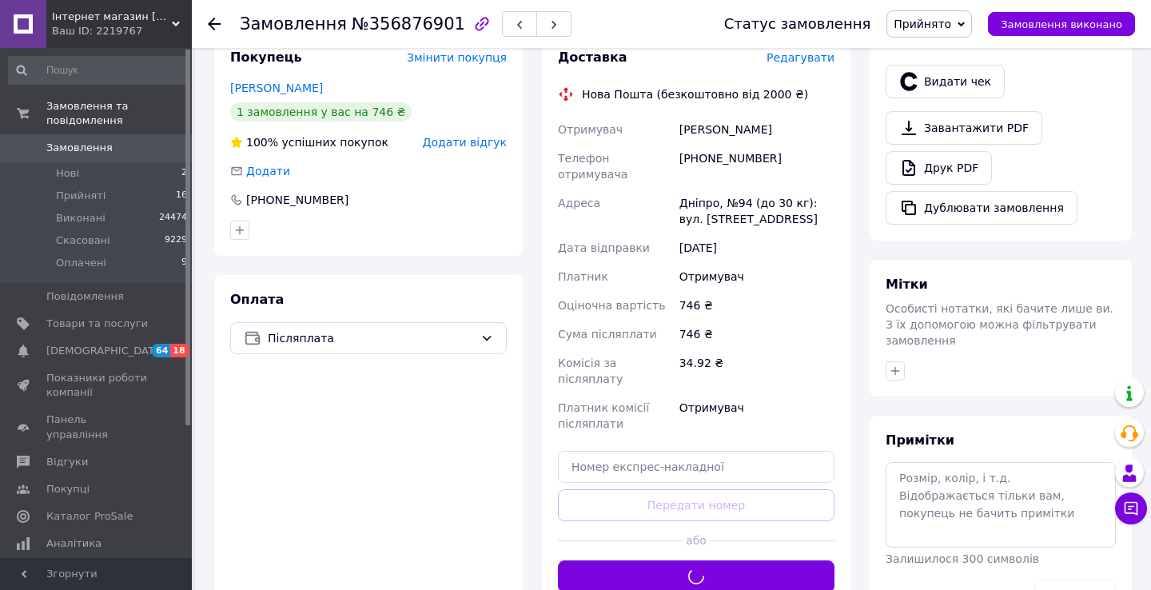
scroll to position [473, 0]
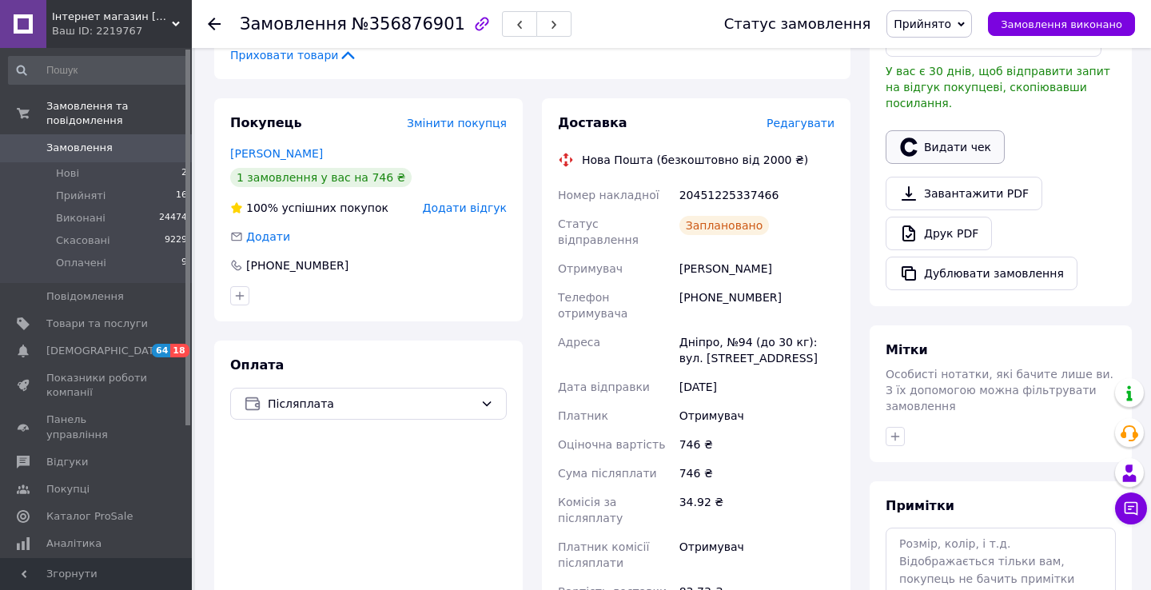
click at [935, 130] on button "Видати чек" at bounding box center [945, 147] width 119 height 34
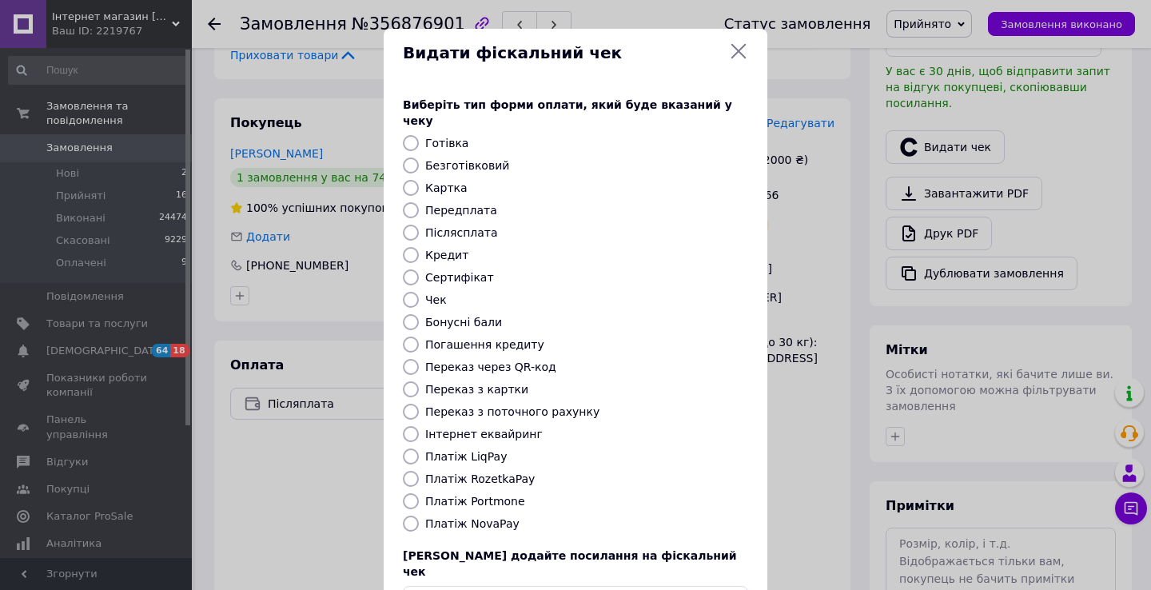
click at [491, 517] on label "Платіж NovaPay" at bounding box center [472, 523] width 94 height 13
click at [419, 516] on input "Платіж NovaPay" at bounding box center [411, 524] width 16 height 16
radio input "true"
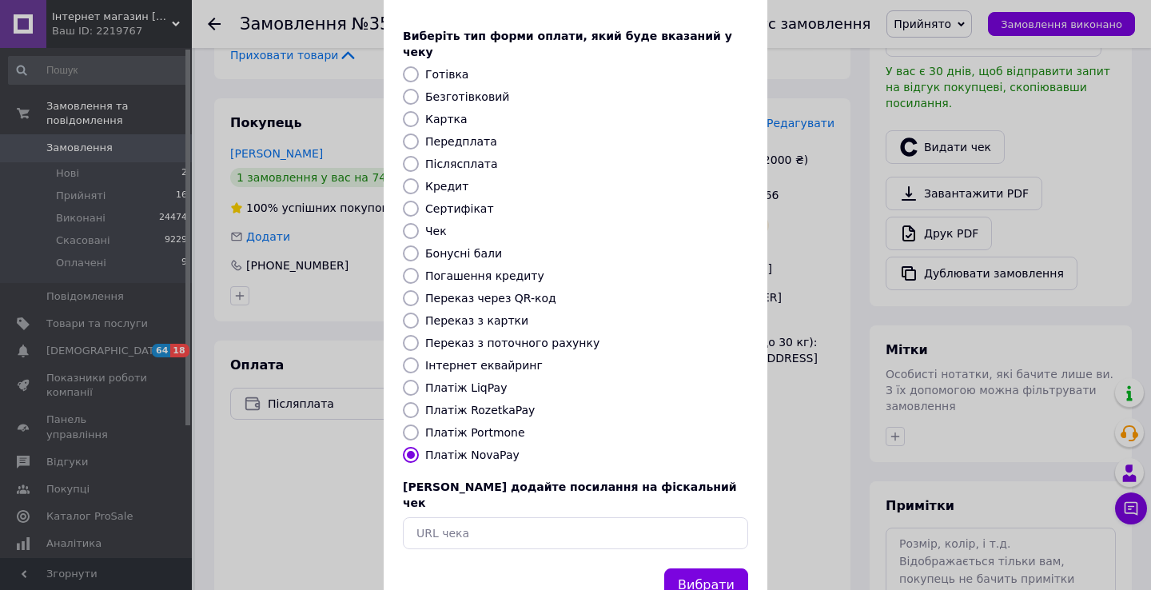
scroll to position [97, 0]
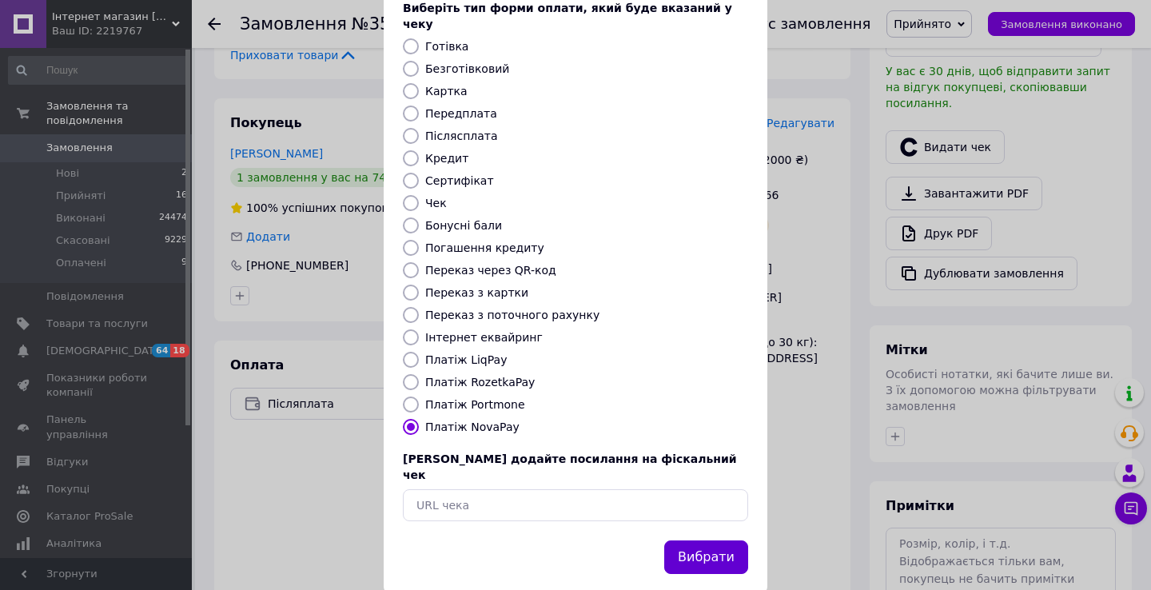
click at [723, 541] on button "Вибрати" at bounding box center [706, 558] width 84 height 34
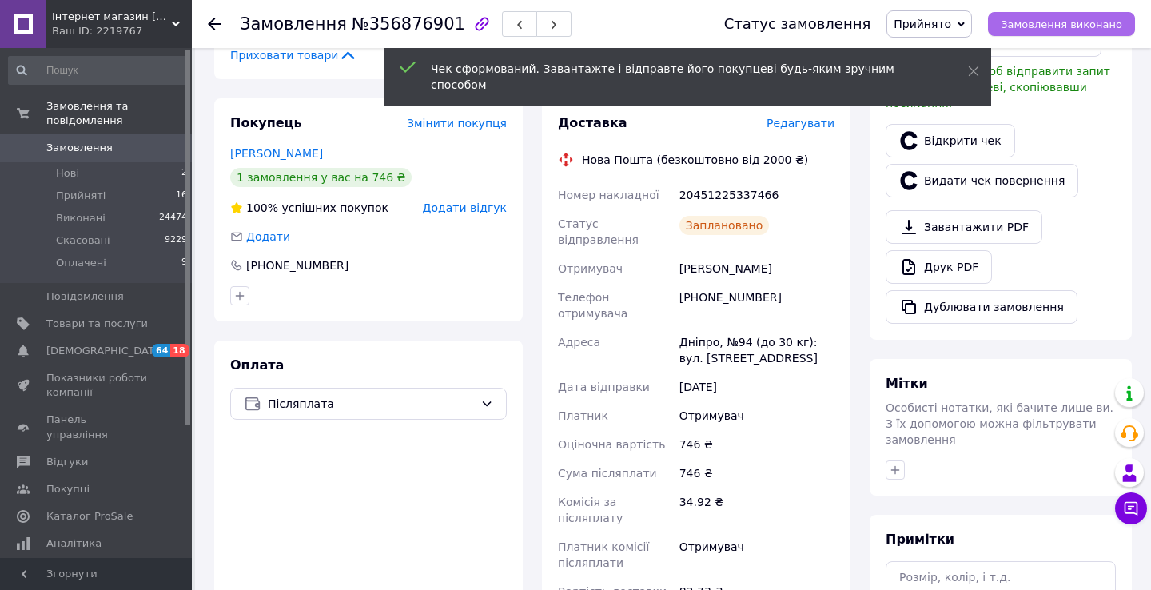
click at [1074, 22] on span "Замовлення виконано" at bounding box center [1062, 24] width 122 height 12
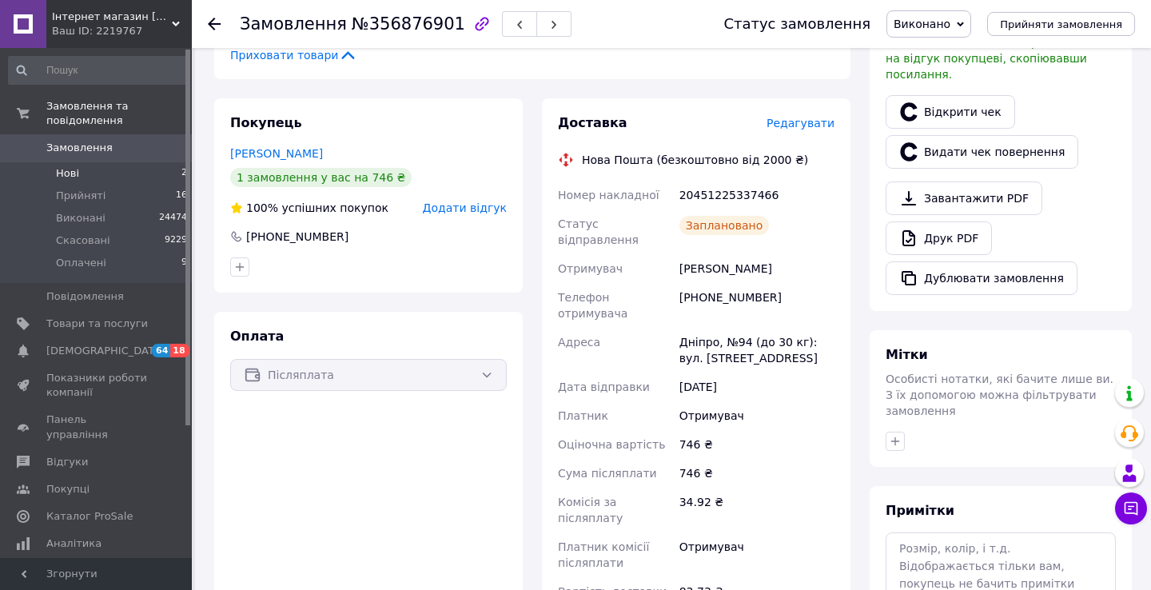
click at [131, 170] on li "Нові 2" at bounding box center [98, 173] width 197 height 22
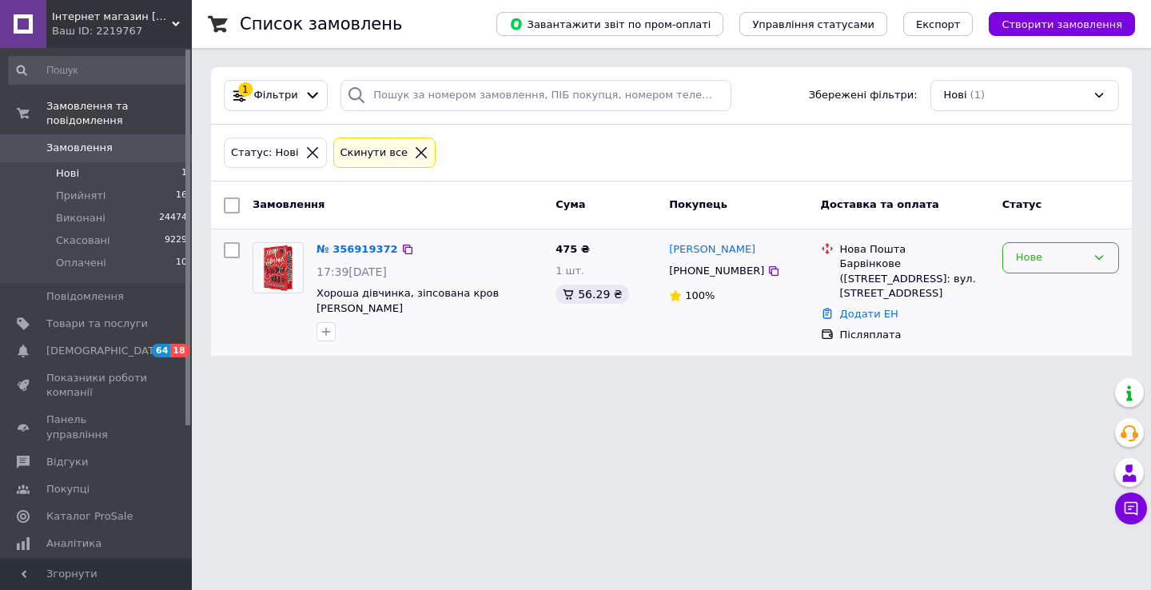
click at [1035, 265] on div "Нове" at bounding box center [1061, 257] width 117 height 31
click at [1039, 290] on li "Прийнято" at bounding box center [1060, 292] width 115 height 30
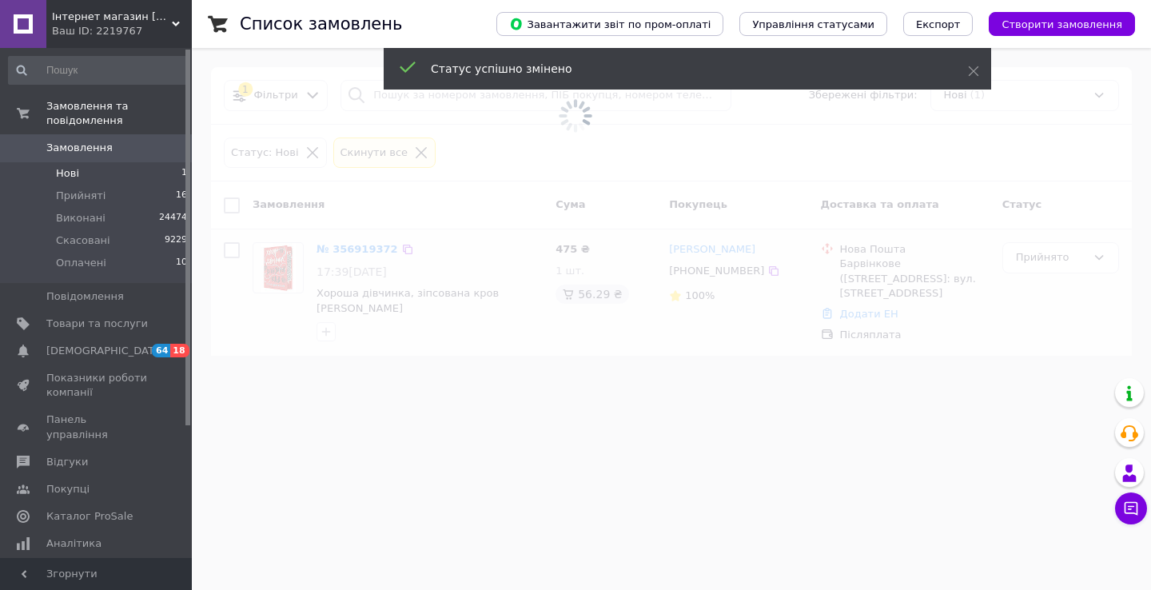
click at [112, 146] on span "Замовлення" at bounding box center [97, 148] width 102 height 14
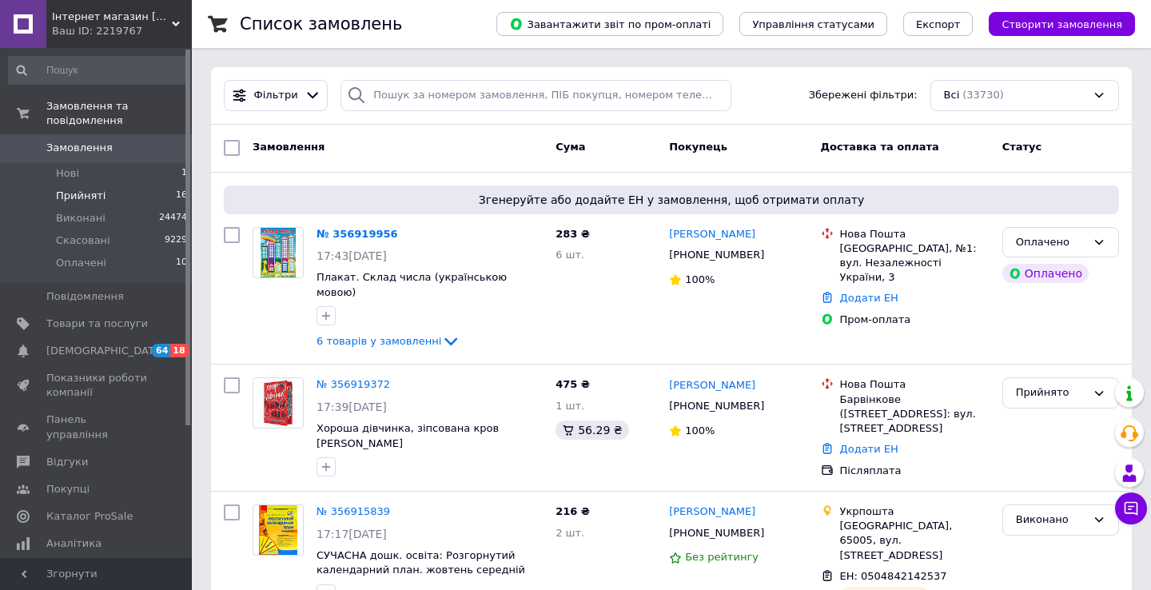
click at [95, 196] on span "Прийняті" at bounding box center [81, 196] width 50 height 14
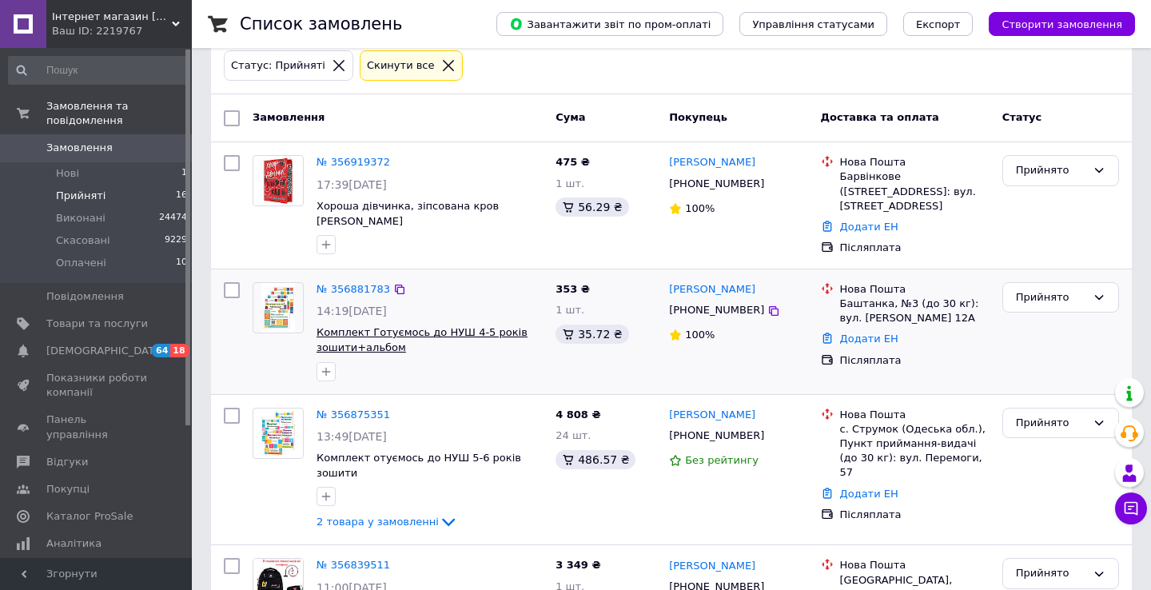
scroll to position [98, 0]
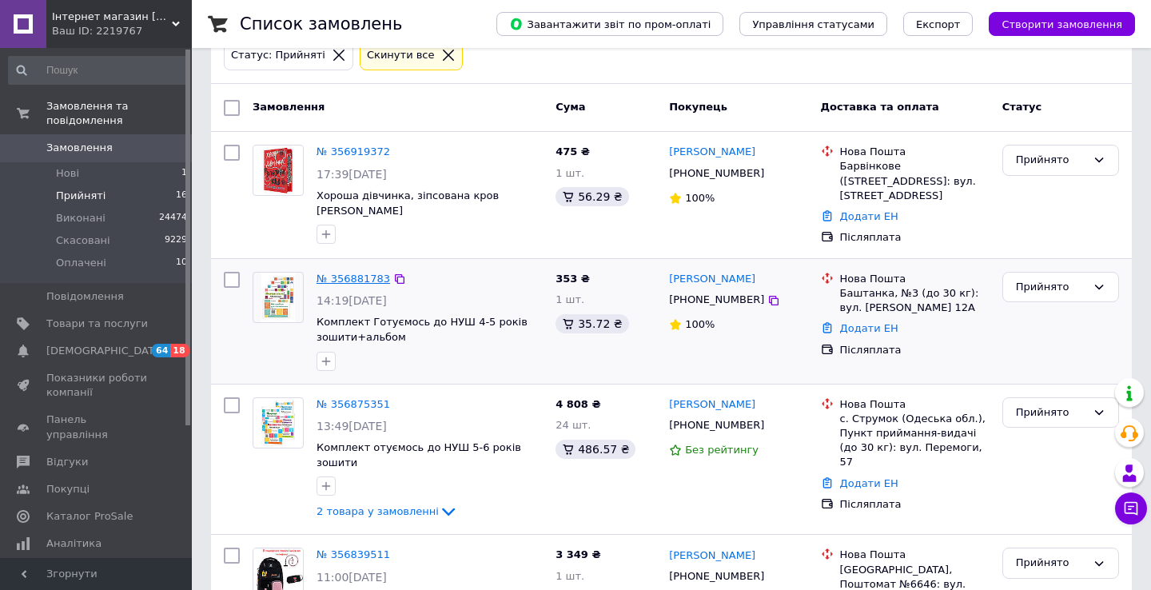
click at [369, 277] on link "№ 356881783" at bounding box center [354, 279] width 74 height 12
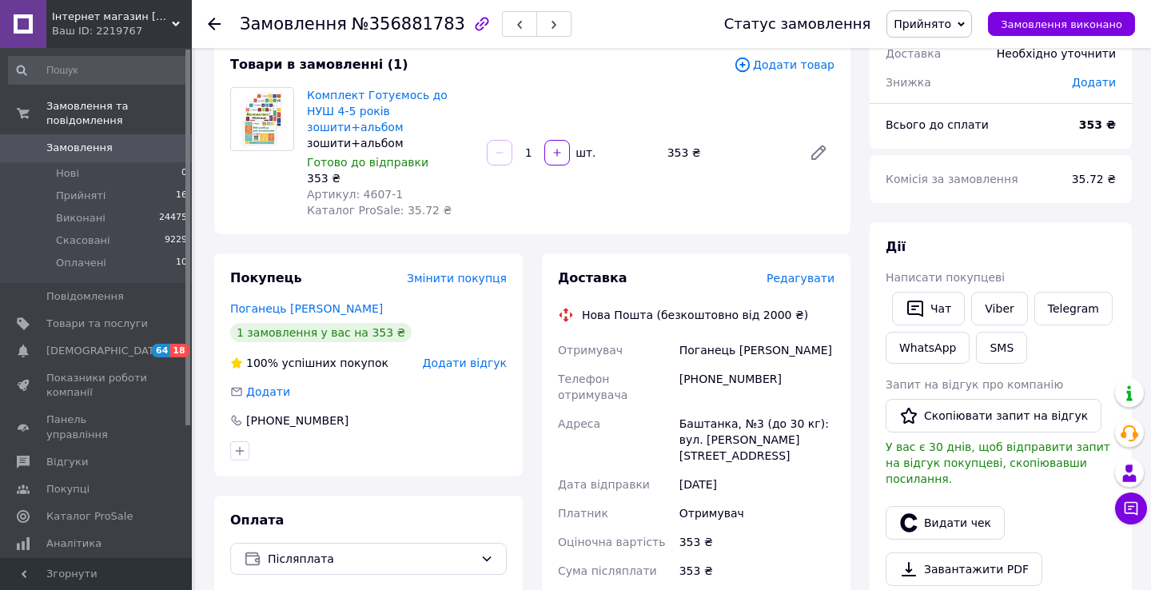
click at [789, 272] on span "Редагувати" at bounding box center [801, 278] width 68 height 13
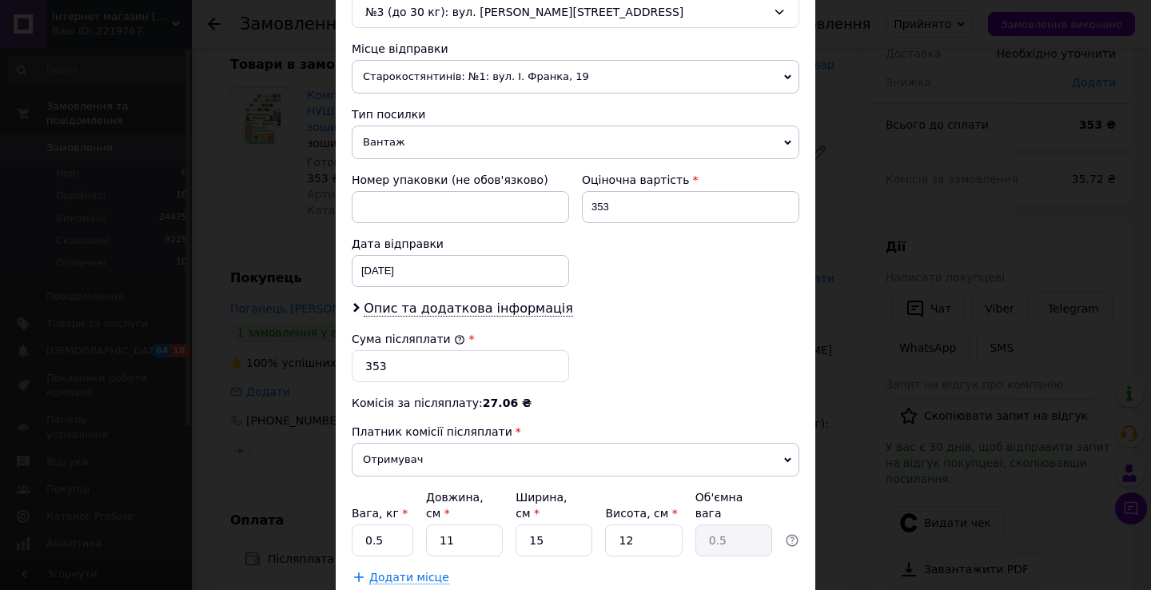
scroll to position [615, 0]
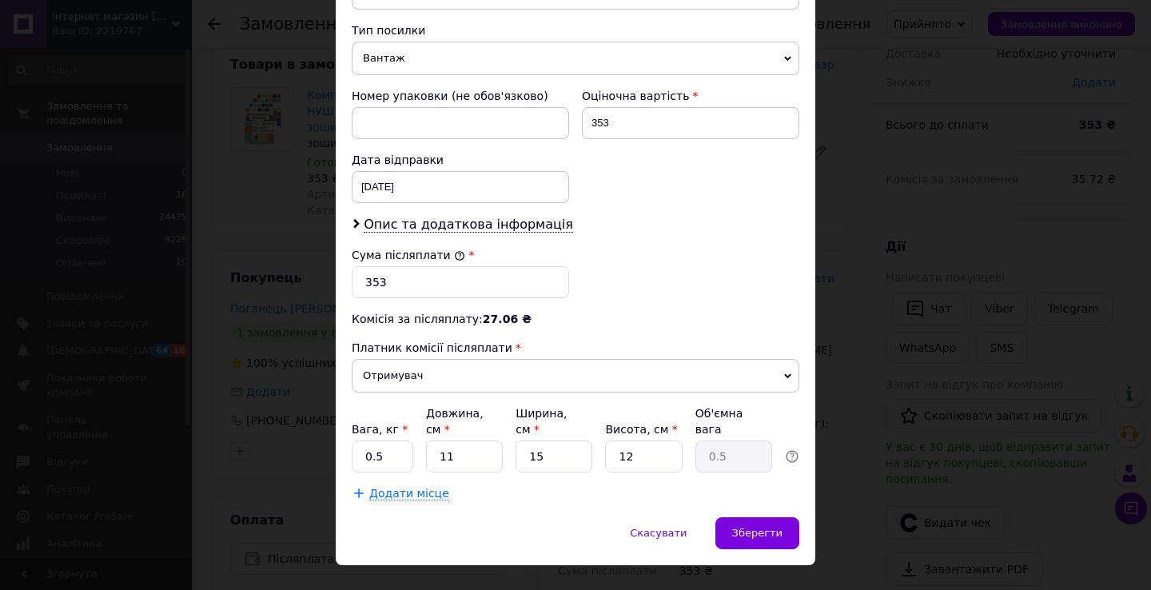
click at [497, 52] on span "Вантаж" at bounding box center [576, 59] width 448 height 34
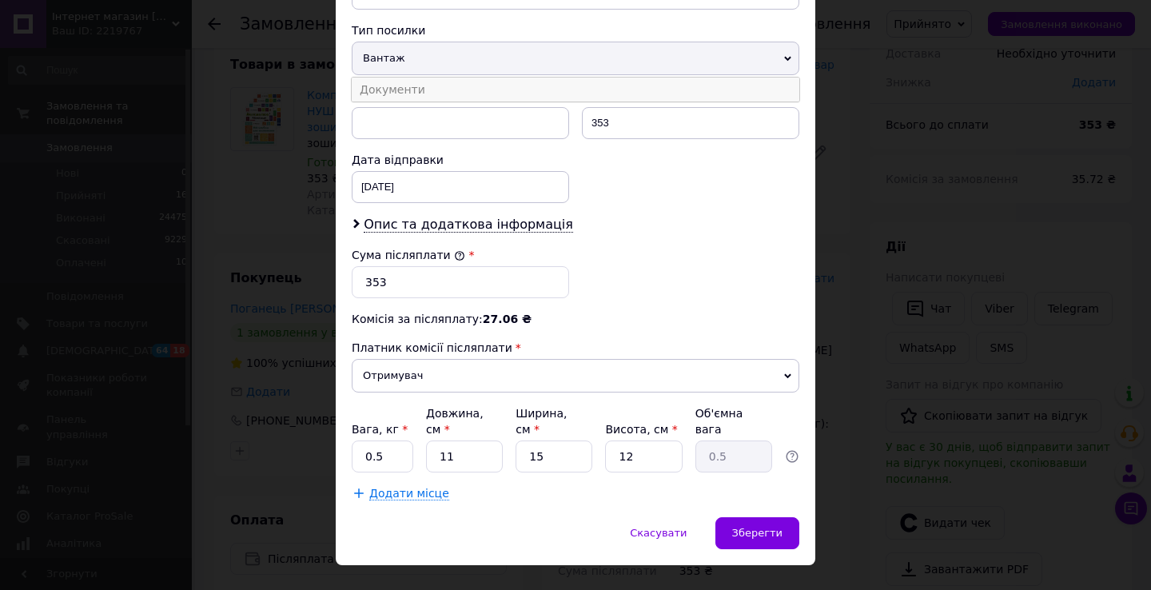
click at [494, 89] on li "Документи" at bounding box center [576, 90] width 448 height 24
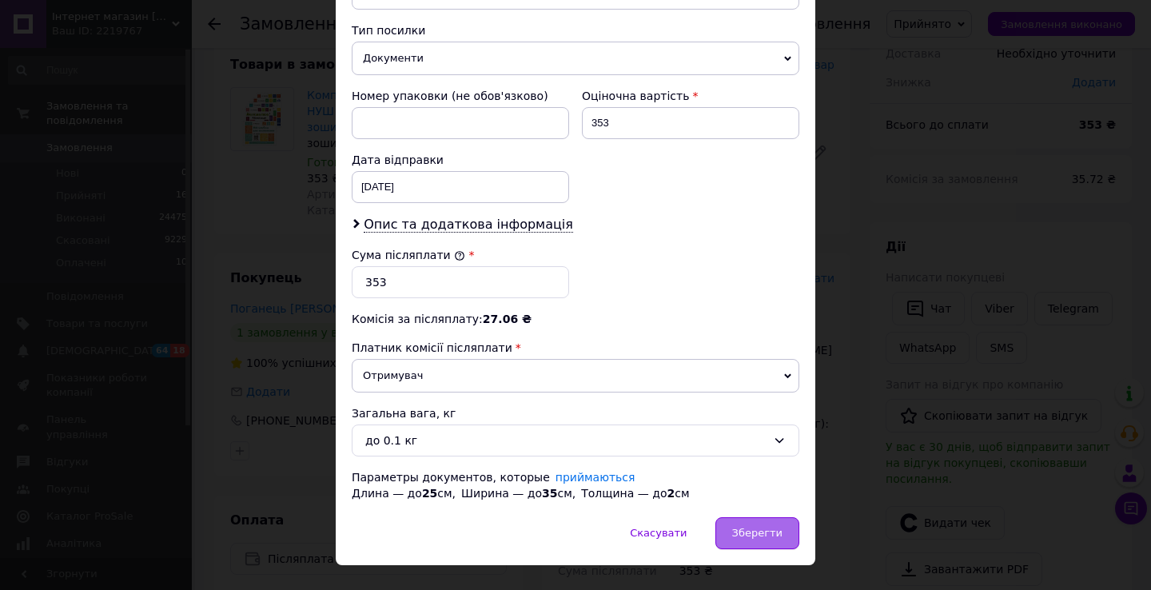
click at [759, 529] on span "Зберегти" at bounding box center [757, 533] width 50 height 12
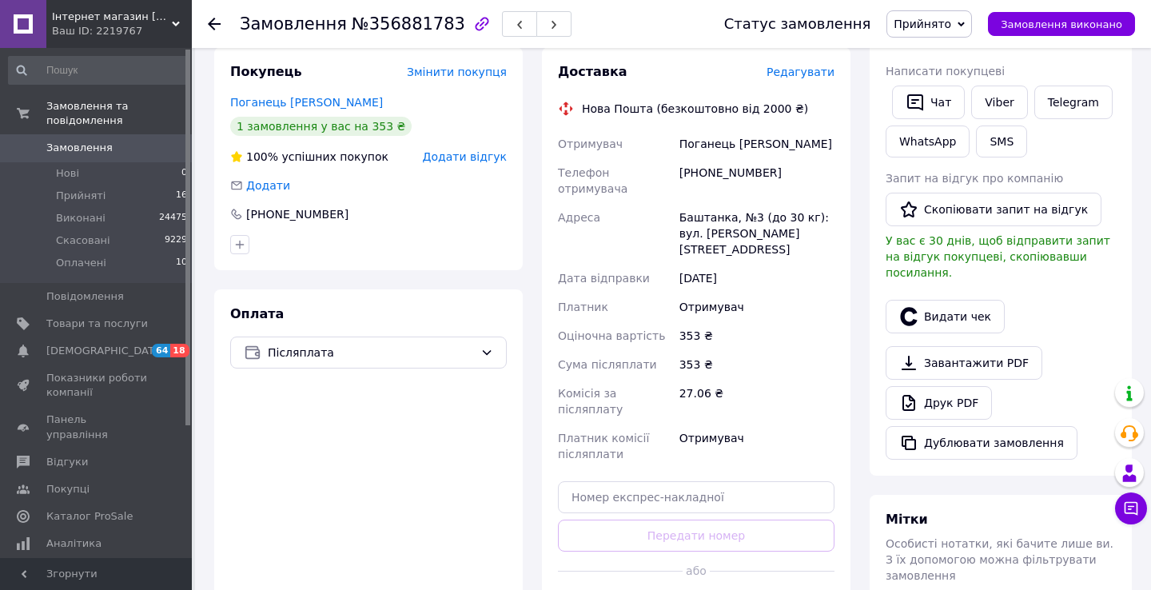
scroll to position [399, 0]
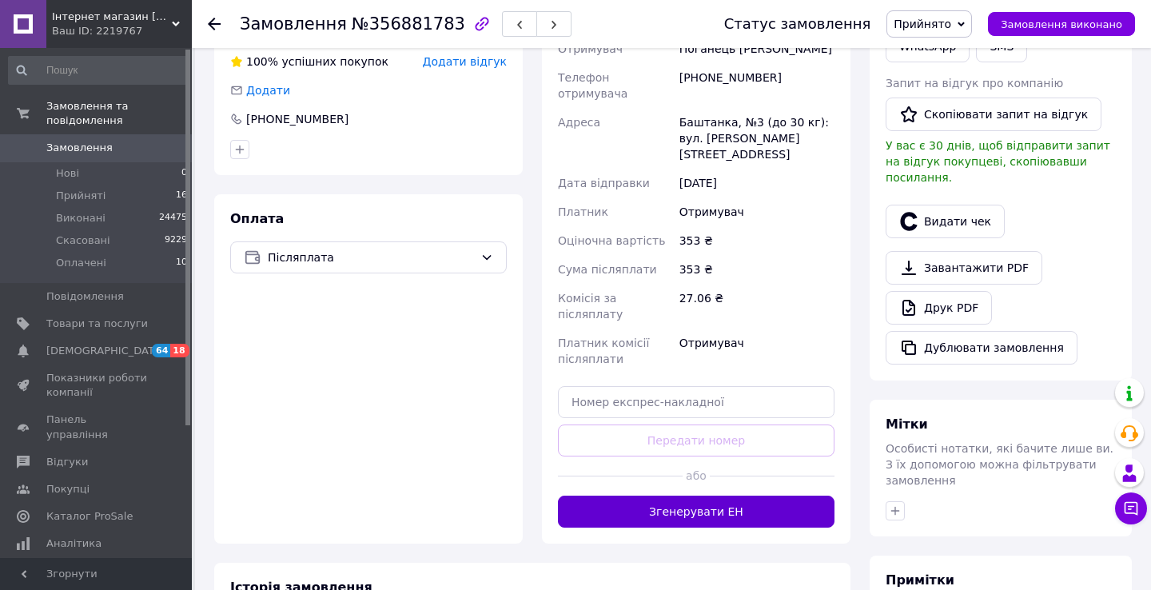
click at [729, 496] on button "Згенерувати ЕН" at bounding box center [696, 512] width 277 height 32
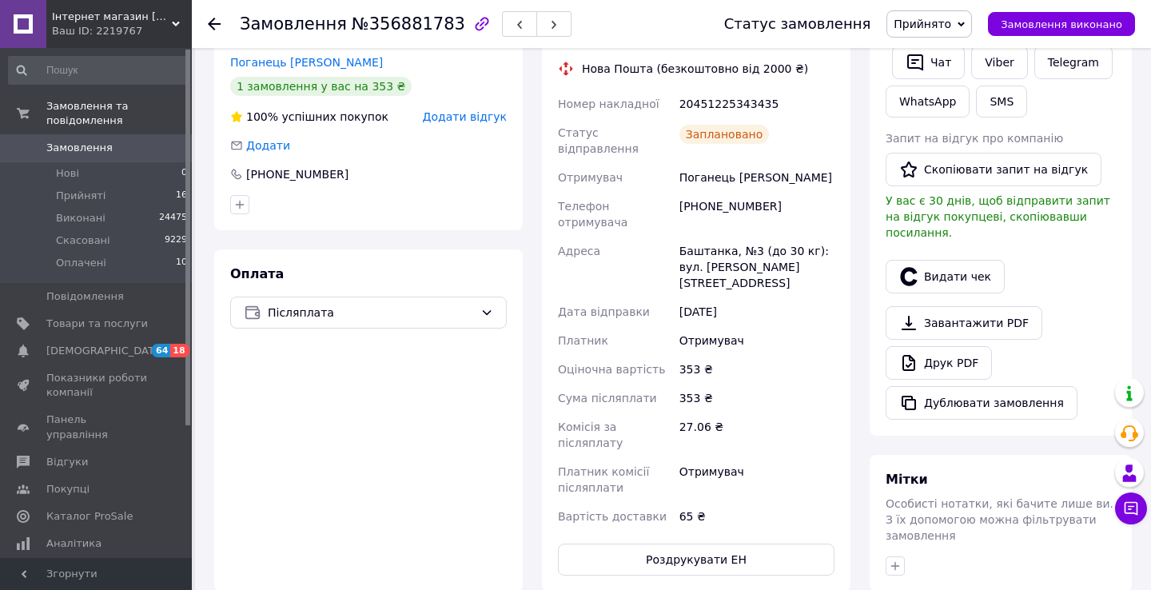
scroll to position [341, 0]
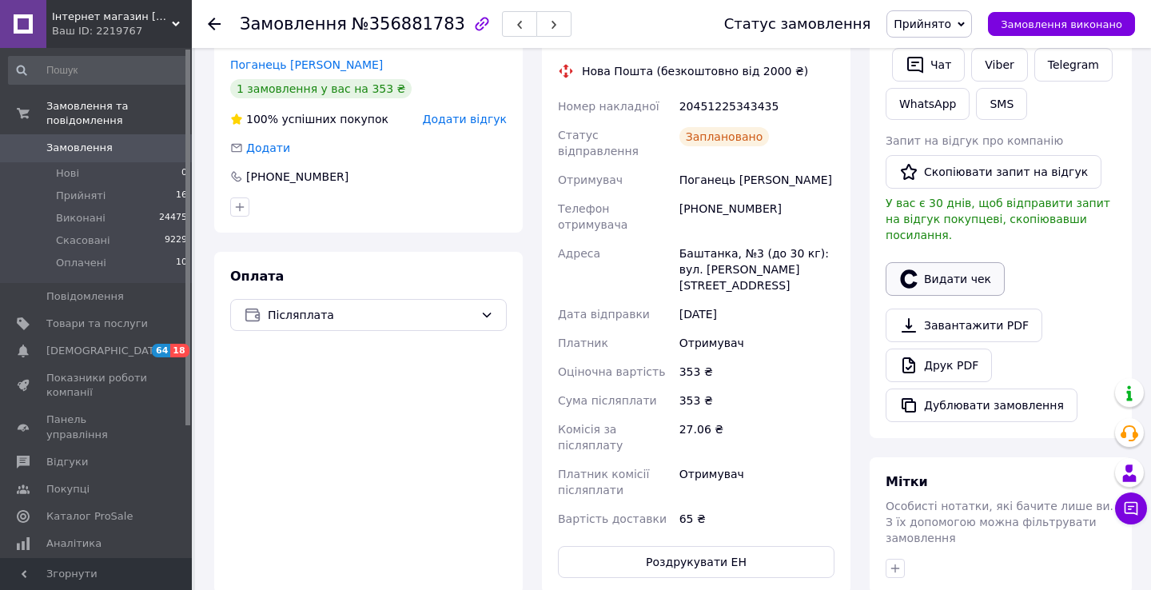
click at [904, 269] on icon "button" at bounding box center [908, 278] width 17 height 18
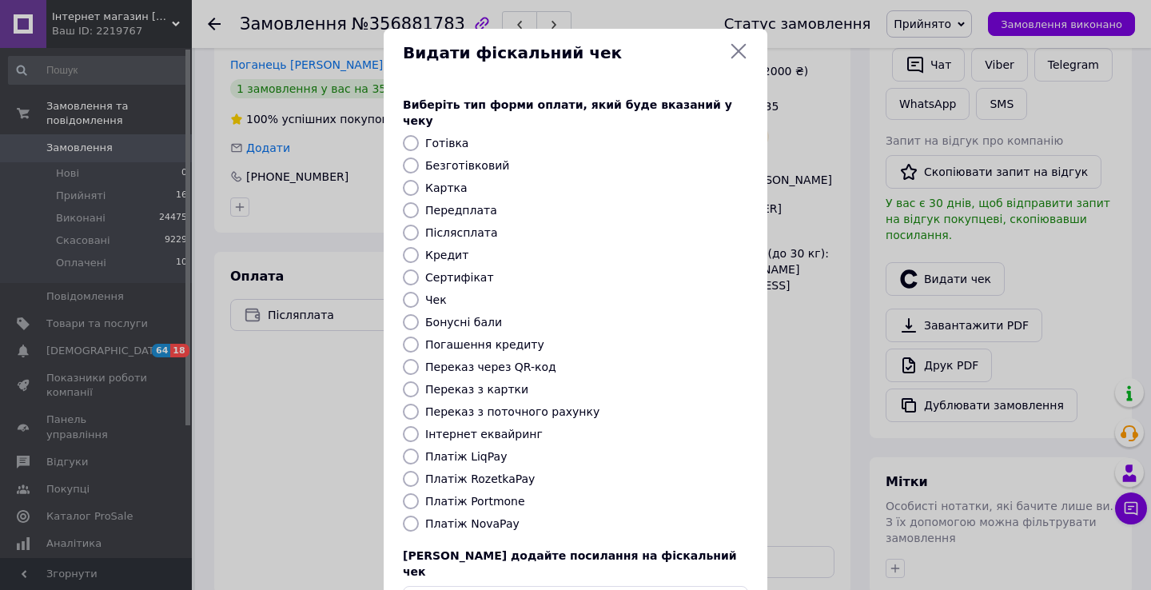
click at [477, 517] on label "Платіж NovaPay" at bounding box center [472, 523] width 94 height 13
click at [419, 516] on input "Платіж NovaPay" at bounding box center [411, 524] width 16 height 16
radio input "true"
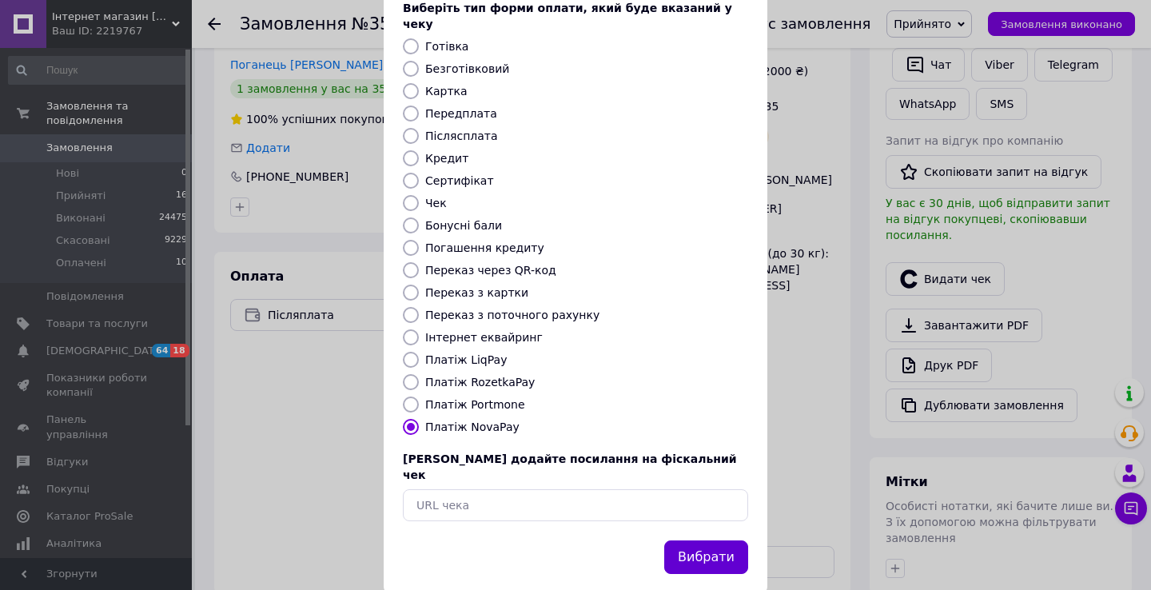
click at [712, 541] on button "Вибрати" at bounding box center [706, 558] width 84 height 34
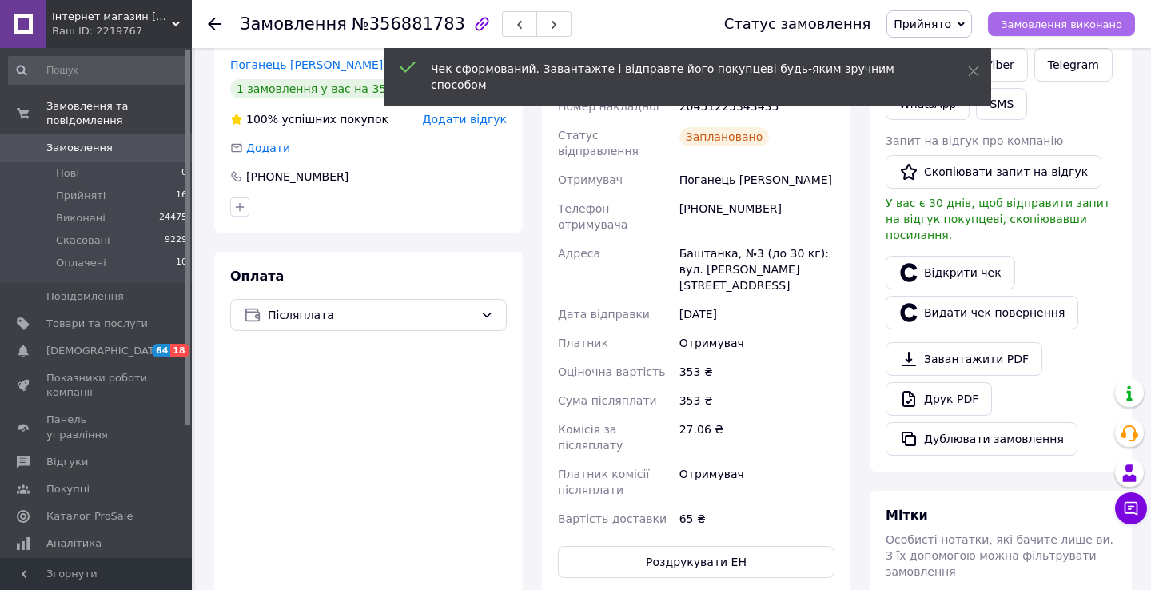
click at [1035, 18] on span "Замовлення виконано" at bounding box center [1062, 24] width 122 height 12
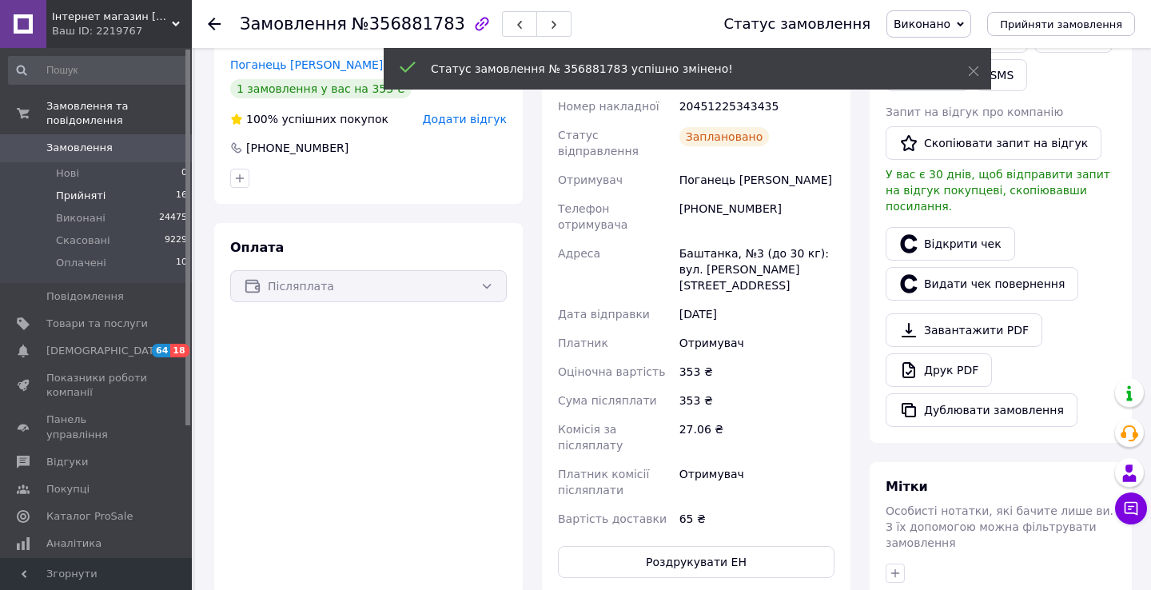
click at [114, 194] on li "Прийняті 16" at bounding box center [98, 196] width 197 height 22
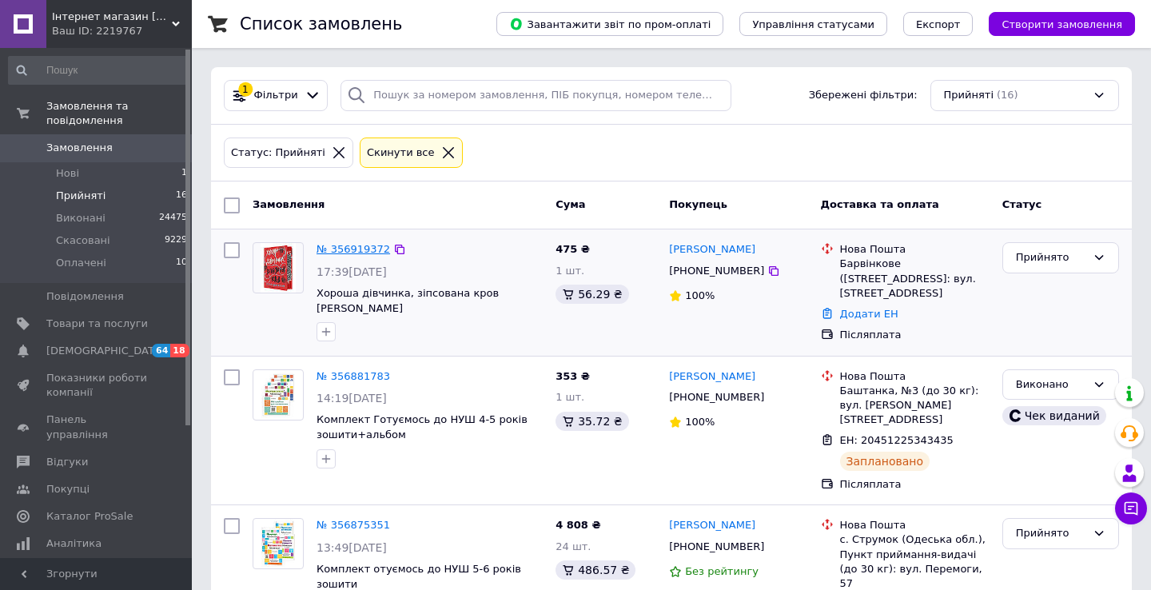
click at [346, 250] on link "№ 356919372" at bounding box center [354, 249] width 74 height 12
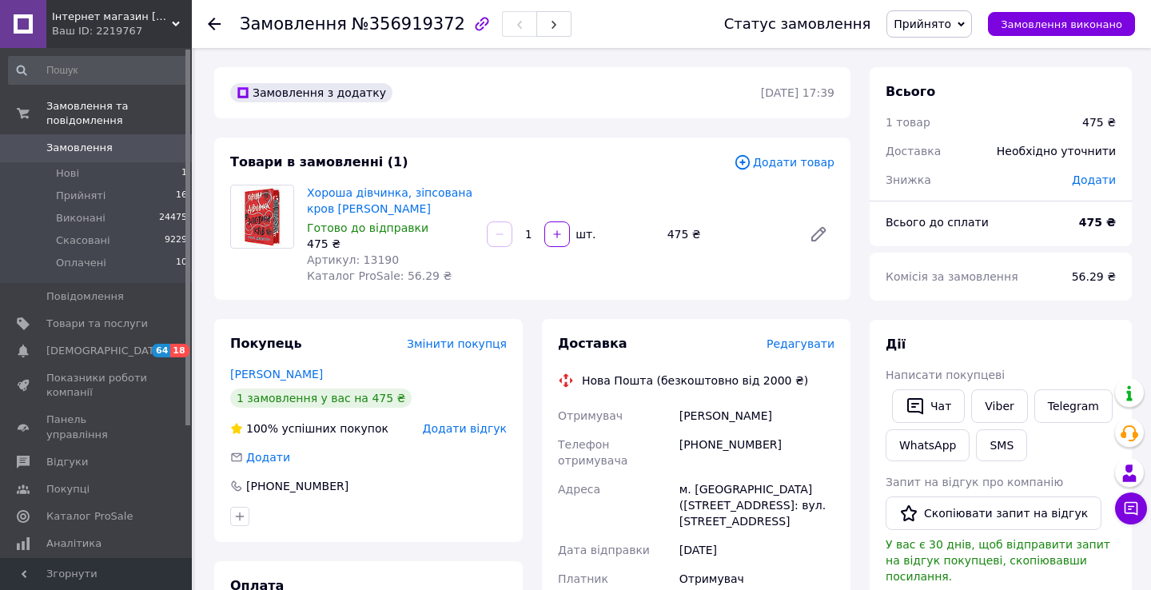
click at [796, 349] on span "Редагувати" at bounding box center [801, 343] width 68 height 13
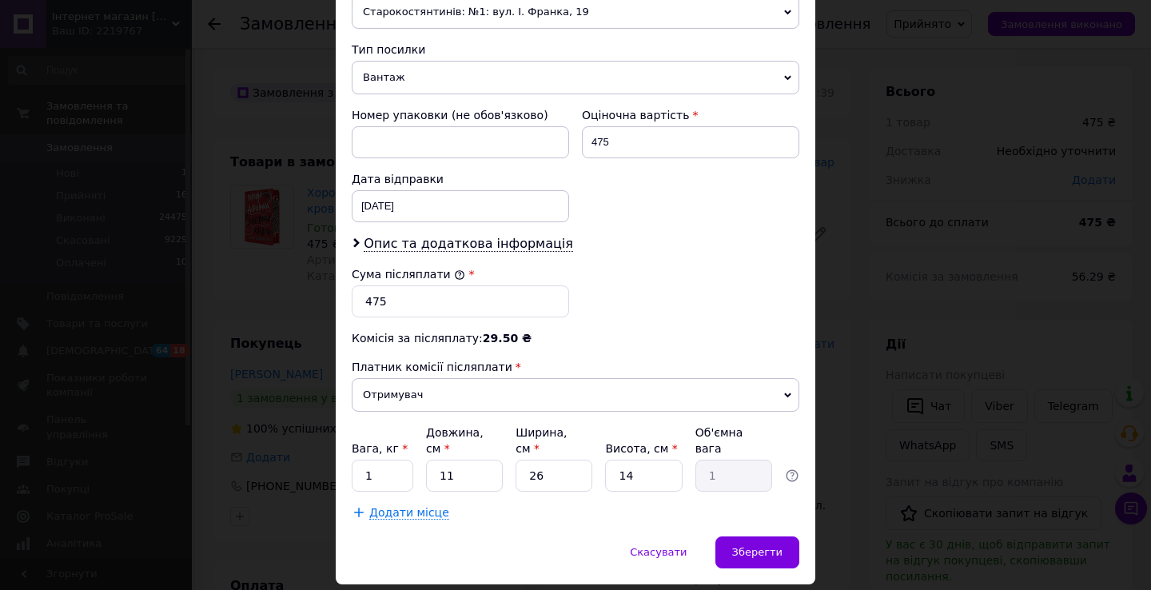
scroll to position [646, 0]
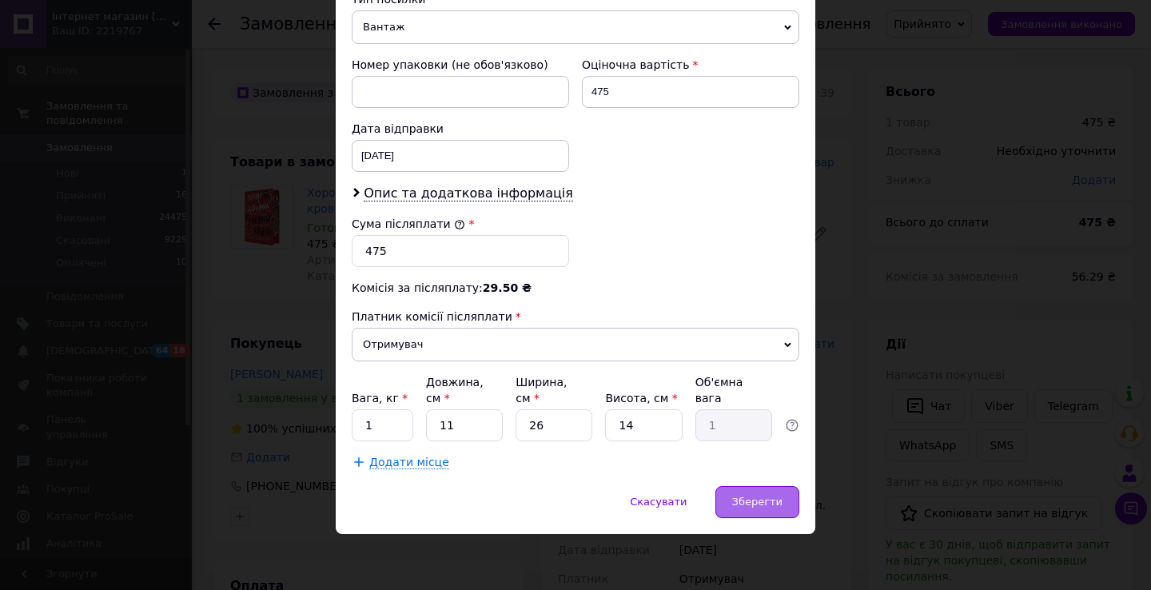
click at [760, 508] on span "Зберегти" at bounding box center [757, 502] width 50 height 12
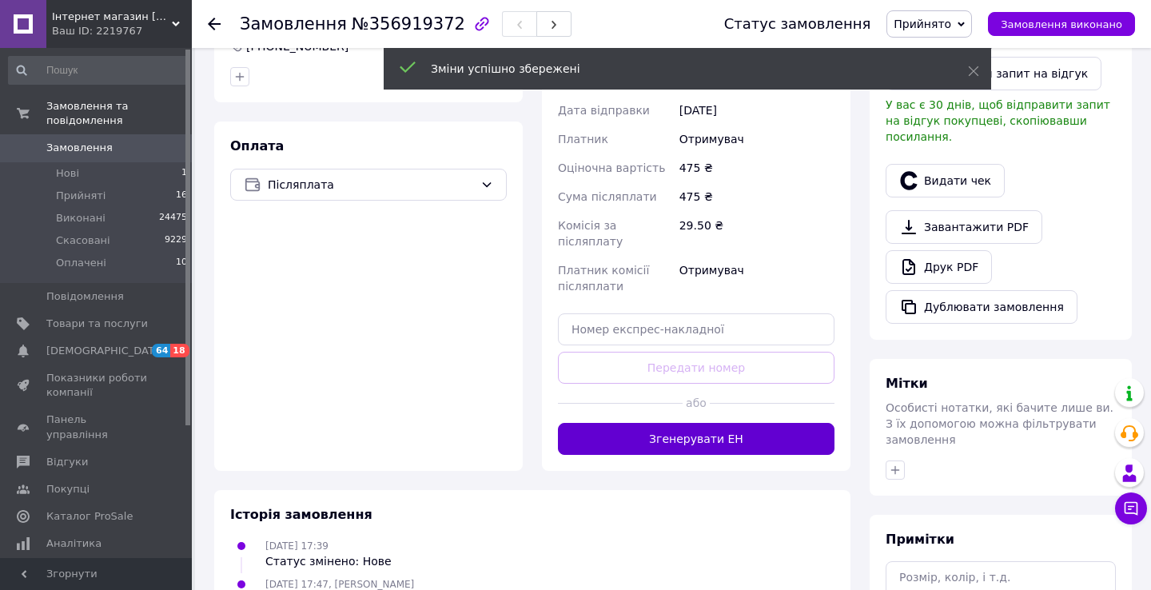
click at [749, 429] on button "Згенерувати ЕН" at bounding box center [696, 439] width 277 height 32
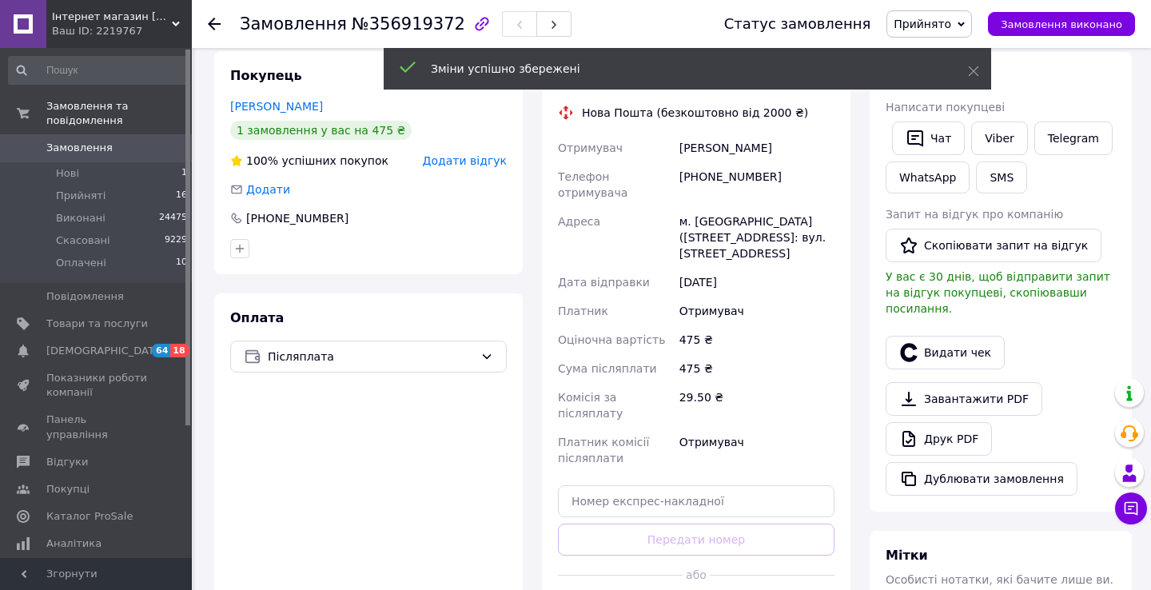
scroll to position [252, 0]
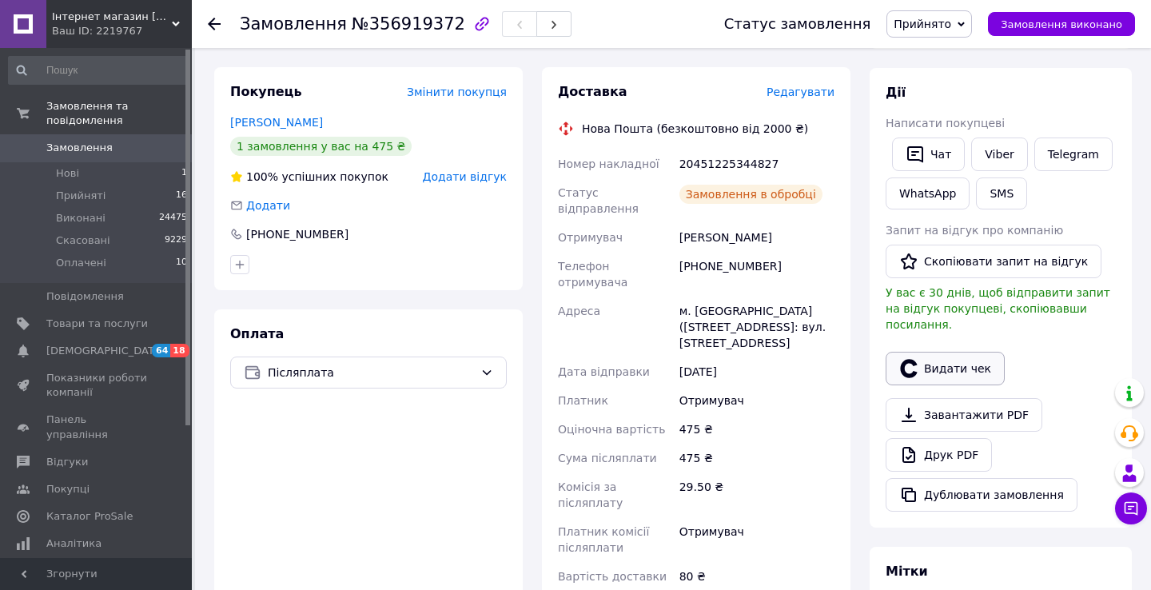
click at [940, 352] on button "Видати чек" at bounding box center [945, 369] width 119 height 34
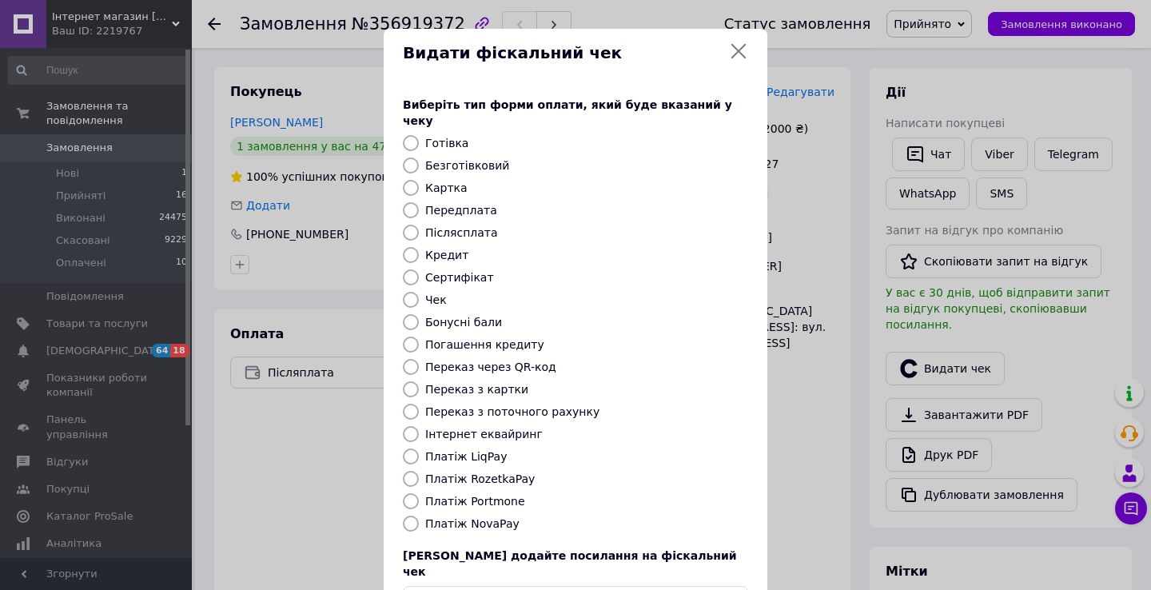
click at [494, 517] on label "Платіж NovaPay" at bounding box center [472, 523] width 94 height 13
click at [419, 516] on input "Платіж NovaPay" at bounding box center [411, 524] width 16 height 16
radio input "true"
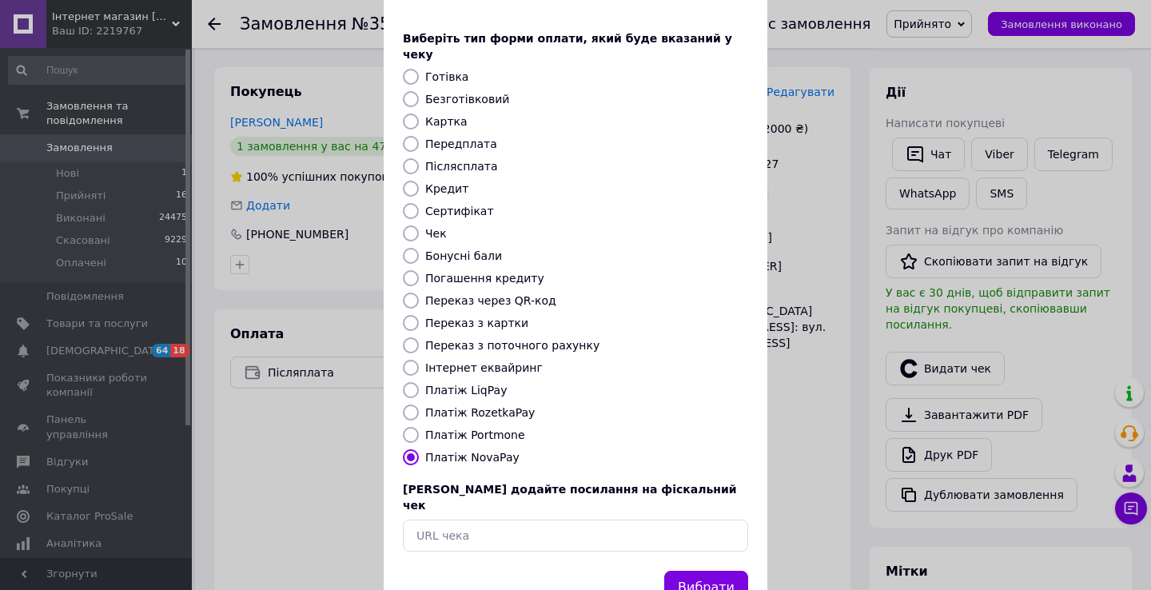
scroll to position [97, 0]
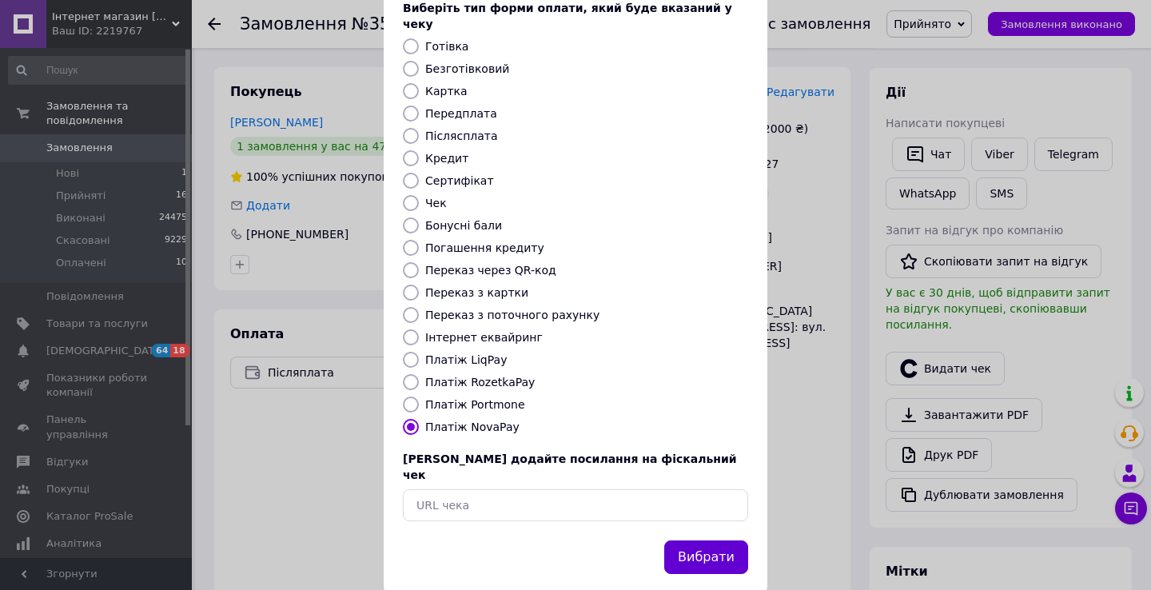
click at [709, 541] on button "Вибрати" at bounding box center [706, 558] width 84 height 34
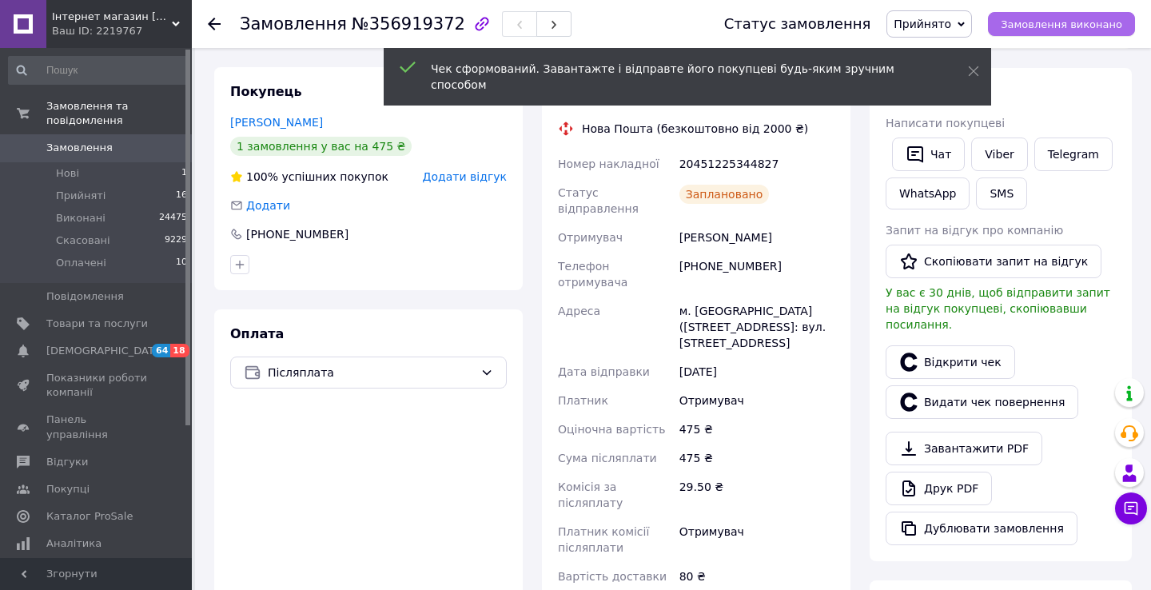
click at [1051, 30] on span "Замовлення виконано" at bounding box center [1062, 24] width 122 height 12
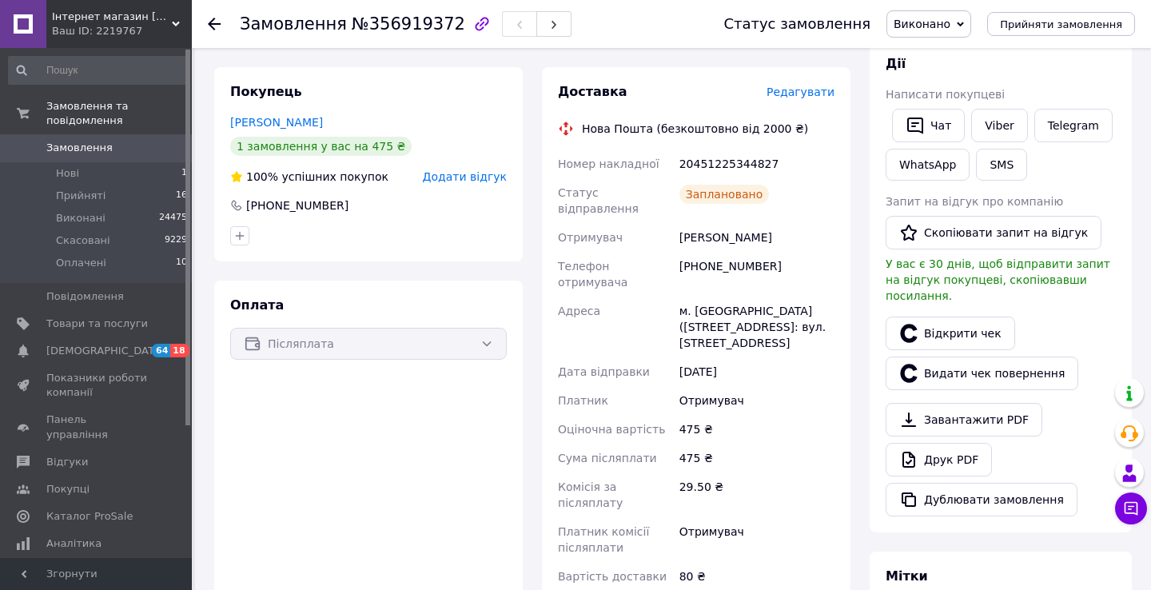
click at [138, 157] on link "Замовлення 0" at bounding box center [98, 147] width 197 height 27
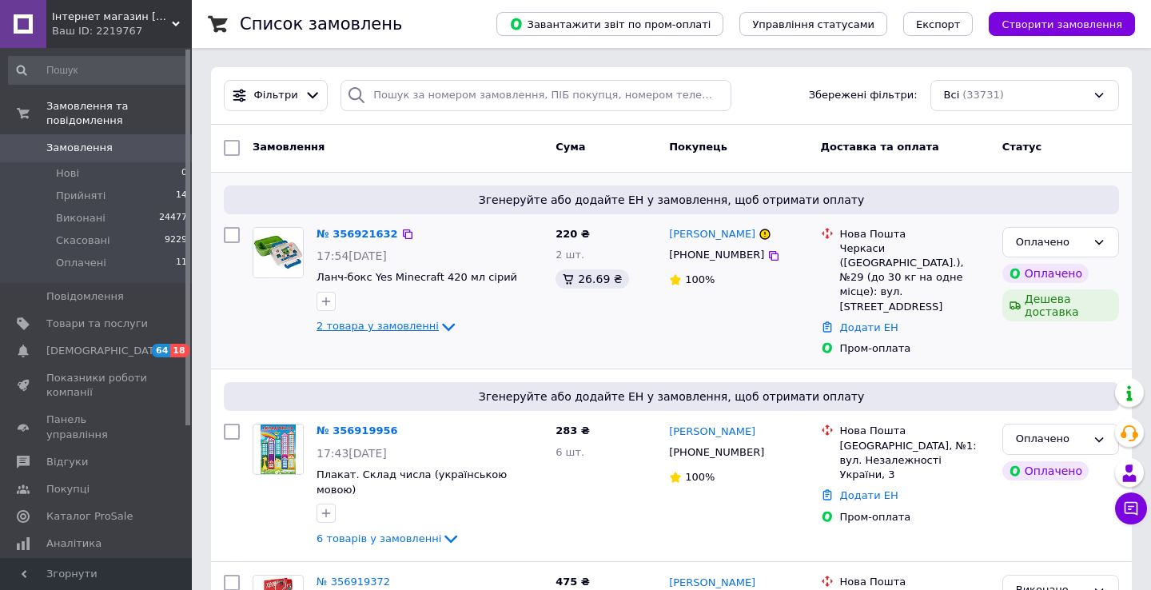
click at [394, 331] on span "2 товара у замовленні" at bounding box center [378, 327] width 122 height 12
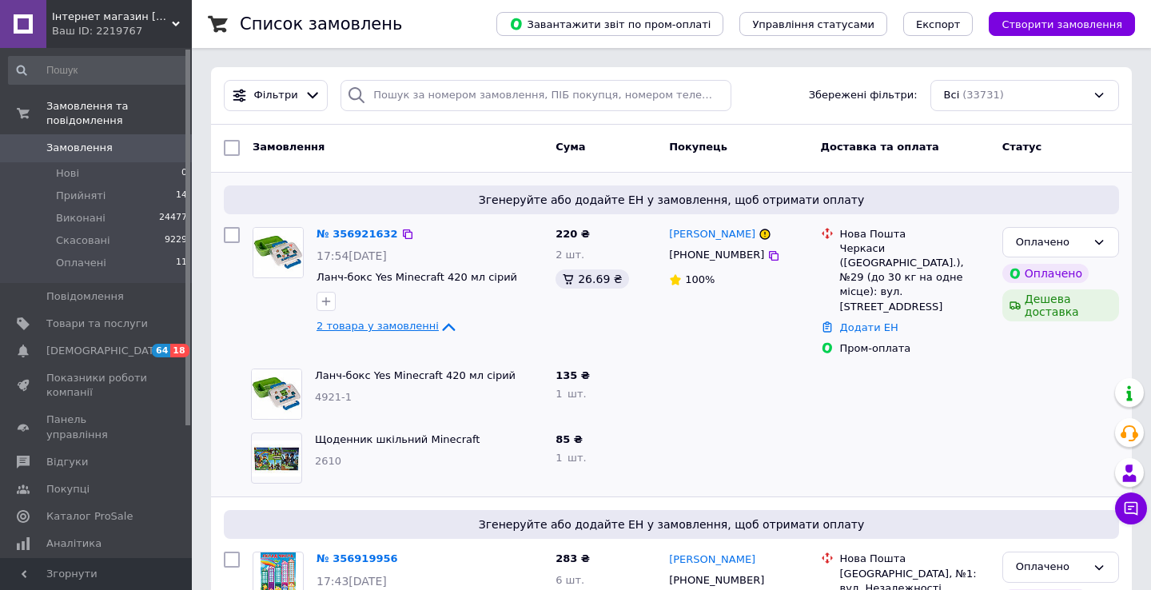
click at [395, 333] on span "2 товара у замовленні" at bounding box center [378, 327] width 122 height 12
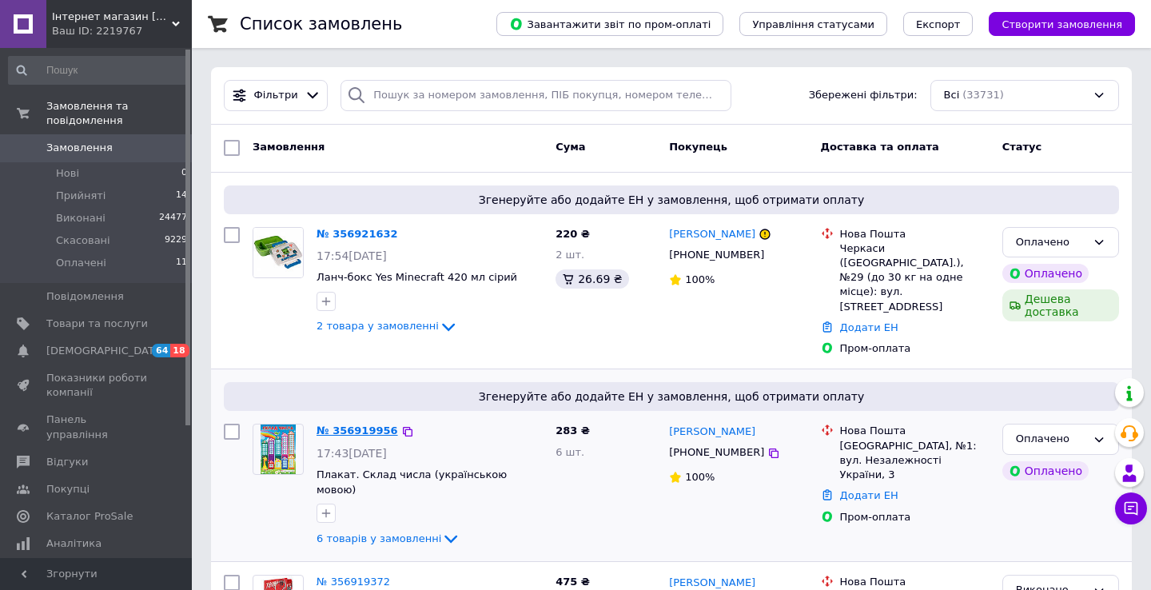
click at [365, 425] on link "№ 356919956" at bounding box center [358, 431] width 82 height 12
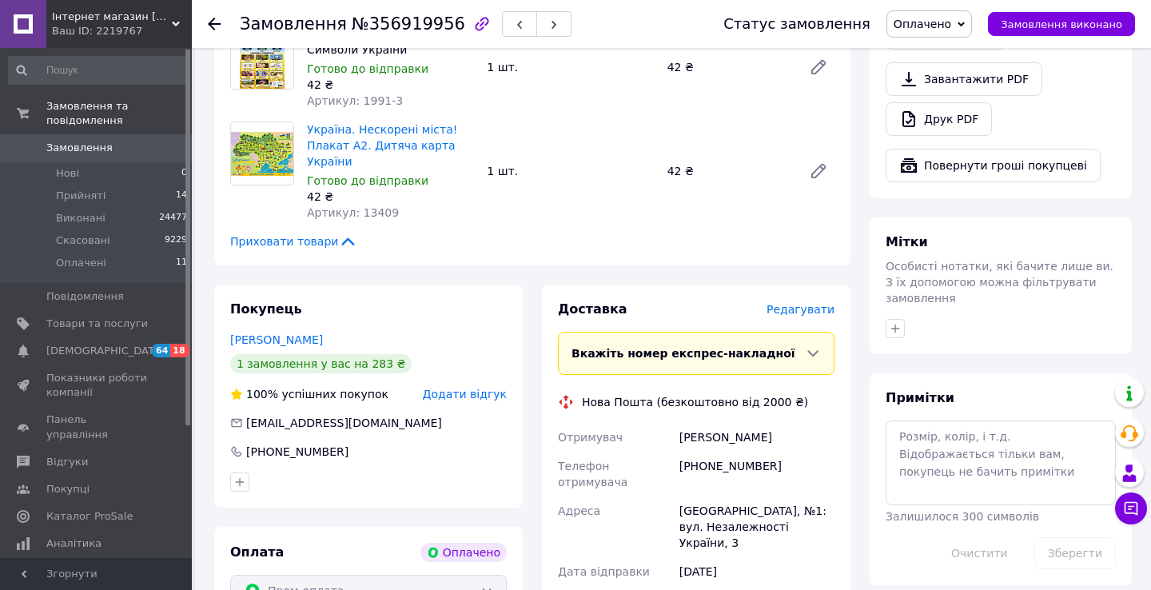
scroll to position [1031, 0]
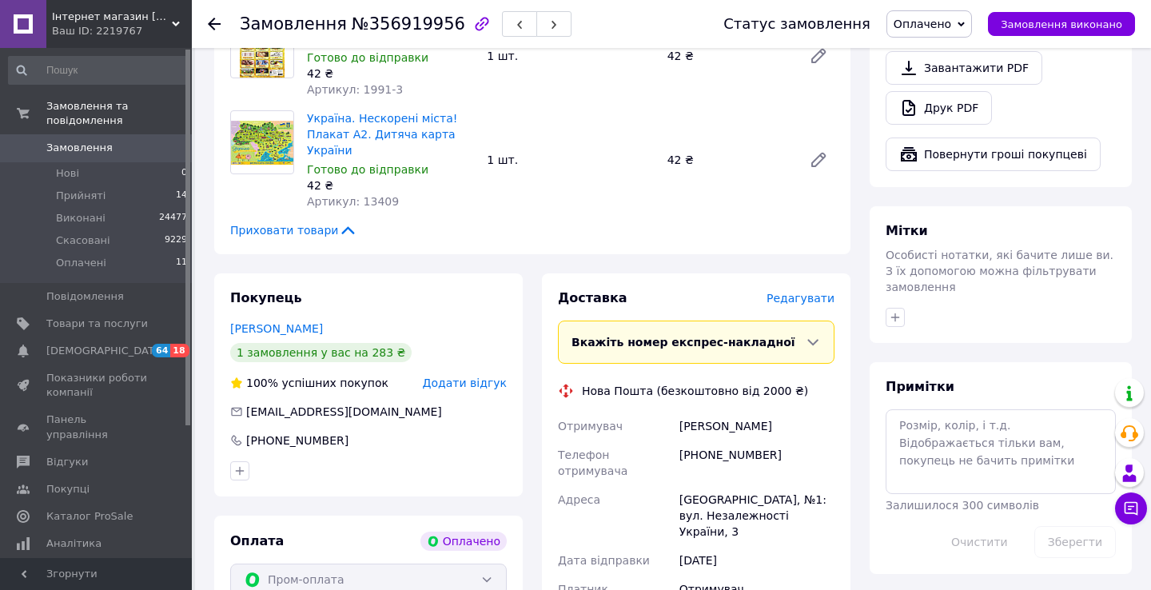
click at [805, 292] on span "Редагувати" at bounding box center [801, 298] width 68 height 13
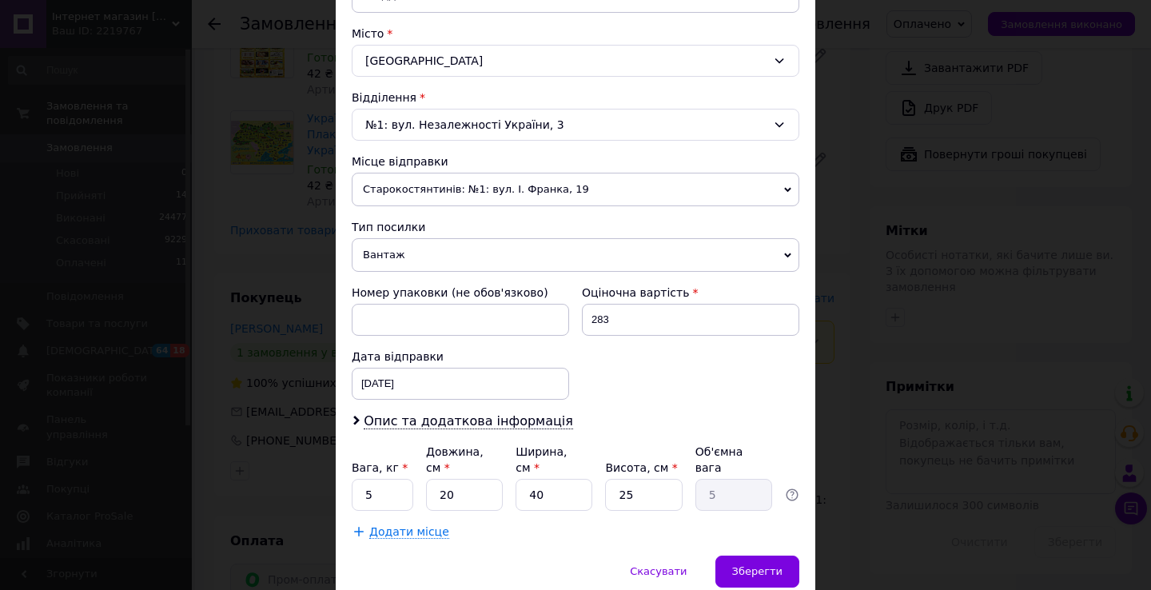
scroll to position [488, 0]
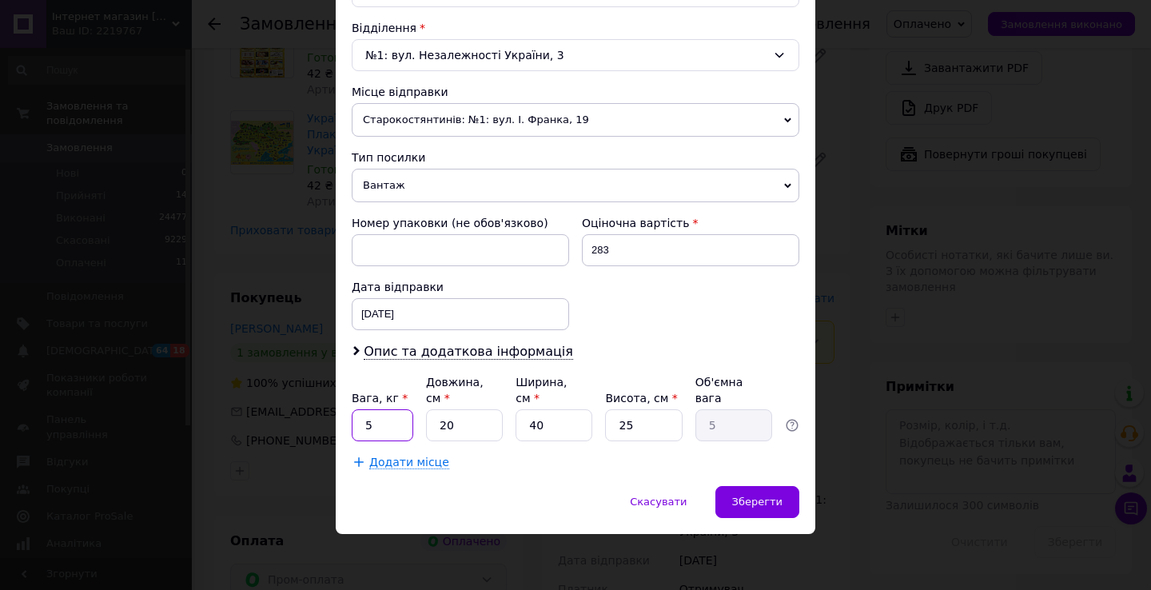
click at [400, 437] on input "5" at bounding box center [383, 425] width 62 height 32
click at [391, 427] on input "5" at bounding box center [383, 425] width 62 height 32
type input "2"
click at [643, 425] on input "25" at bounding box center [643, 425] width 77 height 32
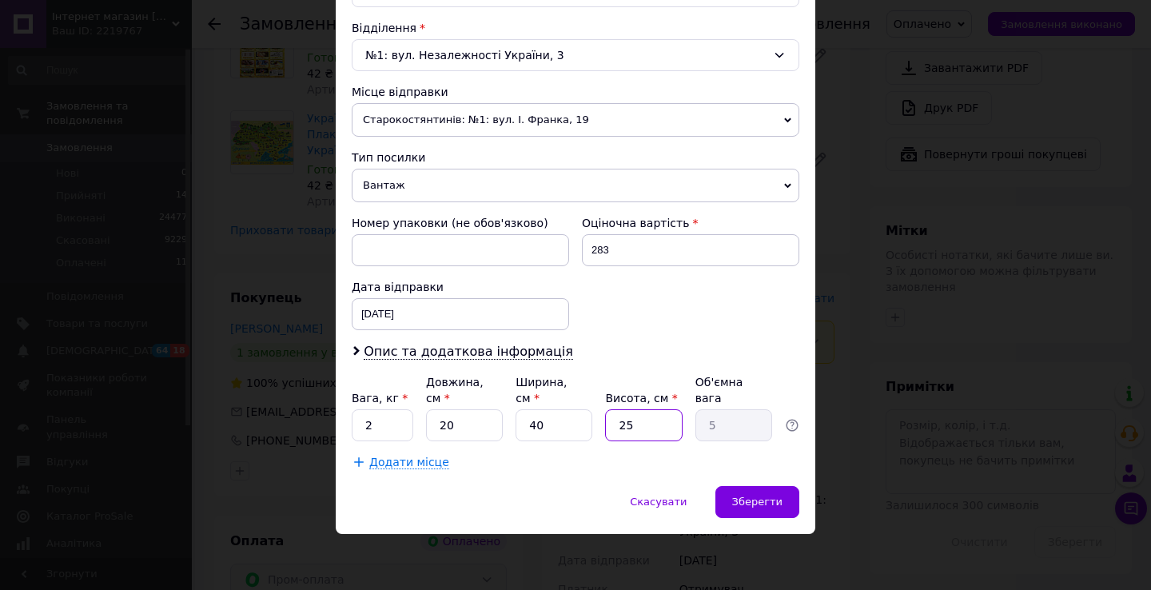
click at [643, 425] on input "25" at bounding box center [643, 425] width 77 height 32
type input "1"
type input "0.2"
type input "12"
type input "2.4"
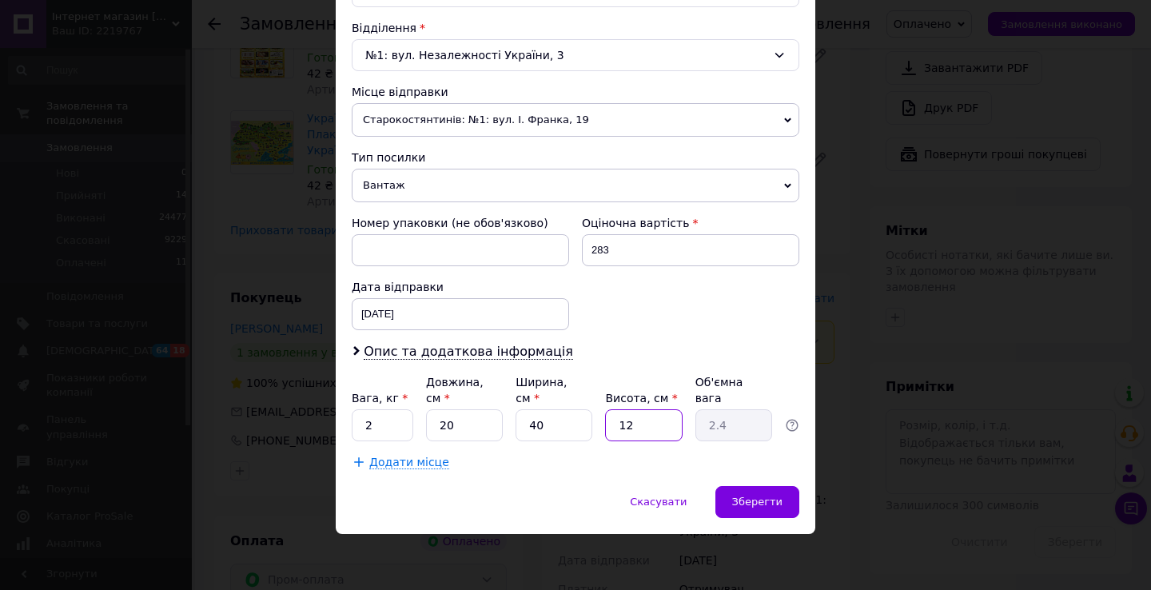
type input "12"
click at [553, 427] on input "40" at bounding box center [554, 425] width 77 height 32
click at [756, 505] on span "Зберегти" at bounding box center [757, 502] width 50 height 12
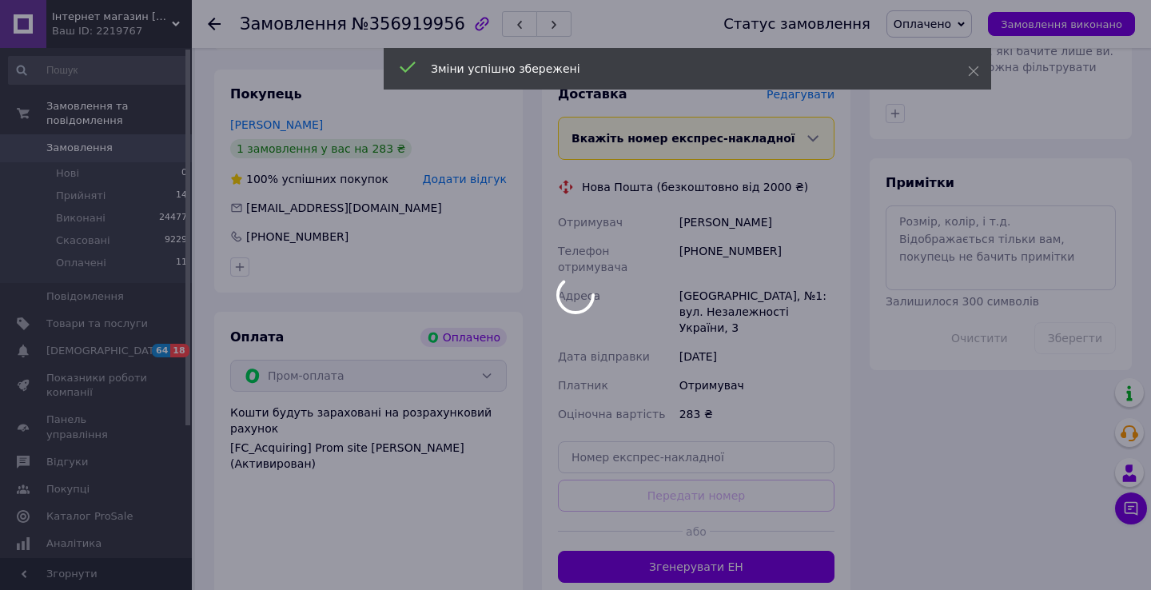
scroll to position [1291, 0]
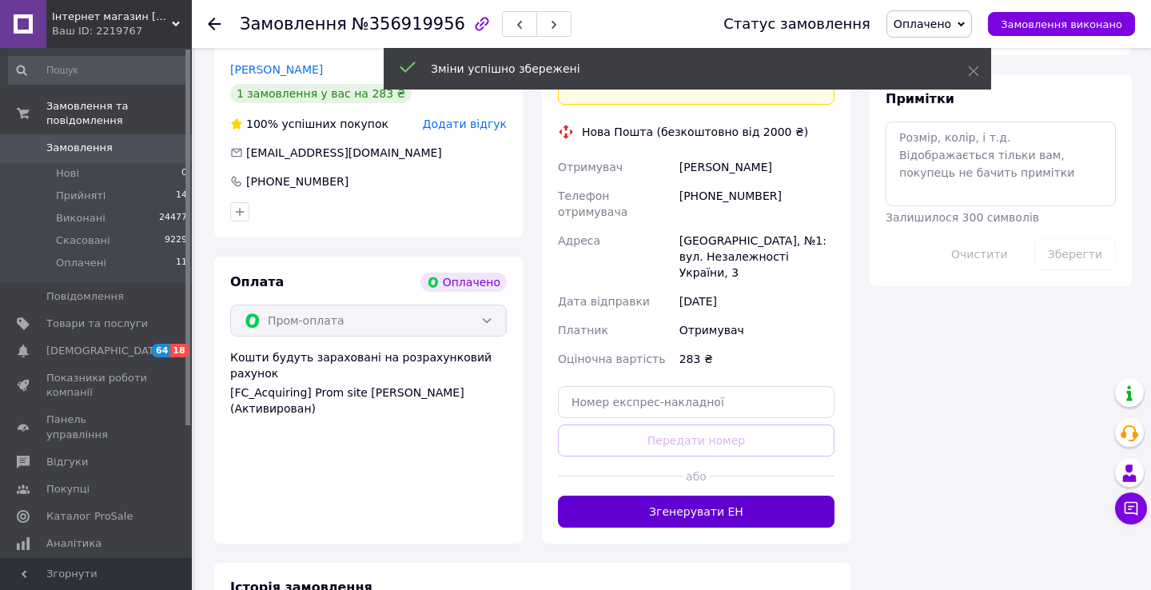
click at [732, 496] on button "Згенерувати ЕН" at bounding box center [696, 512] width 277 height 32
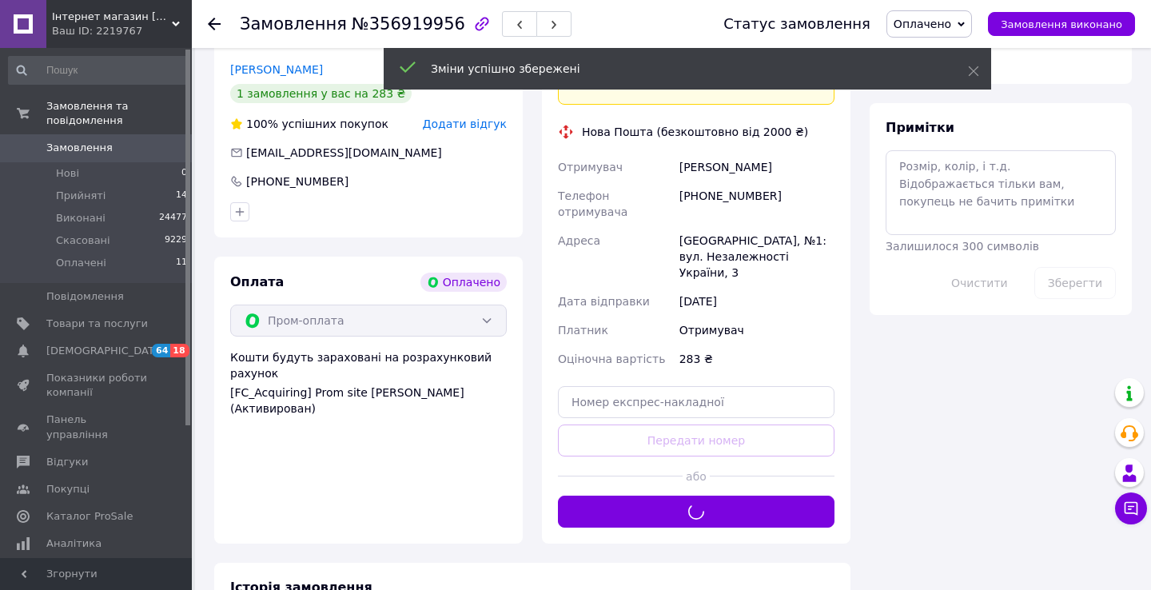
scroll to position [1257, 0]
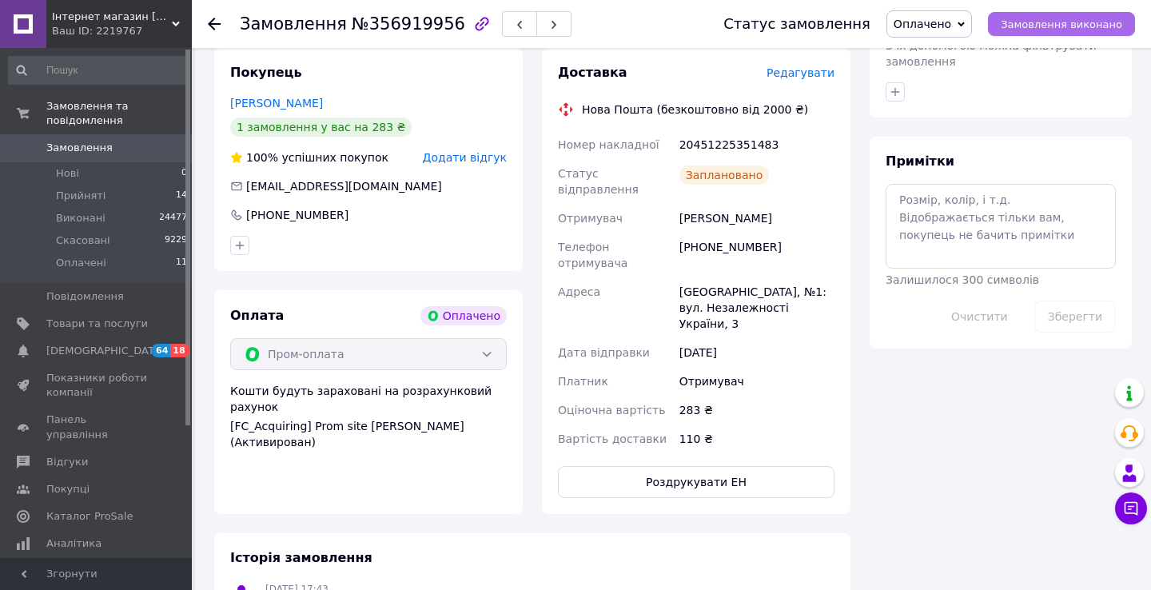
click at [1039, 26] on span "Замовлення виконано" at bounding box center [1062, 24] width 122 height 12
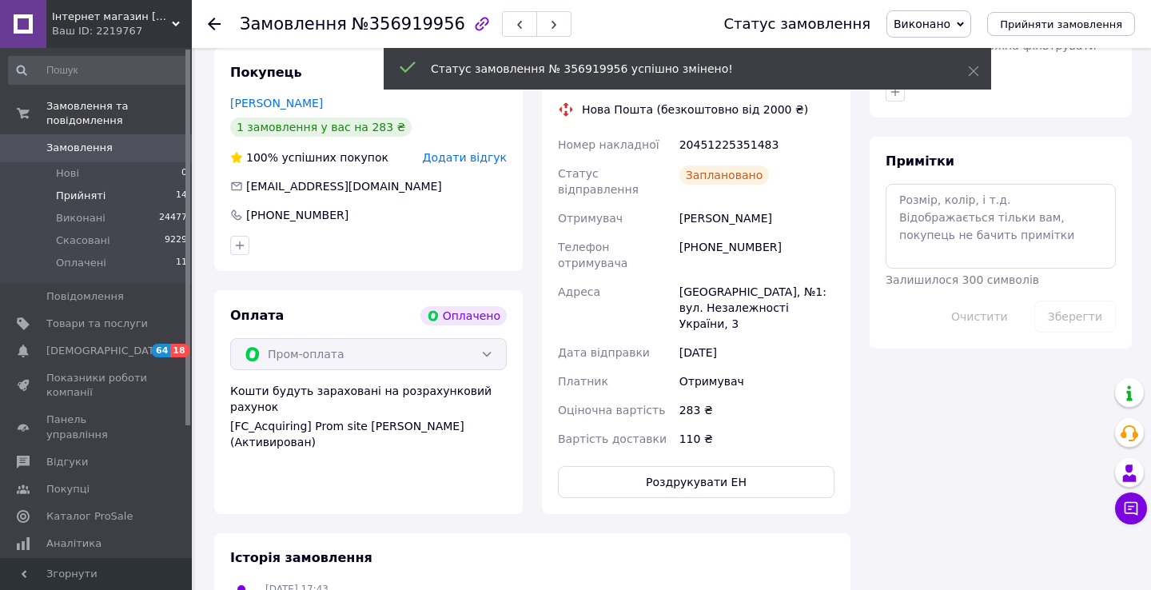
click at [106, 194] on li "Прийняті 14" at bounding box center [98, 196] width 197 height 22
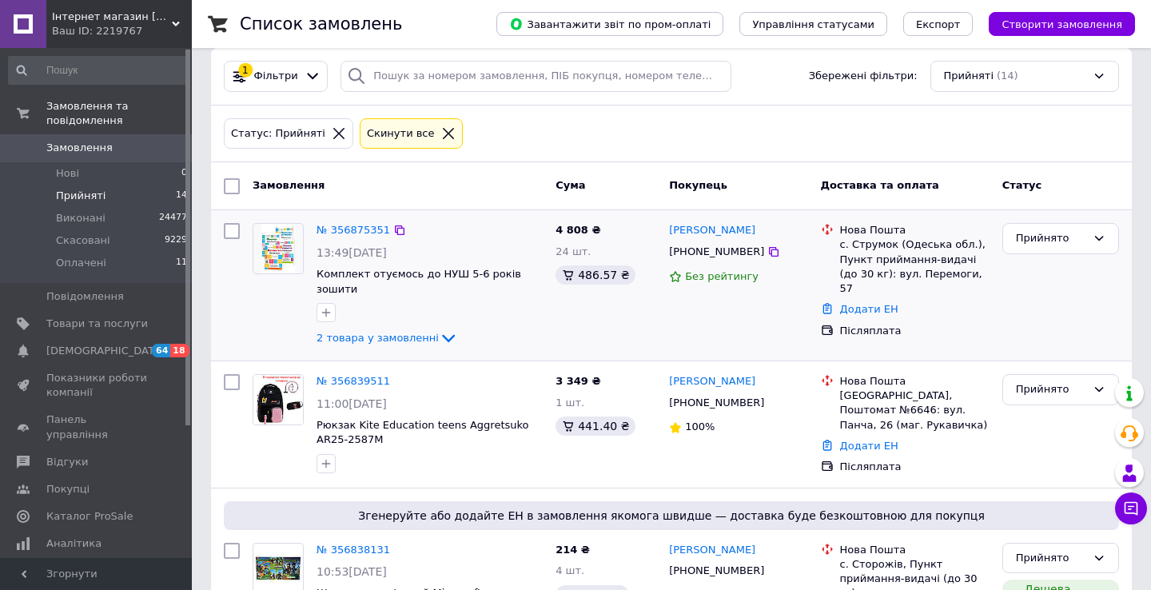
scroll to position [3, 0]
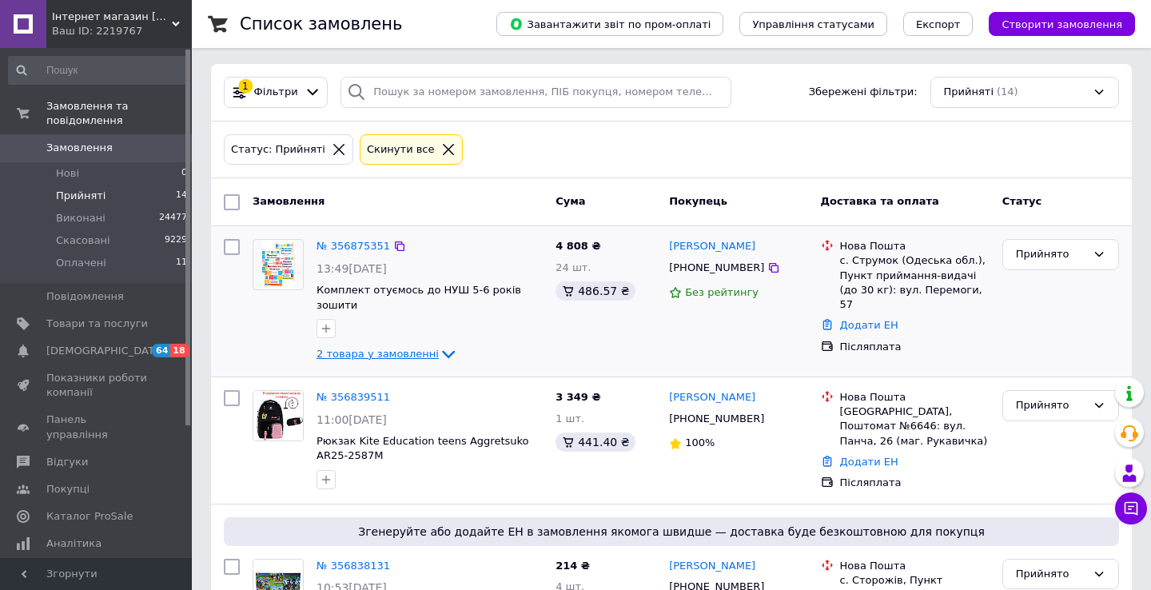
click at [417, 354] on span "2 товара у замовленні" at bounding box center [378, 354] width 122 height 12
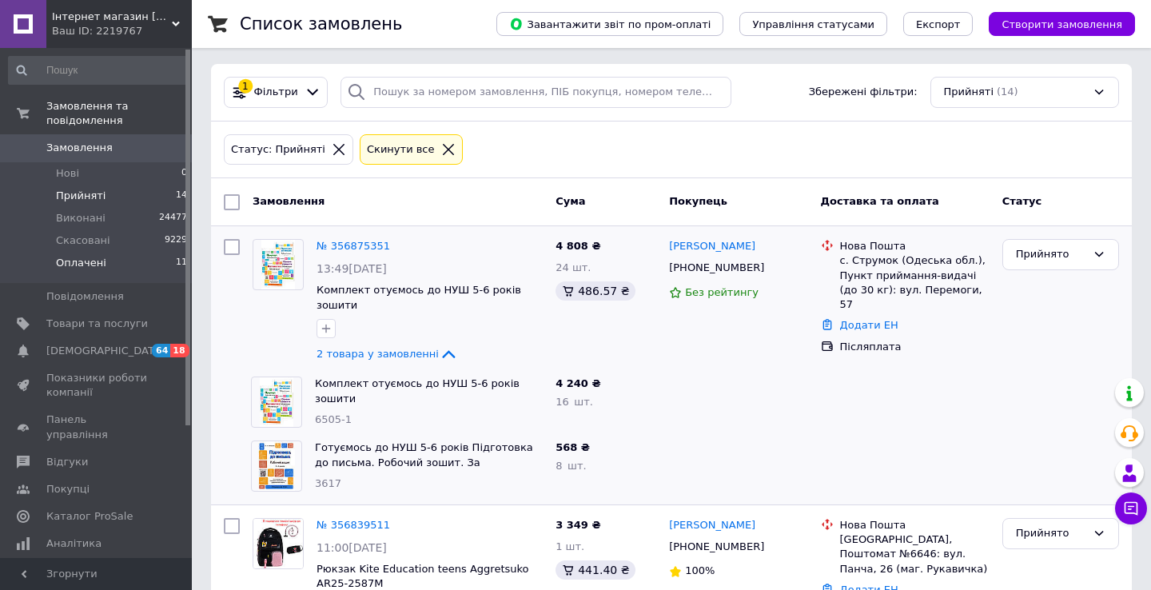
click at [102, 265] on span "Оплачені" at bounding box center [81, 263] width 50 height 14
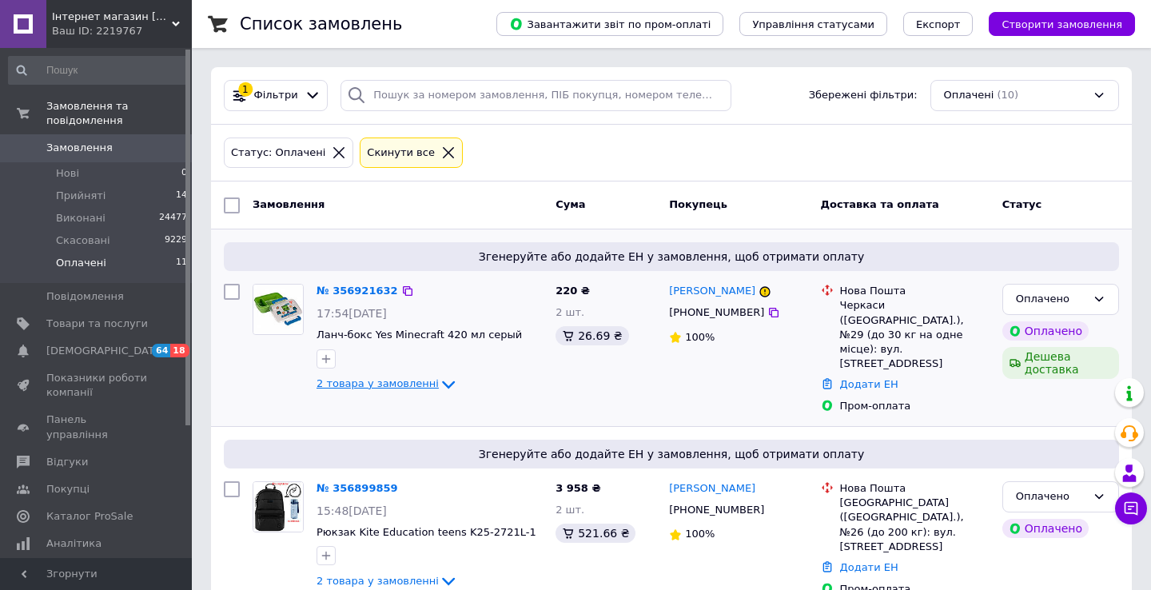
click at [349, 385] on span "2 товара у замовленні" at bounding box center [378, 383] width 122 height 12
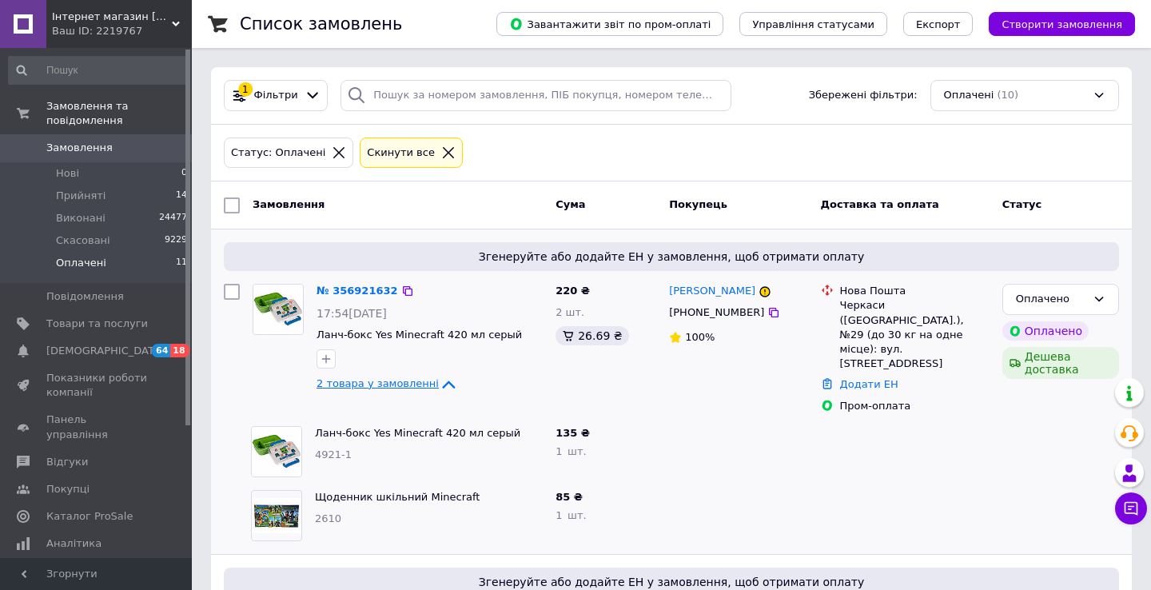
click at [349, 385] on span "2 товара у замовленні" at bounding box center [378, 383] width 122 height 12
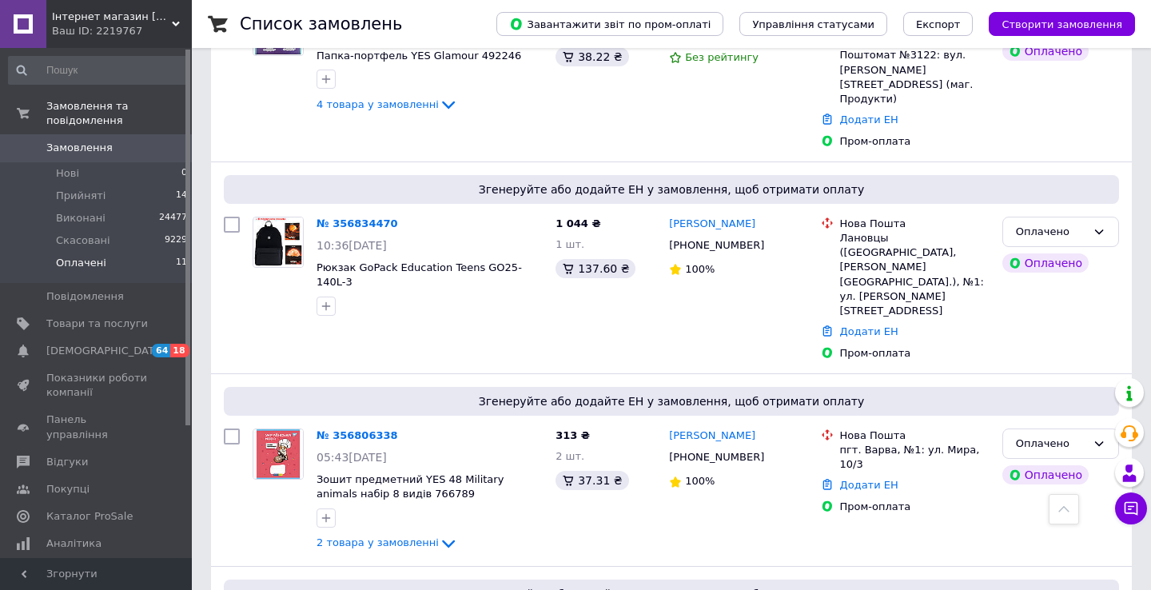
scroll to position [545, 0]
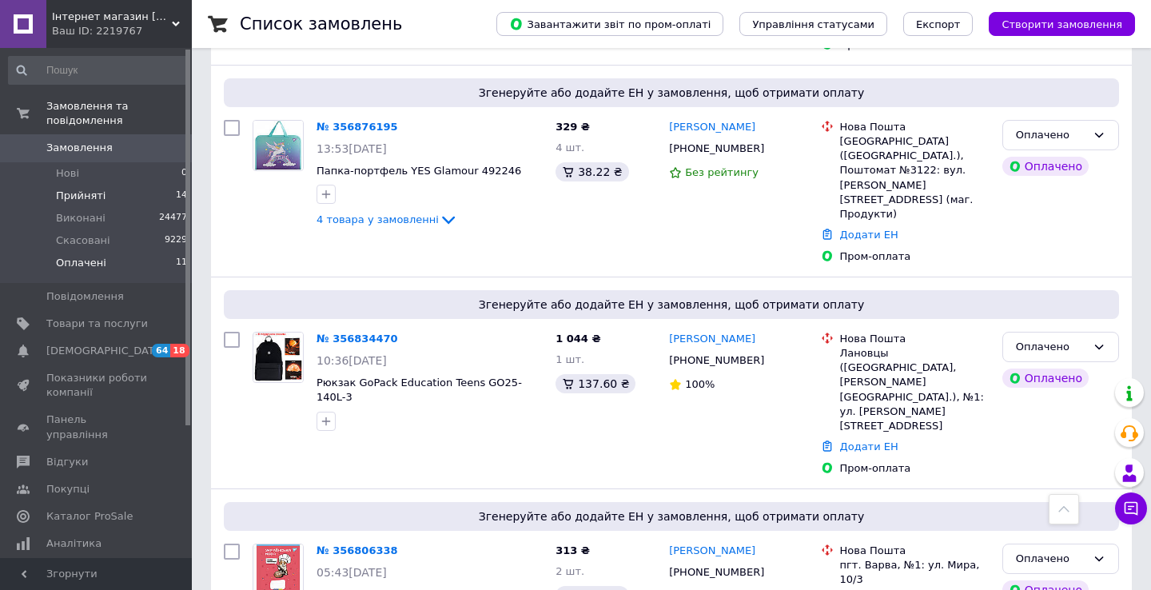
click at [101, 198] on span "Прийняті" at bounding box center [81, 196] width 50 height 14
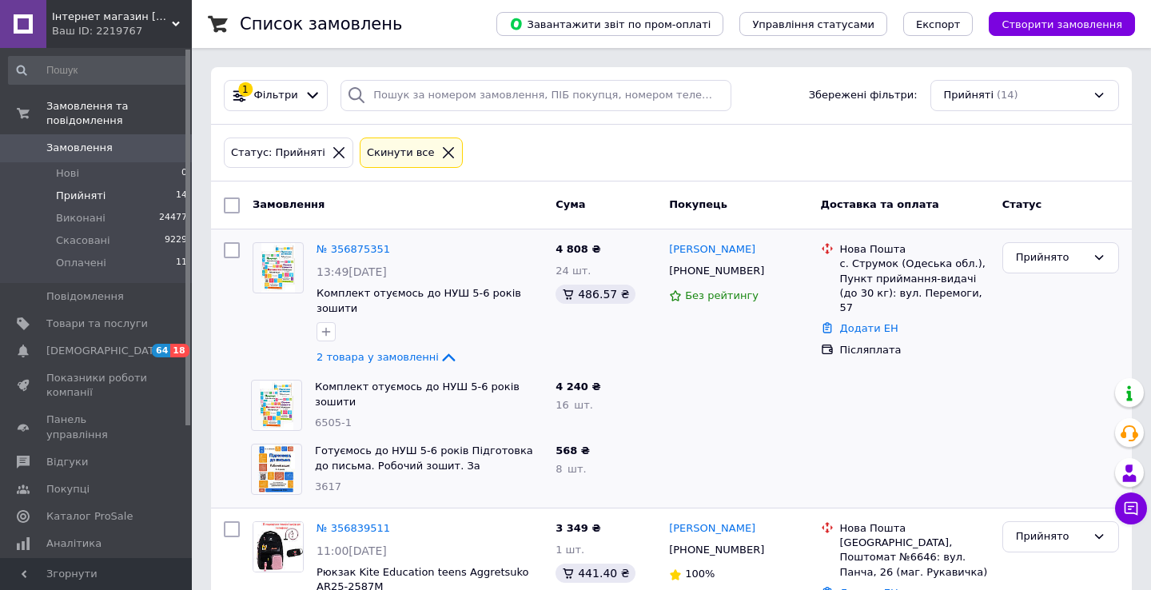
click at [796, 398] on div at bounding box center [738, 405] width 151 height 64
click at [441, 358] on icon at bounding box center [448, 357] width 19 height 19
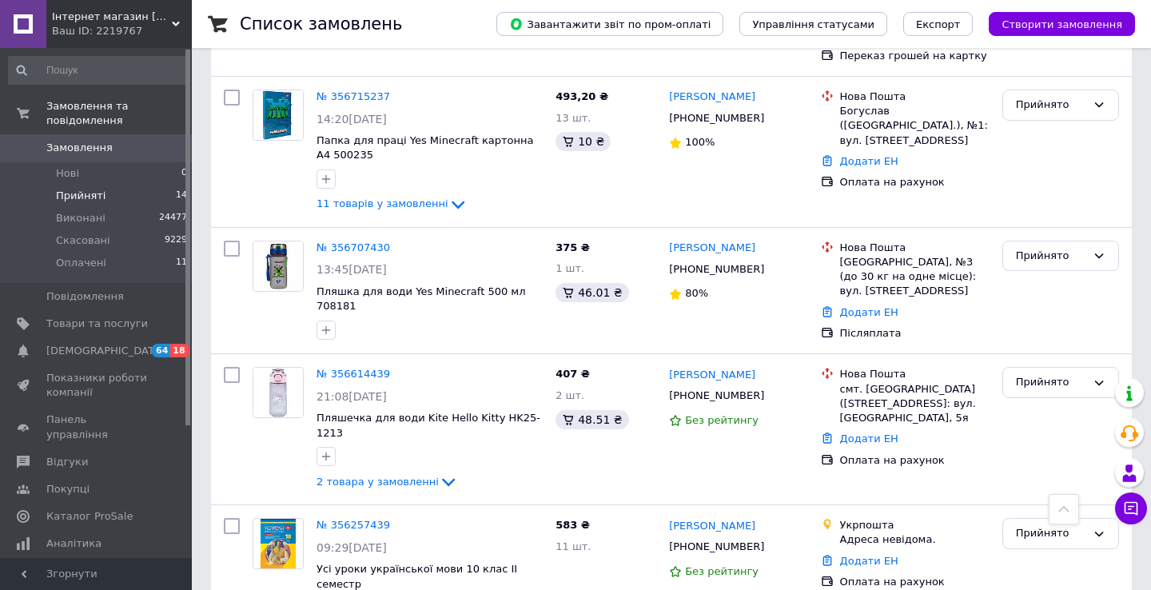
scroll to position [1650, 0]
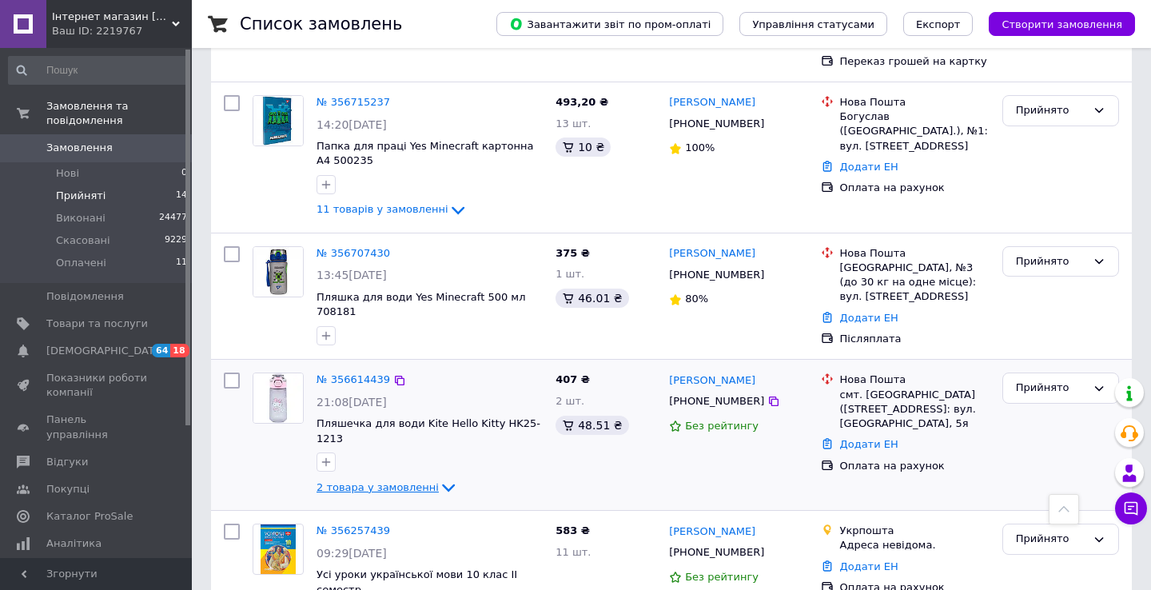
click at [370, 481] on span "2 товара у замовленні" at bounding box center [378, 487] width 122 height 12
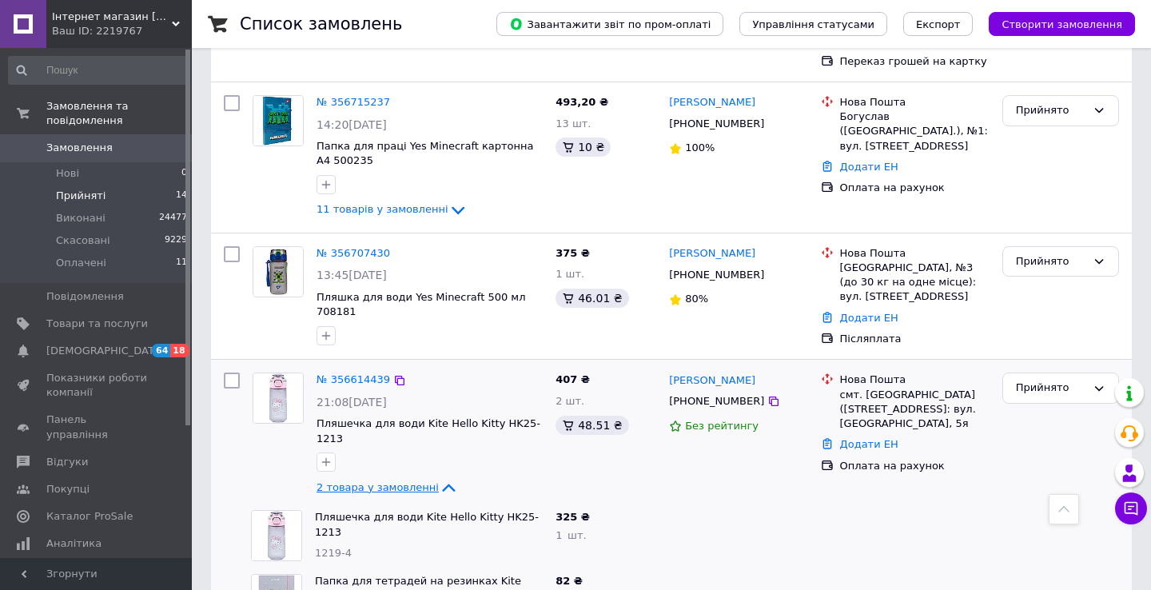
click at [370, 481] on span "2 товара у замовленні" at bounding box center [378, 487] width 122 height 12
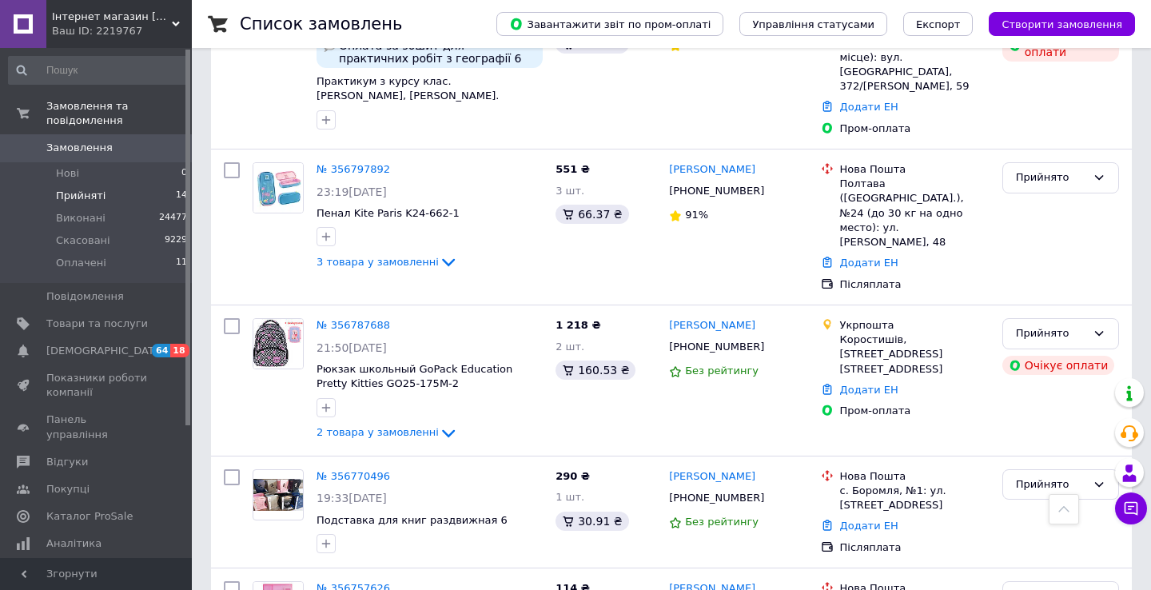
scroll to position [842, 0]
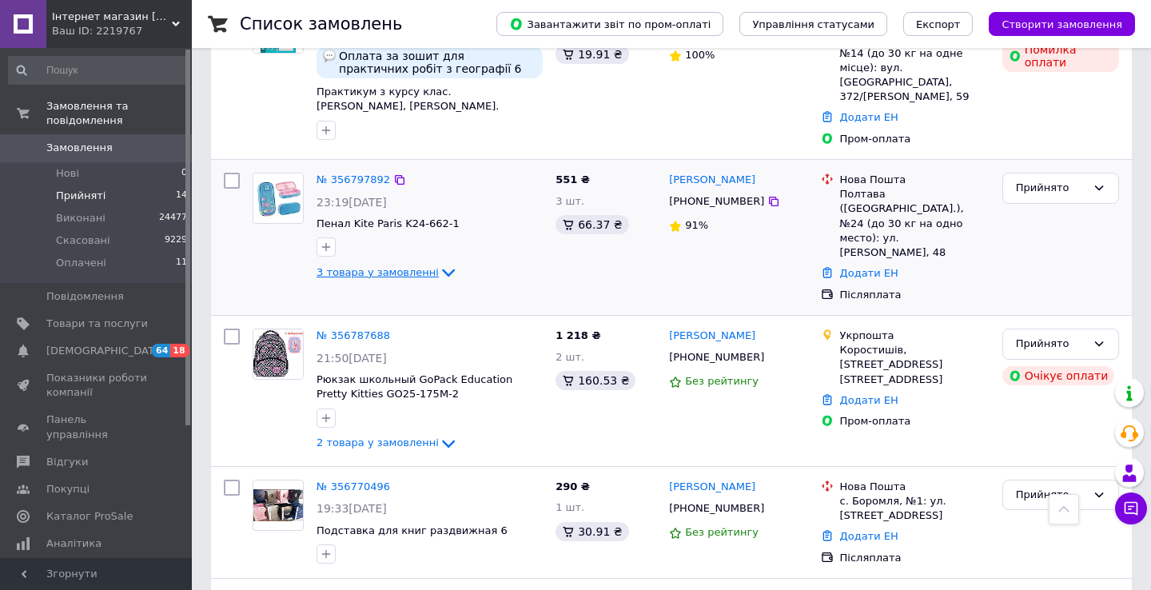
click at [383, 266] on span "3 товара у замовленні" at bounding box center [378, 272] width 122 height 12
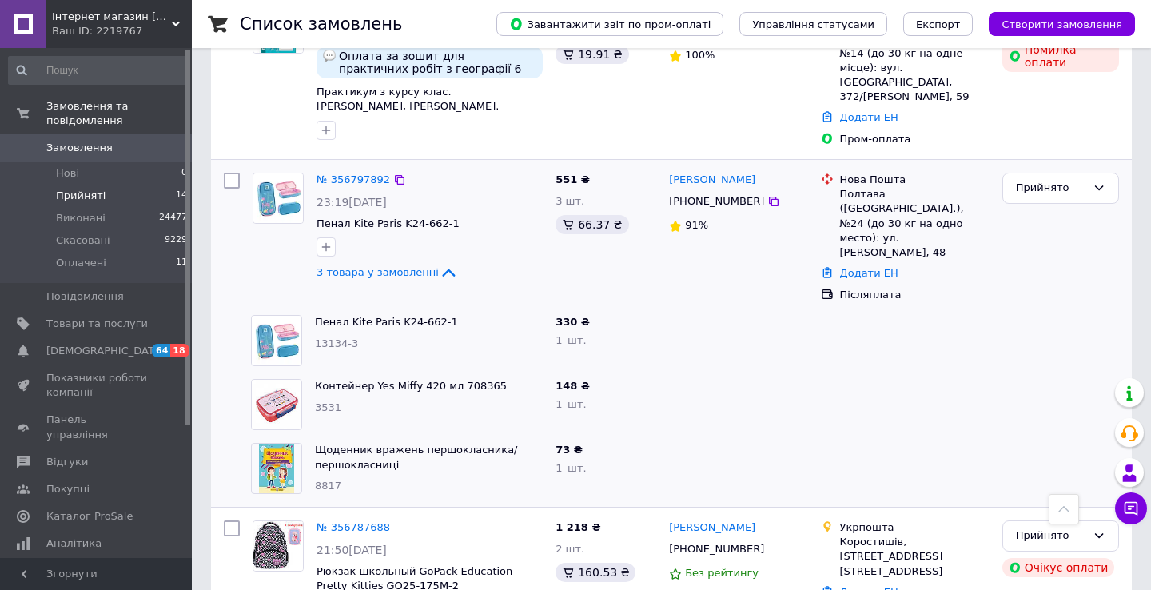
click at [383, 266] on span "3 товара у замовленні" at bounding box center [378, 272] width 122 height 12
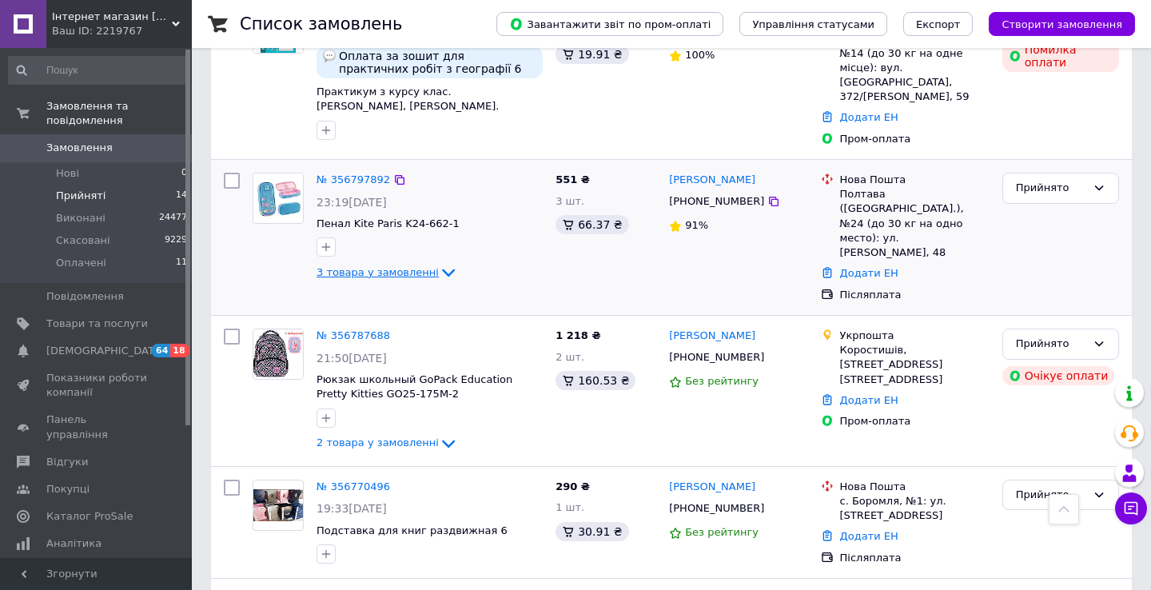
click at [383, 266] on span "3 товара у замовленні" at bounding box center [378, 272] width 122 height 12
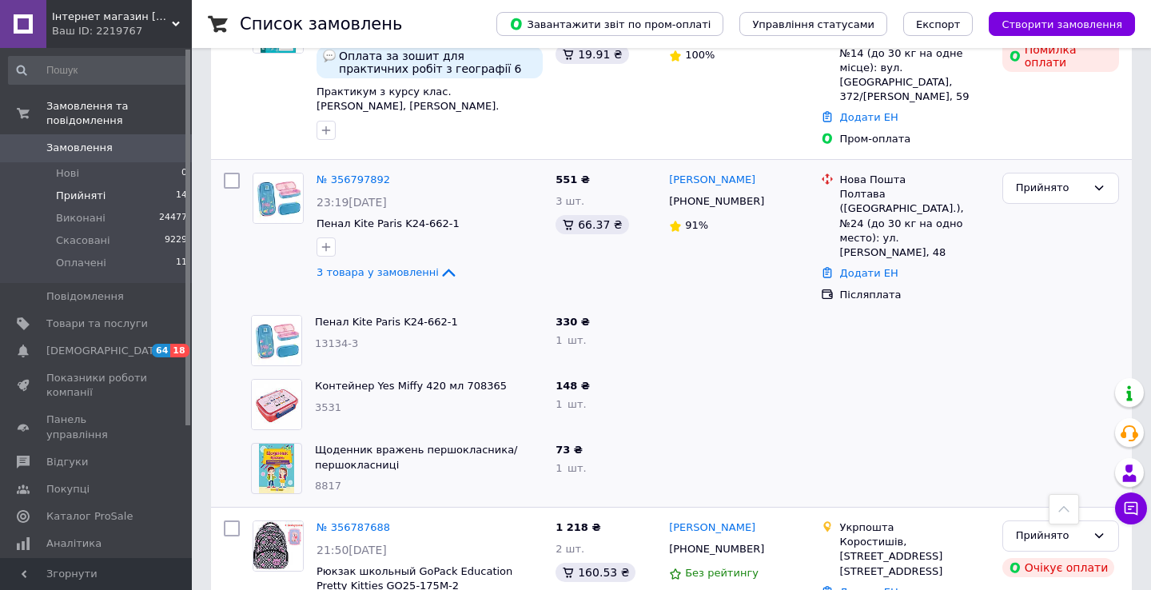
click at [108, 142] on span "Замовлення" at bounding box center [97, 148] width 102 height 14
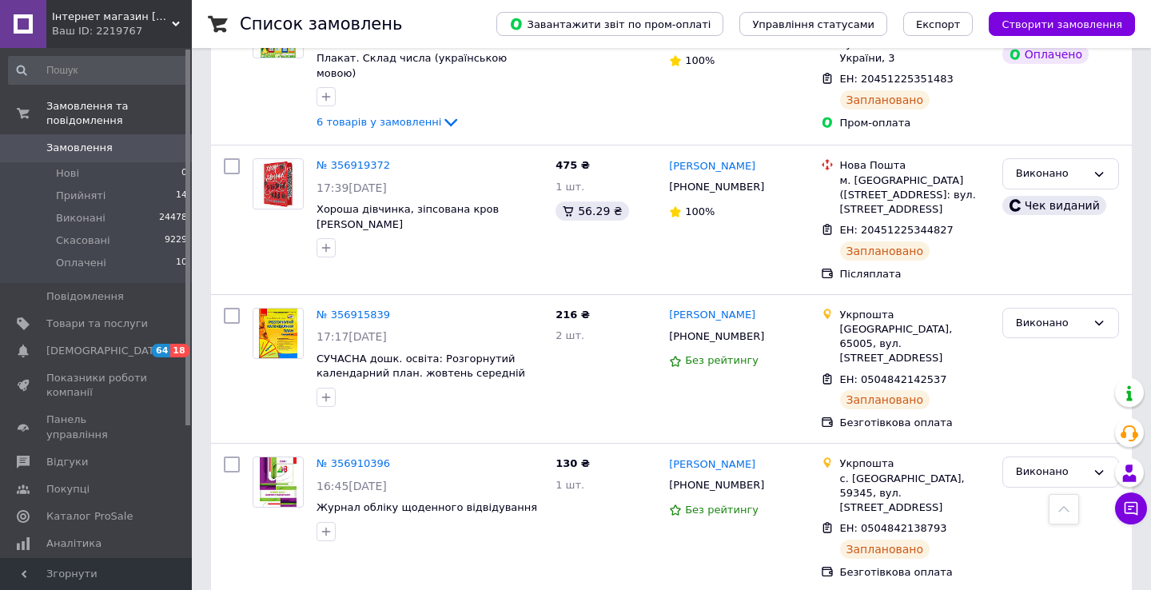
scroll to position [423, 0]
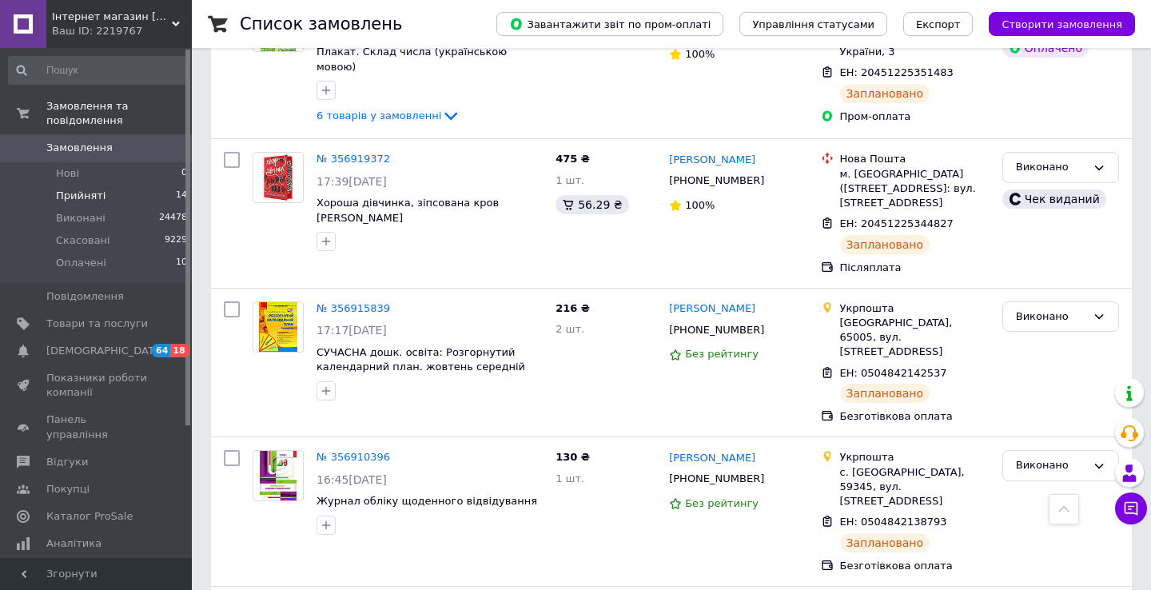
click at [88, 197] on span "Прийняті" at bounding box center [81, 196] width 50 height 14
